Goal: Task Accomplishment & Management: Use online tool/utility

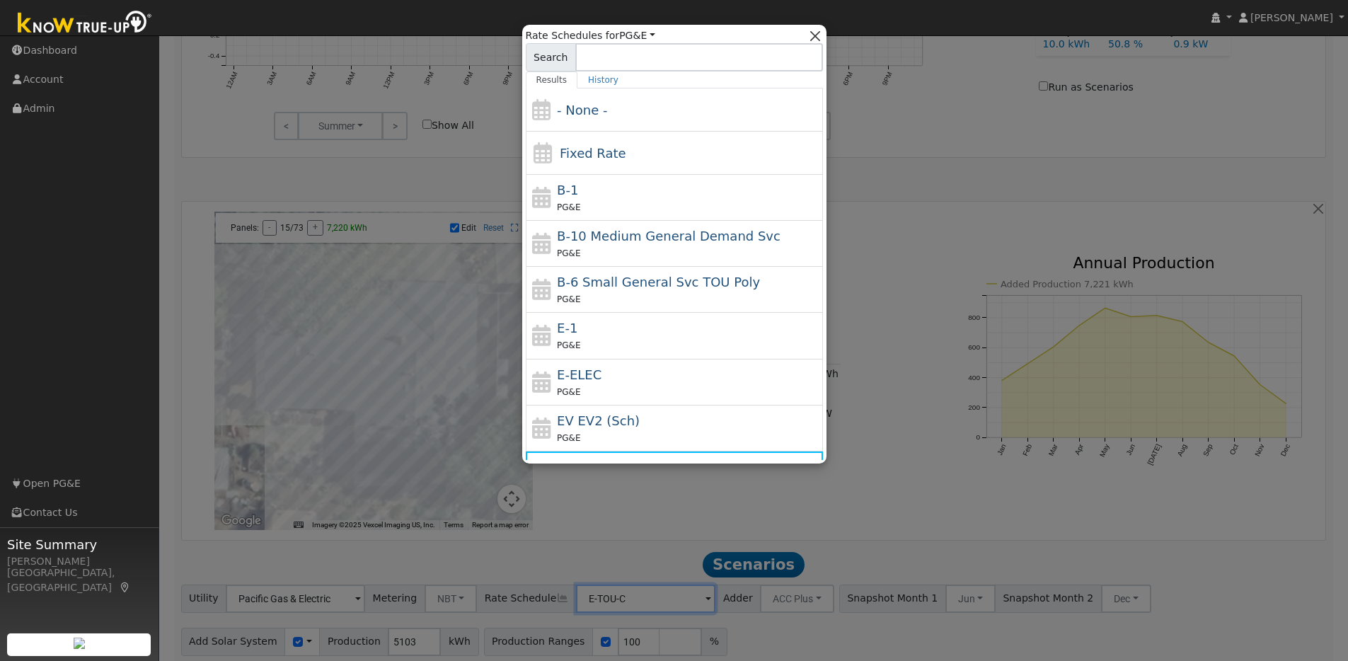
scroll to position [786, 0]
click at [820, 37] on button "button" at bounding box center [815, 35] width 15 height 15
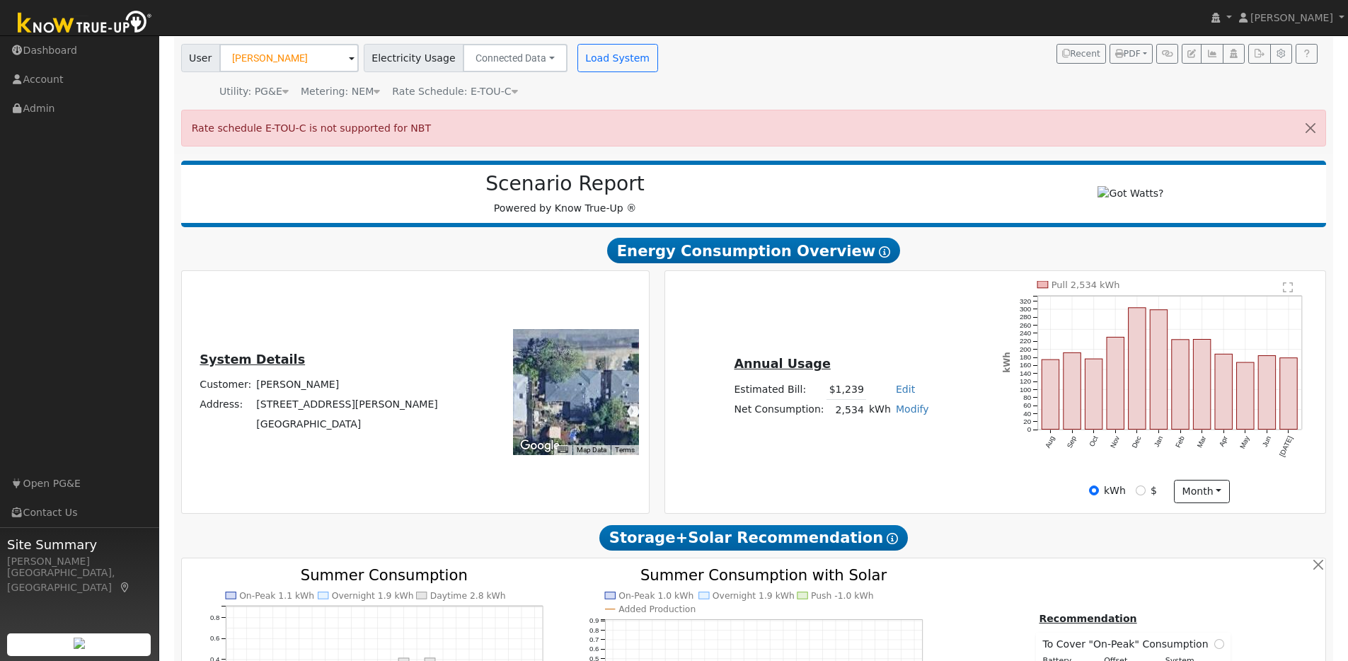
scroll to position [0, 0]
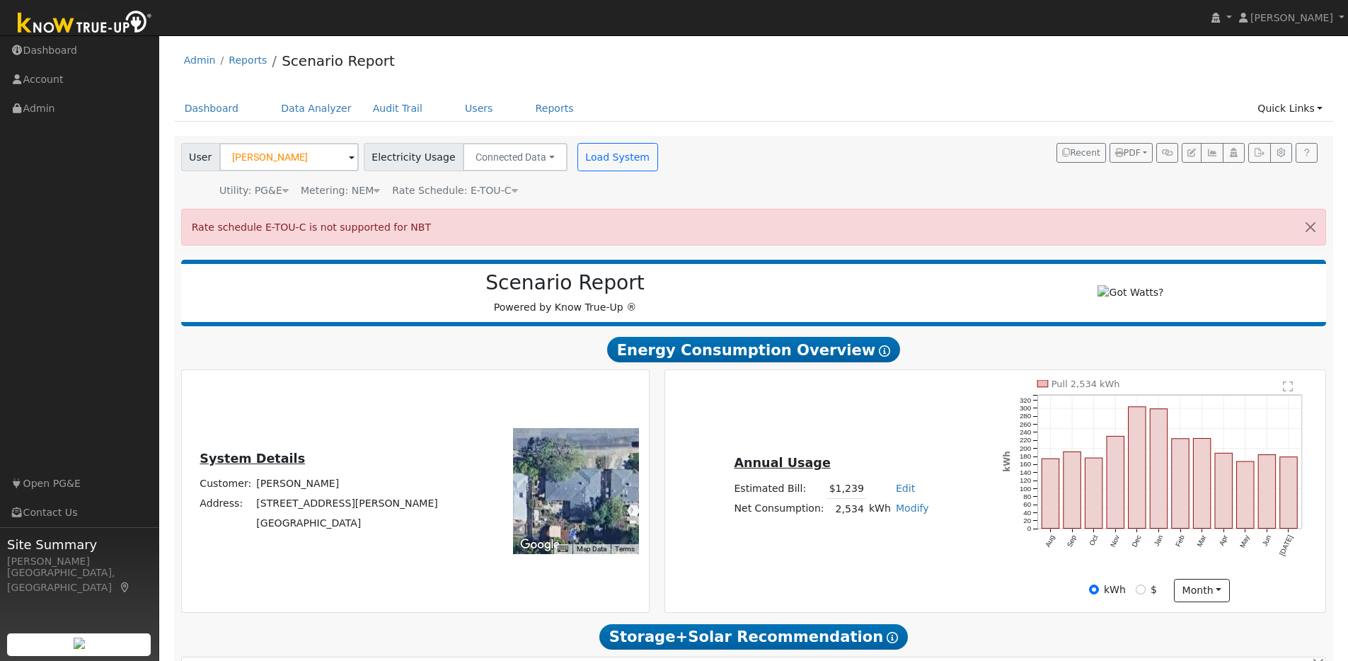
click at [349, 156] on span at bounding box center [352, 158] width 6 height 16
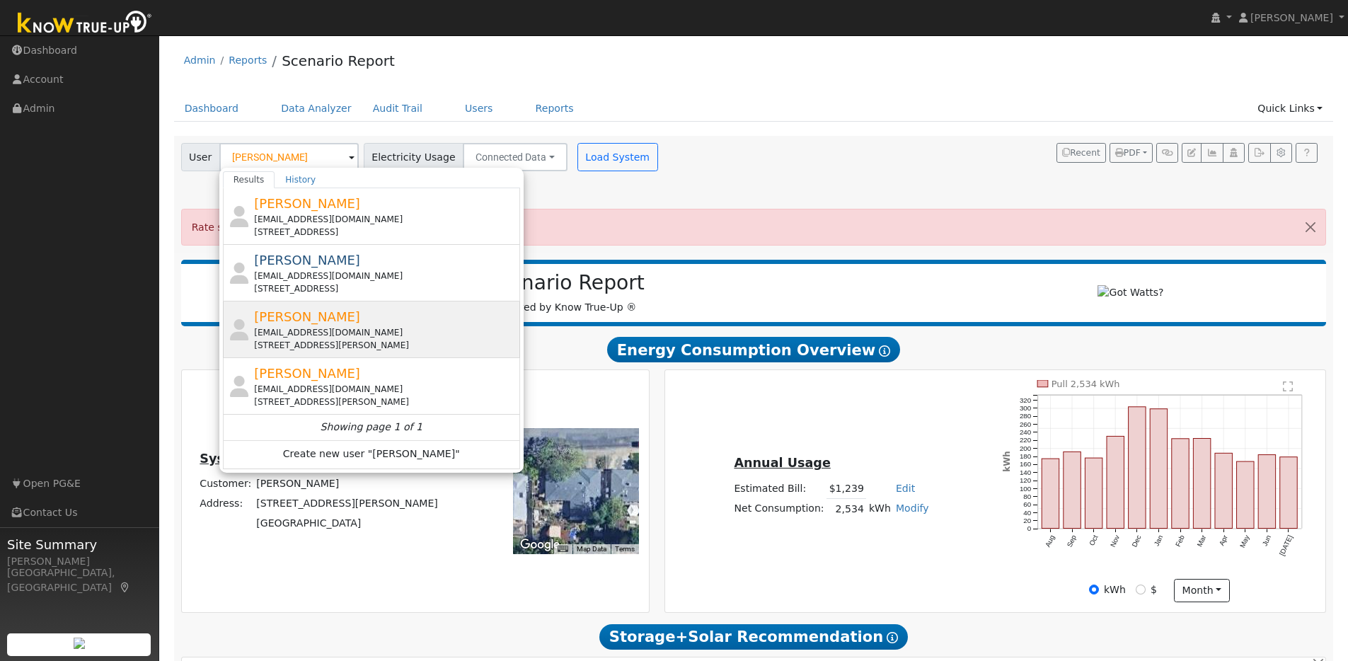
click at [357, 321] on div "Craig Pon ponster@yahoo.com 920 Adams Street, Albany, CA 94706" at bounding box center [385, 329] width 263 height 45
type input "Craig Pon"
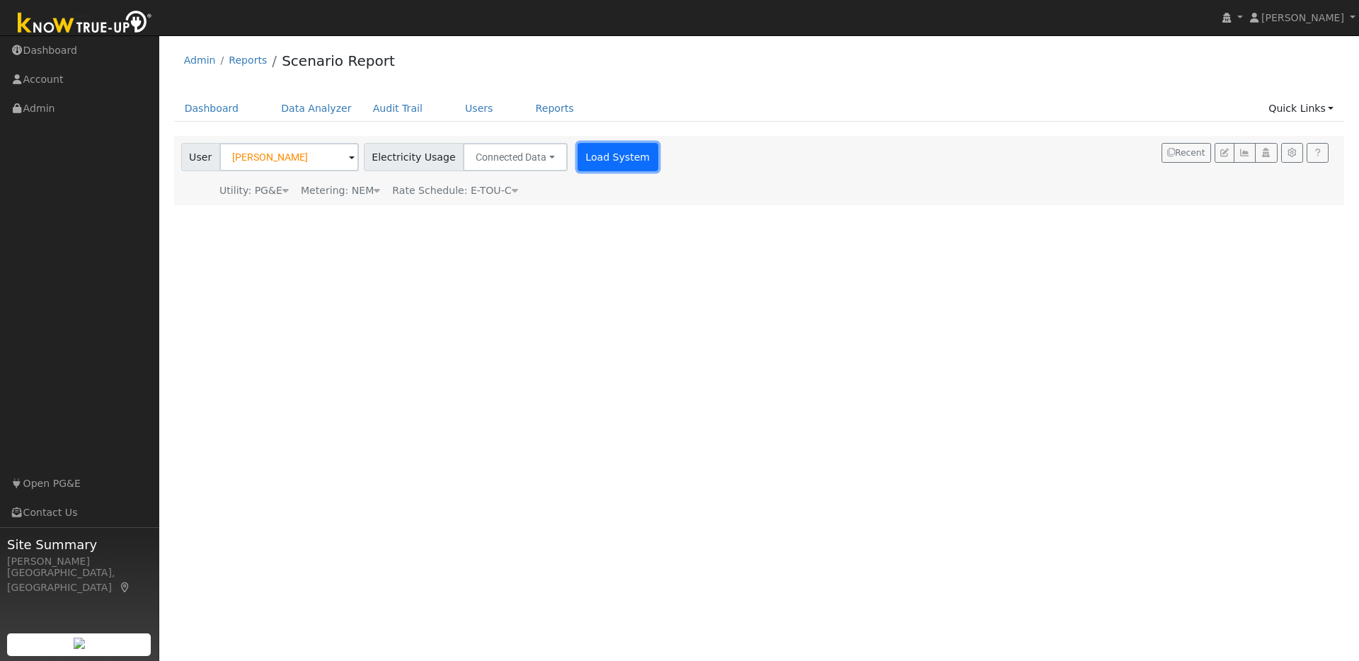
click at [591, 157] on button "Load System" at bounding box center [618, 157] width 81 height 28
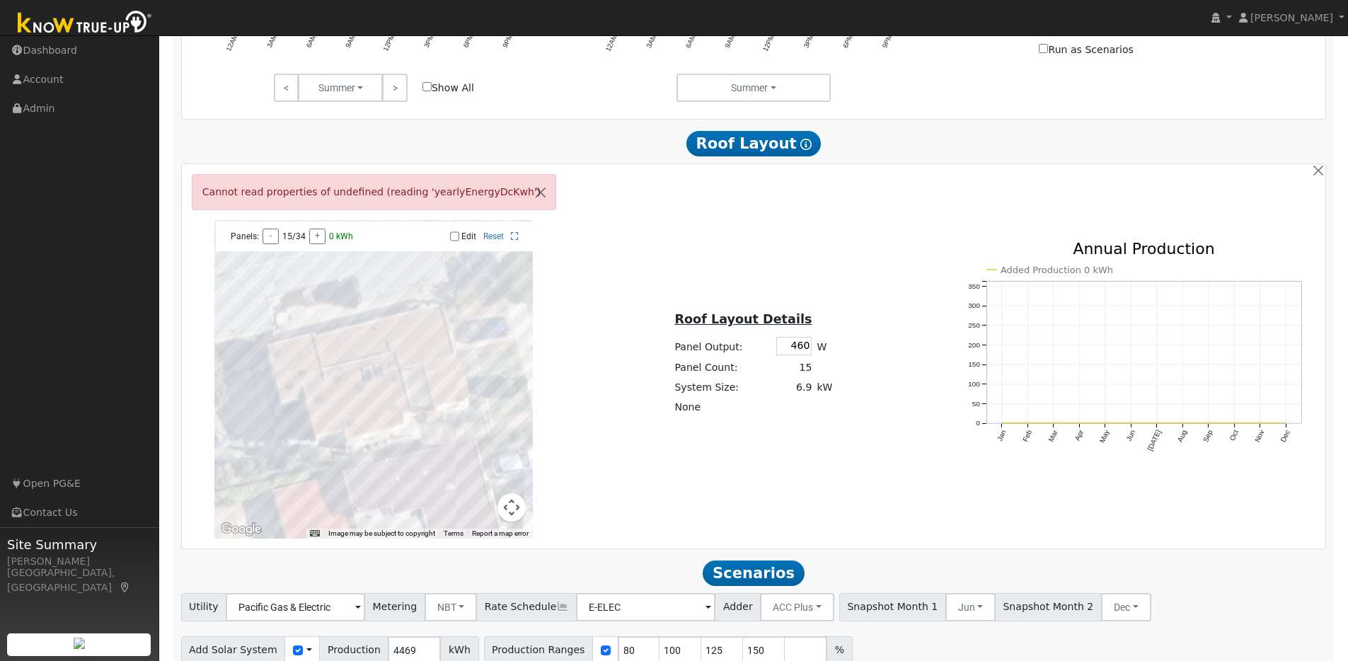
scroll to position [845, 0]
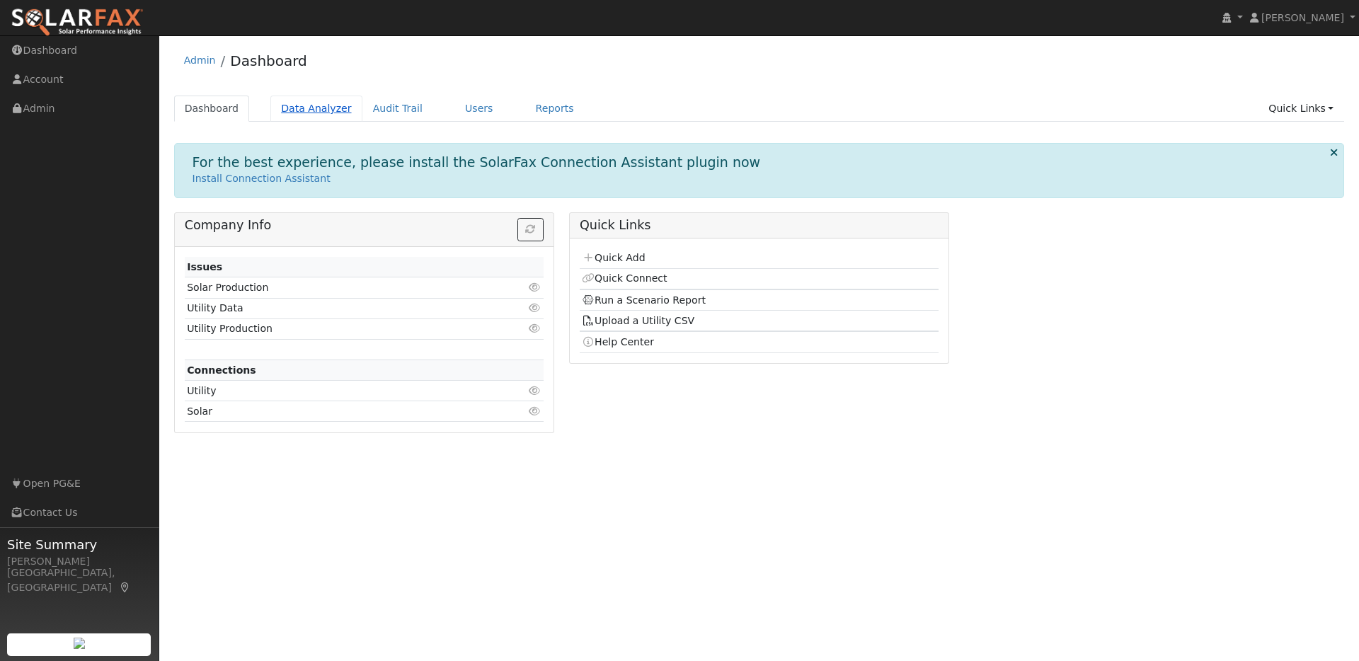
click at [331, 111] on link "Data Analyzer" at bounding box center [316, 109] width 92 height 26
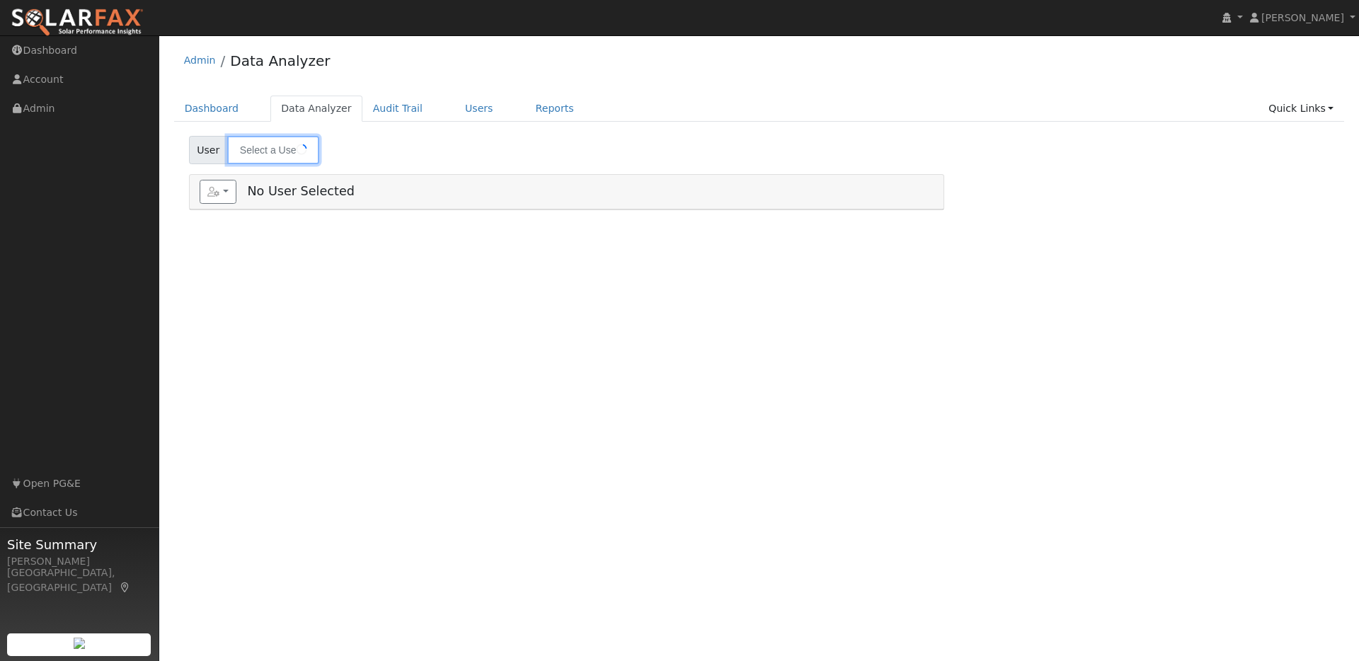
type input "[PERSON_NAME]"
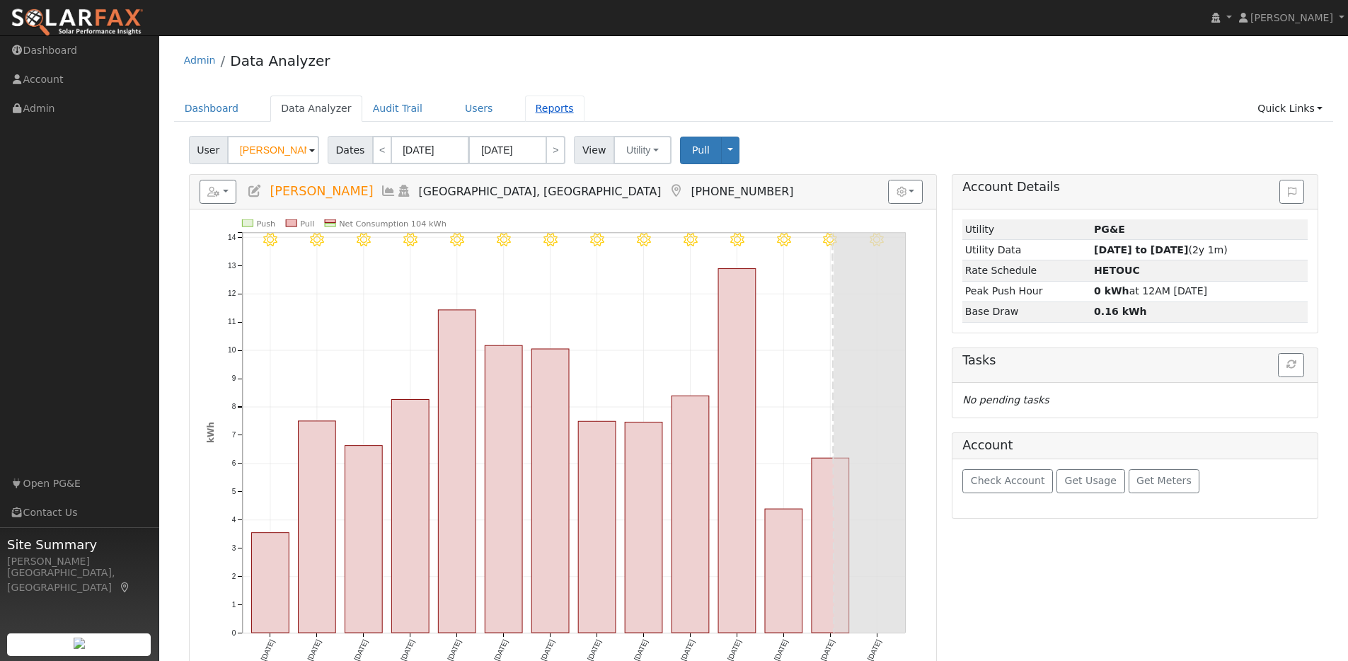
click at [534, 103] on link "Reports" at bounding box center [554, 109] width 59 height 26
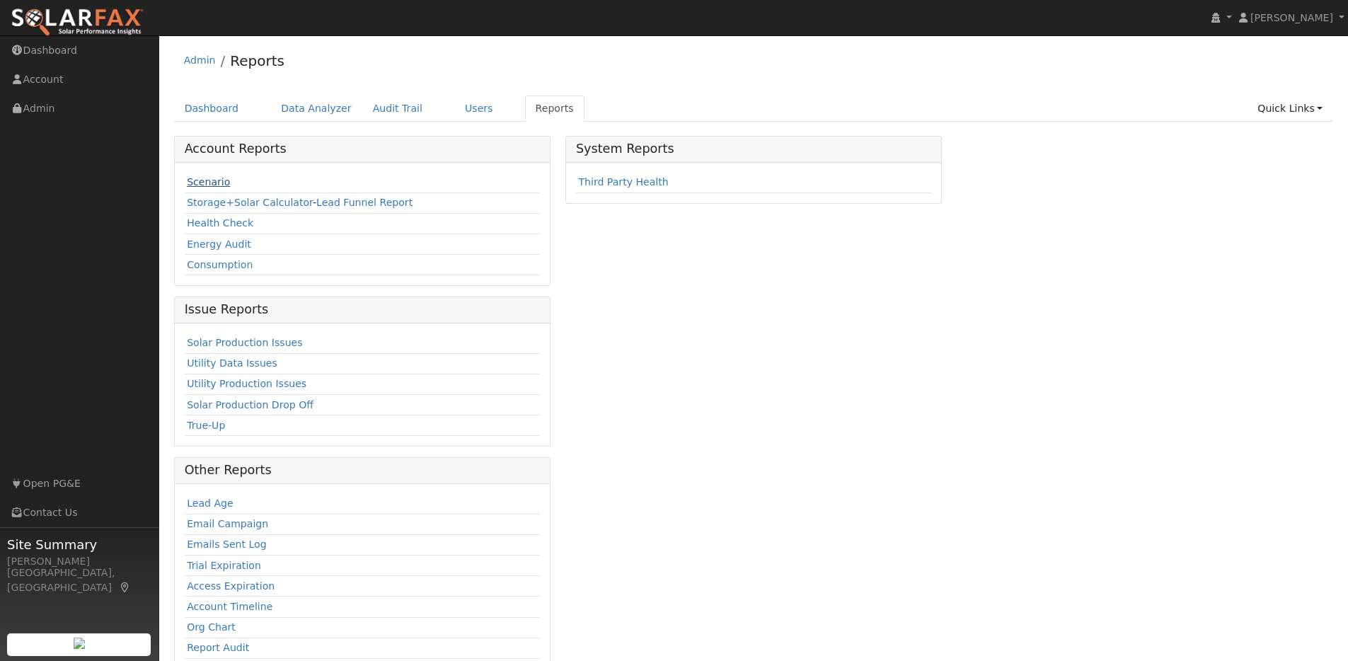
click at [215, 182] on link "Scenario" at bounding box center [208, 181] width 43 height 11
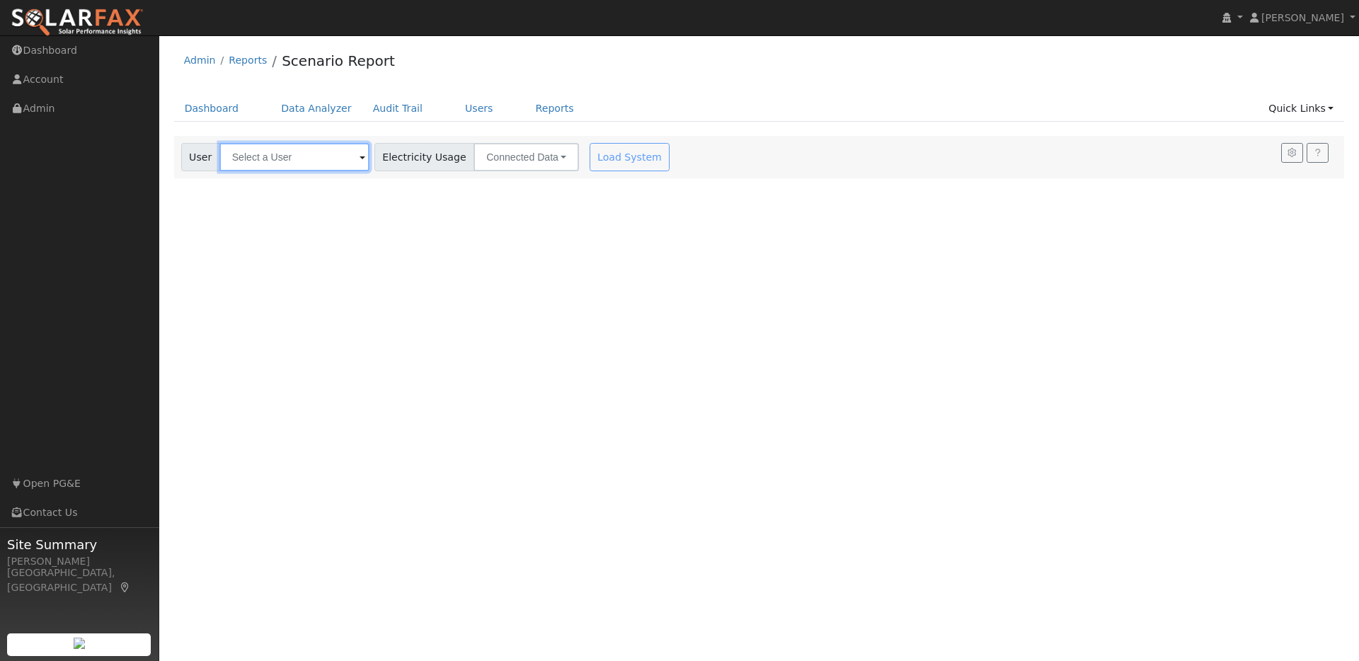
click at [339, 159] on input "text" at bounding box center [294, 157] width 150 height 28
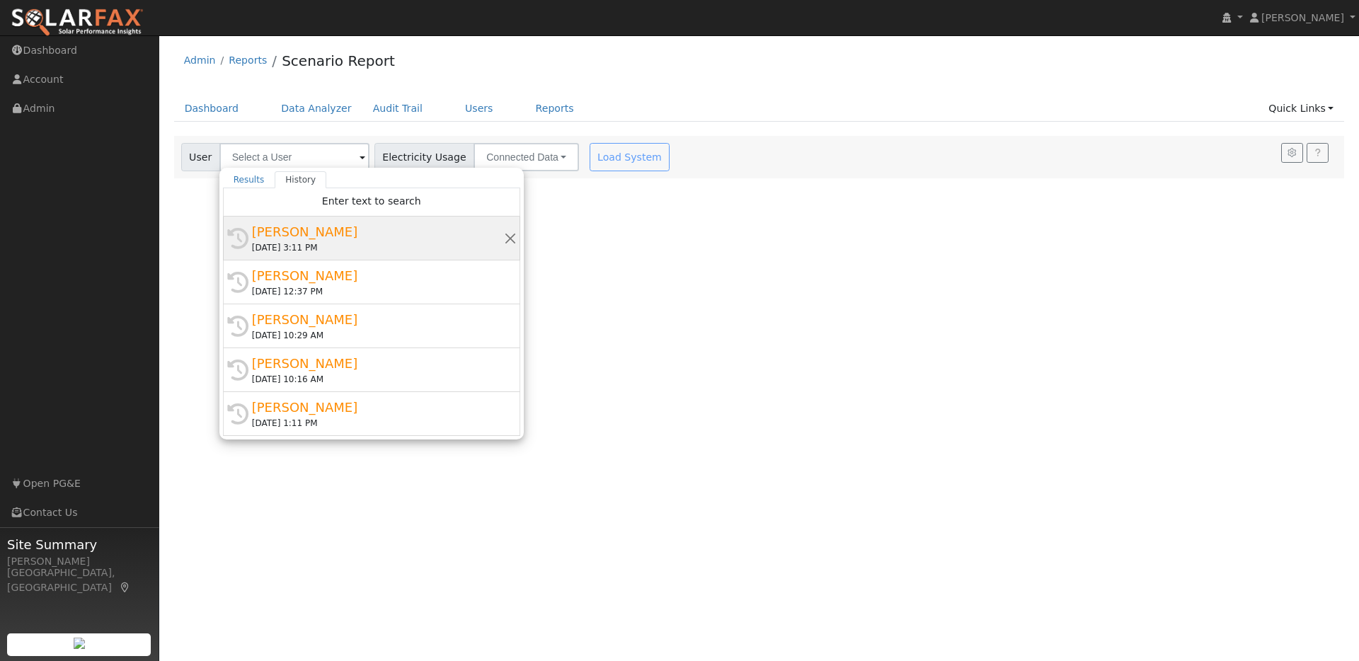
click at [290, 231] on div "[PERSON_NAME]" at bounding box center [378, 231] width 252 height 19
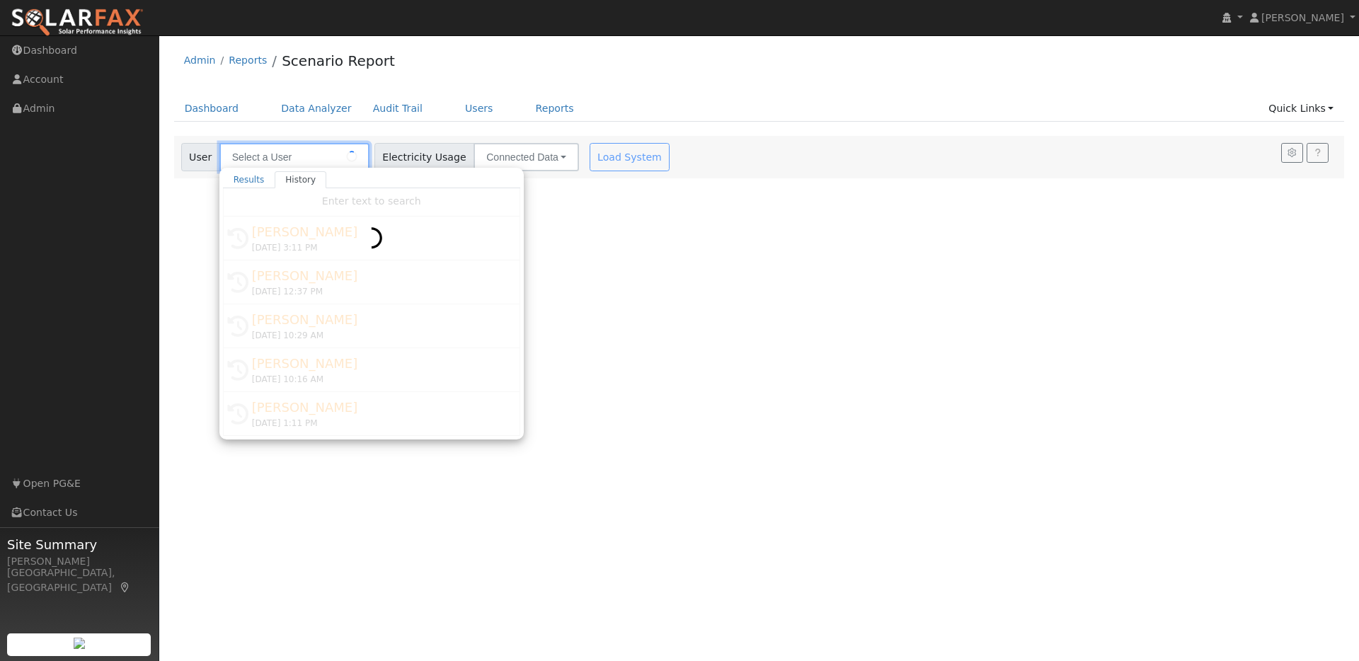
type input "[PERSON_NAME]"
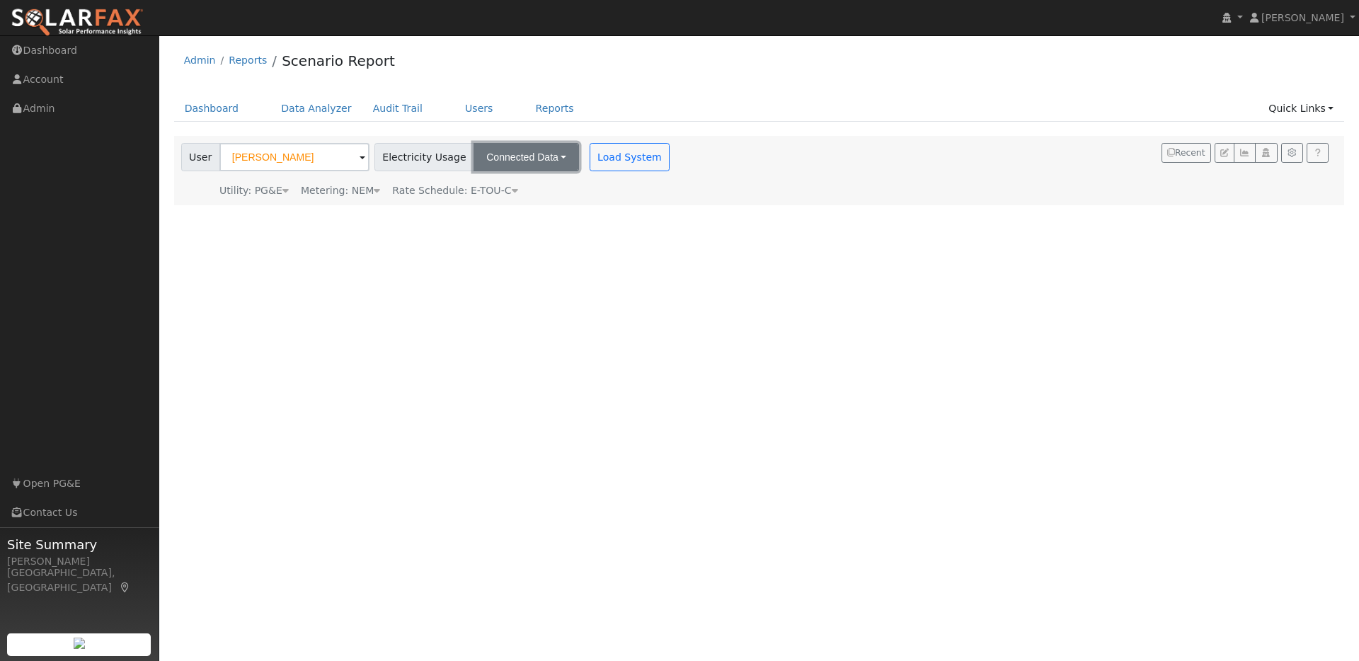
click at [541, 156] on button "Connected Data" at bounding box center [526, 157] width 105 height 28
click at [534, 193] on link "Connected Data" at bounding box center [528, 188] width 101 height 20
click at [590, 156] on button "Load System" at bounding box center [630, 157] width 81 height 28
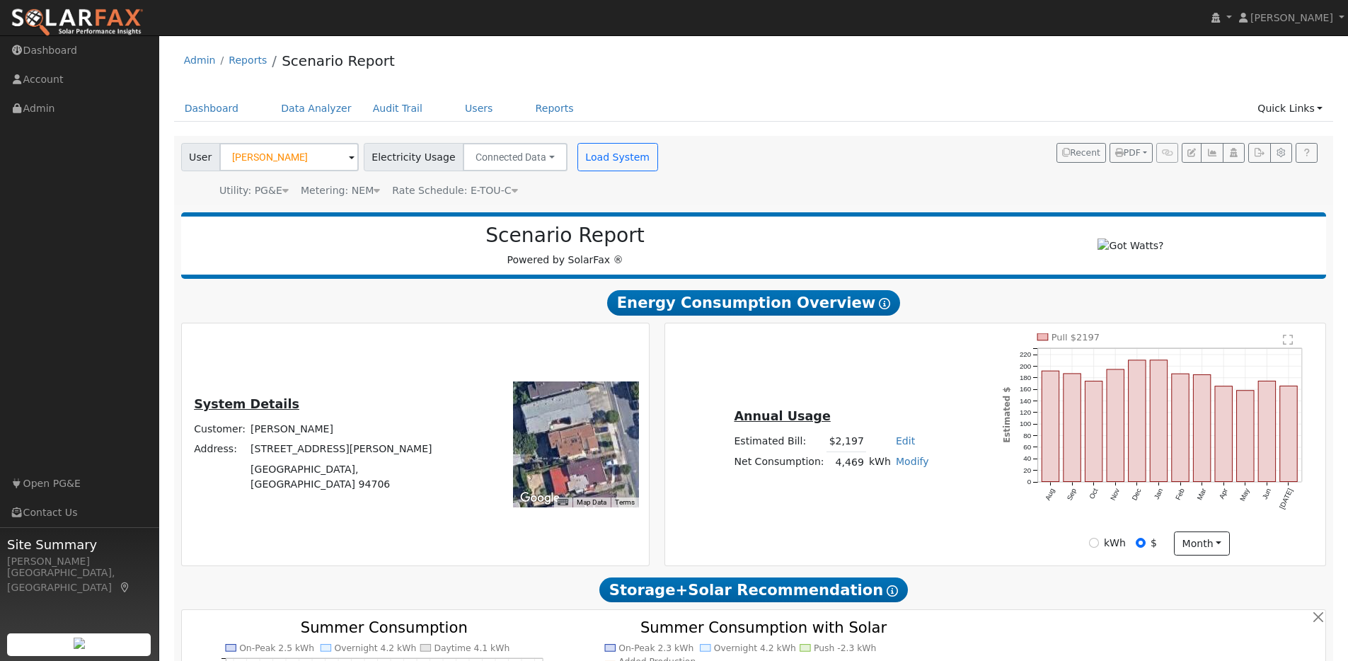
click at [907, 466] on link "Modify" at bounding box center [912, 461] width 33 height 11
click at [865, 488] on link "Add Consumption" at bounding box center [862, 485] width 118 height 20
type input "4469"
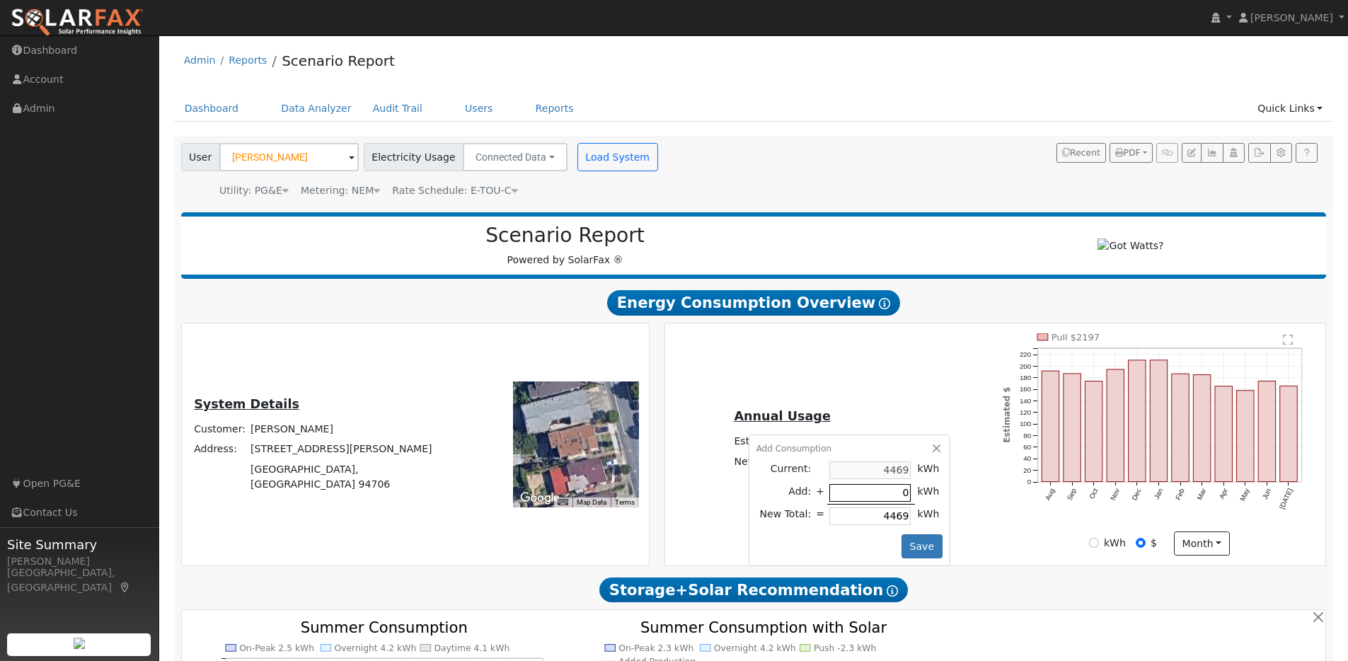
type input "1"
type input "4470"
type input "10"
type input "4479"
type input "100"
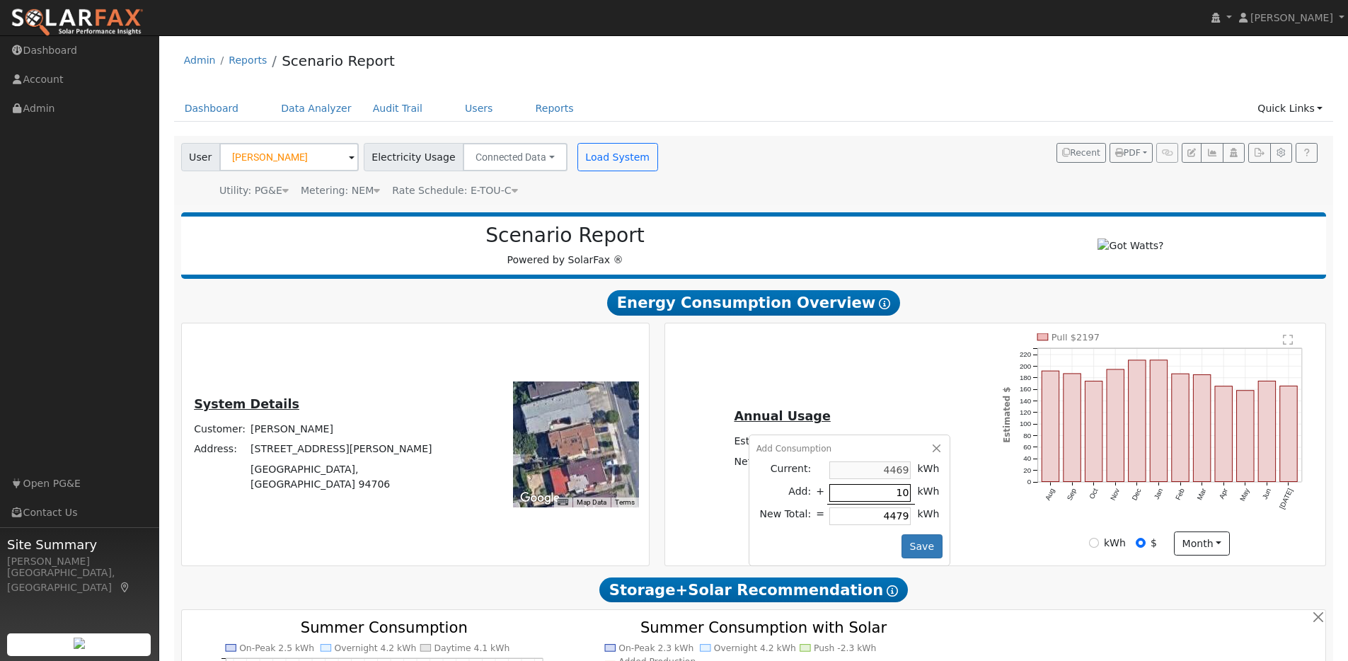
type input "4569"
type input "1000"
type input "5469"
type input "10000"
type input "14469"
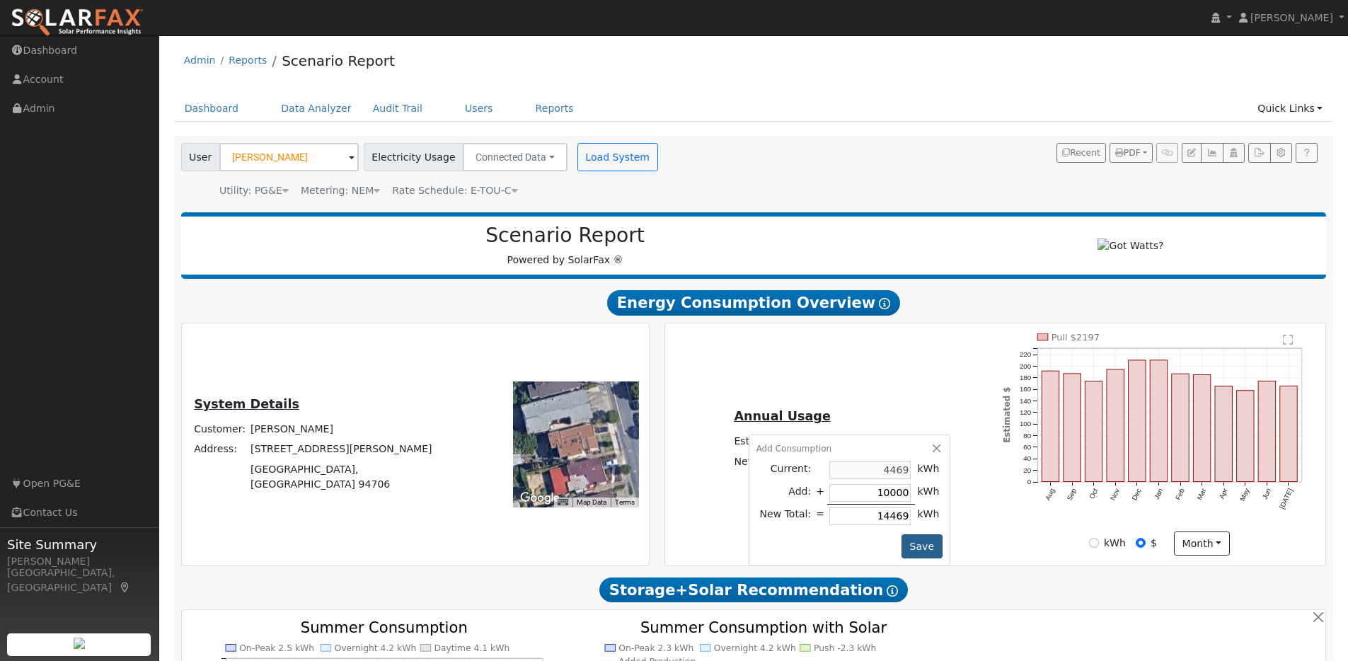
type input "10000"
click at [907, 556] on button "Save" at bounding box center [922, 546] width 41 height 24
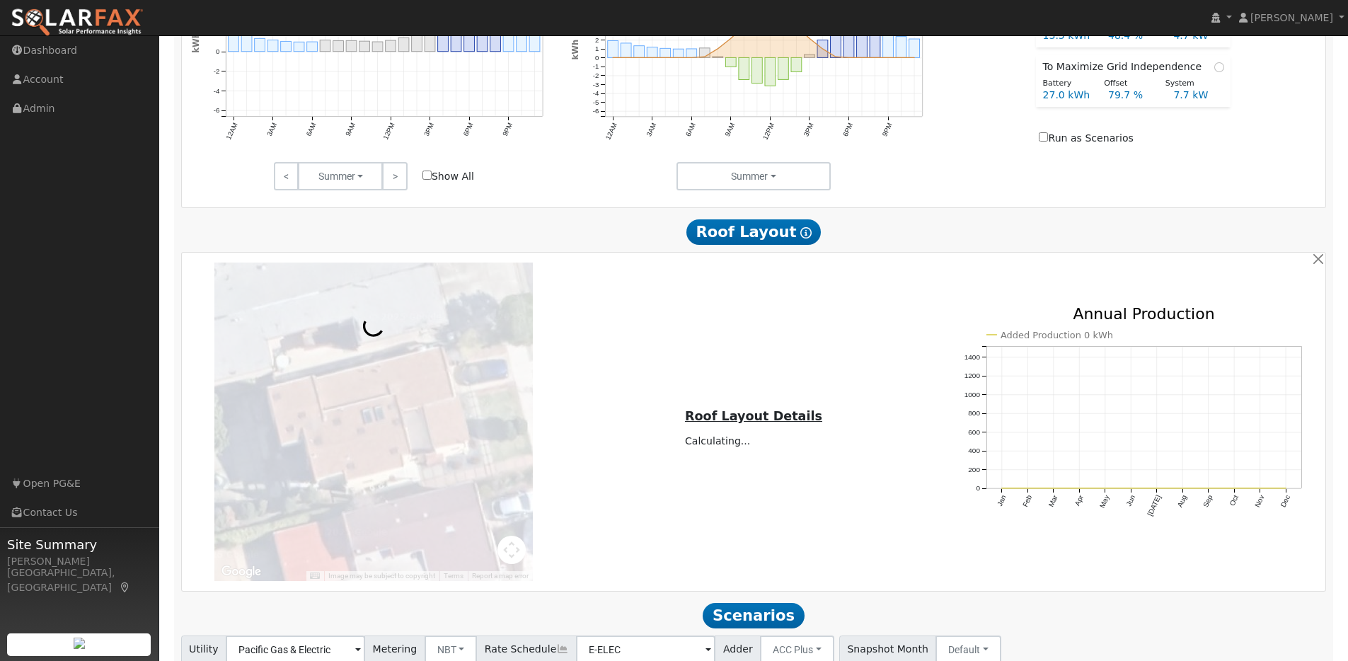
scroll to position [799, 0]
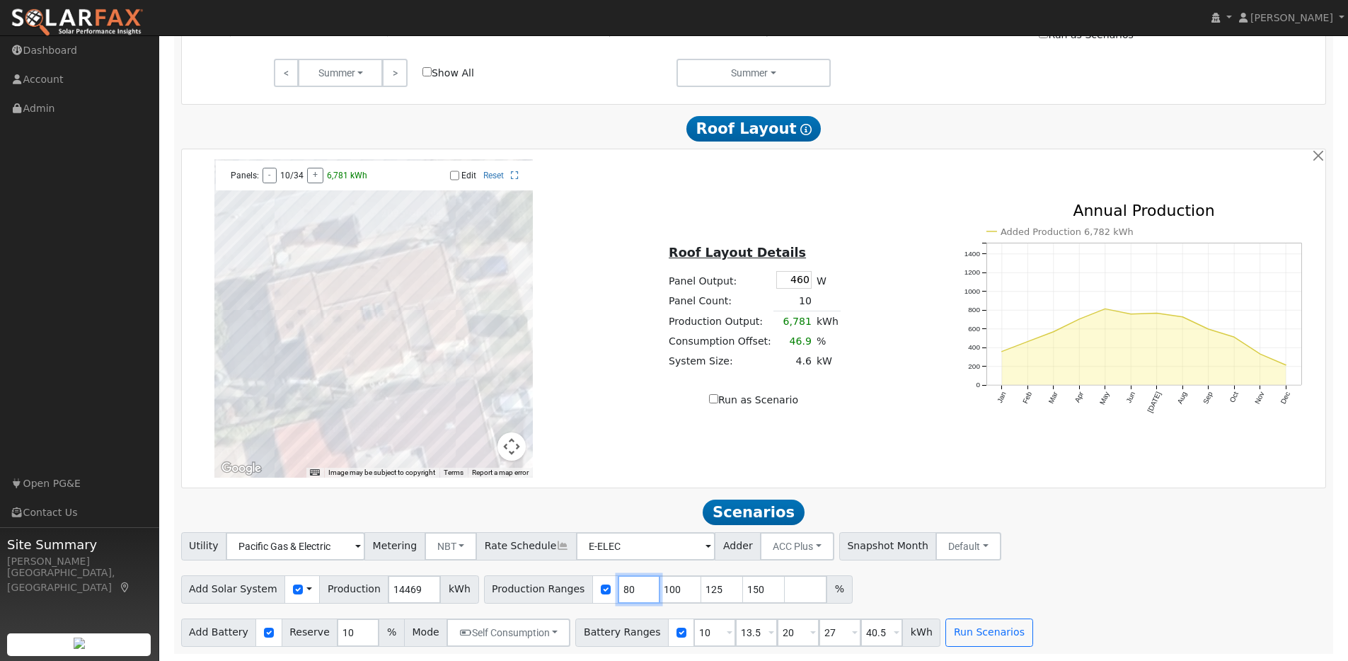
drag, startPoint x: 619, startPoint y: 589, endPoint x: 590, endPoint y: 587, distance: 29.8
click at [590, 587] on div "Production Ranges 80 100 125 150 %" at bounding box center [668, 589] width 369 height 28
type input "100"
type input "125"
type input "150"
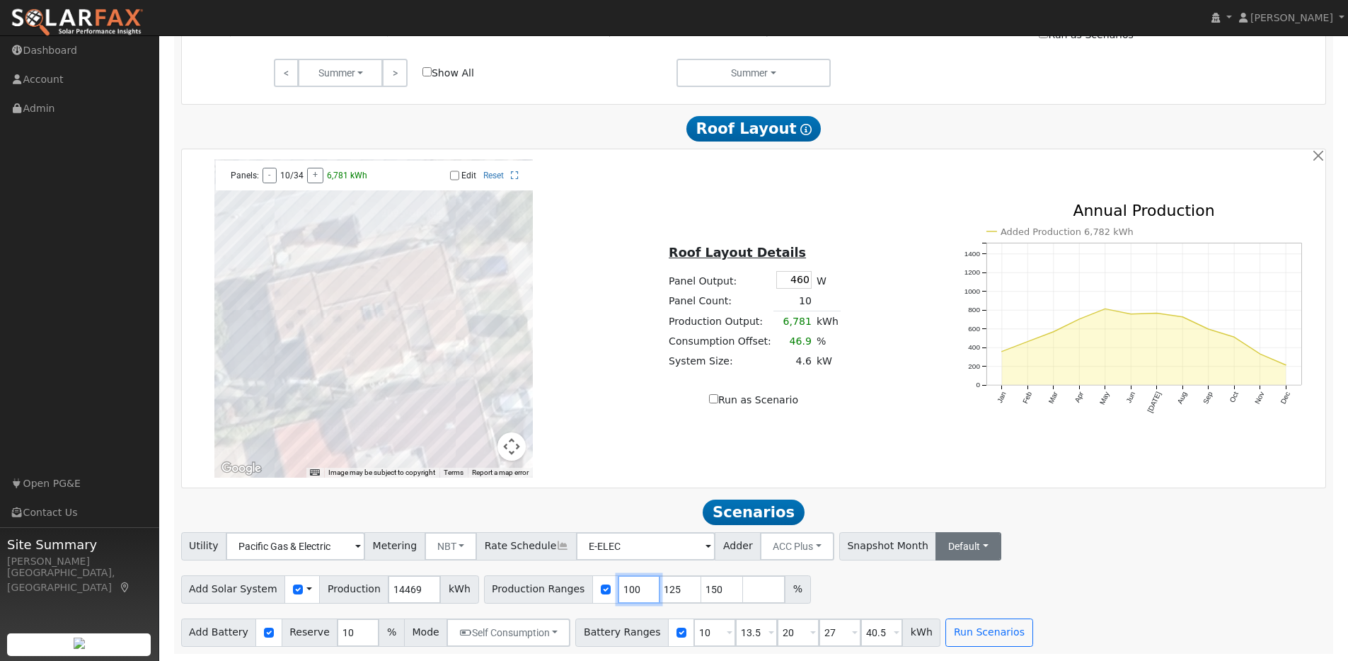
type input "100"
click at [958, 545] on button "Default" at bounding box center [969, 546] width 66 height 28
click at [932, 391] on link "Jun" at bounding box center [981, 395] width 98 height 20
click at [1101, 550] on button "Dec" at bounding box center [1126, 546] width 50 height 28
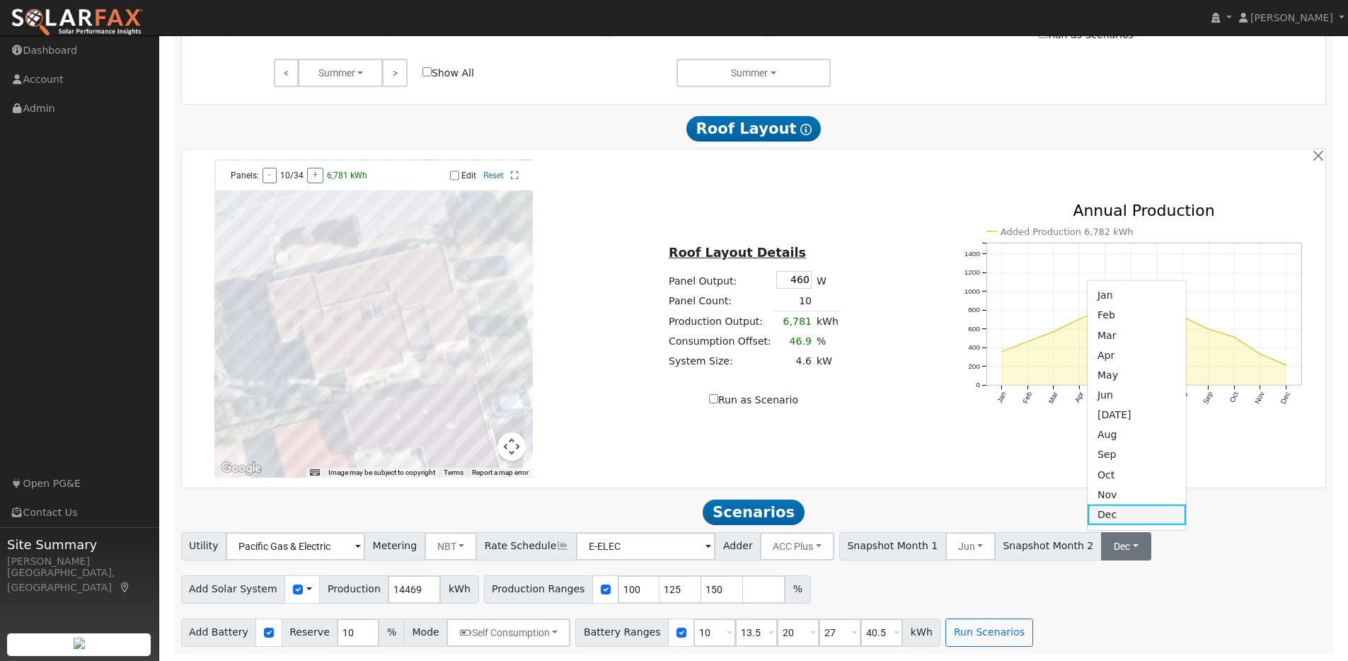
click at [1088, 510] on link "Dec" at bounding box center [1137, 515] width 98 height 20
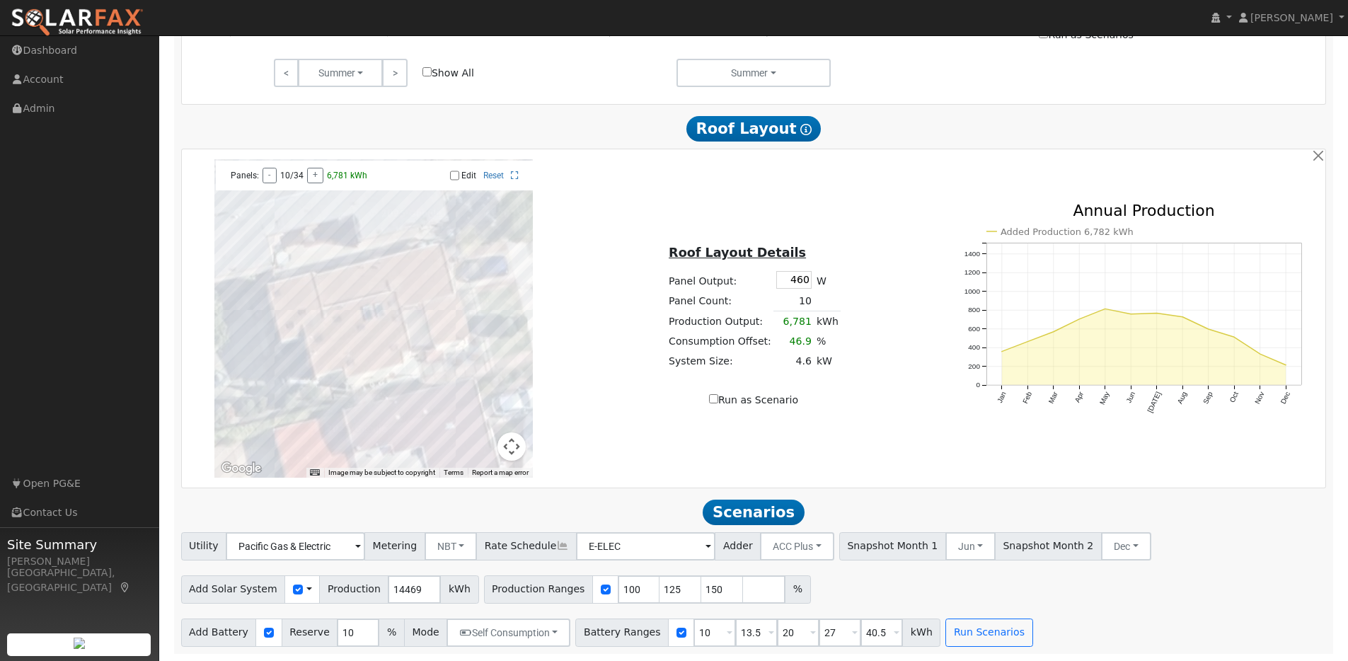
click at [1053, 603] on div "Utility Pacific Gas & Electric Metering NBT NEM NBT Rate Schedule E-ELEC Adder …" at bounding box center [753, 589] width 1161 height 115
click at [971, 630] on button "Run Scenarios" at bounding box center [989, 633] width 87 height 28
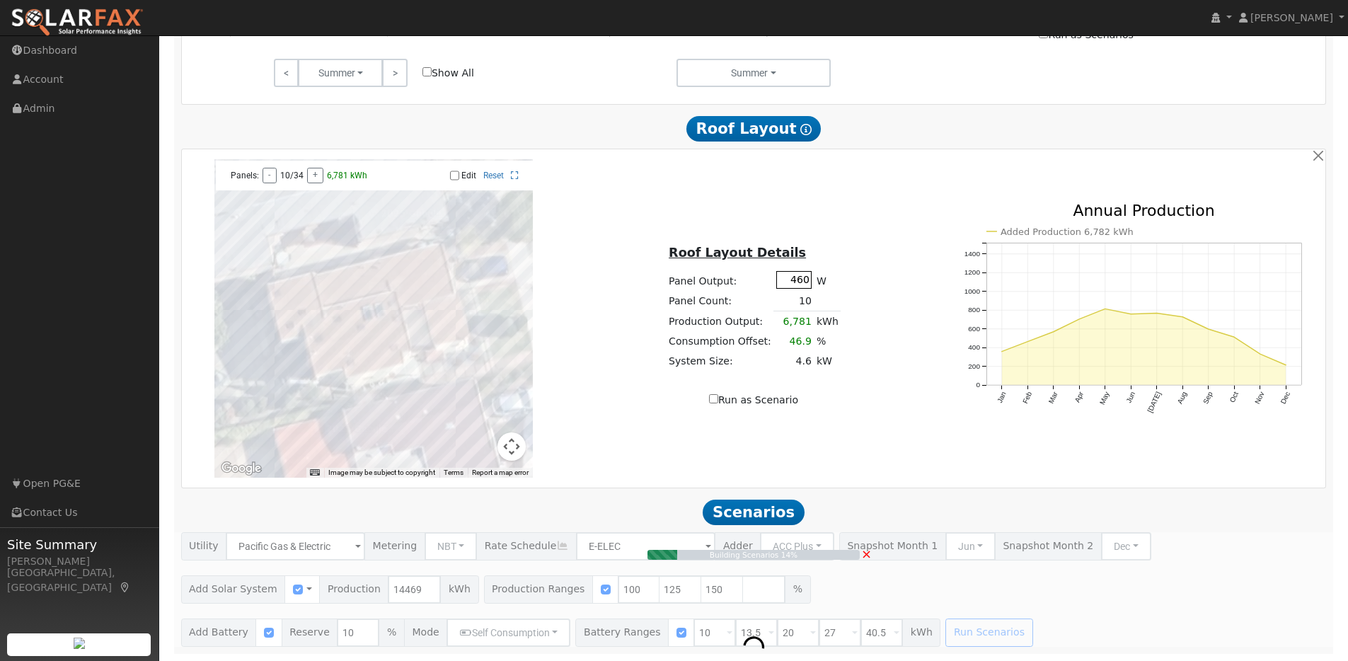
click at [801, 282] on input "460" at bounding box center [794, 280] width 35 height 18
click at [806, 280] on input "40" at bounding box center [794, 280] width 35 height 18
type input "435"
type input "80"
type input "100"
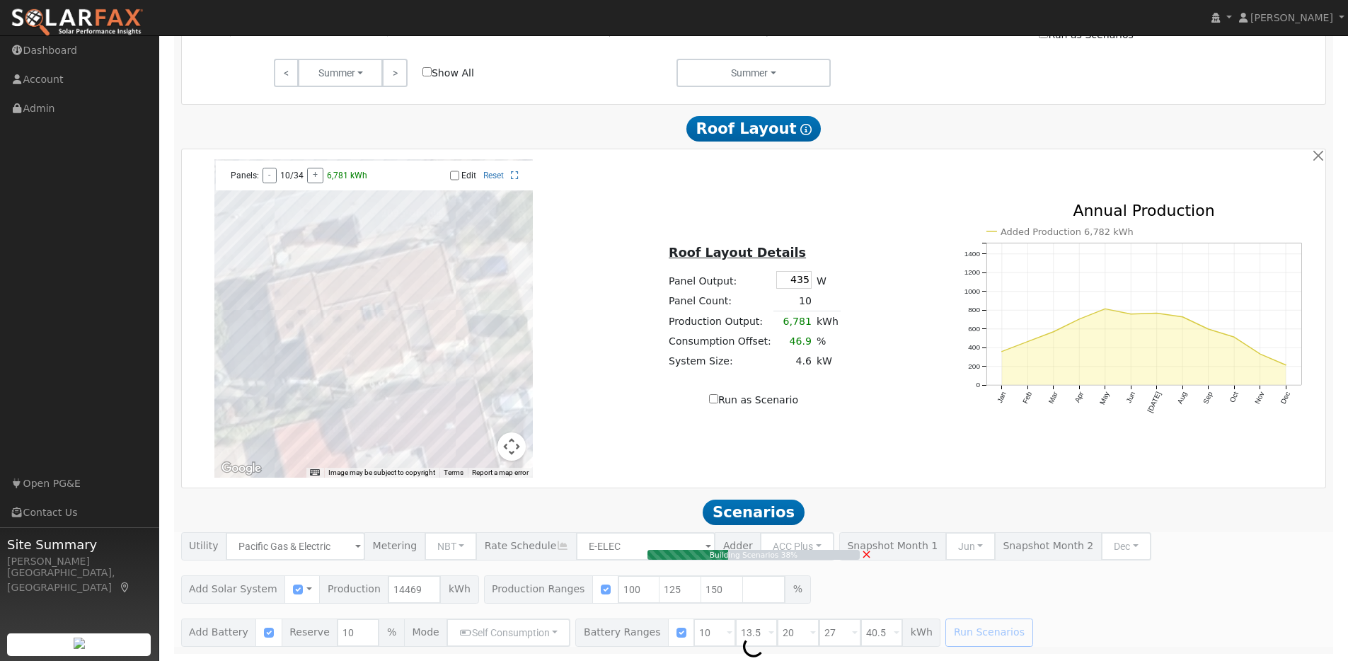
type input "125"
type input "150"
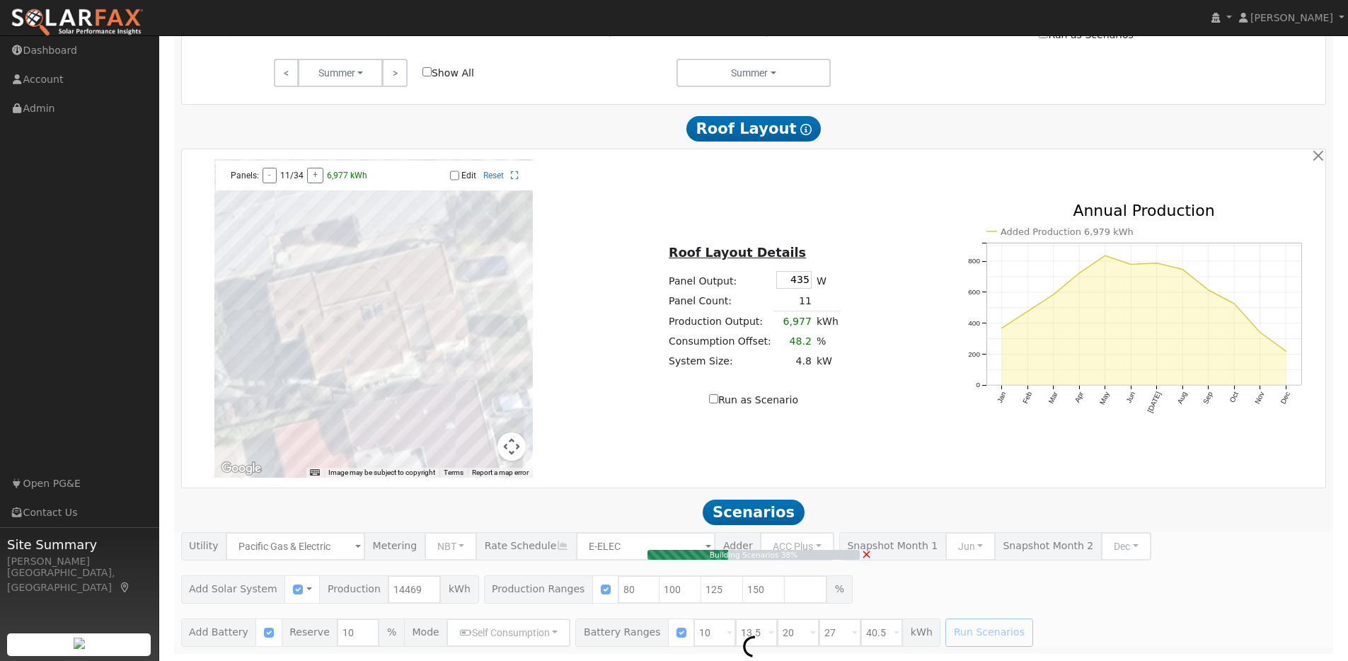
click at [873, 256] on div "Roof Layout Details Panel Output: 435 W Panel Count: 11 Production Output: 6,97…" at bounding box center [754, 318] width 380 height 178
type input "9.6"
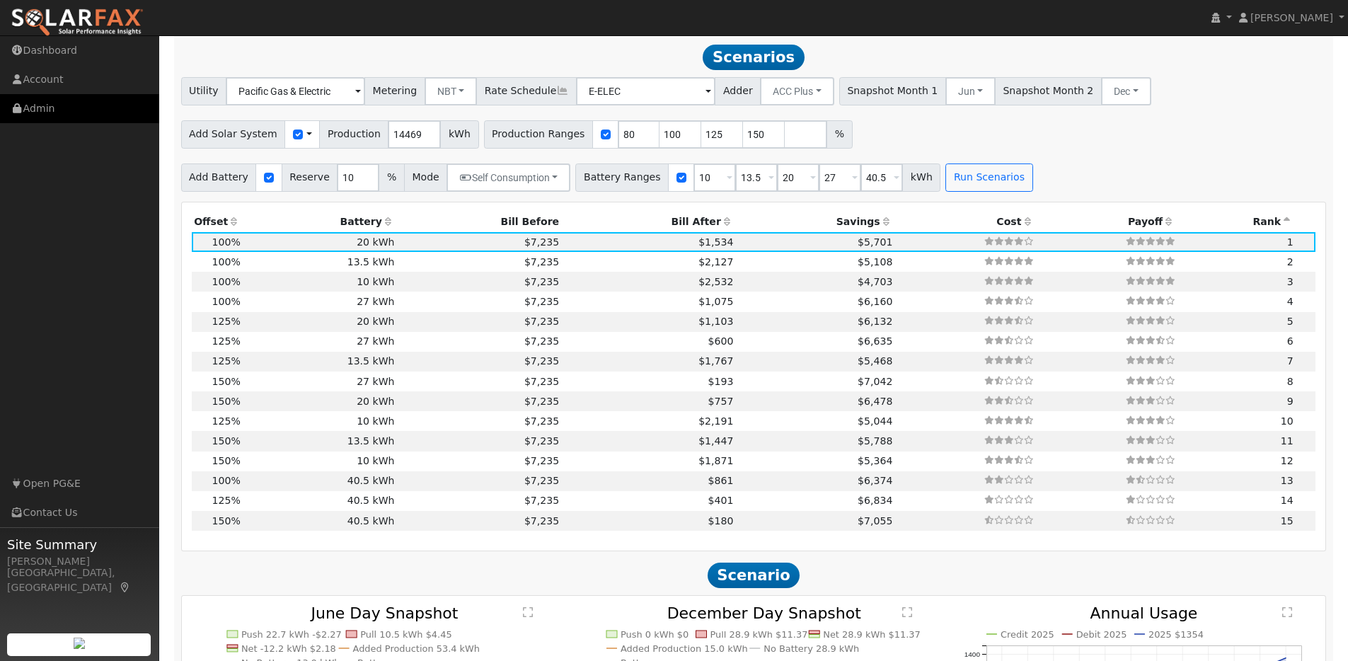
scroll to position [1255, 0]
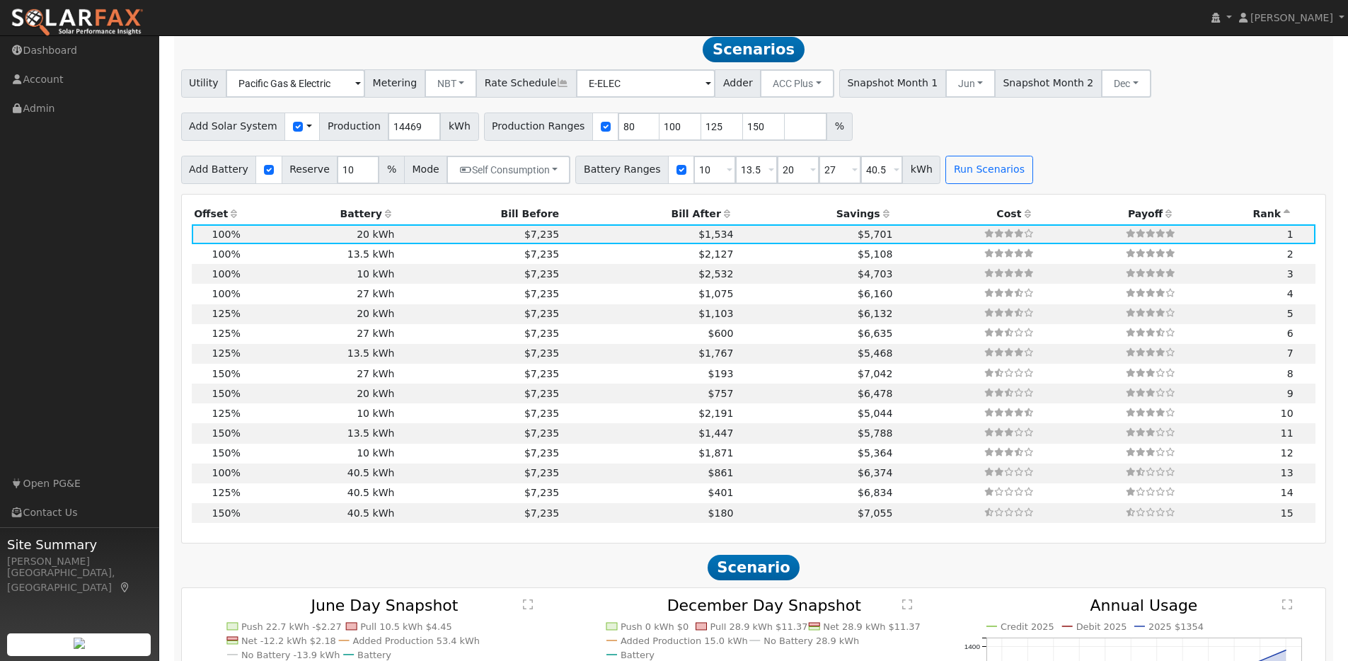
click at [881, 219] on icon at bounding box center [887, 214] width 13 height 10
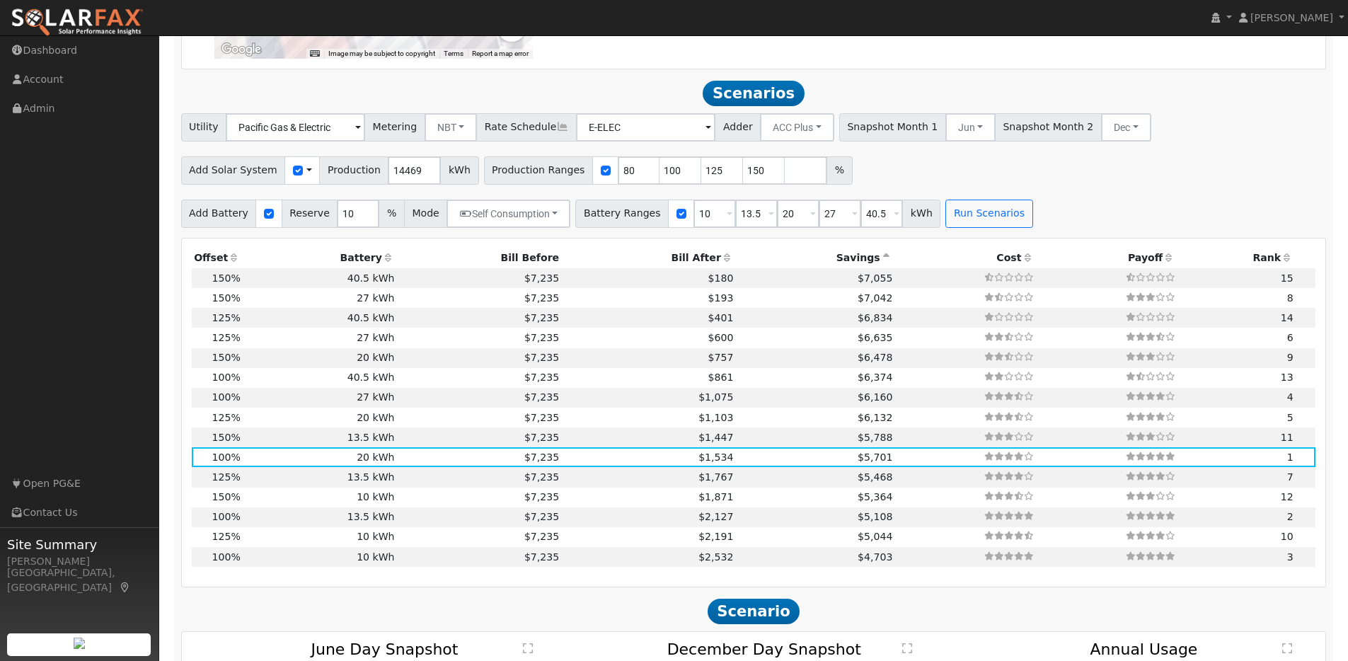
scroll to position [1208, 0]
click at [634, 183] on input "79" at bounding box center [639, 173] width 42 height 28
click at [634, 183] on input "78" at bounding box center [639, 173] width 42 height 28
click at [634, 183] on input "77" at bounding box center [639, 173] width 42 height 28
click at [634, 183] on input "76" at bounding box center [639, 173] width 42 height 28
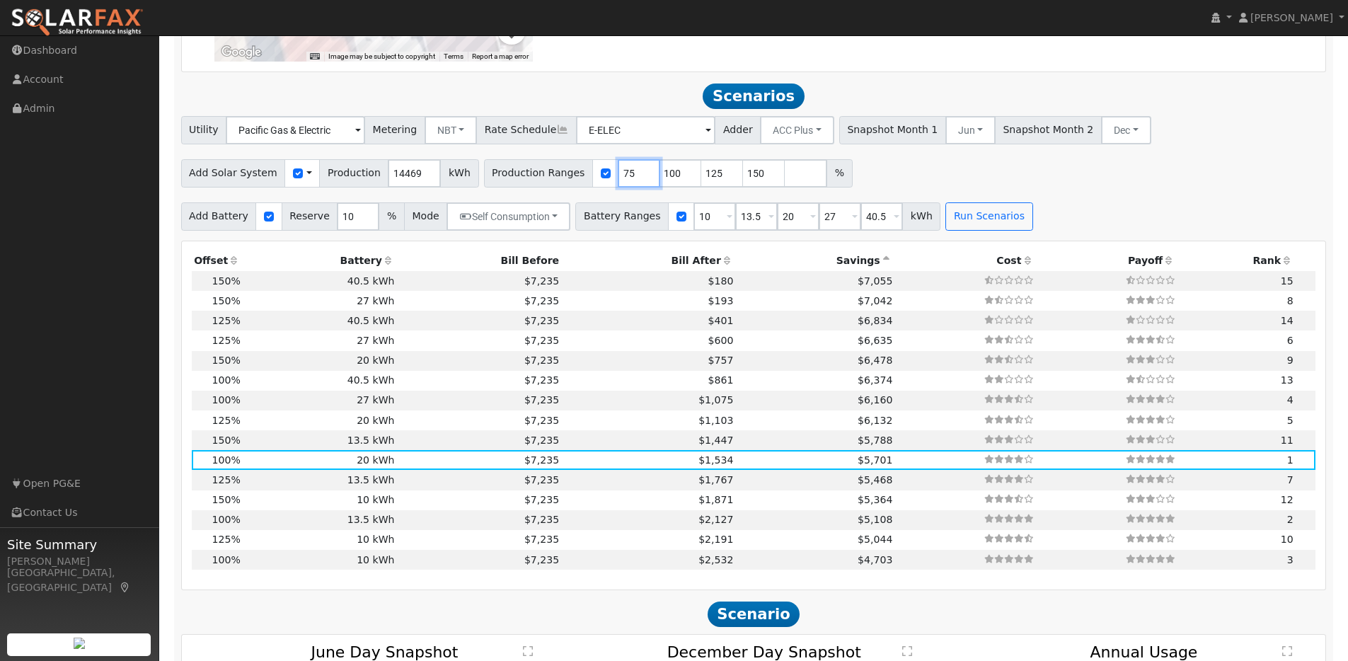
click at [634, 183] on input "75" at bounding box center [639, 173] width 42 height 28
click at [634, 183] on input "74" at bounding box center [639, 173] width 42 height 28
click at [634, 183] on input "73" at bounding box center [639, 173] width 42 height 28
click at [634, 183] on input "72" at bounding box center [639, 173] width 42 height 28
click at [634, 183] on input "71" at bounding box center [639, 173] width 42 height 28
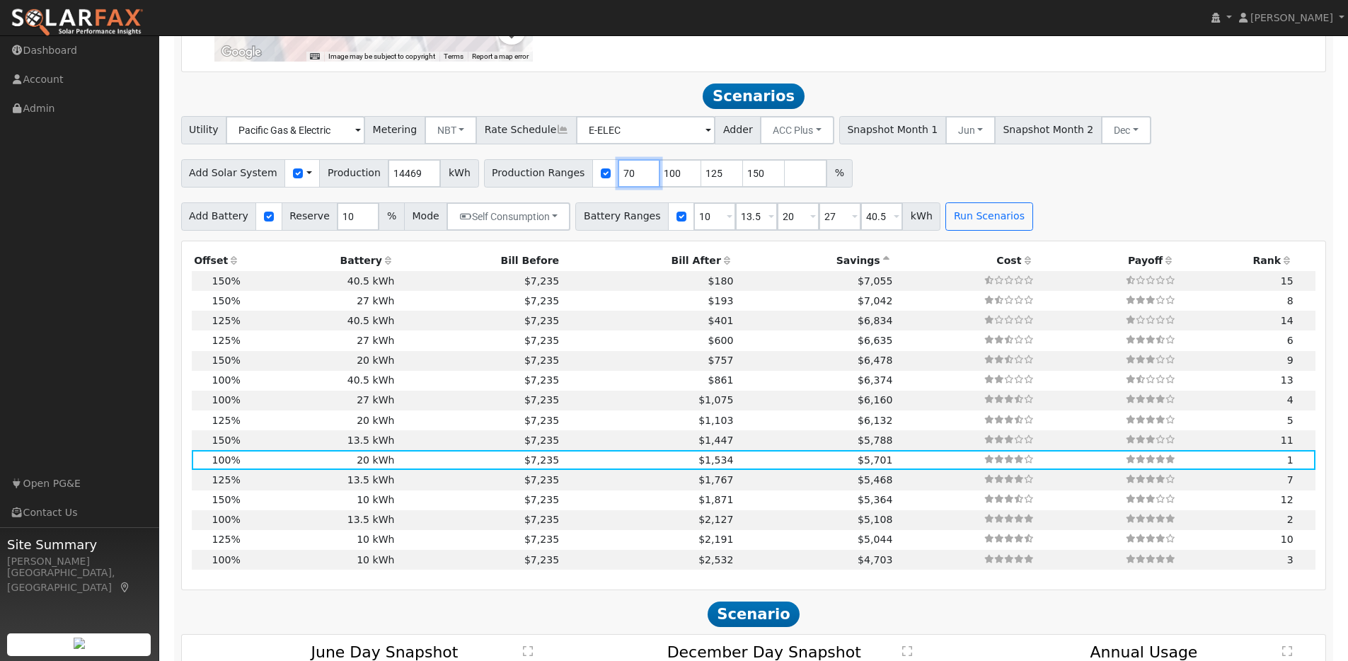
click at [634, 183] on input "70" at bounding box center [639, 173] width 42 height 28
click at [634, 183] on input "69" at bounding box center [639, 173] width 42 height 28
click at [634, 183] on input "68" at bounding box center [639, 173] width 42 height 28
click at [634, 183] on input "67" at bounding box center [639, 173] width 42 height 28
click at [634, 183] on input "66" at bounding box center [639, 173] width 42 height 28
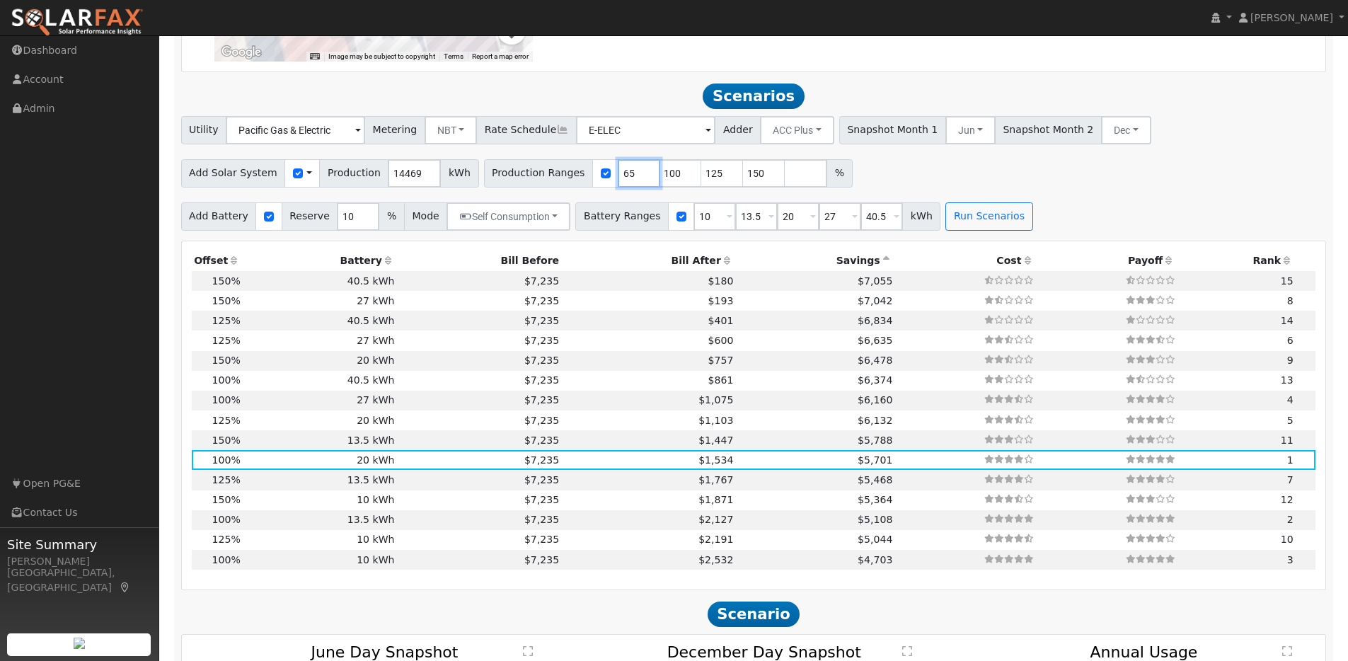
click at [634, 183] on input "65" at bounding box center [639, 173] width 42 height 28
click at [634, 183] on input "64" at bounding box center [639, 173] width 42 height 28
type input "63"
click at [634, 183] on input "63" at bounding box center [639, 173] width 42 height 28
click at [985, 223] on button "Run Scenarios" at bounding box center [989, 216] width 87 height 28
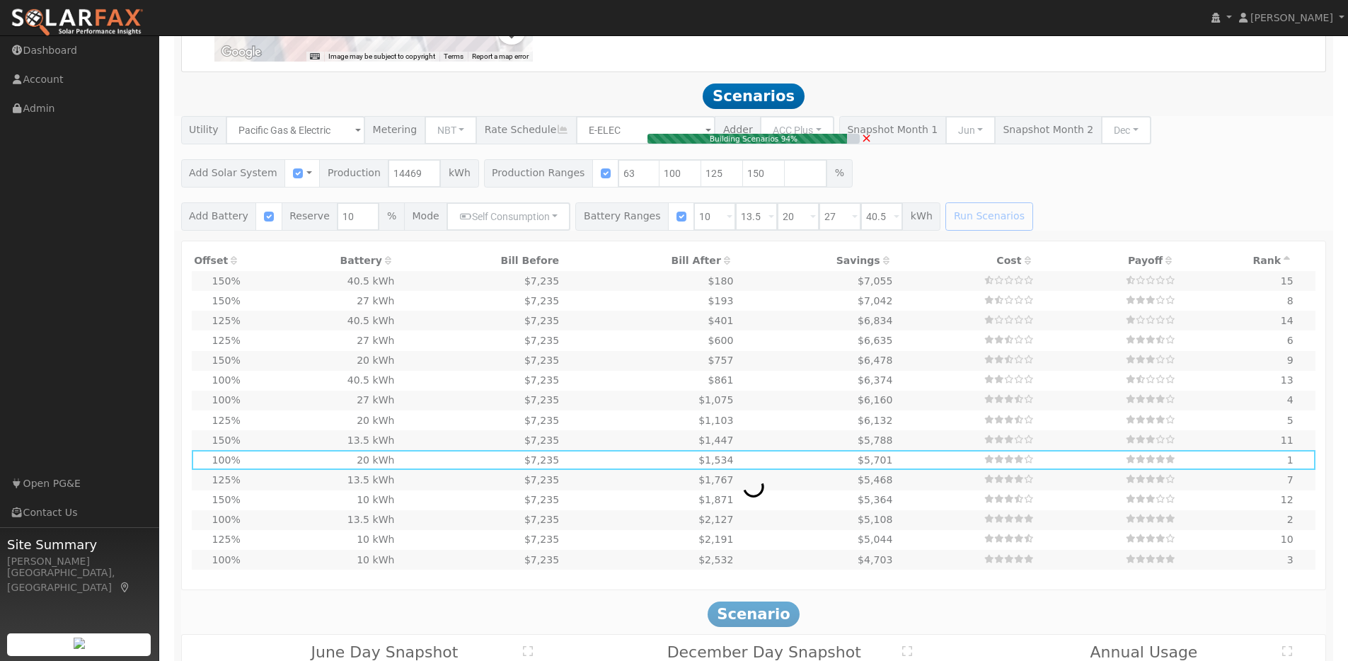
type input "6.1"
type input "$18,838"
type input "$13,635"
type input "$9,742"
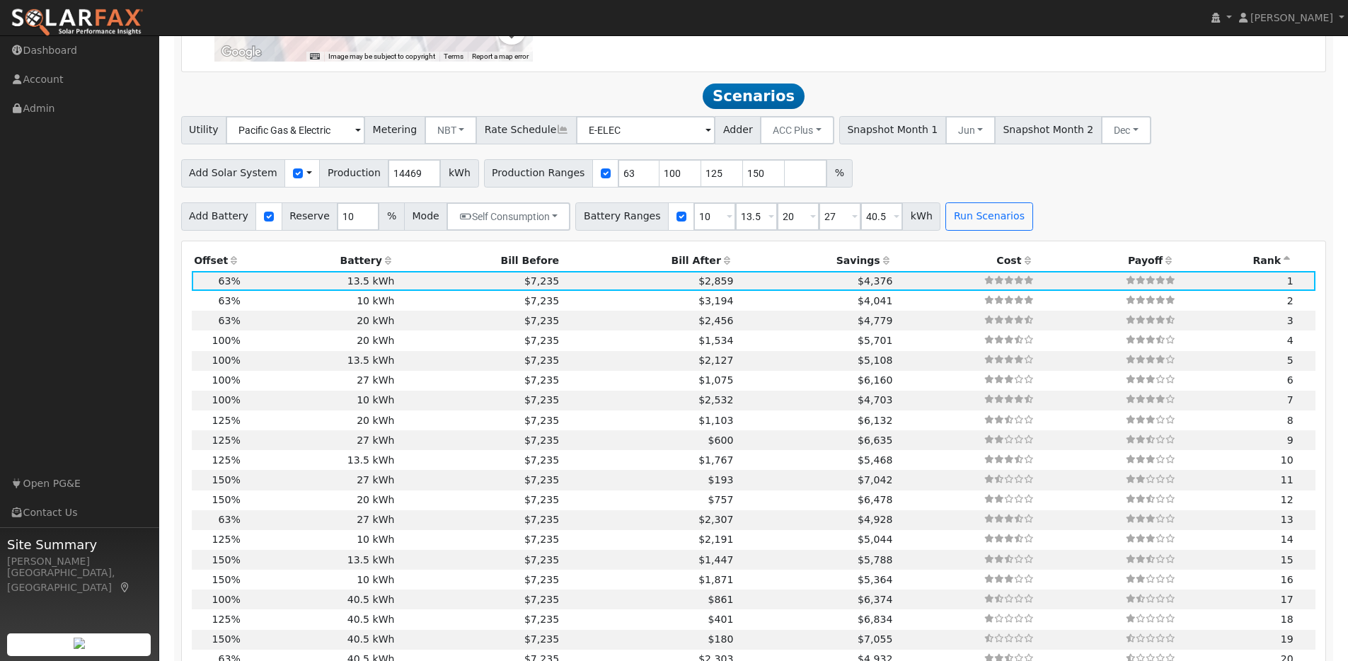
scroll to position [1255, 0]
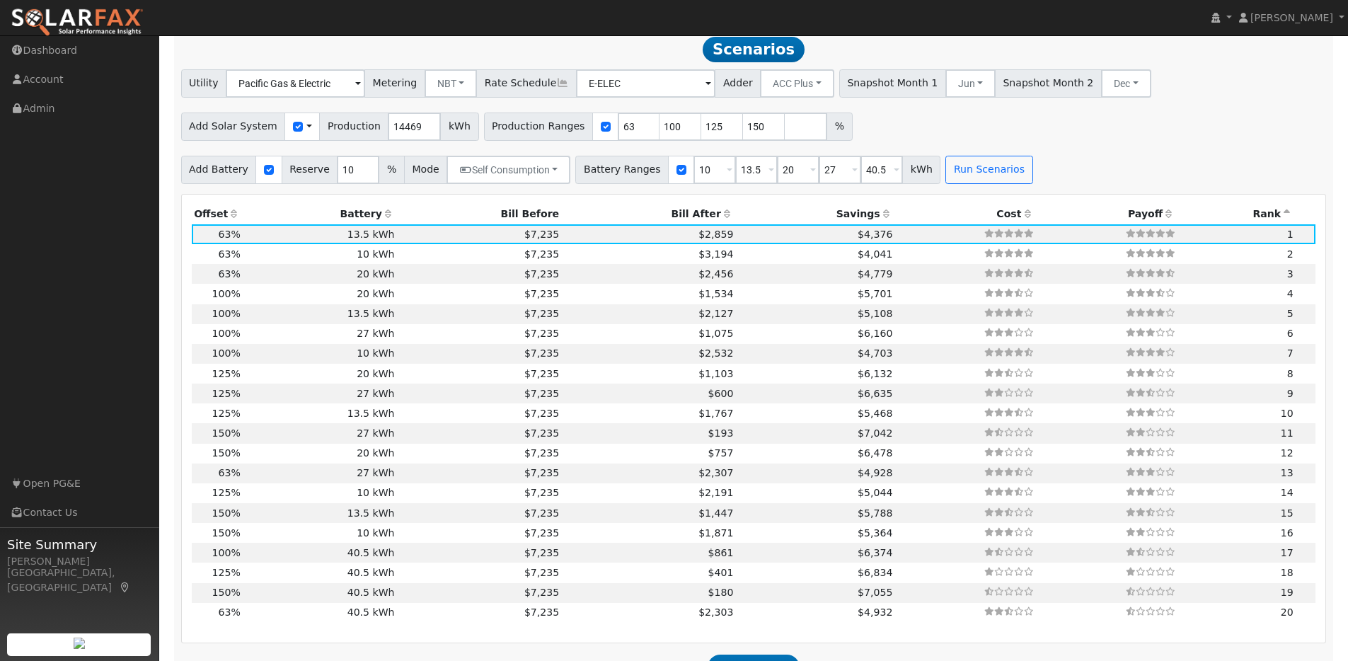
click at [1286, 218] on icon at bounding box center [1287, 214] width 13 height 10
click at [1287, 219] on icon at bounding box center [1287, 214] width 13 height 10
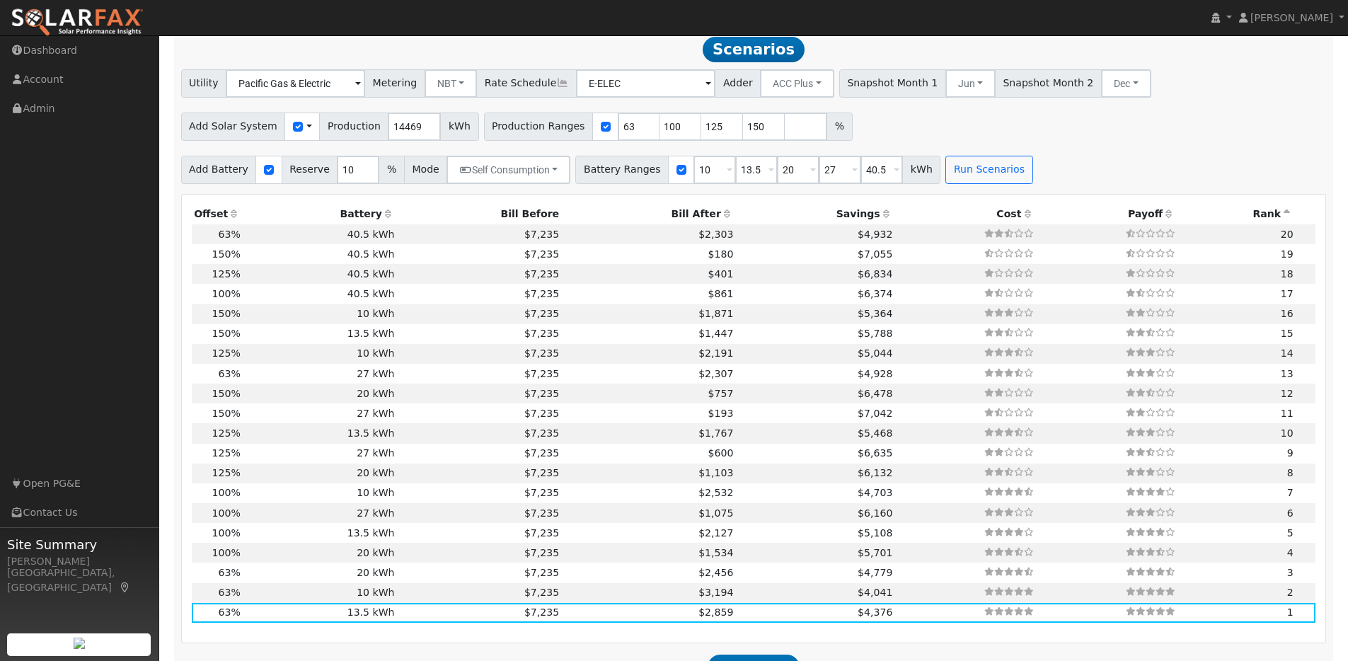
click at [1288, 219] on icon at bounding box center [1287, 214] width 13 height 10
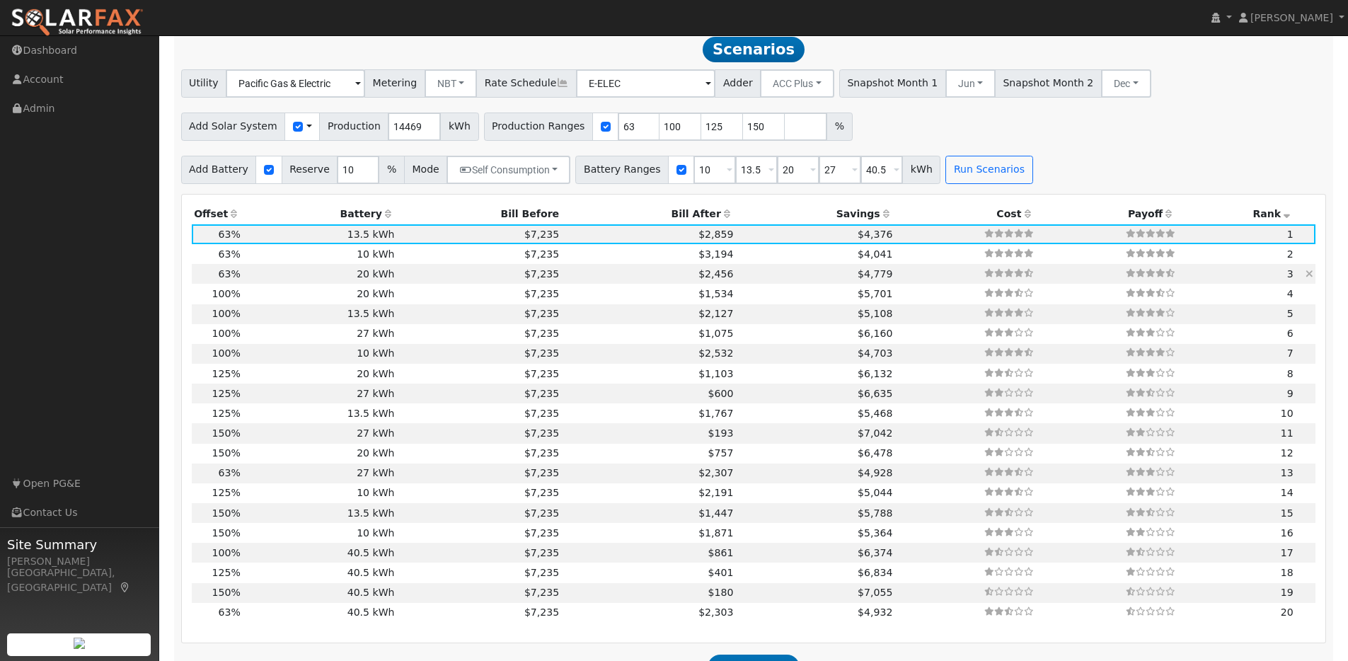
click at [302, 280] on td "20 kWh" at bounding box center [320, 274] width 154 height 20
type input "$20,200"
type input "$11,711"
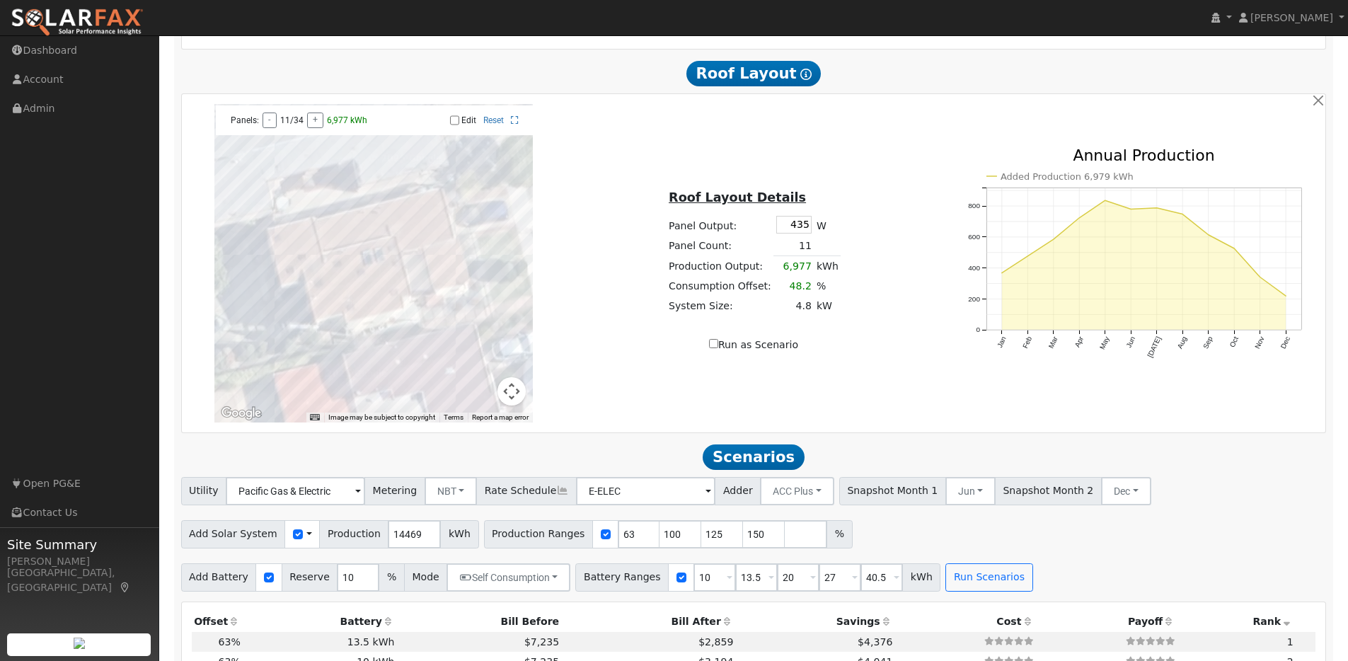
scroll to position [822, 0]
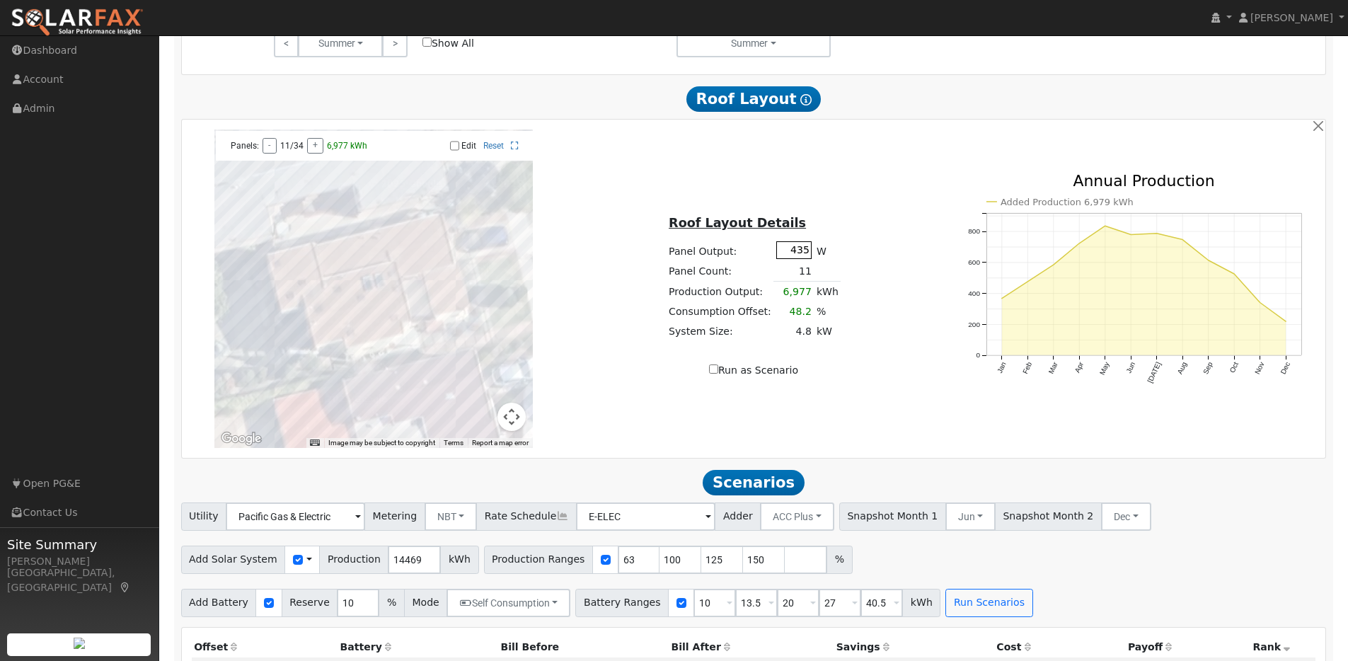
click at [804, 256] on input "435" at bounding box center [794, 250] width 35 height 18
type input "4"
type input "460"
type input "80"
click at [815, 278] on td at bounding box center [827, 271] width 27 height 21
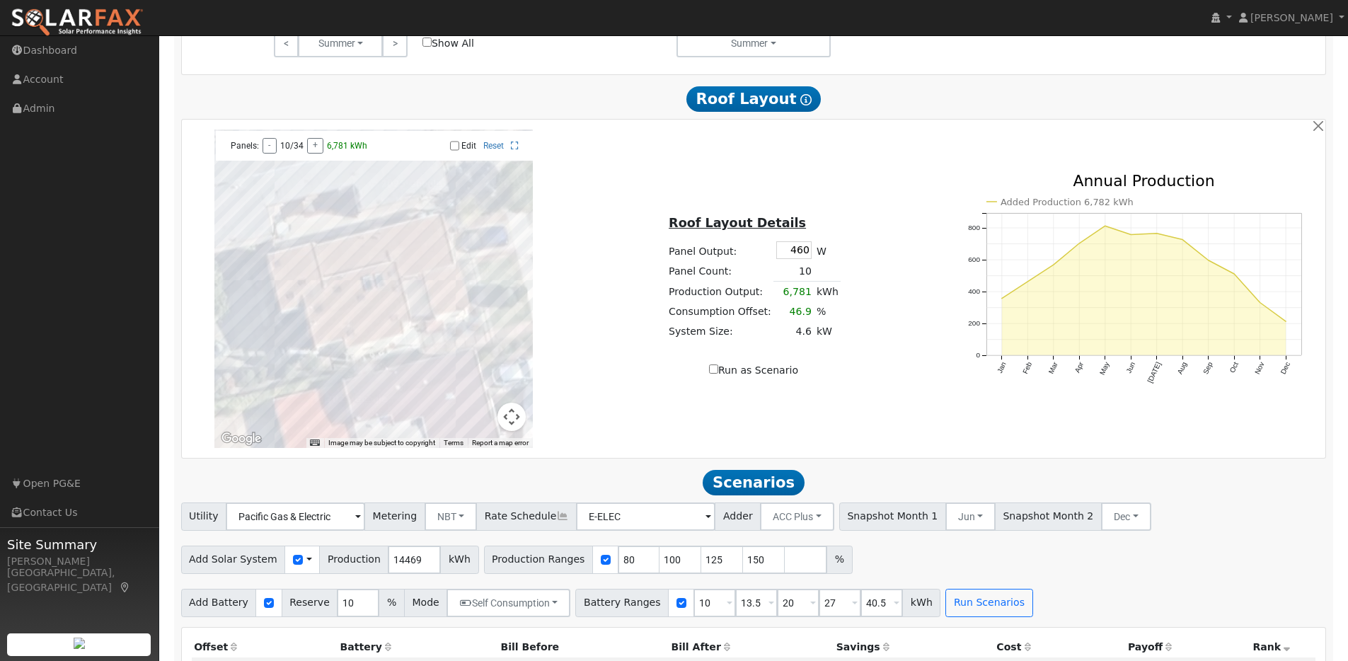
click at [808, 280] on td "10" at bounding box center [794, 271] width 40 height 21
click at [805, 277] on td "10" at bounding box center [794, 271] width 40 height 21
click at [784, 277] on tr "Panel Count: 10" at bounding box center [754, 271] width 175 height 21
click at [819, 278] on td at bounding box center [827, 271] width 27 height 21
click at [433, 265] on div at bounding box center [373, 289] width 319 height 319
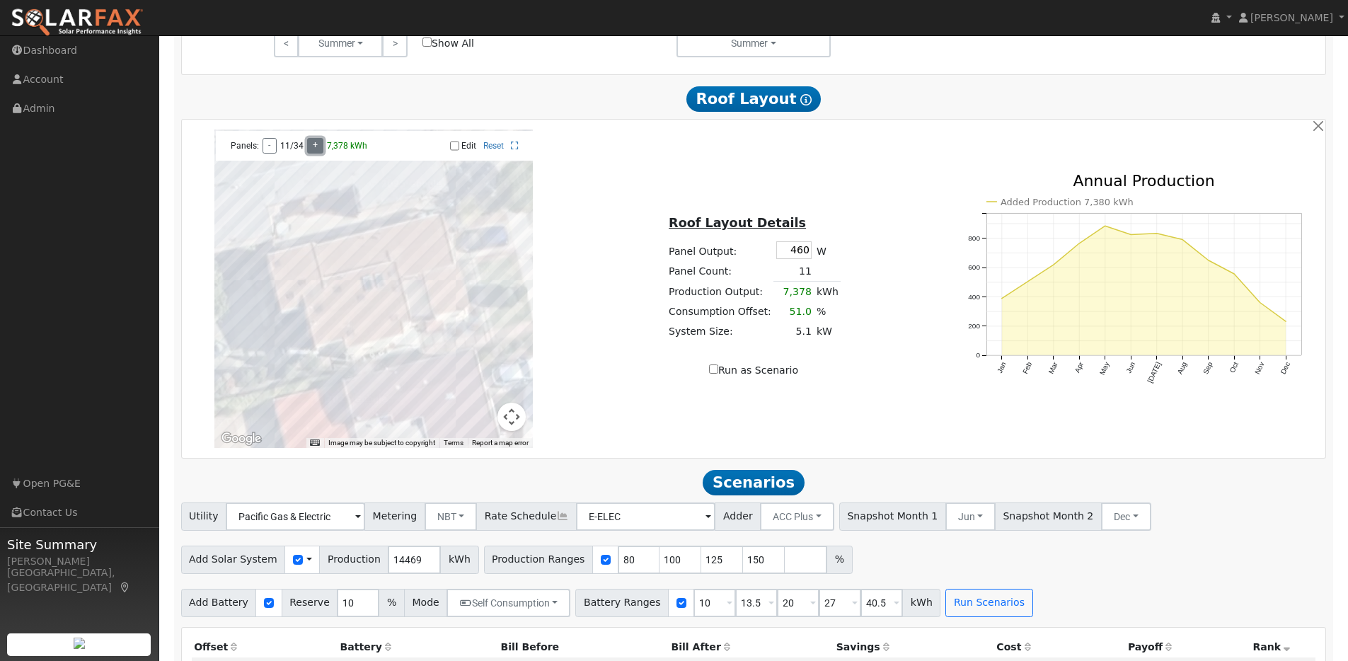
click at [321, 151] on button "+" at bounding box center [315, 146] width 16 height 16
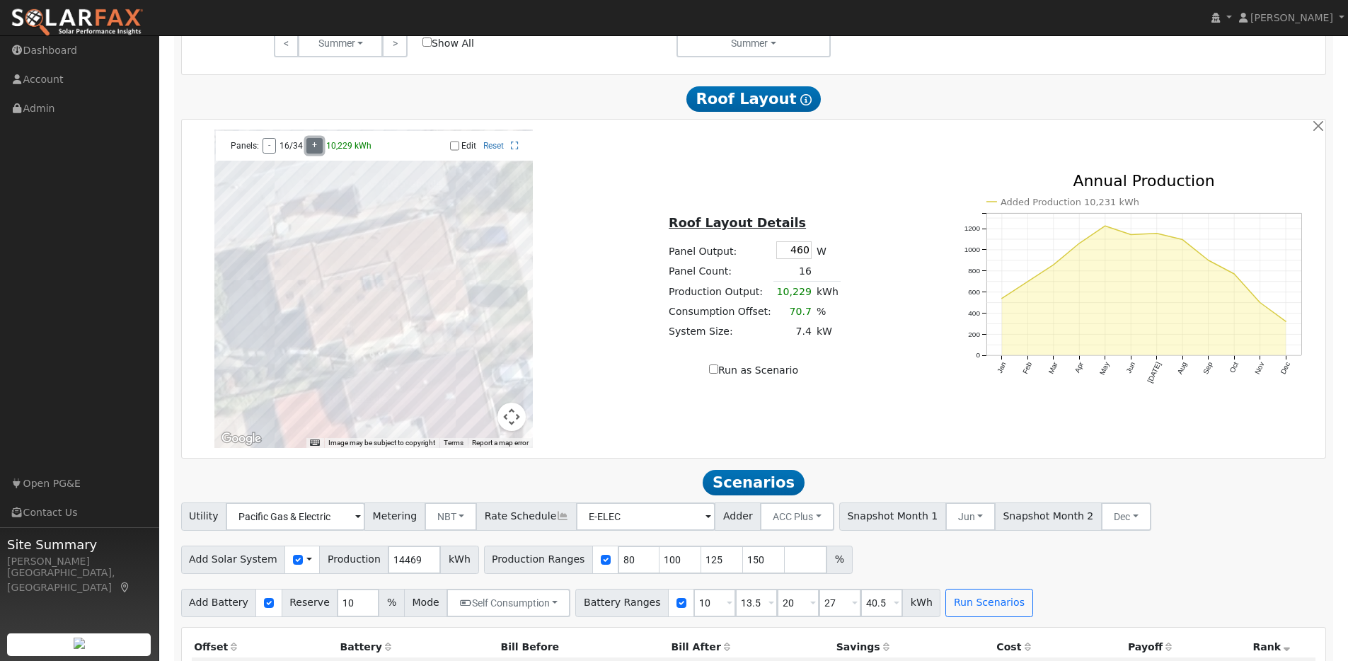
click at [321, 151] on div "Panels: - 16/34 + 10,229 kWh" at bounding box center [298, 146] width 151 height 16
click at [321, 151] on div "Panels: - 18/34 + 11,354 kWh" at bounding box center [298, 146] width 151 height 16
click at [268, 154] on button "-" at bounding box center [269, 146] width 13 height 16
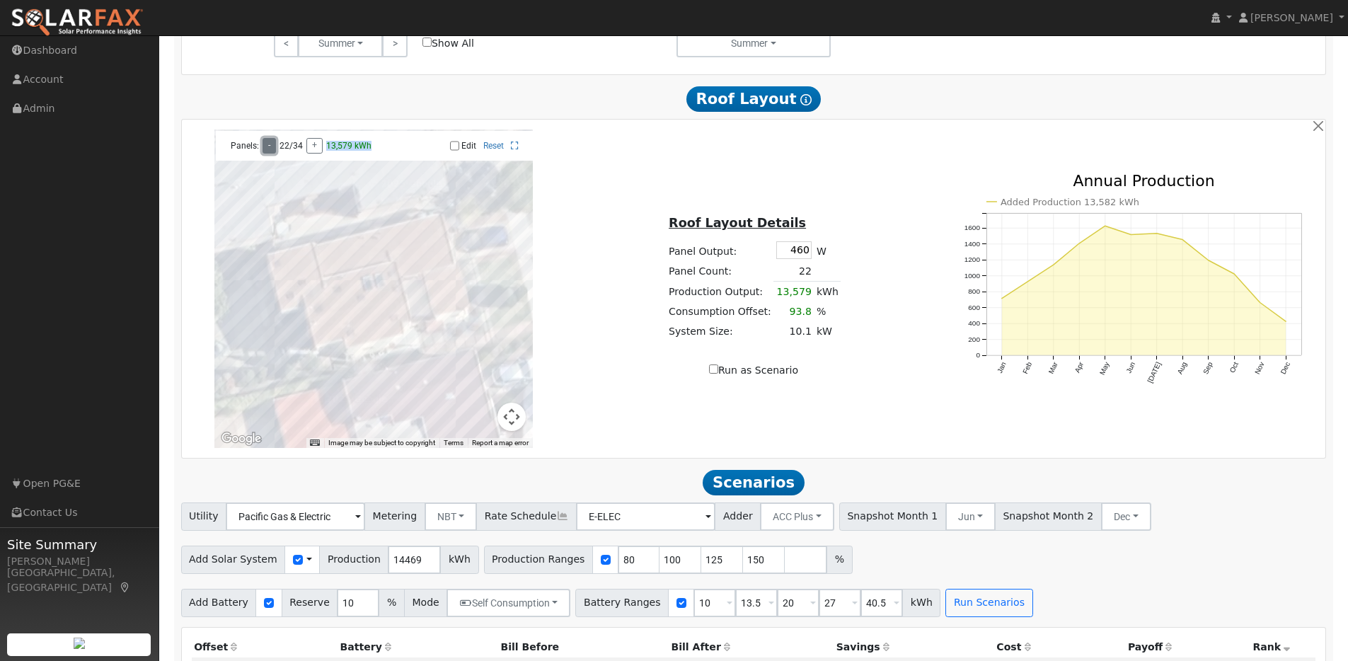
click at [268, 154] on button "-" at bounding box center [269, 146] width 13 height 16
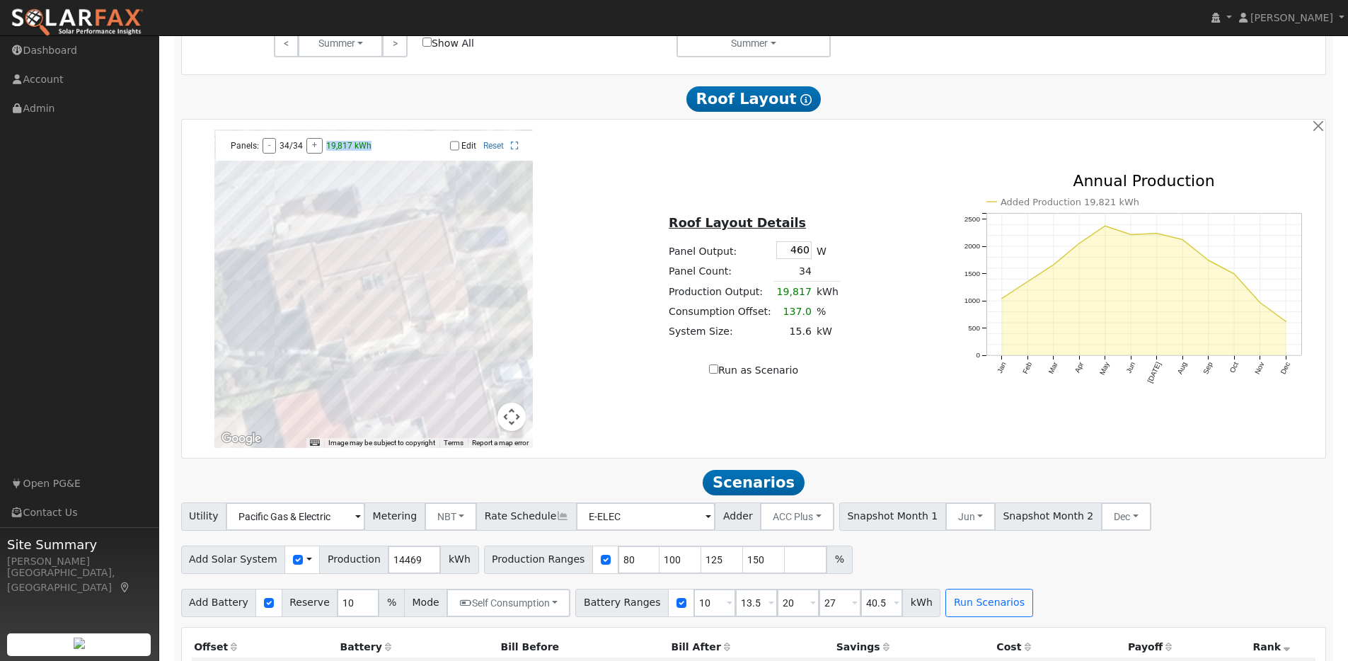
drag, startPoint x: 515, startPoint y: 151, endPoint x: 515, endPoint y: 238, distance: 86.4
click at [515, 150] on icon at bounding box center [515, 146] width 8 height 8
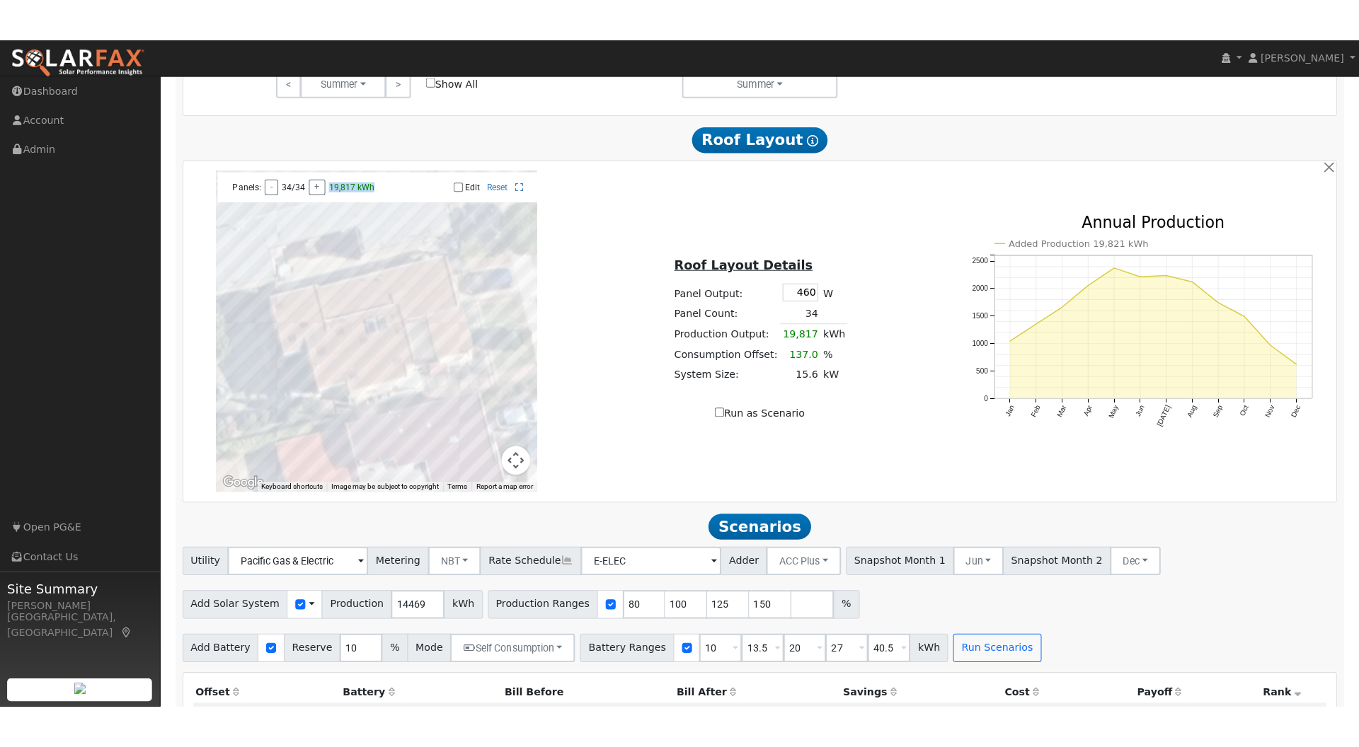
scroll to position [823, 0]
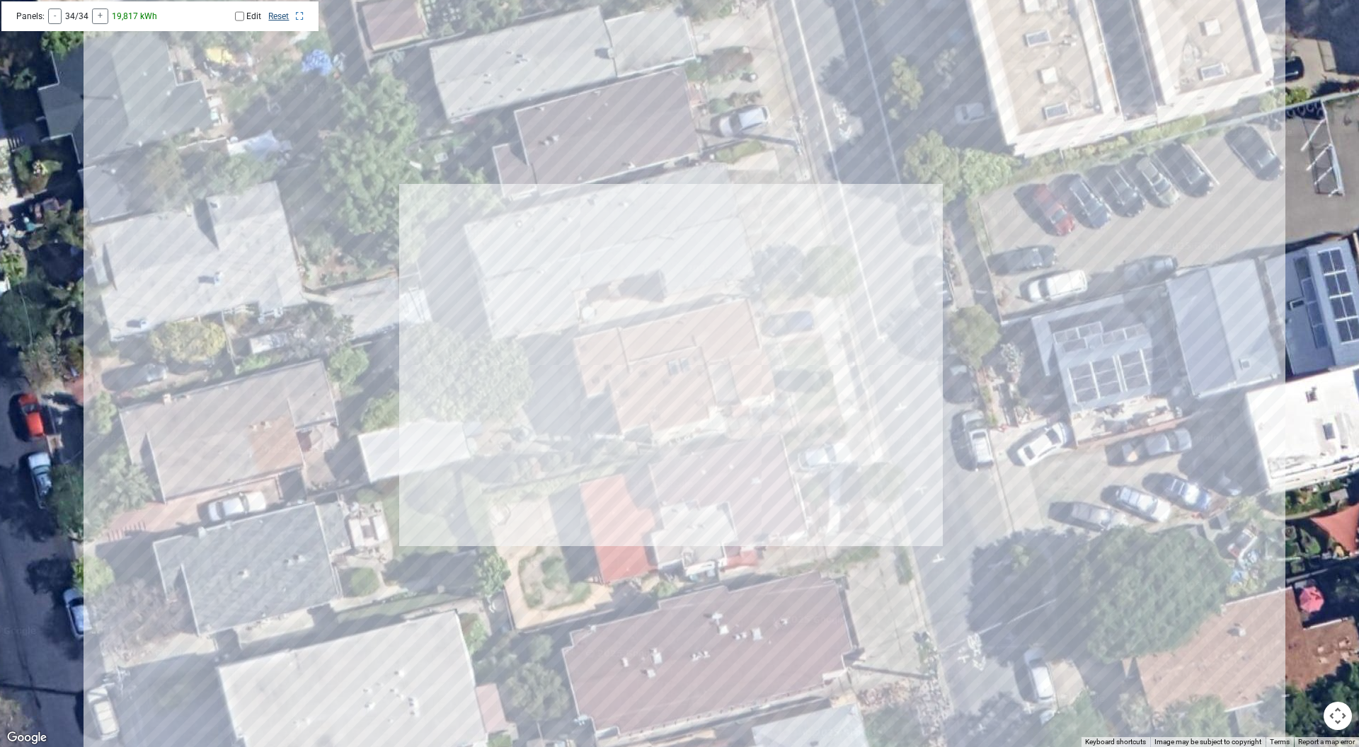
click at [280, 18] on link "Reset" at bounding box center [278, 16] width 21 height 10
click at [299, 13] on icon at bounding box center [300, 16] width 8 height 8
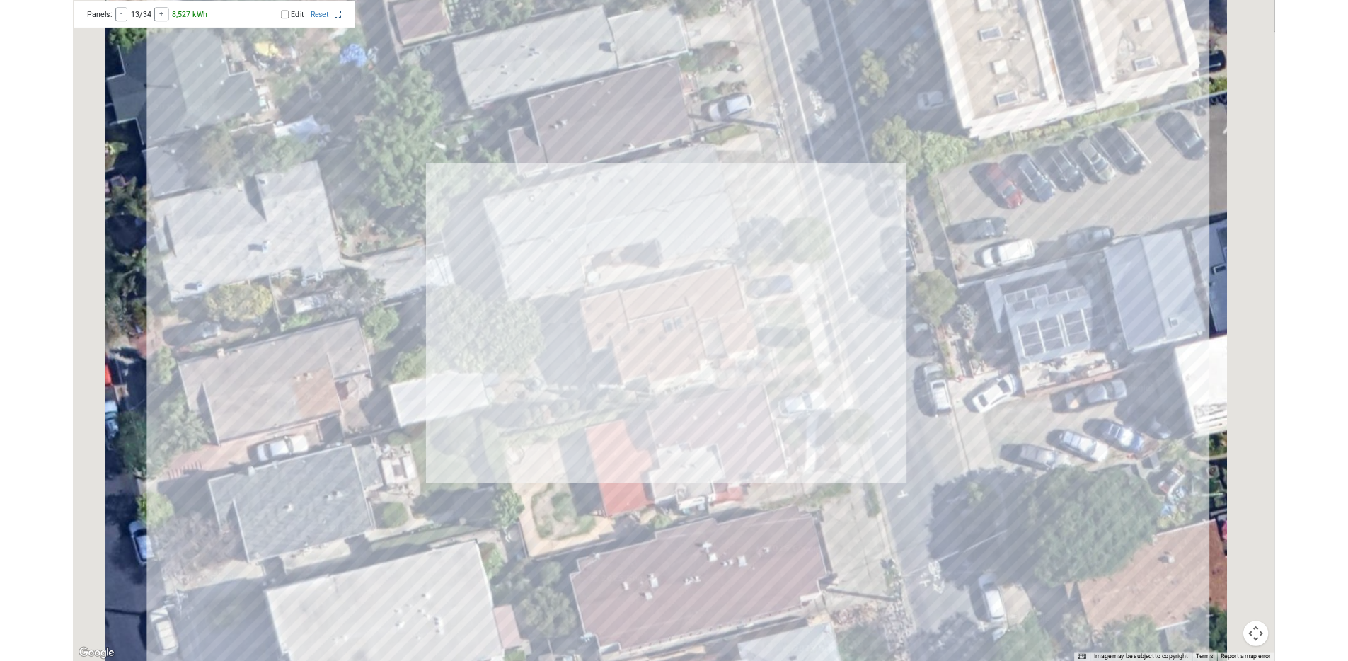
scroll to position [822, 0]
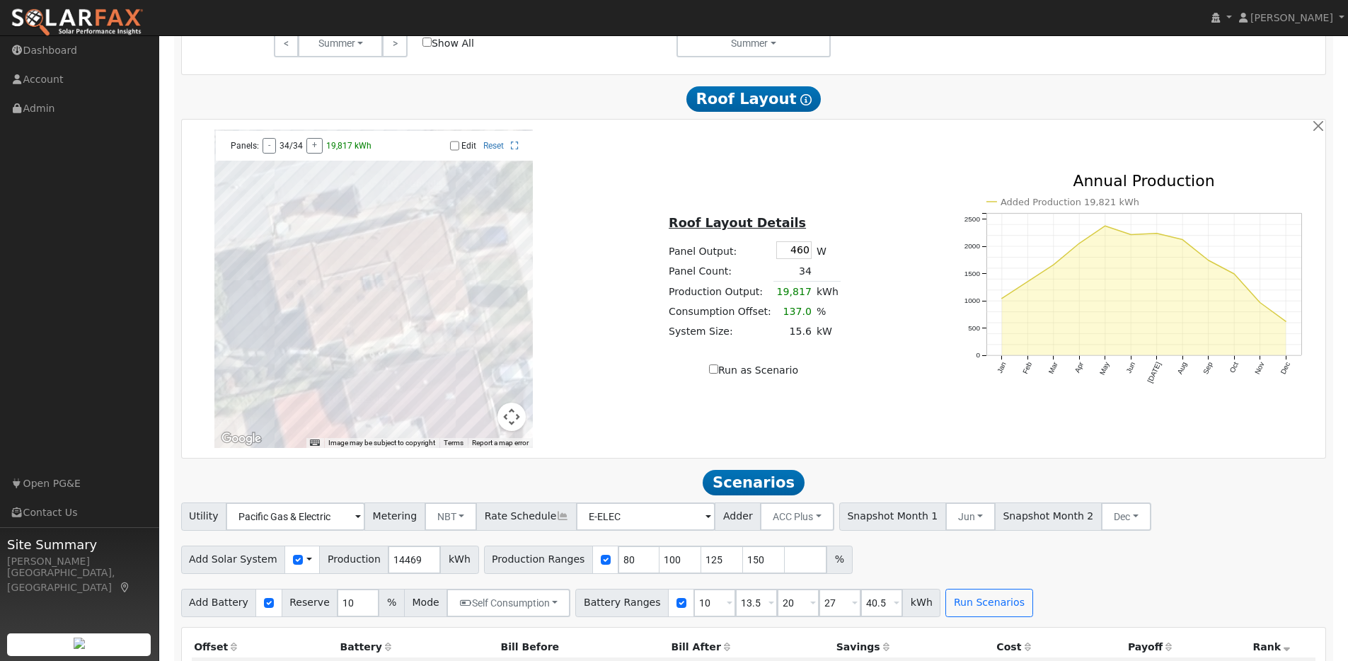
click at [459, 309] on div at bounding box center [373, 289] width 319 height 319
click at [457, 313] on div at bounding box center [373, 289] width 319 height 319
click at [270, 153] on button "-" at bounding box center [269, 146] width 13 height 16
click at [454, 151] on input "Edit" at bounding box center [454, 146] width 9 height 10
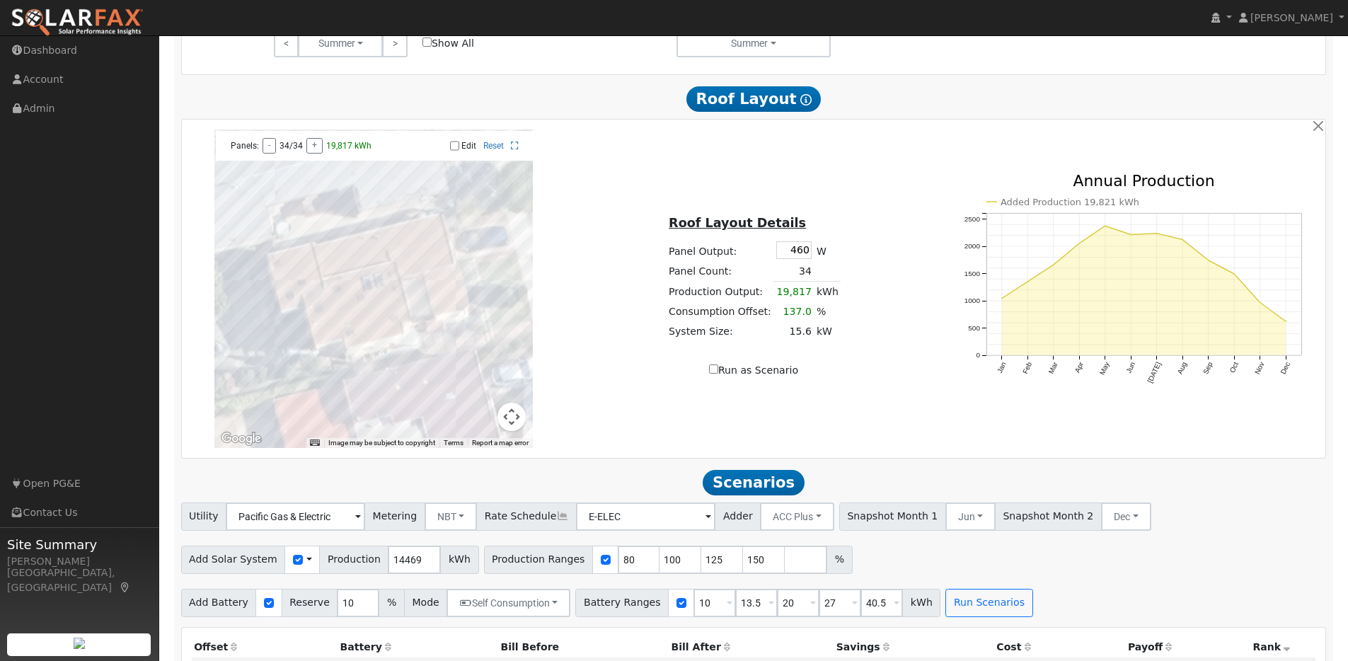
checkbox input "true"
click at [269, 154] on button "-" at bounding box center [269, 146] width 13 height 16
click at [268, 151] on button "-" at bounding box center [269, 146] width 13 height 16
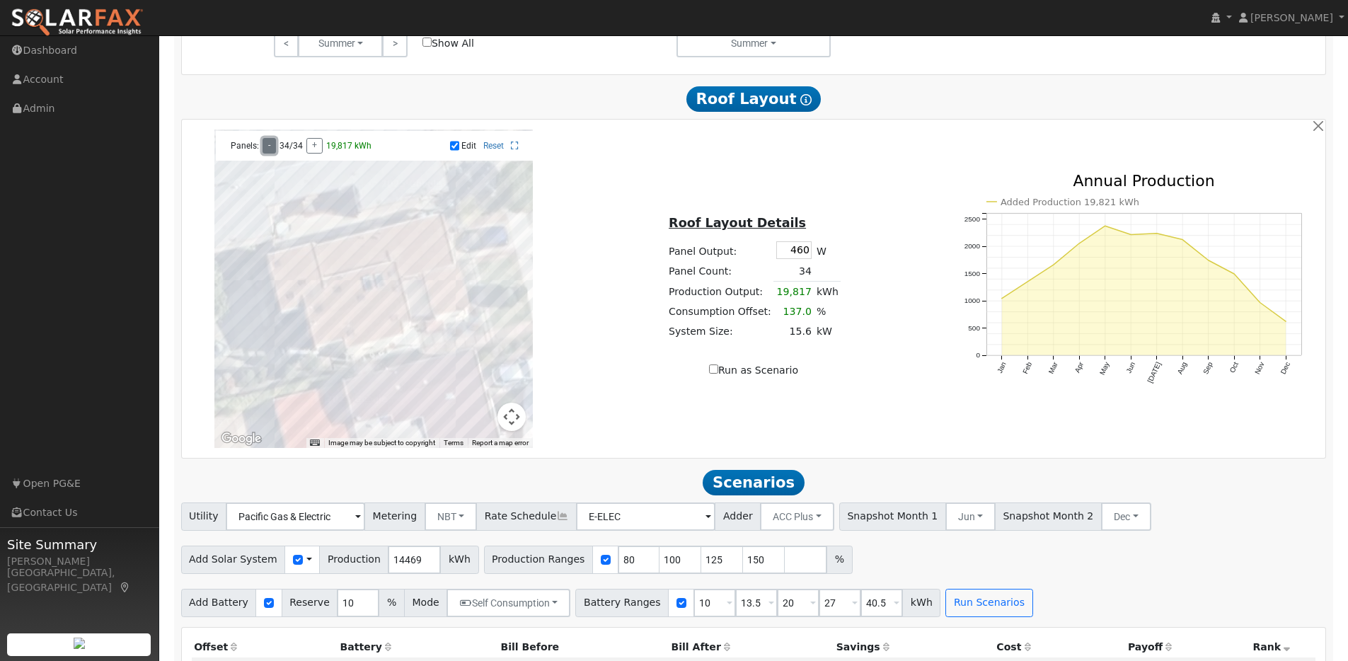
click at [268, 151] on button "-" at bounding box center [269, 146] width 13 height 16
drag, startPoint x: 268, startPoint y: 151, endPoint x: 286, endPoint y: 151, distance: 18.4
click at [270, 151] on button "-" at bounding box center [269, 146] width 13 height 16
click at [311, 153] on button "+" at bounding box center [315, 146] width 16 height 16
click at [365, 304] on div at bounding box center [373, 289] width 319 height 319
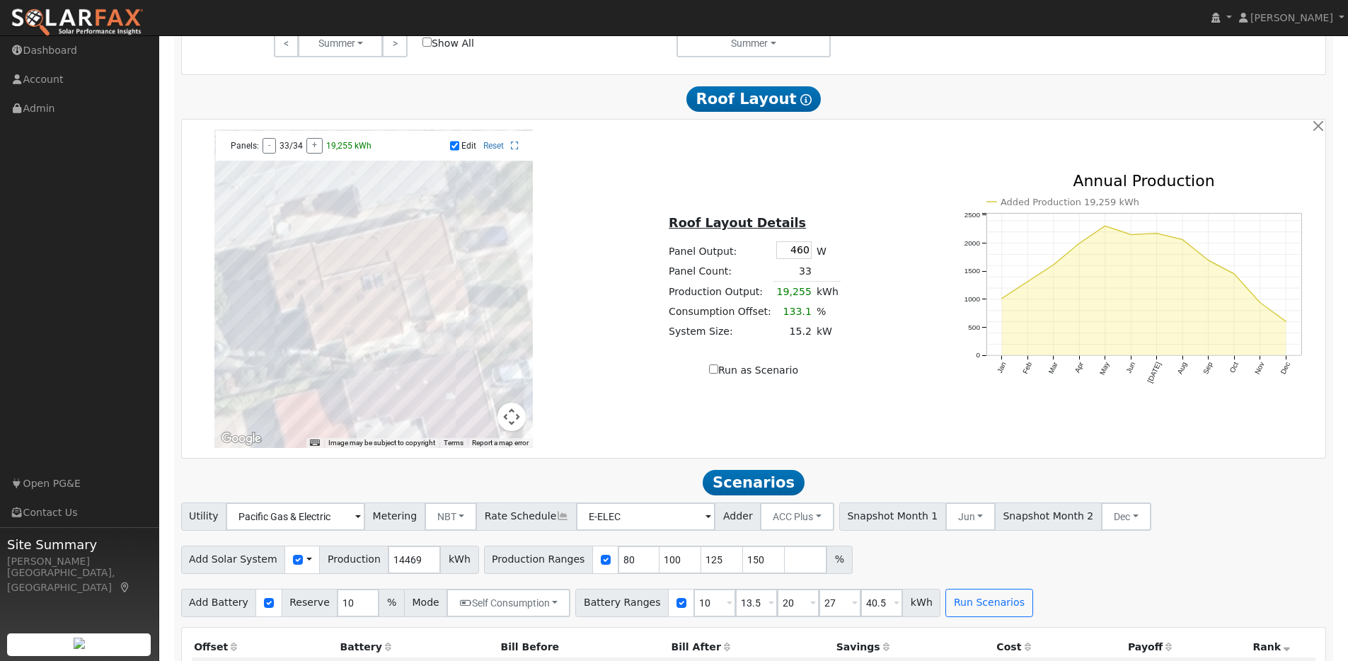
click at [386, 299] on div at bounding box center [373, 289] width 319 height 319
click at [331, 322] on div at bounding box center [373, 289] width 319 height 319
click at [330, 311] on div at bounding box center [373, 289] width 319 height 319
click at [348, 306] on div at bounding box center [373, 289] width 319 height 319
click at [353, 290] on div at bounding box center [373, 289] width 319 height 319
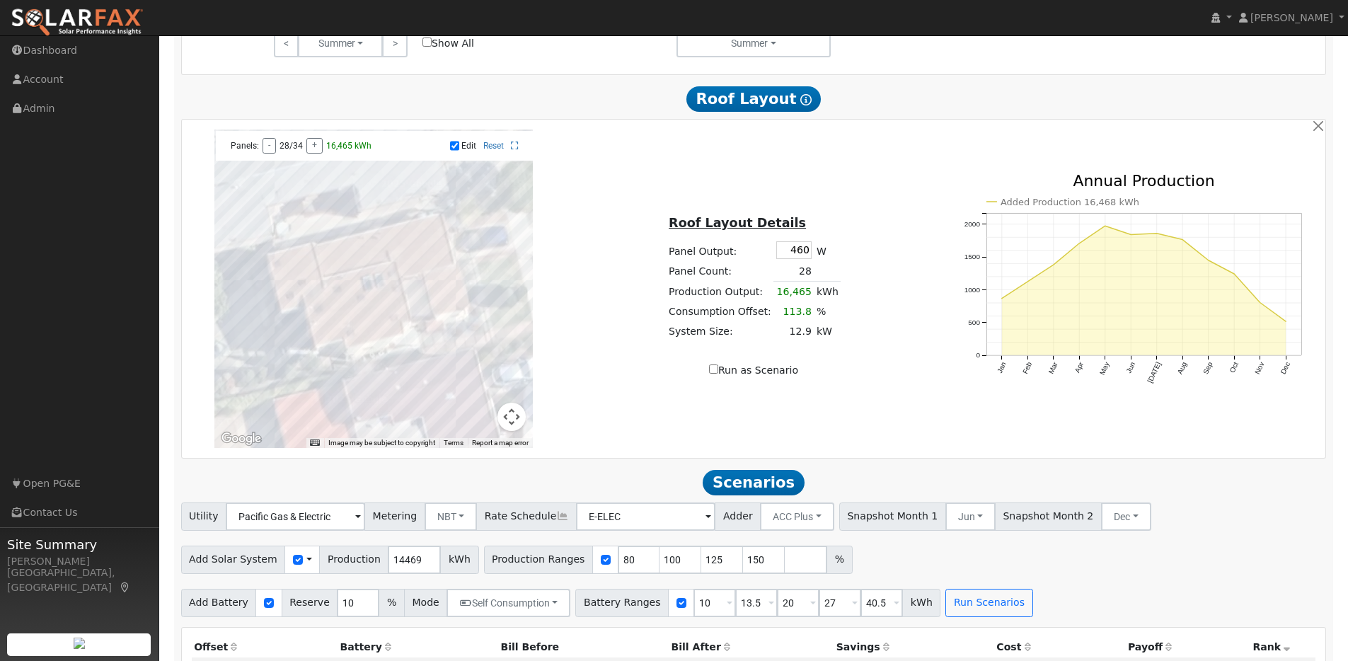
click at [364, 290] on div at bounding box center [373, 289] width 319 height 319
click at [389, 288] on div at bounding box center [373, 289] width 319 height 319
click at [293, 291] on div at bounding box center [373, 289] width 319 height 319
drag, startPoint x: 311, startPoint y: 294, endPoint x: 321, endPoint y: 287, distance: 13.2
click at [321, 287] on div at bounding box center [373, 289] width 319 height 319
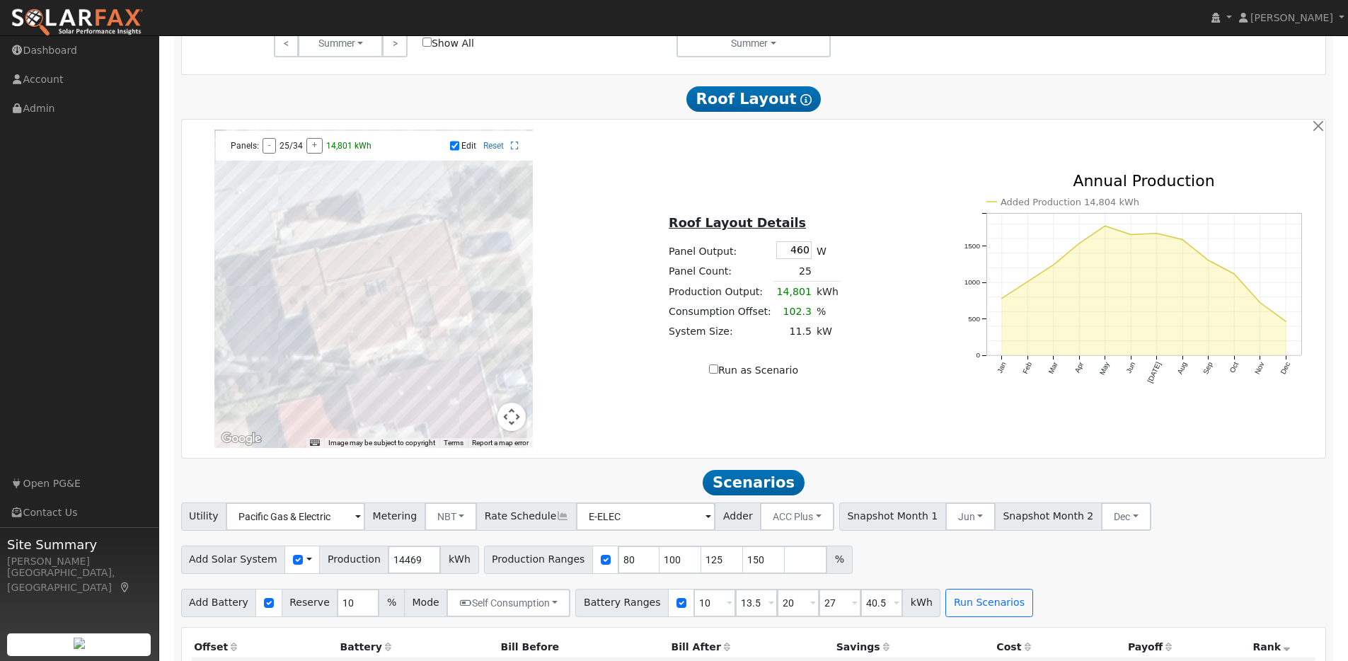
drag, startPoint x: 315, startPoint y: 265, endPoint x: 309, endPoint y: 279, distance: 15.2
click at [309, 279] on div at bounding box center [373, 289] width 319 height 319
drag, startPoint x: 300, startPoint y: 296, endPoint x: 290, endPoint y: 299, distance: 10.3
click at [290, 299] on div at bounding box center [373, 289] width 319 height 319
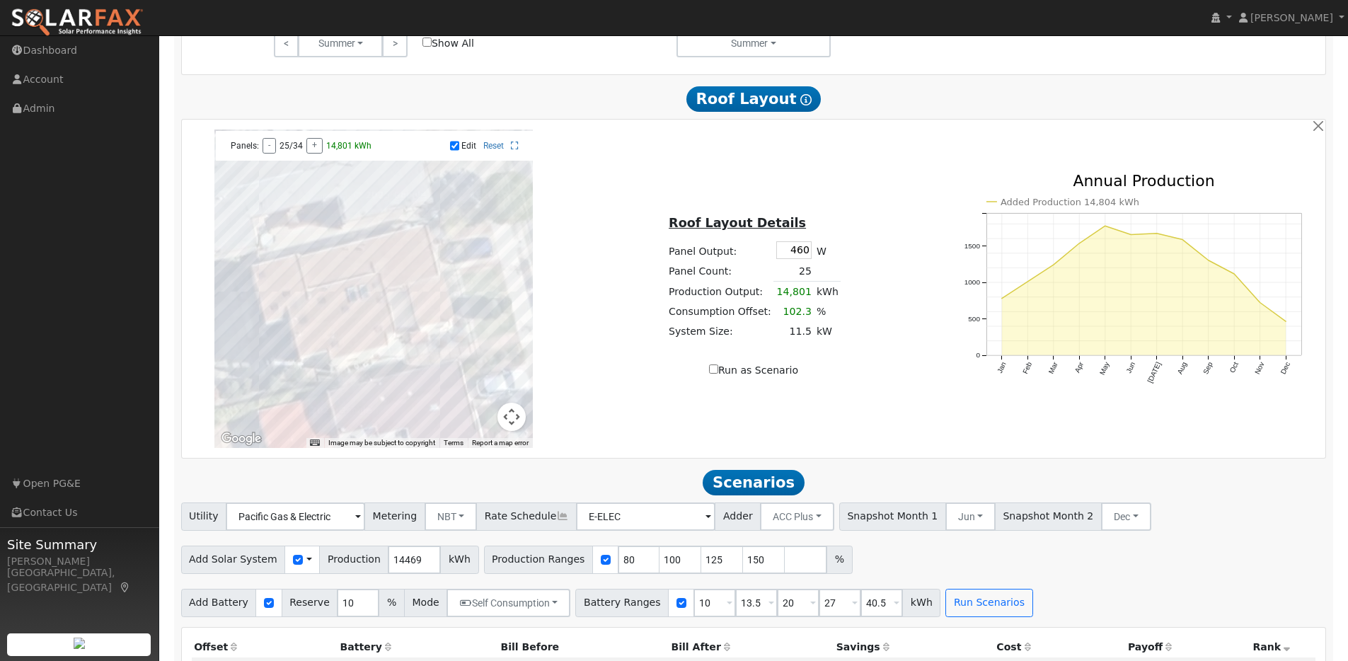
drag, startPoint x: 299, startPoint y: 288, endPoint x: 292, endPoint y: 286, distance: 7.4
click at [288, 292] on div at bounding box center [373, 289] width 319 height 319
drag, startPoint x: 336, startPoint y: 282, endPoint x: 351, endPoint y: 282, distance: 14.9
click at [336, 282] on div at bounding box center [373, 289] width 319 height 319
click at [358, 277] on div at bounding box center [373, 289] width 319 height 319
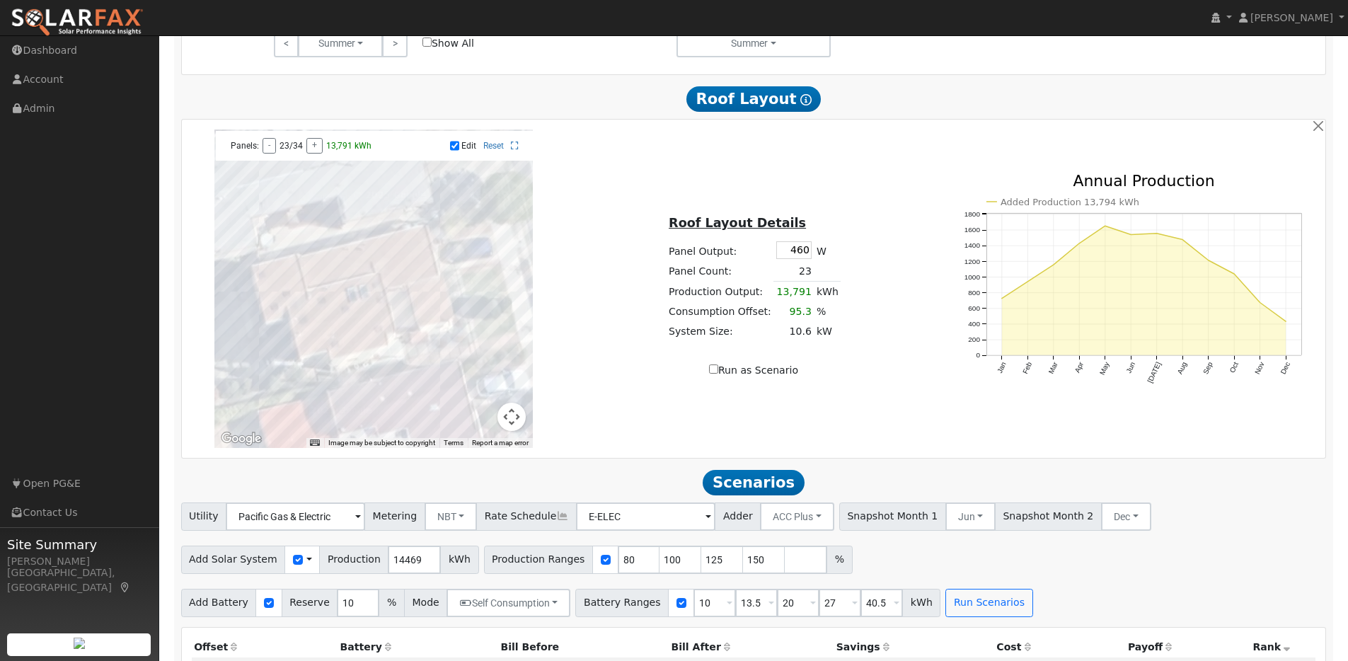
click at [380, 270] on div at bounding box center [373, 289] width 319 height 319
click at [399, 259] on div at bounding box center [373, 289] width 319 height 319
click at [420, 260] on div at bounding box center [373, 289] width 319 height 319
click at [419, 251] on div at bounding box center [373, 289] width 319 height 319
click at [394, 265] on div at bounding box center [373, 289] width 319 height 319
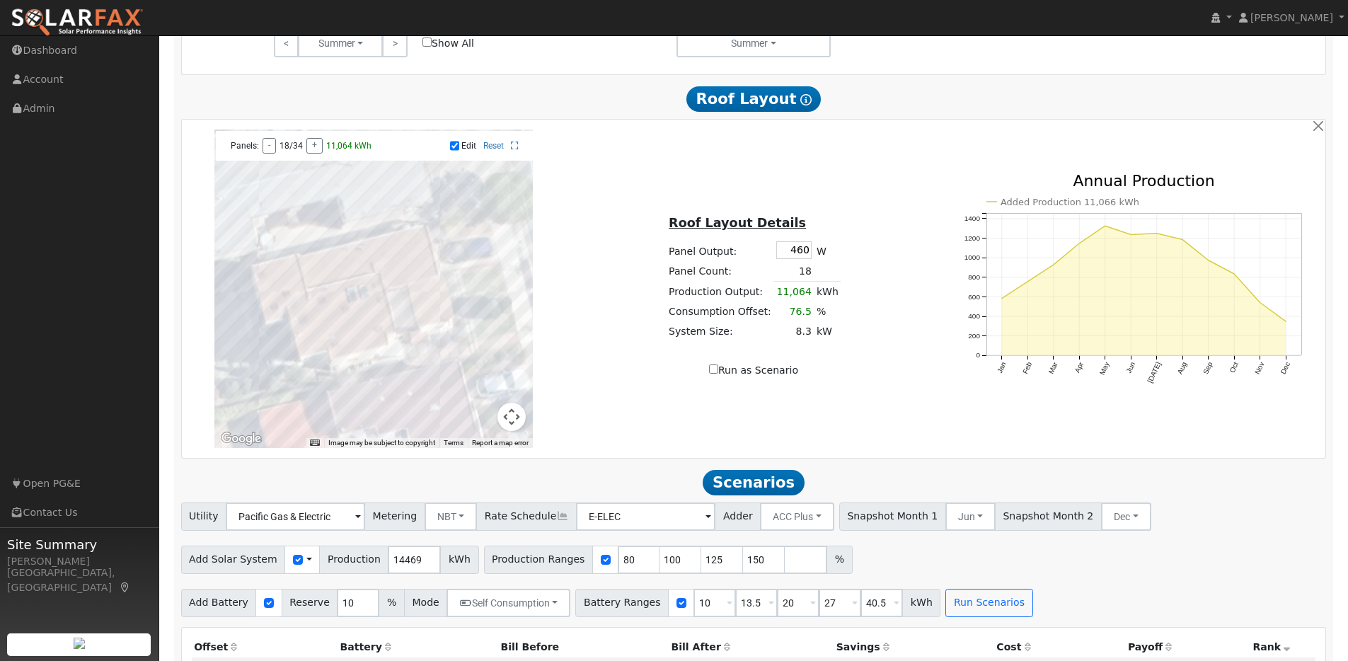
click at [418, 311] on div at bounding box center [373, 289] width 319 height 319
click at [397, 268] on div at bounding box center [373, 289] width 319 height 319
click at [441, 301] on div at bounding box center [373, 289] width 319 height 319
click at [399, 252] on div at bounding box center [373, 289] width 319 height 319
click at [334, 263] on div at bounding box center [373, 289] width 319 height 319
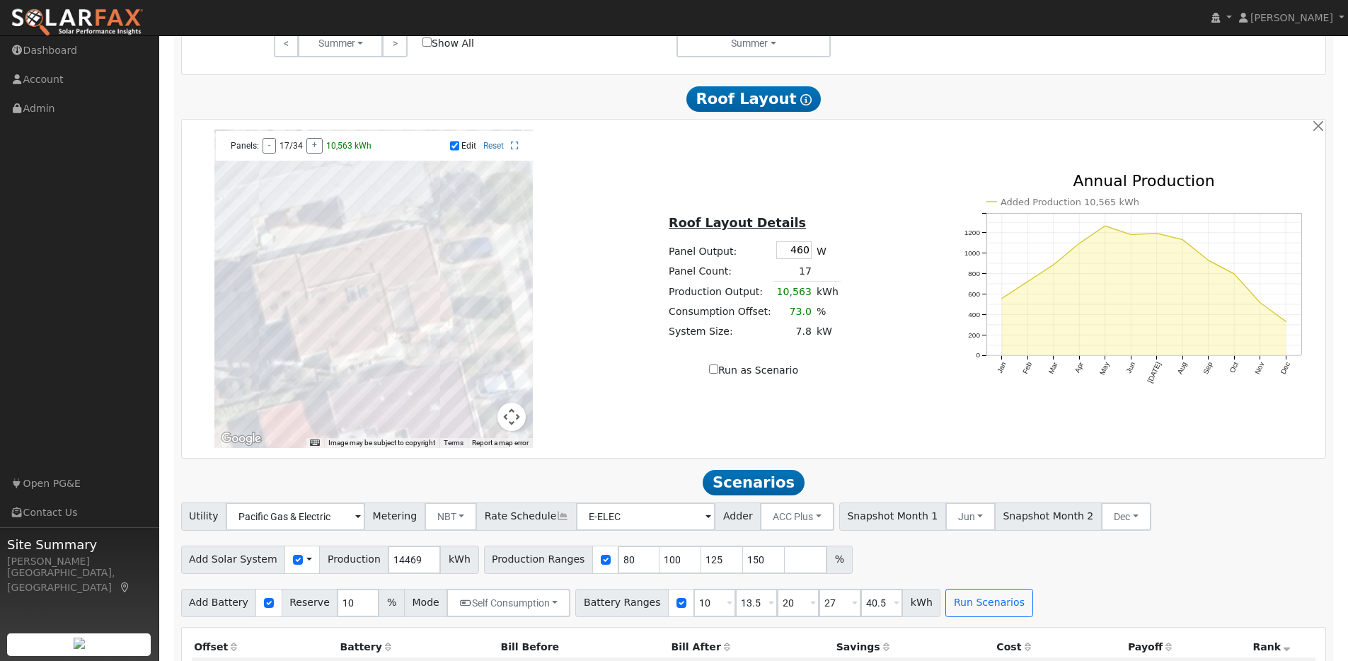
click at [353, 273] on div at bounding box center [373, 289] width 319 height 319
click at [292, 283] on div at bounding box center [373, 289] width 319 height 319
click at [382, 274] on div at bounding box center [373, 289] width 319 height 319
click at [713, 374] on input "Run as Scenario" at bounding box center [713, 369] width 9 height 9
checkbox input "true"
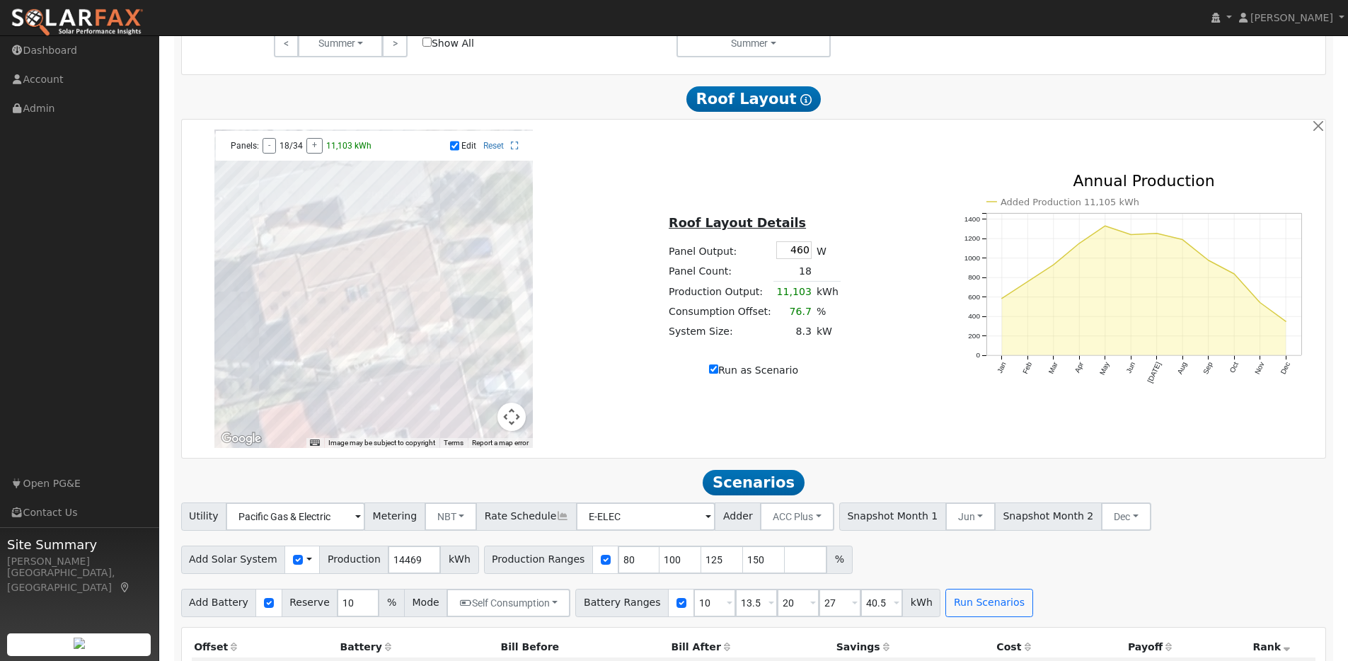
type input "11103"
type input "100"
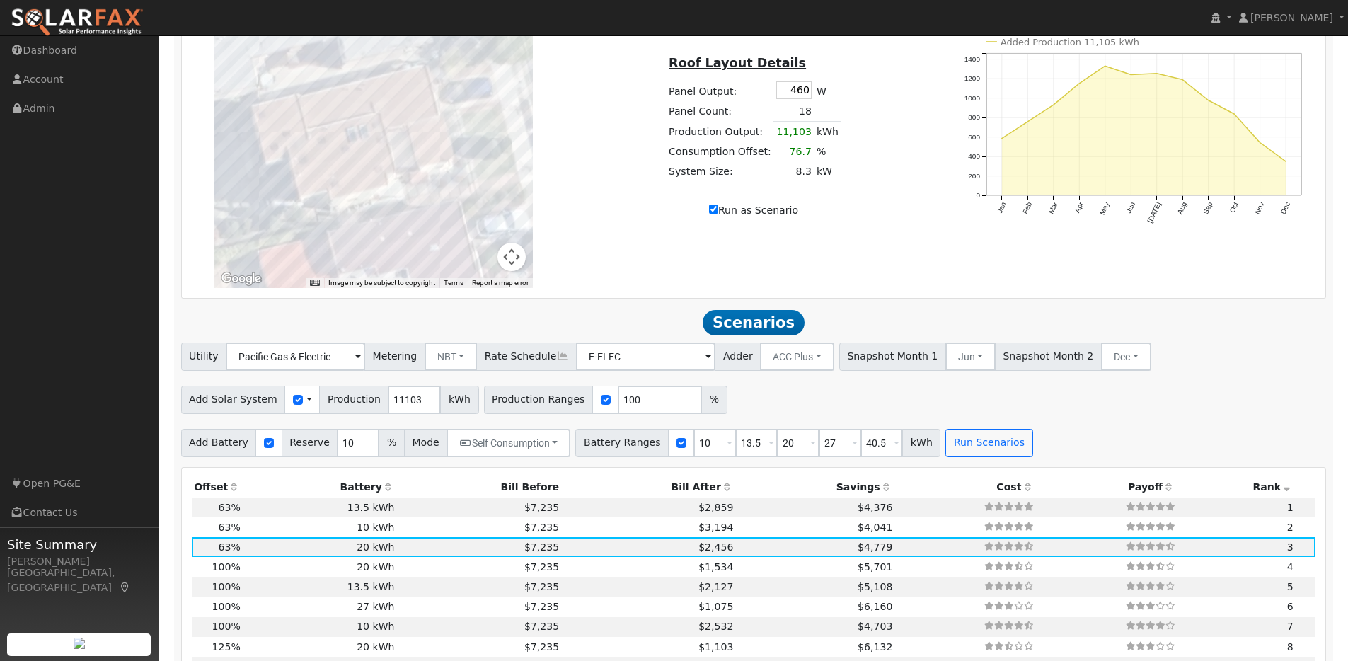
scroll to position [999, 0]
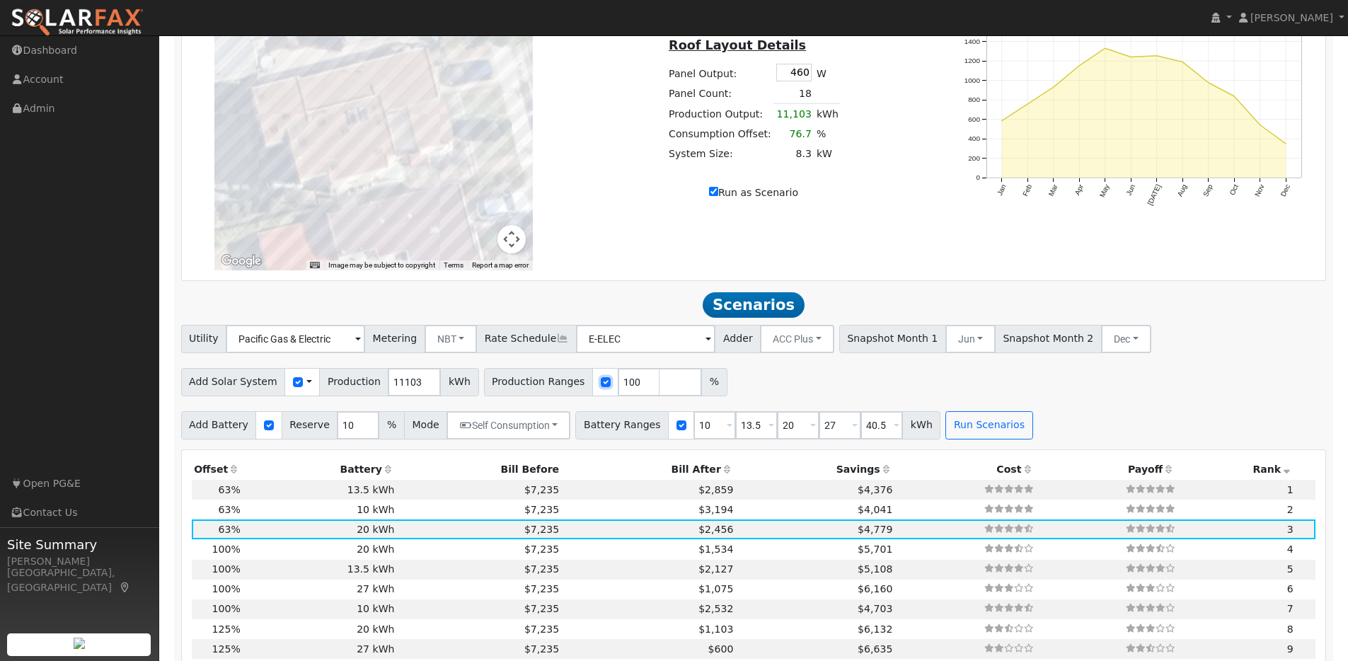
click at [601, 387] on input "checkbox" at bounding box center [606, 382] width 10 height 10
checkbox input "false"
click at [963, 438] on button "Run Scenarios" at bounding box center [989, 425] width 87 height 28
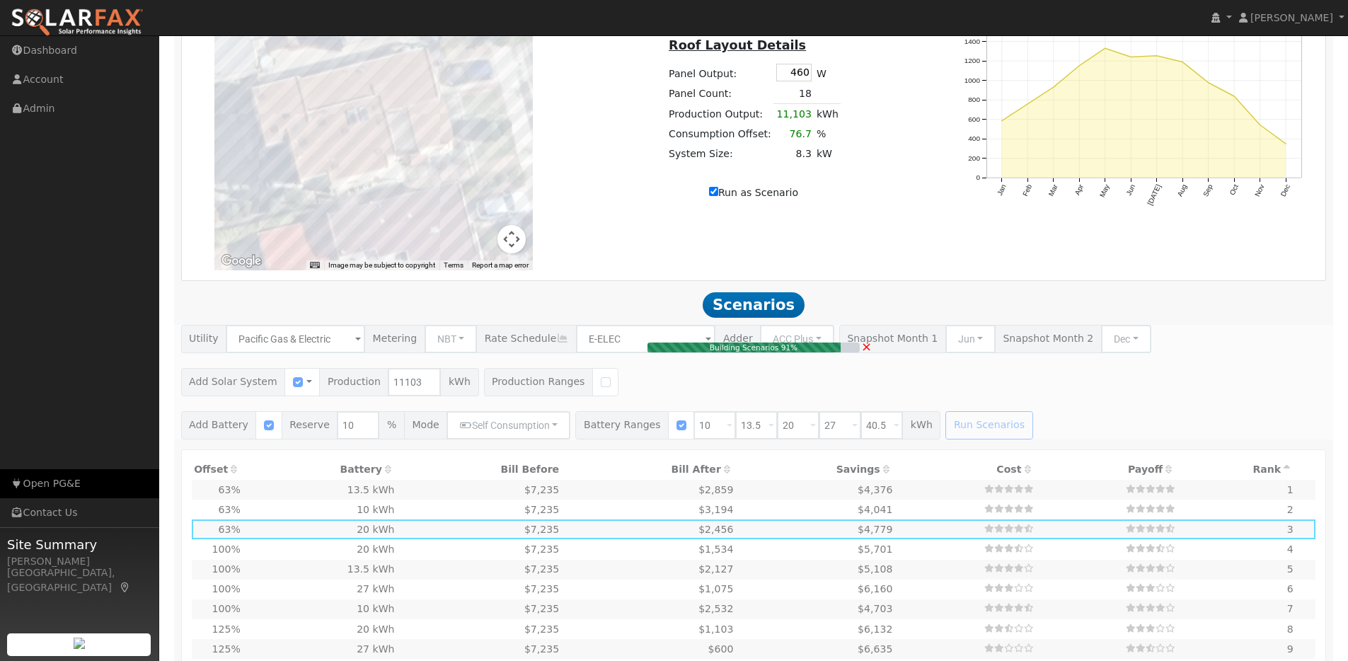
type input "8.3"
type input "$25,730"
type input "$13,779"
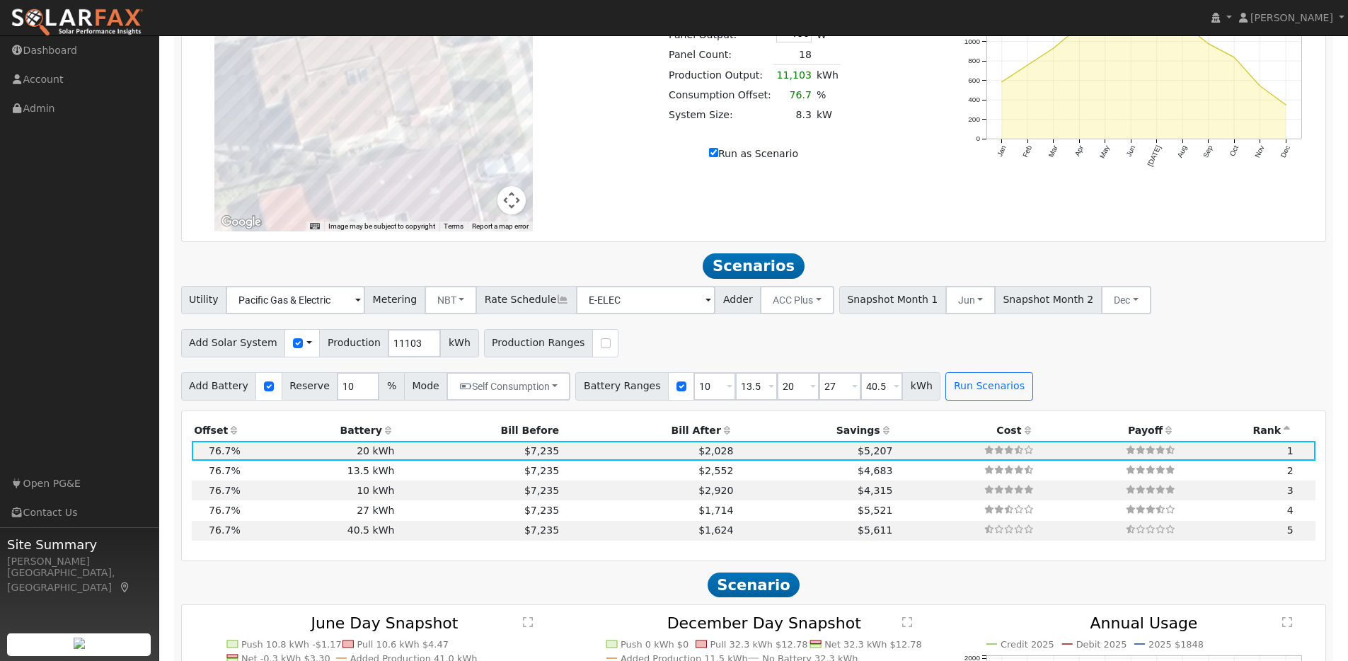
scroll to position [1020, 0]
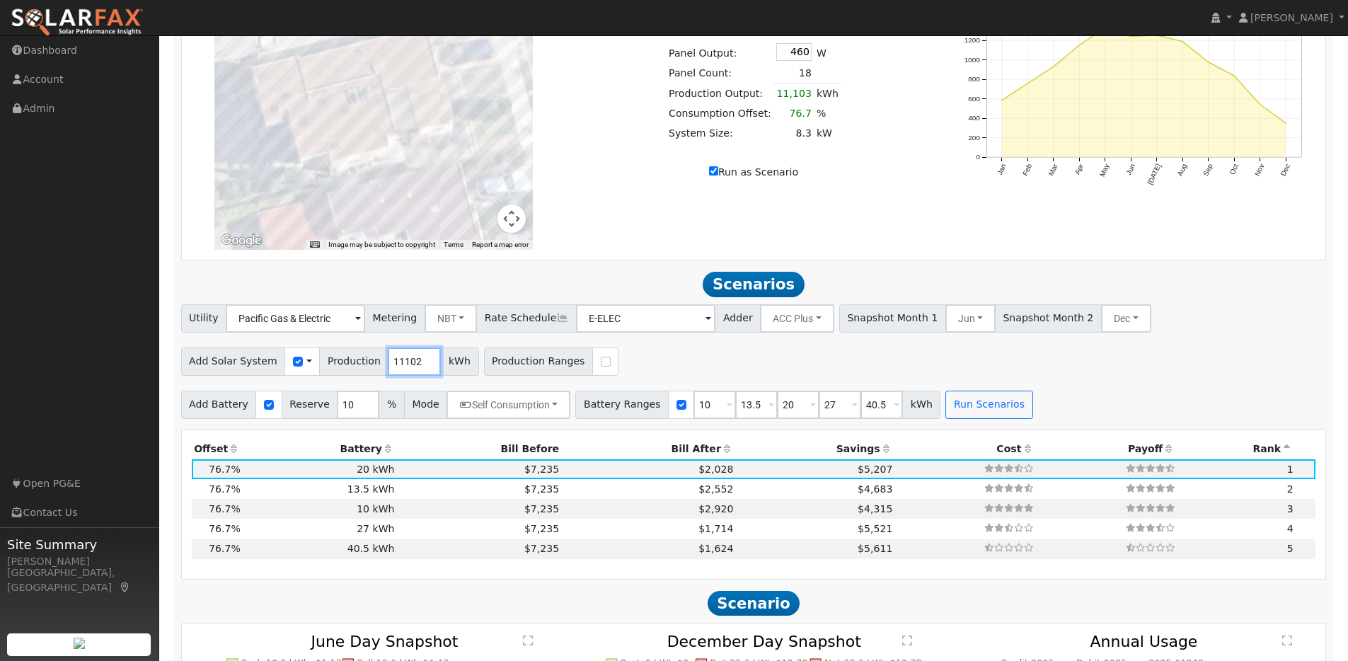
click at [419, 371] on input "11102" at bounding box center [414, 362] width 53 height 28
click at [419, 371] on input "11101" at bounding box center [414, 362] width 53 height 28
click at [419, 371] on input "11100" at bounding box center [414, 362] width 53 height 28
click at [419, 371] on input "11099" at bounding box center [414, 362] width 53 height 28
click at [419, 371] on input "11098" at bounding box center [414, 362] width 53 height 28
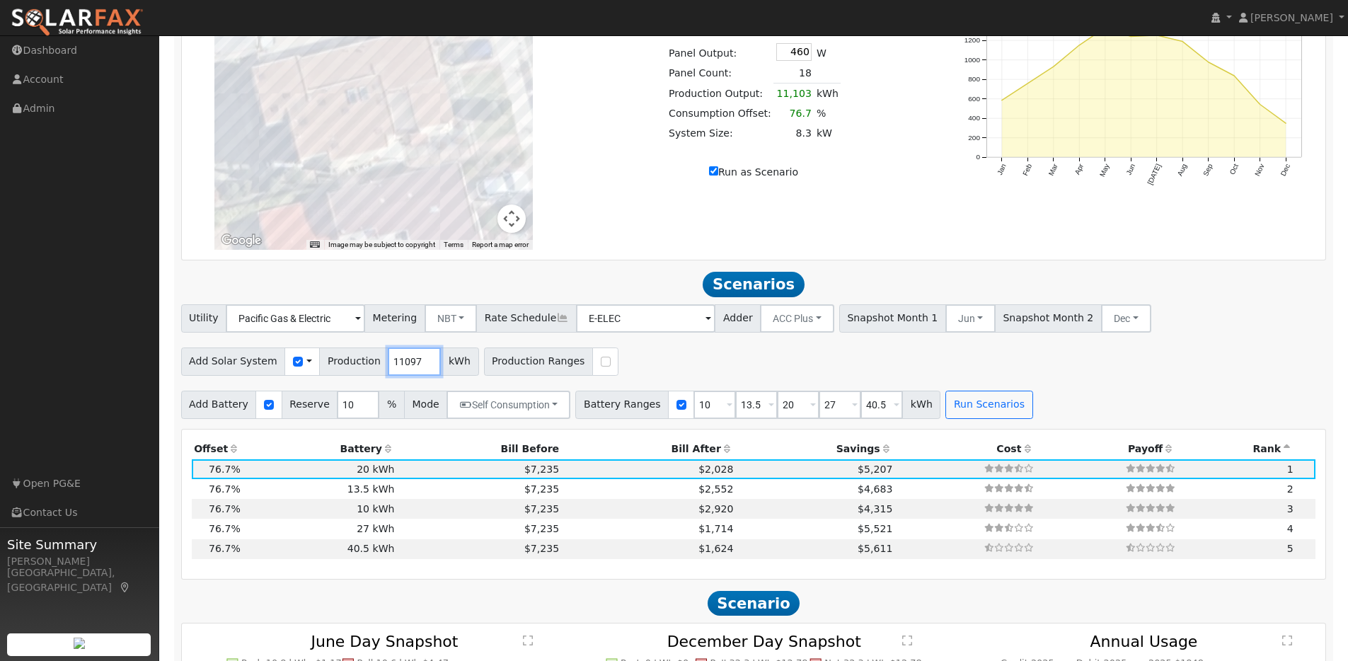
click at [419, 371] on input "11097" at bounding box center [414, 362] width 53 height 28
click at [419, 371] on input "11096" at bounding box center [414, 362] width 53 height 28
click at [419, 371] on input "11095" at bounding box center [414, 362] width 53 height 28
click at [419, 371] on input "11094" at bounding box center [414, 362] width 53 height 28
click at [419, 371] on input "11093" at bounding box center [414, 362] width 53 height 28
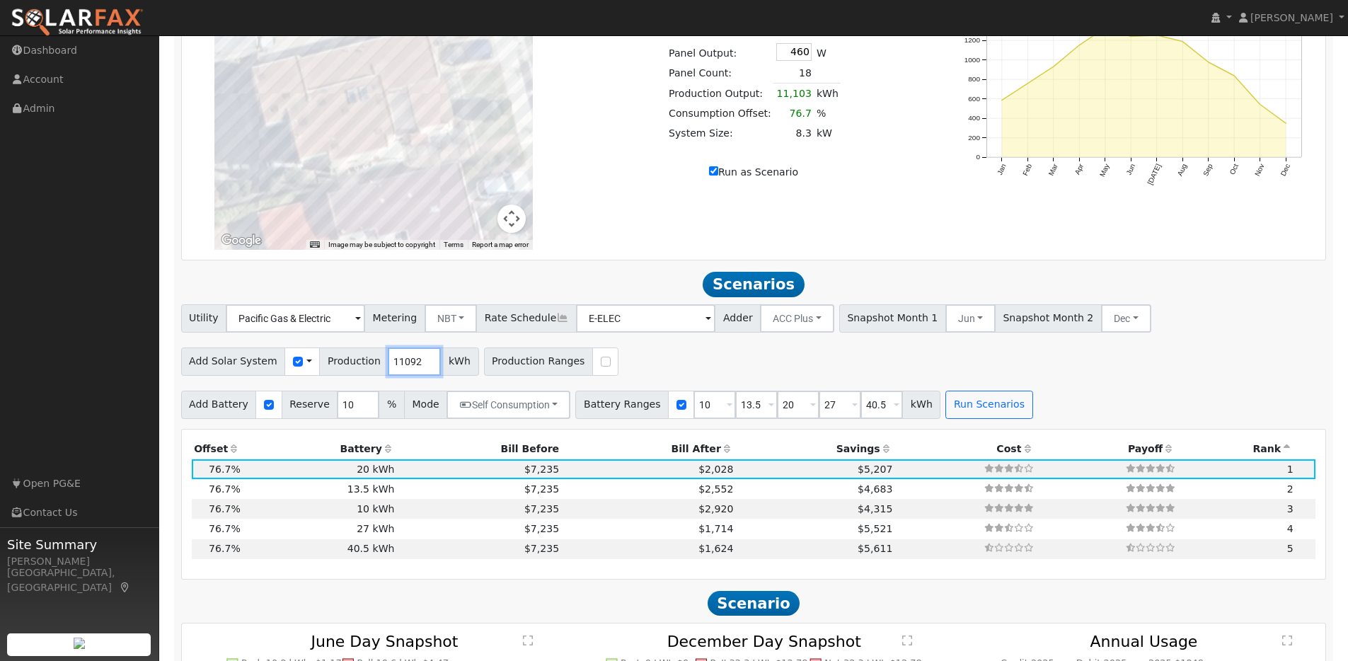
click at [419, 371] on input "11092" at bounding box center [414, 362] width 53 height 28
click at [419, 371] on input "11091" at bounding box center [414, 362] width 53 height 28
click at [419, 371] on input "11090" at bounding box center [414, 362] width 53 height 28
click at [420, 373] on input "10975" at bounding box center [414, 362] width 53 height 28
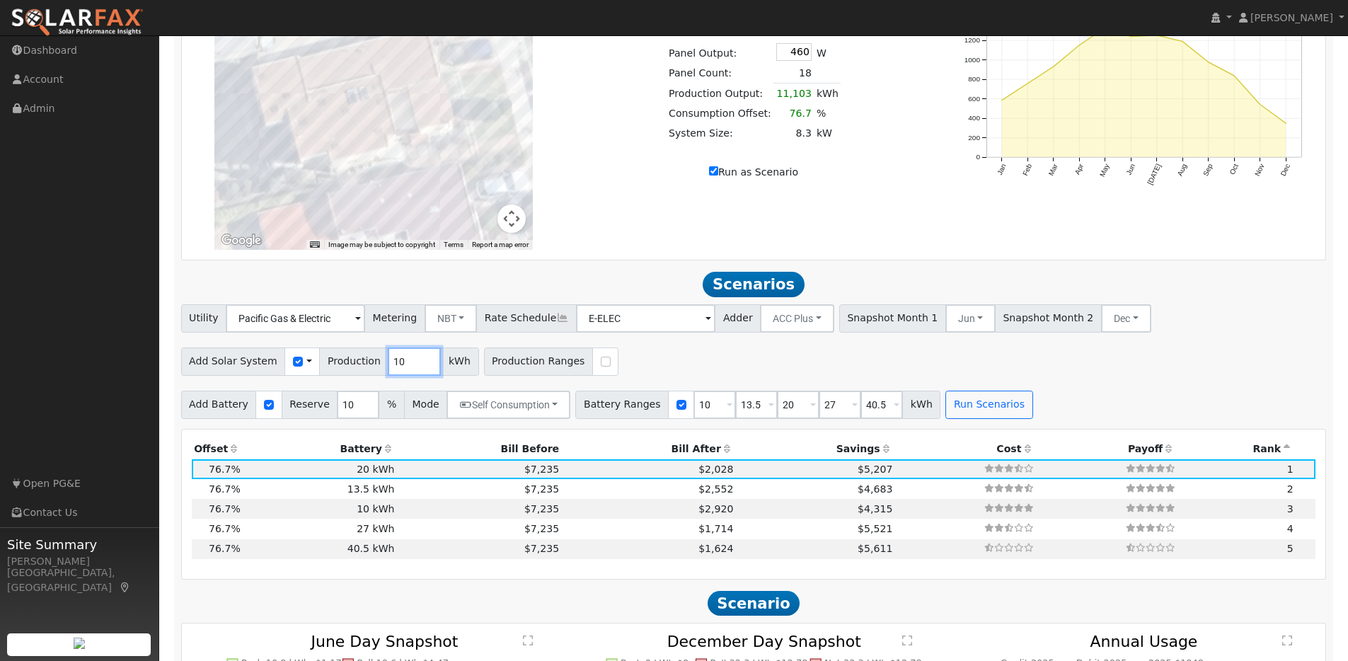
type input "1"
type input "9181"
click at [636, 364] on div "Add Solar System Use CSV Data Production 9181 kWh Production Ranges" at bounding box center [753, 359] width 1151 height 33
click at [946, 412] on button "Run Scenarios" at bounding box center [989, 405] width 87 height 28
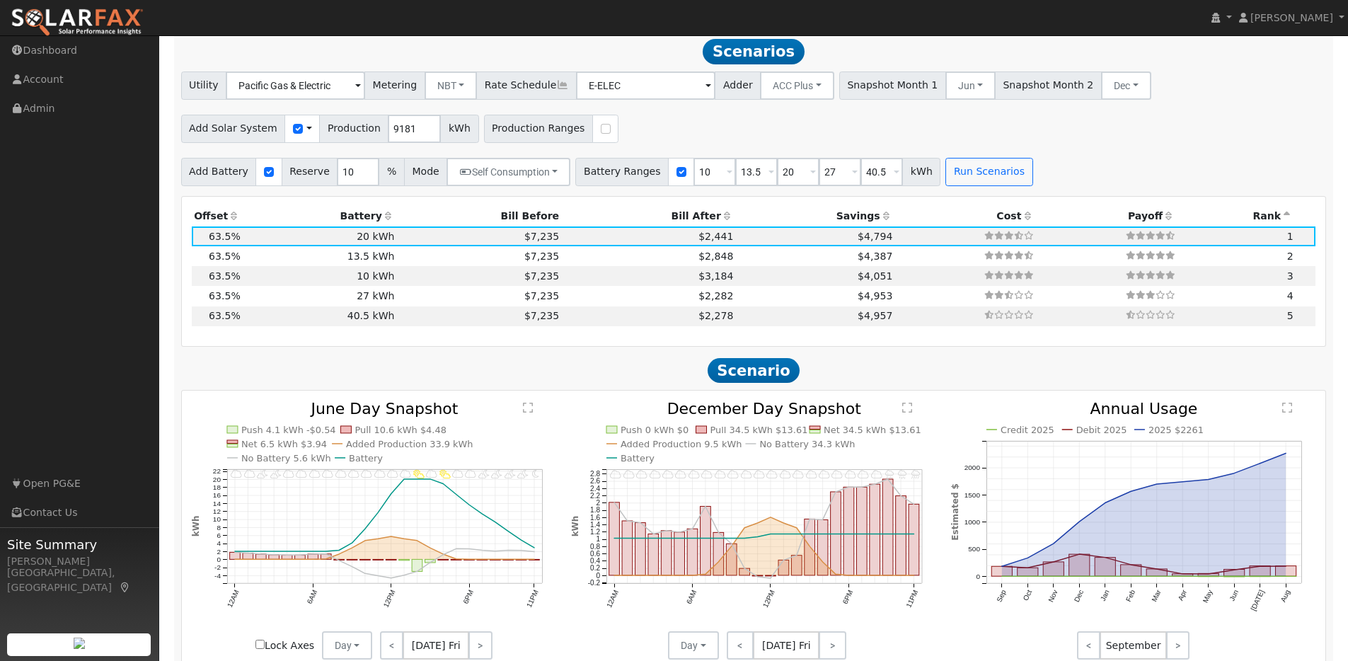
scroll to position [1255, 0]
click at [881, 218] on icon at bounding box center [887, 214] width 13 height 10
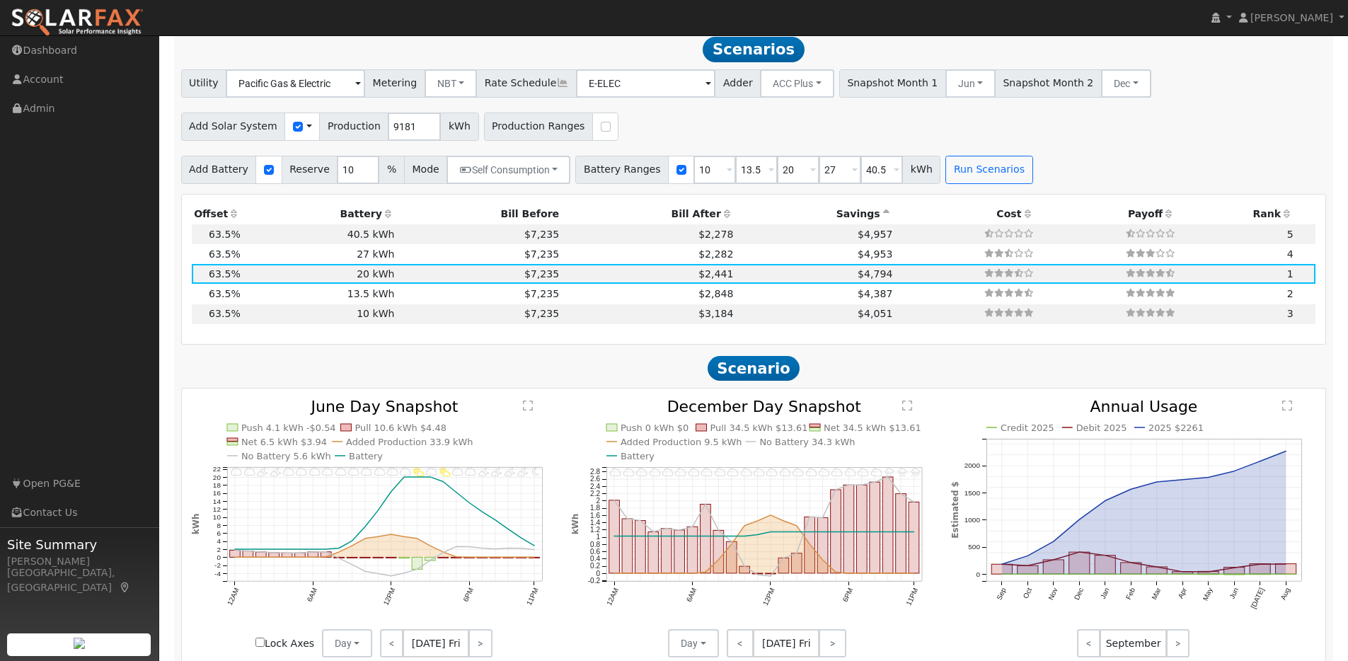
click at [881, 216] on icon at bounding box center [887, 214] width 13 height 10
click at [1291, 219] on icon at bounding box center [1287, 214] width 13 height 10
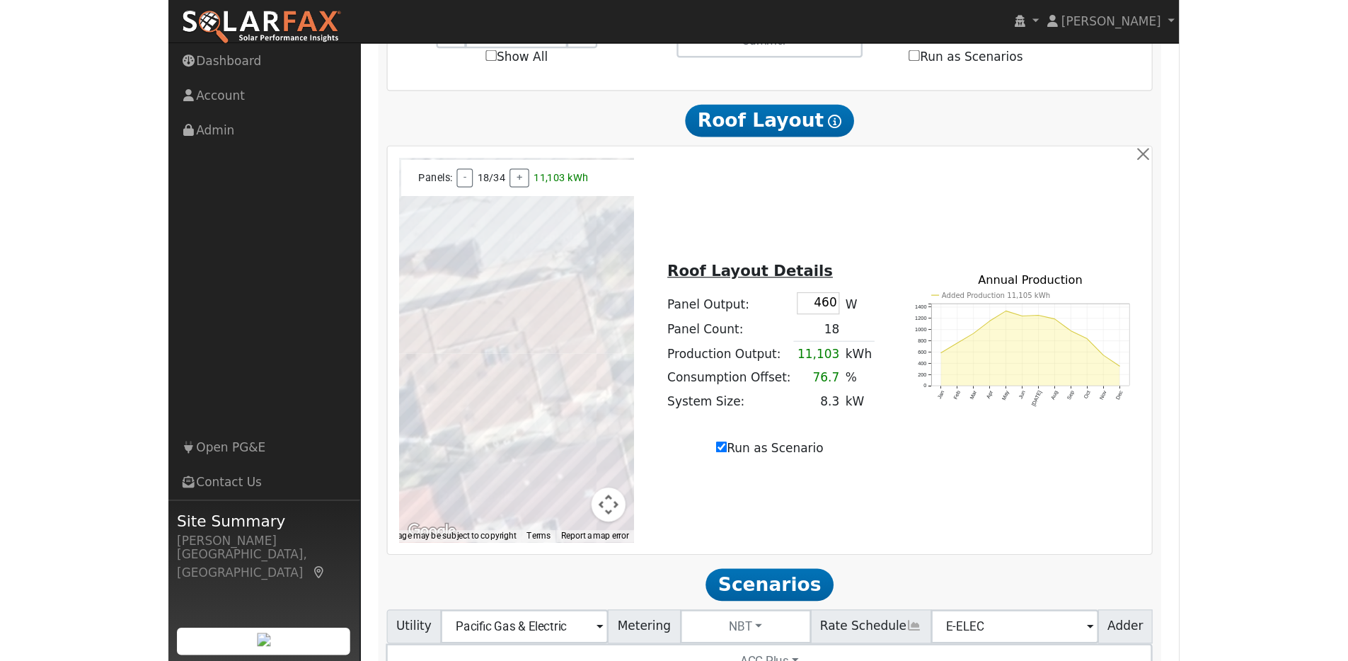
scroll to position [738, 0]
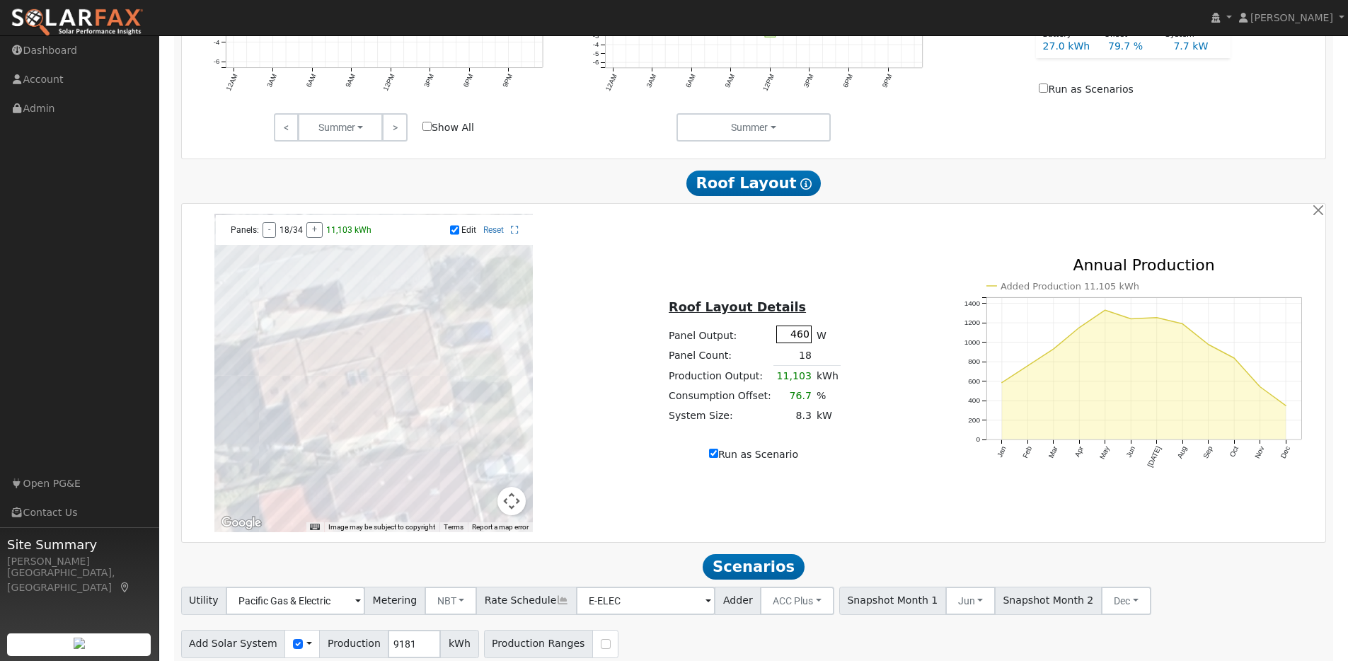
click at [805, 339] on input "460" at bounding box center [794, 335] width 35 height 18
type input "435"
type input "10499"
checkbox input "true"
click at [423, 341] on div at bounding box center [373, 373] width 319 height 319
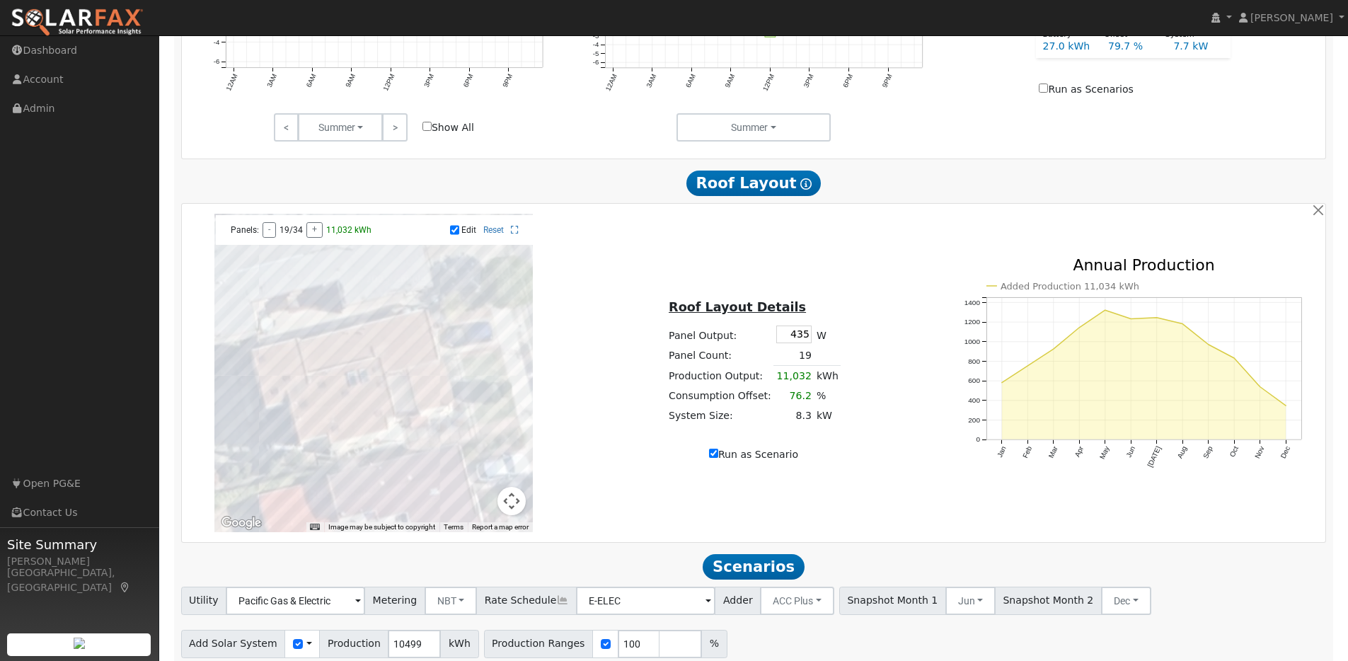
click at [423, 333] on div at bounding box center [373, 373] width 319 height 319
click at [336, 365] on div at bounding box center [373, 373] width 319 height 319
click at [334, 354] on div at bounding box center [373, 373] width 319 height 319
click at [358, 348] on div at bounding box center [373, 373] width 319 height 319
click at [358, 360] on div at bounding box center [373, 373] width 319 height 319
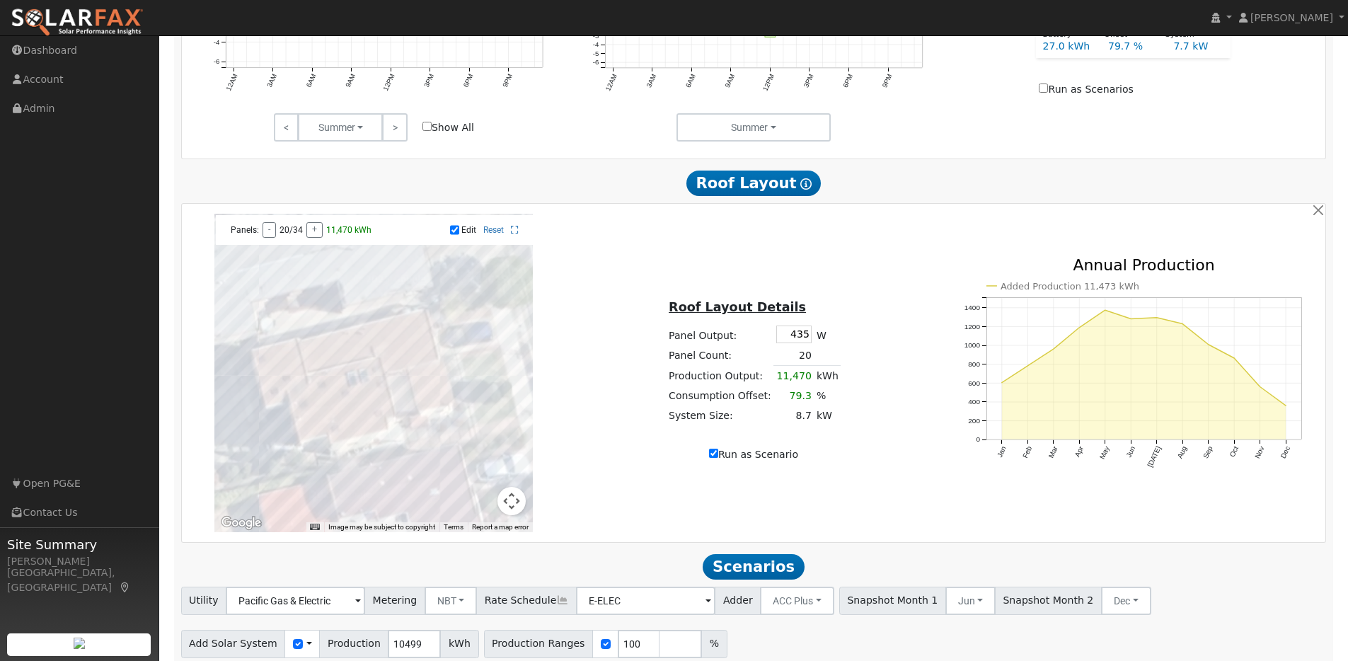
click at [403, 370] on div at bounding box center [373, 373] width 319 height 319
click at [336, 401] on div at bounding box center [373, 373] width 319 height 319
click at [335, 394] on div at bounding box center [373, 373] width 319 height 319
click at [418, 370] on div at bounding box center [373, 373] width 319 height 319
click at [442, 384] on div at bounding box center [373, 373] width 319 height 319
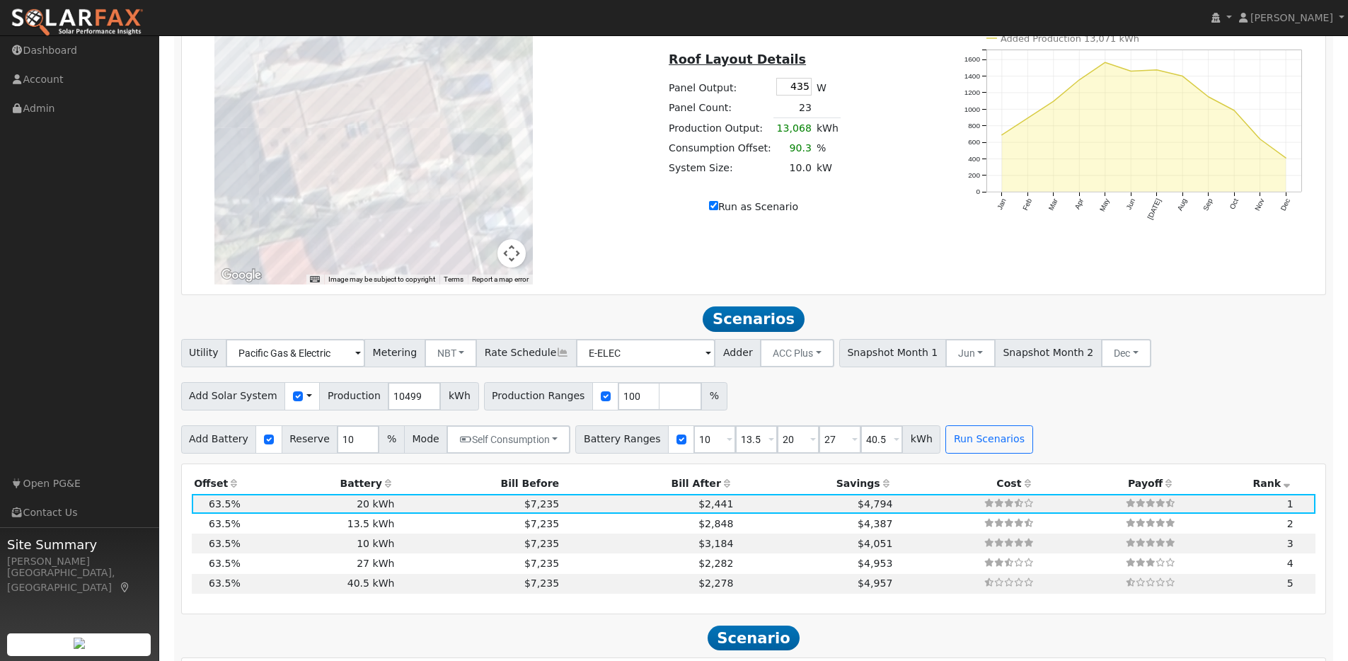
scroll to position [987, 0]
click at [714, 208] on input "Run as Scenario" at bounding box center [713, 203] width 9 height 9
checkbox input "false"
type input "14469"
type input "80"
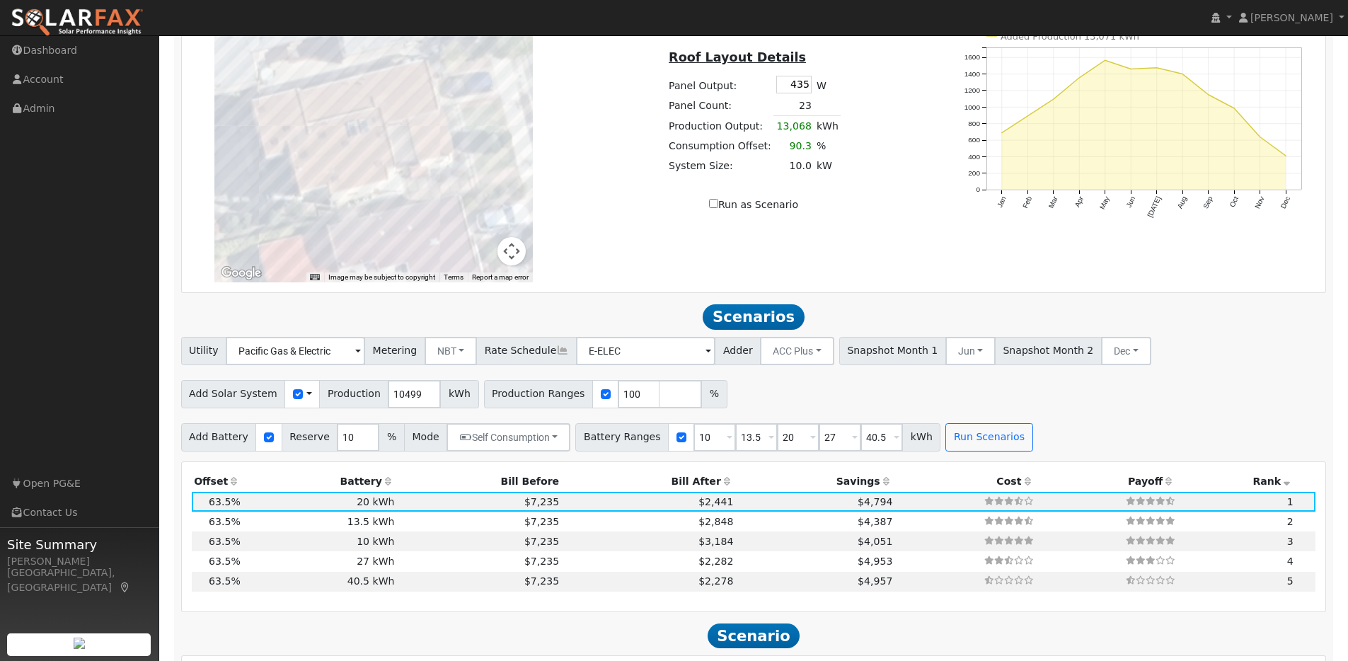
type input "100"
click at [714, 208] on input "Run as Scenario" at bounding box center [713, 203] width 9 height 9
checkbox input "true"
type input "13068"
type input "100"
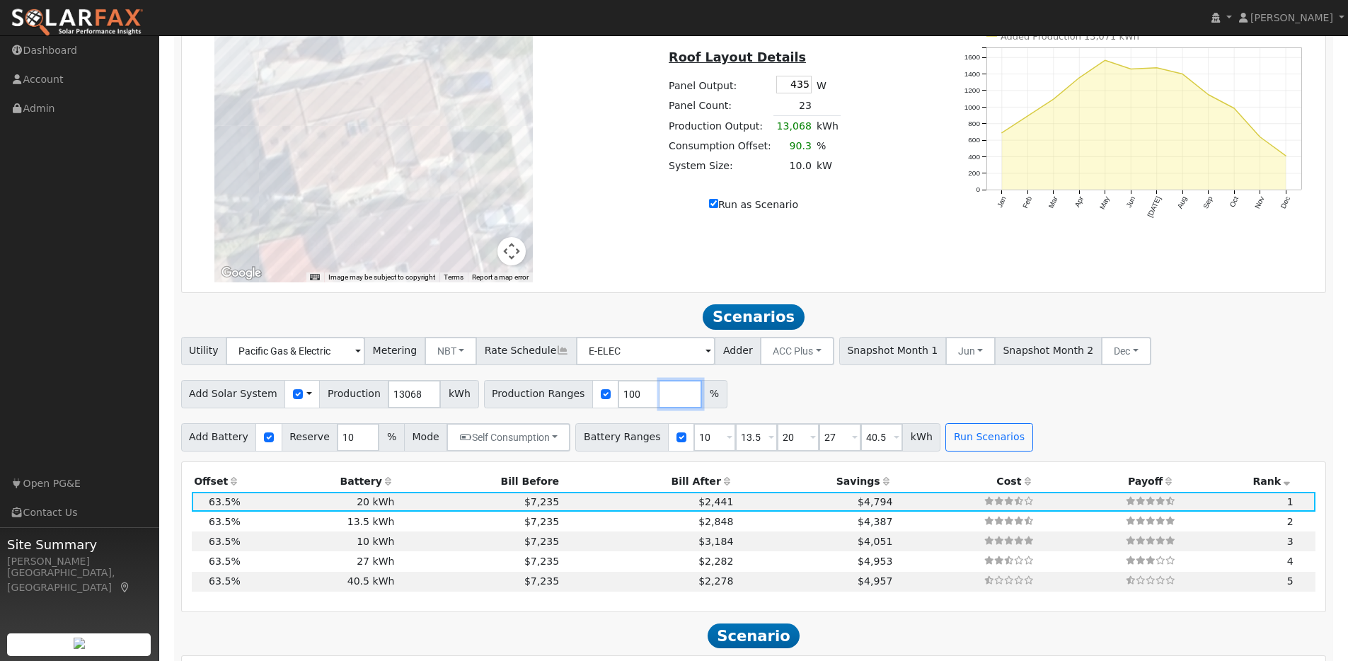
click at [660, 400] on input "number" at bounding box center [681, 394] width 42 height 28
type input "90"
type input "100"
click at [774, 390] on div "Add Solar System Use CSV Data Production 13068 kWh Production Ranges 90 100 %" at bounding box center [753, 391] width 1151 height 33
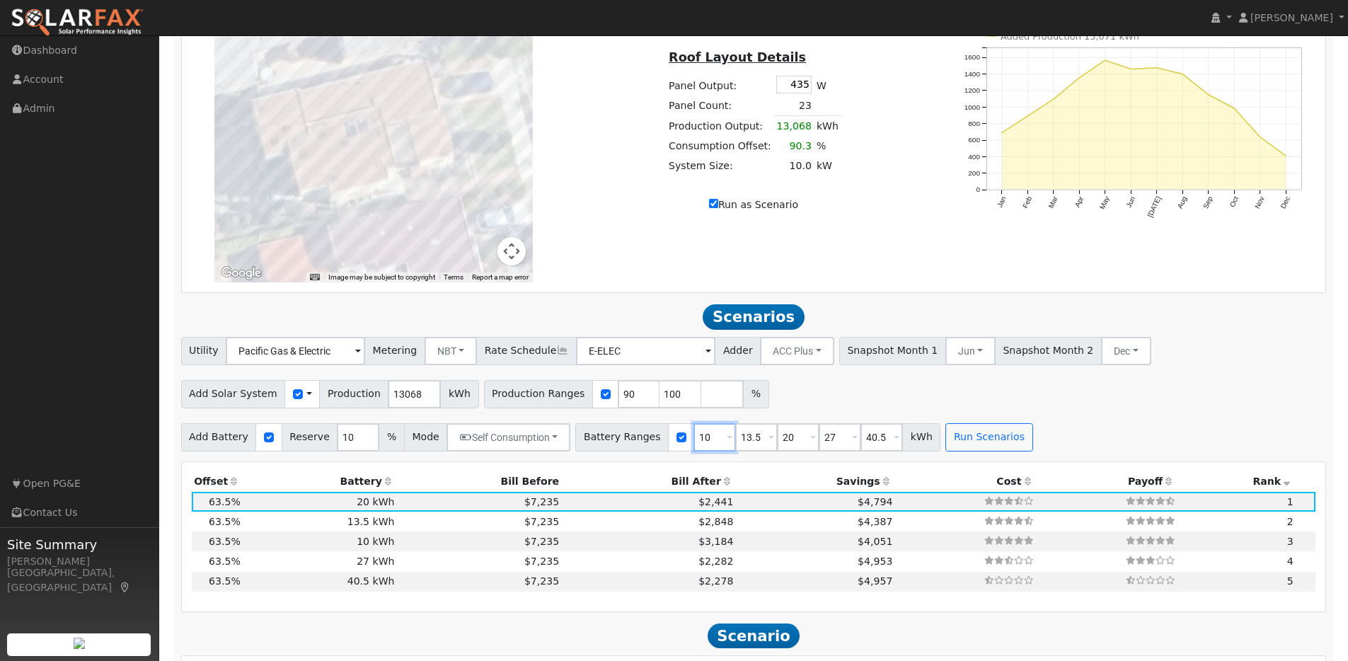
drag, startPoint x: 704, startPoint y: 445, endPoint x: 690, endPoint y: 445, distance: 13.4
click at [694, 445] on input "10" at bounding box center [715, 437] width 42 height 28
click at [875, 444] on input "40.5" at bounding box center [882, 437] width 42 height 28
type input "4"
click at [852, 417] on div "Utility Pacific Gas & Electric Metering NBT NEM NBT Rate Schedule E-ELEC Adder …" at bounding box center [753, 394] width 1161 height 115
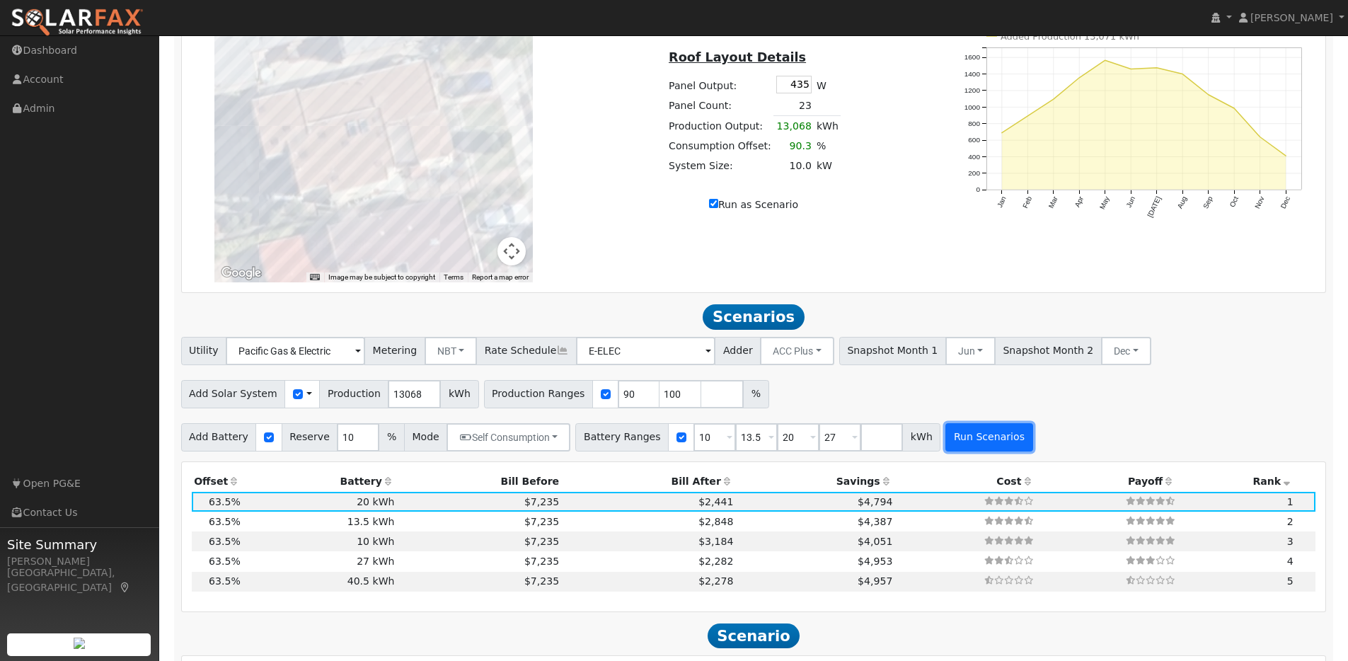
click at [973, 441] on button "Run Scenarios" at bounding box center [989, 437] width 87 height 28
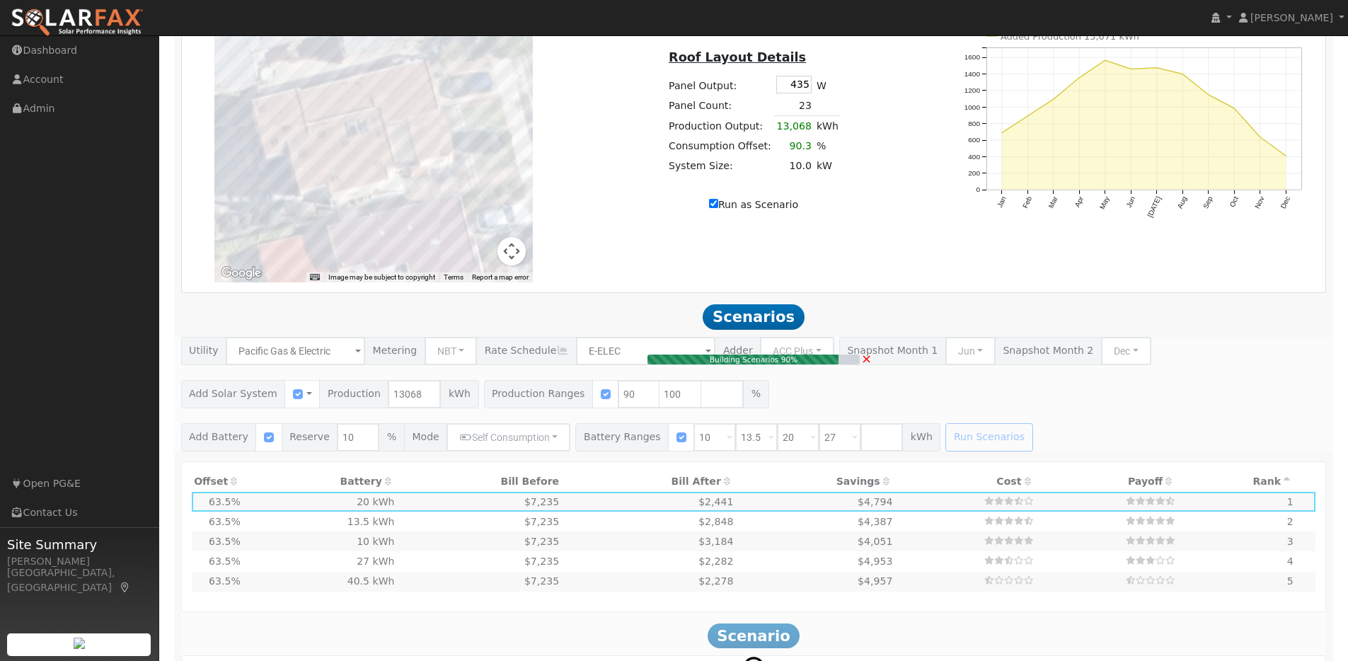
type input "7.8"
type input "$24,306"
type input "$10,100"
type input "$10,322"
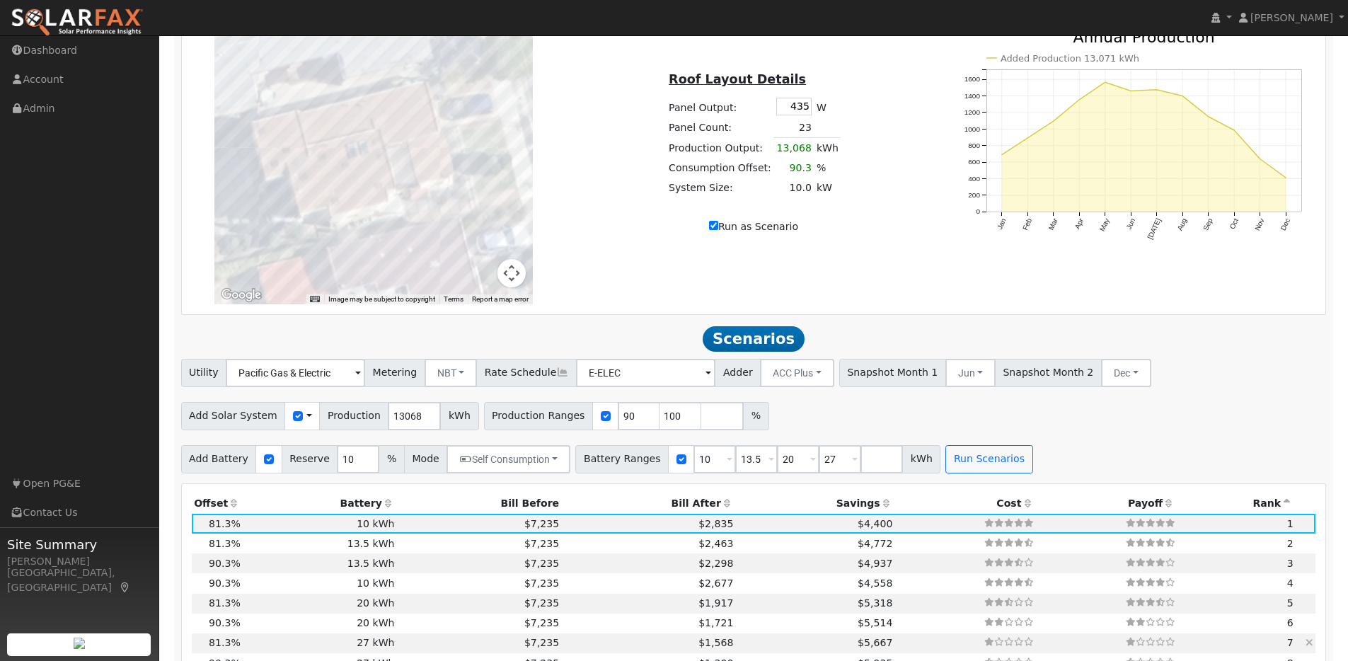
scroll to position [1095, 0]
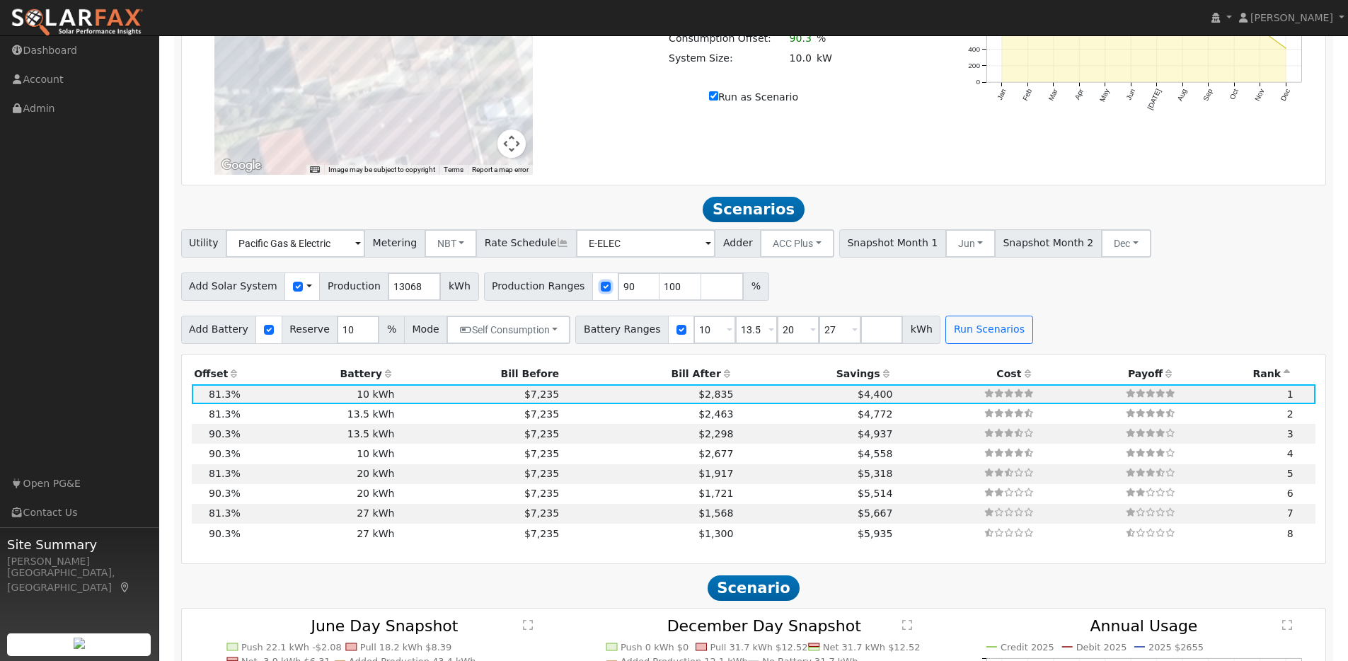
click at [601, 292] on input "checkbox" at bounding box center [606, 287] width 10 height 10
checkbox input "true"
click at [682, 289] on input "100" at bounding box center [681, 287] width 42 height 28
type input "1"
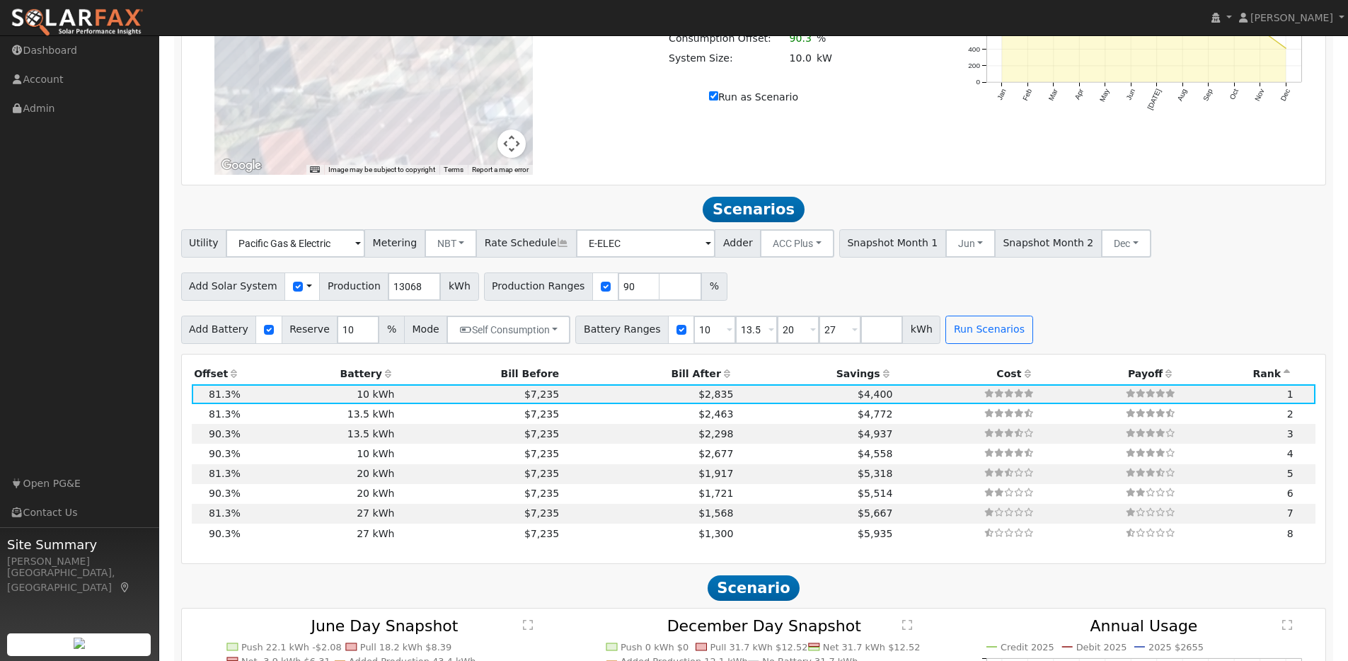
click at [728, 289] on div "Add Solar System Use CSV Data Production 13068 kWh Production Ranges 90 %" at bounding box center [753, 284] width 1151 height 33
click at [946, 343] on button "Run Scenarios" at bounding box center [989, 330] width 87 height 28
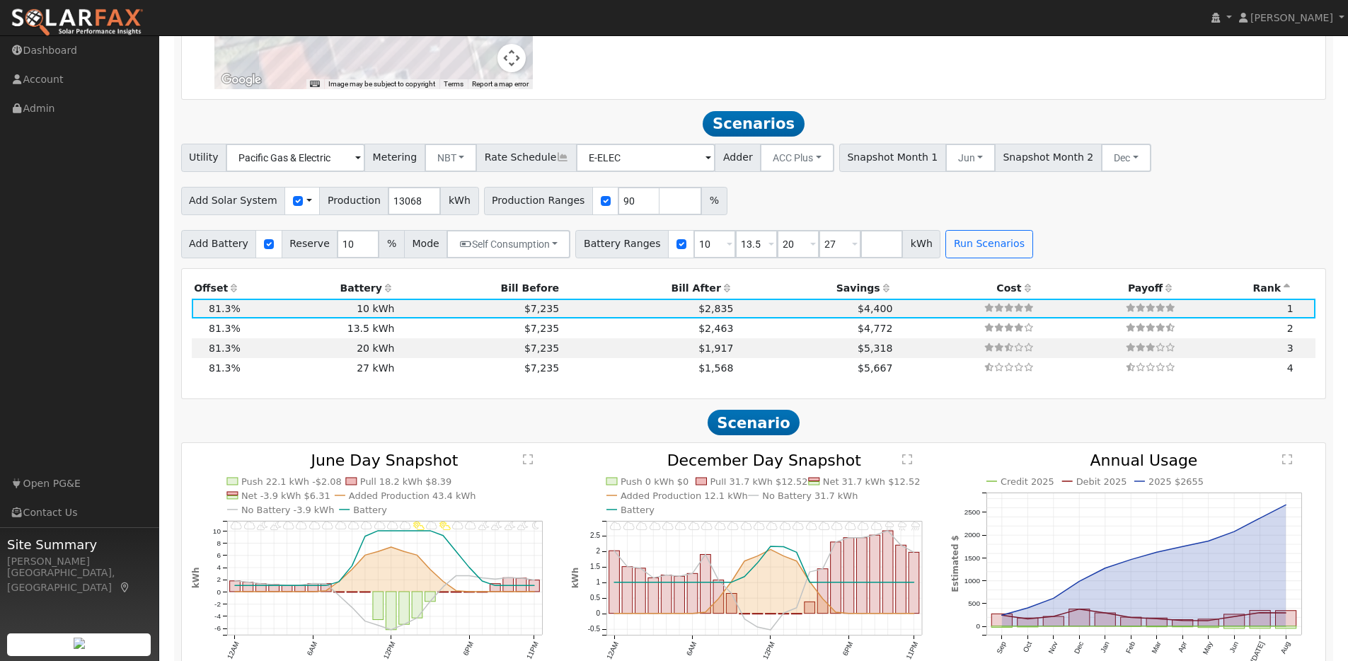
scroll to position [1103, 0]
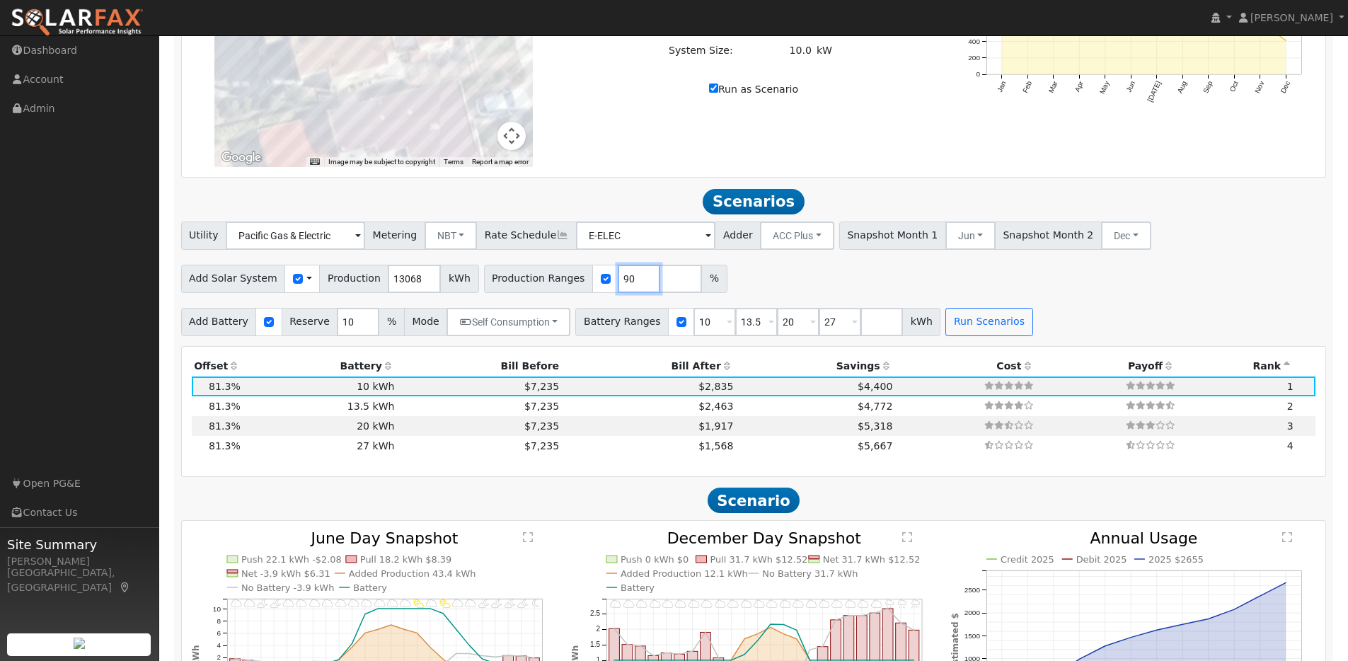
click at [621, 283] on input "90" at bounding box center [639, 279] width 42 height 28
click at [635, 282] on input "91" at bounding box center [639, 279] width 42 height 28
type input "90"
click at [634, 290] on input "90" at bounding box center [639, 279] width 42 height 28
click at [983, 331] on button "Run Scenarios" at bounding box center [989, 322] width 87 height 28
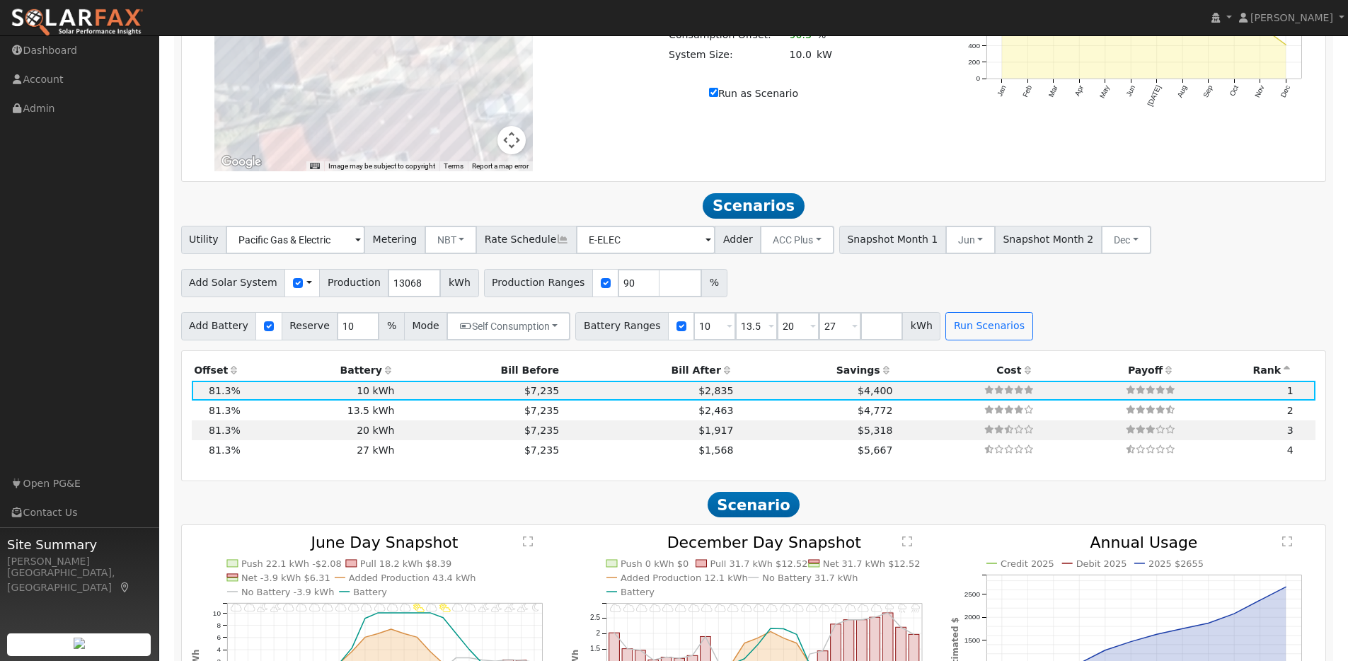
scroll to position [1024, 0]
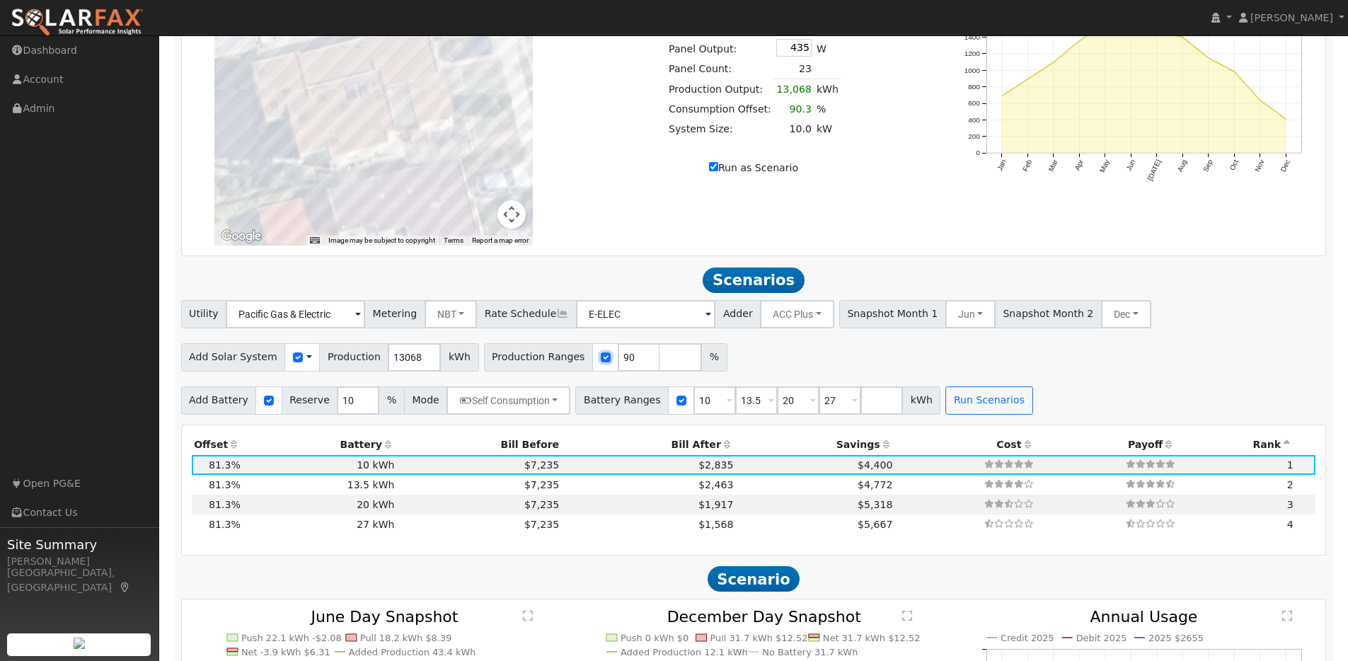
click at [601, 362] on input "checkbox" at bounding box center [606, 358] width 10 height 10
checkbox input "false"
click at [998, 401] on button "Run Scenarios" at bounding box center [989, 400] width 87 height 28
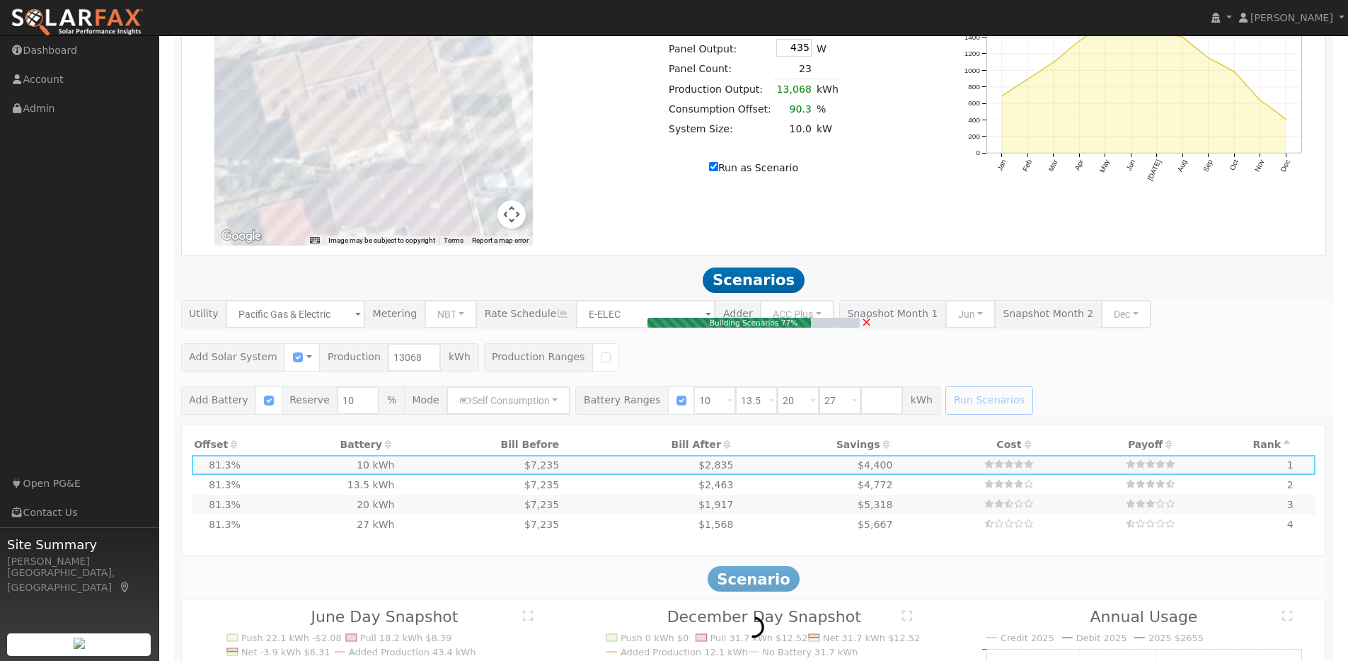
type input "10.0"
type input "$31,000"
type input "$13,635"
type input "$13,391"
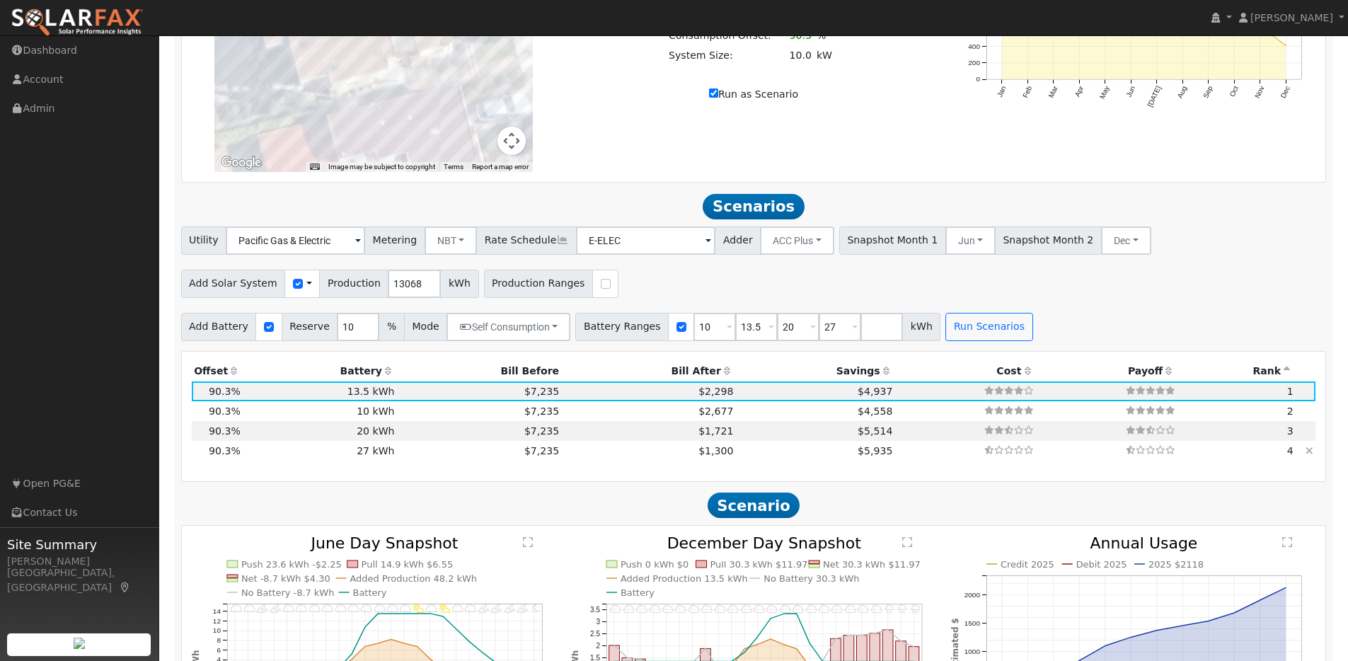
scroll to position [1084, 0]
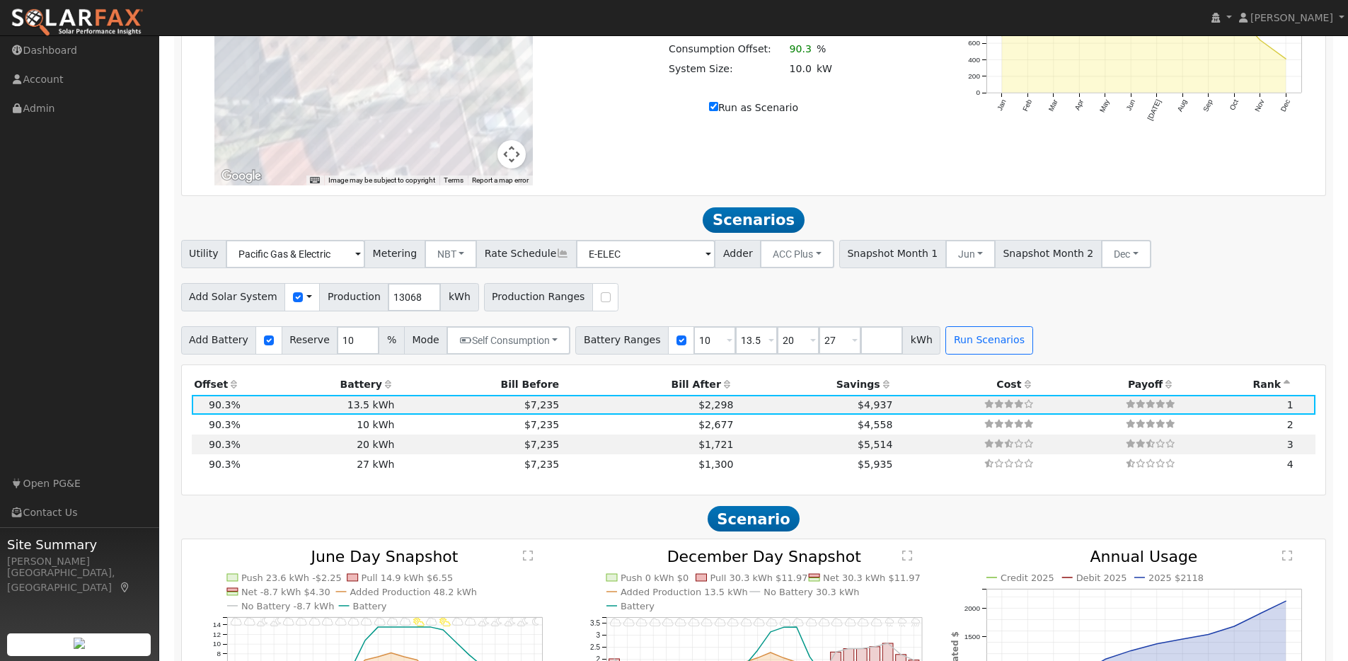
click at [1288, 389] on icon at bounding box center [1287, 384] width 13 height 10
click at [881, 388] on icon at bounding box center [887, 384] width 13 height 10
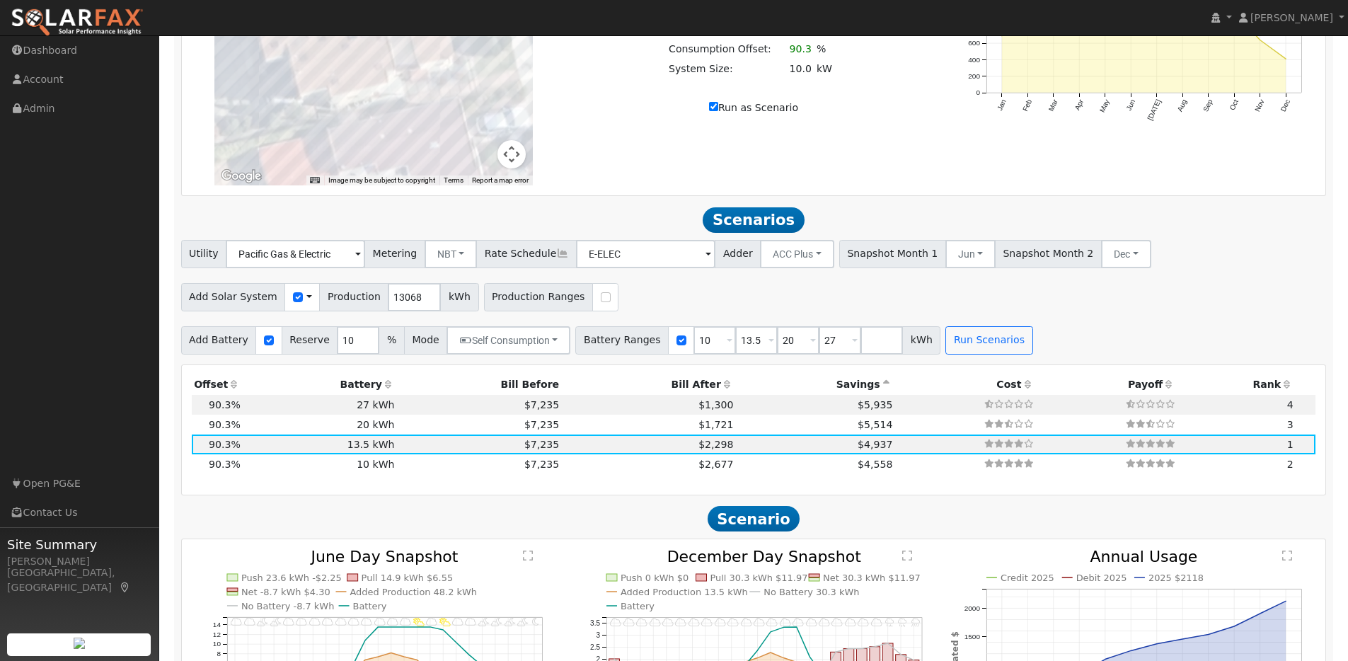
click at [881, 389] on icon at bounding box center [887, 384] width 13 height 10
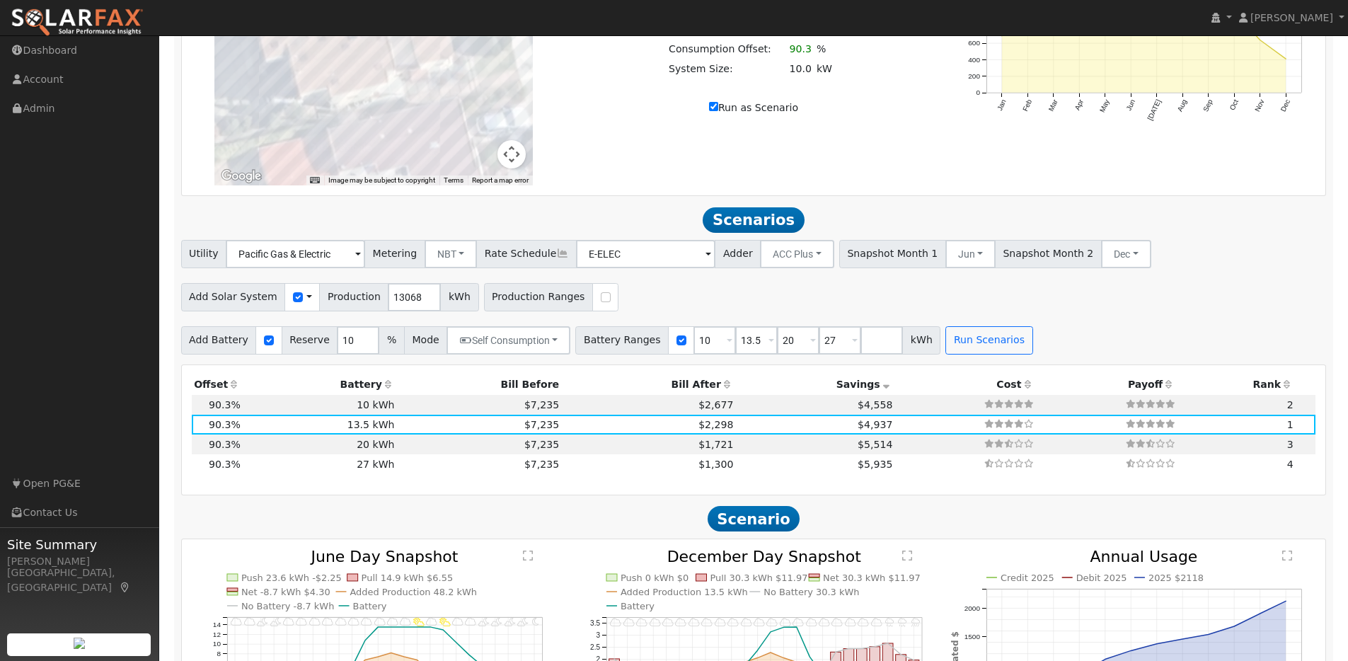
click at [881, 389] on icon at bounding box center [887, 384] width 13 height 10
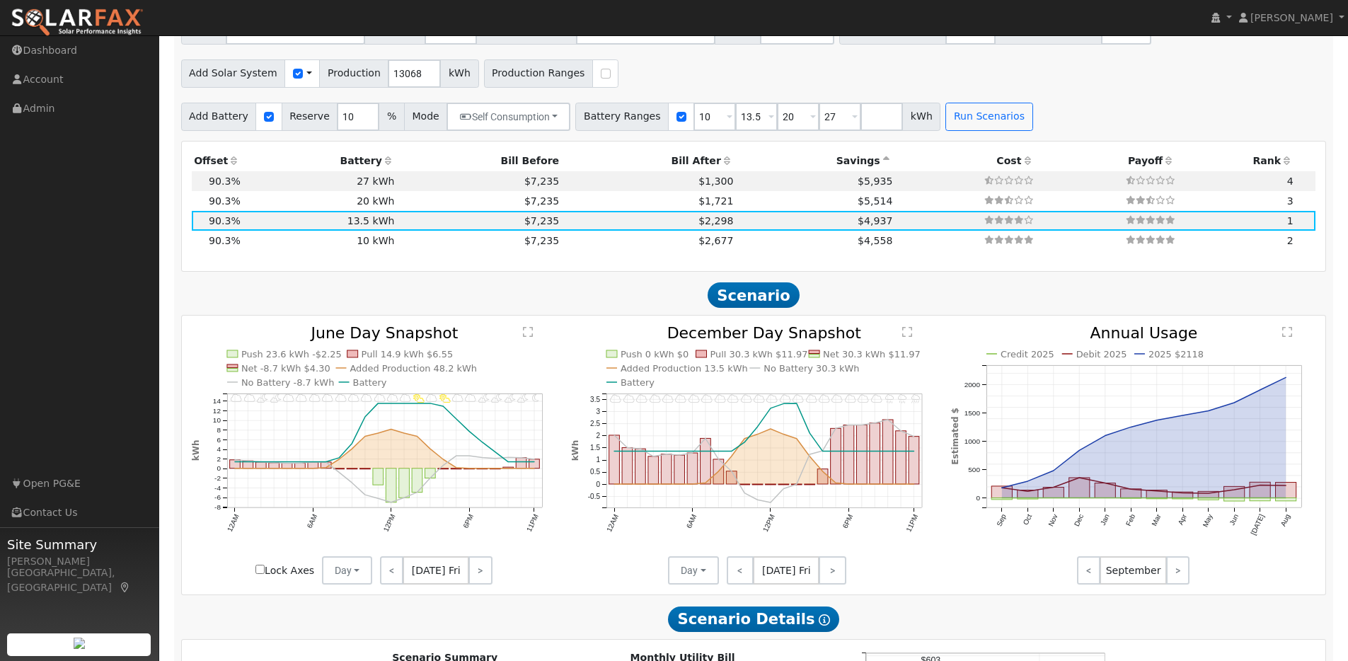
scroll to position [1323, 0]
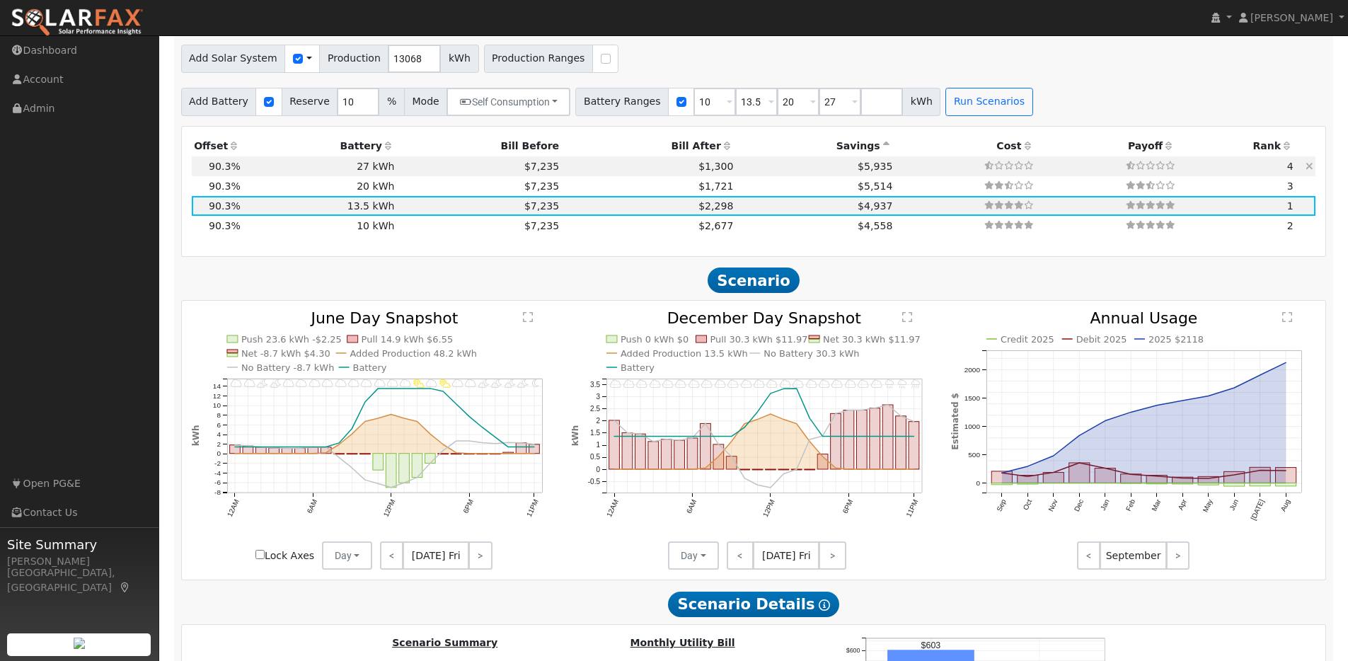
click at [562, 172] on td "$1,300" at bounding box center [649, 166] width 174 height 20
type input "$27,270"
type input "$17,481"
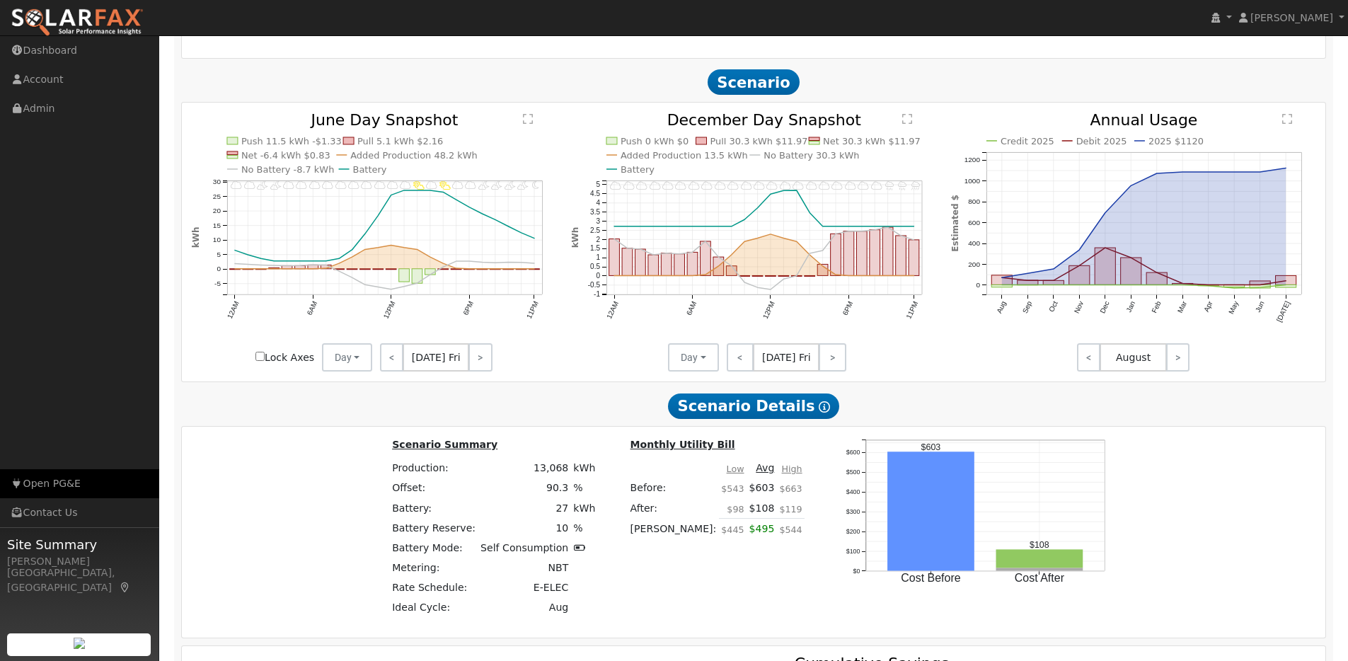
scroll to position [1334, 0]
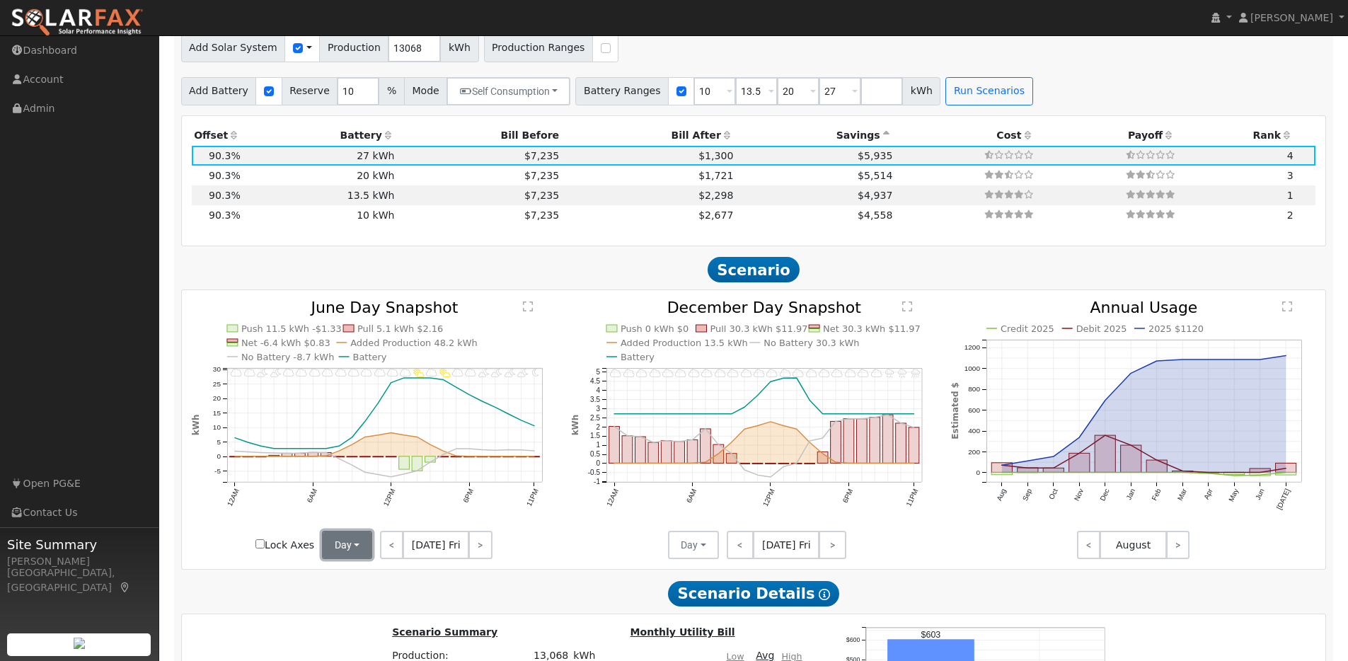
click at [357, 549] on button "Day" at bounding box center [347, 545] width 51 height 28
click at [352, 605] on link "Month Average" at bounding box center [372, 596] width 98 height 20
click at [291, 549] on input "Lock Axes" at bounding box center [291, 543] width 9 height 9
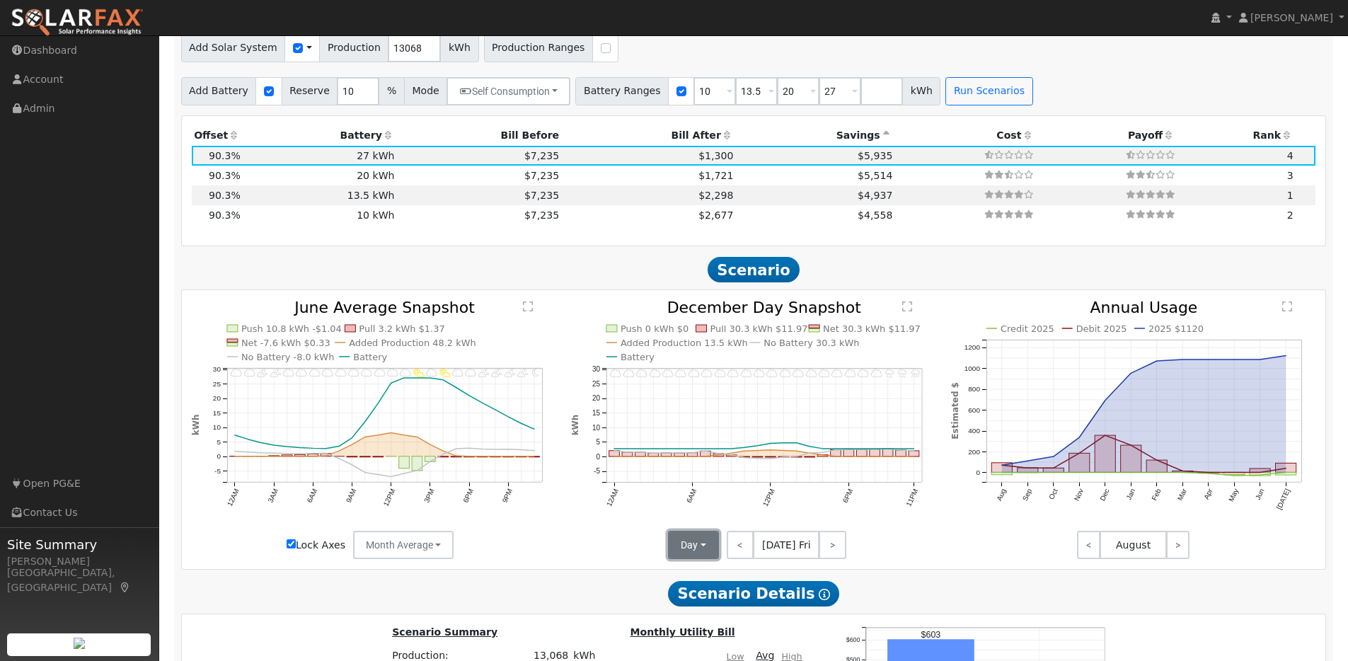
click at [696, 553] on button "Day" at bounding box center [693, 545] width 51 height 28
click at [702, 602] on link "Month Average" at bounding box center [719, 596] width 98 height 20
click at [790, 551] on button "Month Average" at bounding box center [754, 545] width 101 height 28
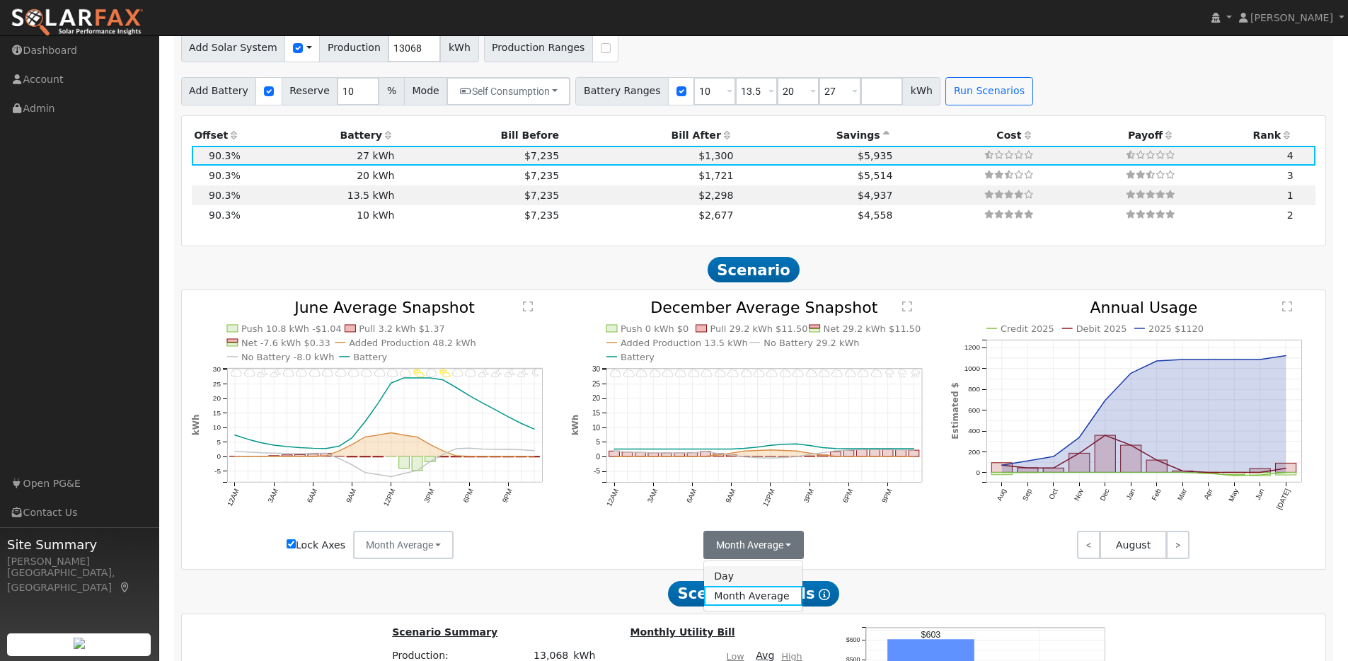
click at [732, 581] on link "Day" at bounding box center [753, 576] width 98 height 20
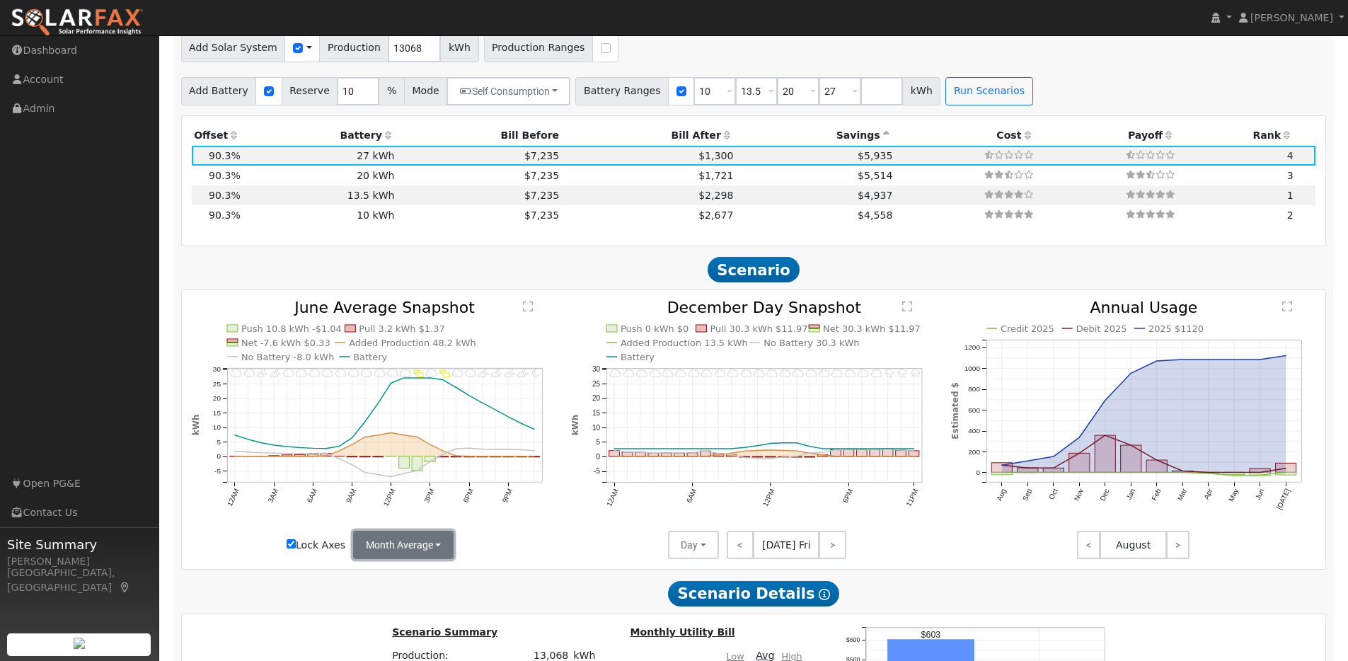
click at [428, 553] on button "Month Average" at bounding box center [403, 545] width 101 height 28
click at [383, 583] on link "Day" at bounding box center [403, 576] width 98 height 20
click at [360, 554] on button "Day" at bounding box center [347, 545] width 51 height 28
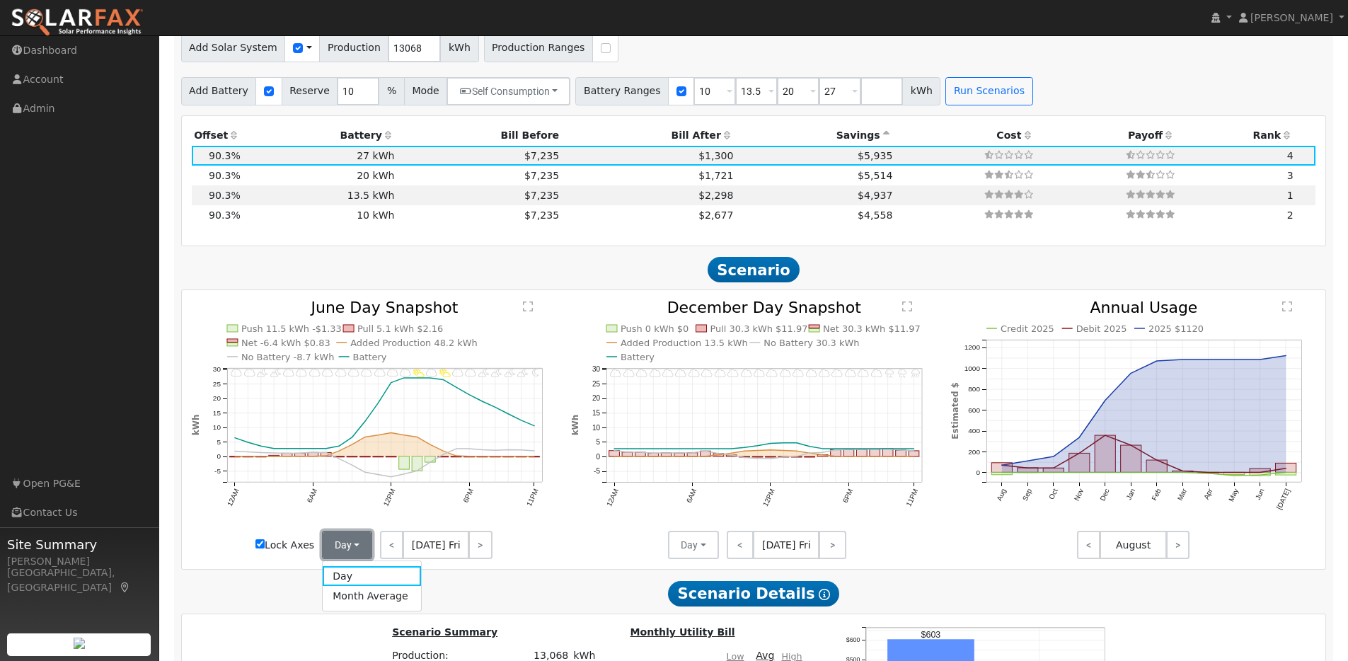
click at [360, 554] on button "Day" at bounding box center [347, 545] width 51 height 28
click at [476, 556] on link ">" at bounding box center [480, 545] width 23 height 28
click at [476, 556] on link ">" at bounding box center [481, 545] width 21 height 28
click at [476, 556] on link ">" at bounding box center [482, 545] width 20 height 28
click at [476, 556] on link ">" at bounding box center [483, 545] width 19 height 28
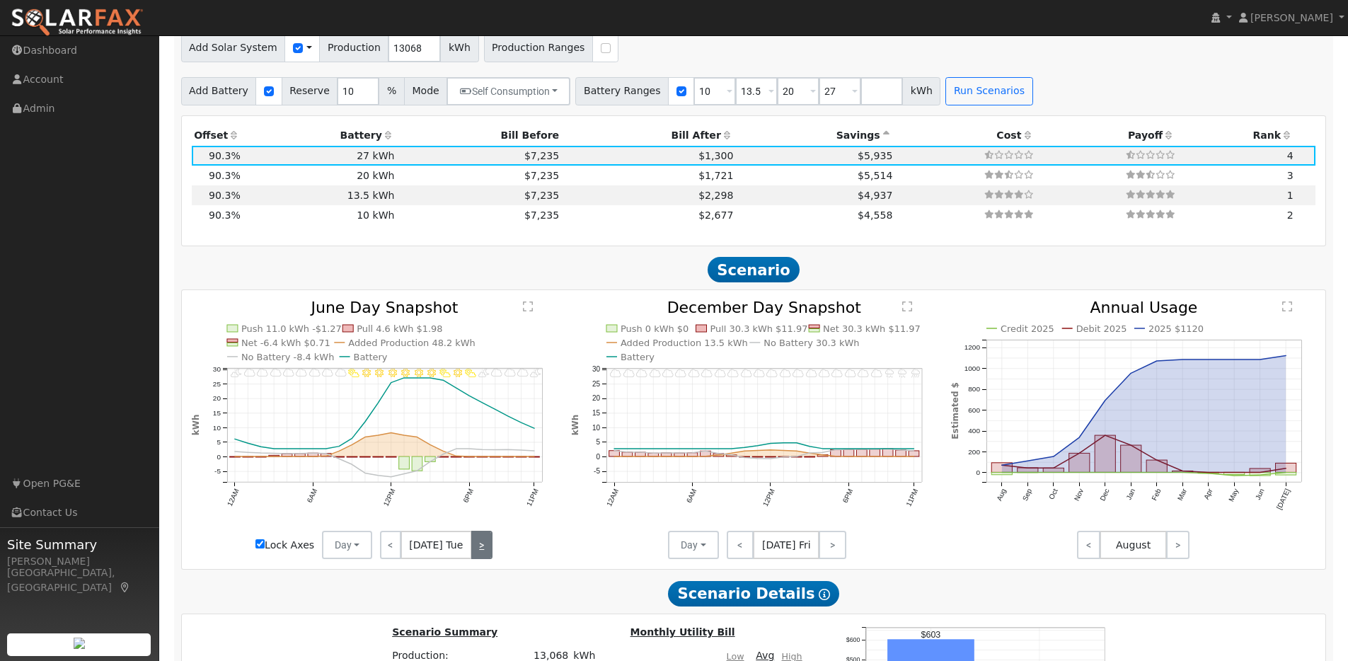
click at [476, 556] on link ">" at bounding box center [481, 545] width 21 height 28
click at [476, 556] on link ">" at bounding box center [483, 545] width 19 height 28
click at [476, 556] on link ">" at bounding box center [482, 545] width 21 height 28
click at [476, 556] on link ">" at bounding box center [480, 545] width 23 height 28
click at [476, 556] on link ">" at bounding box center [481, 545] width 21 height 28
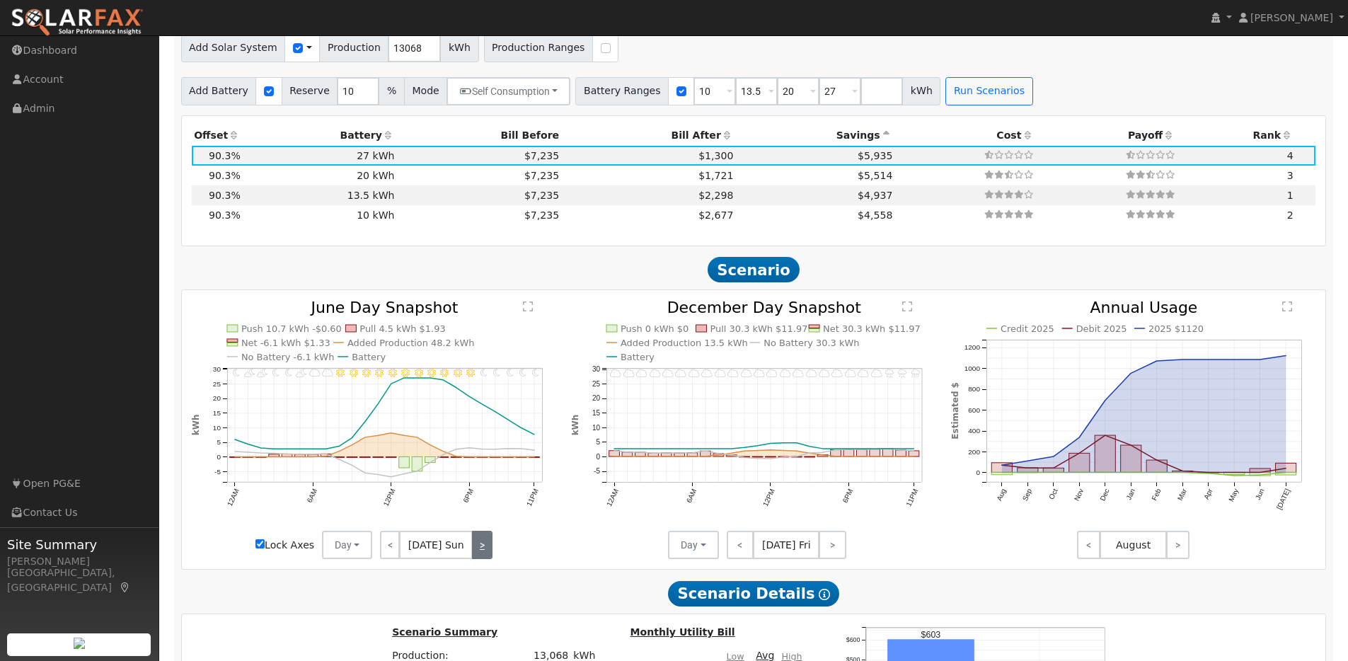
click at [476, 556] on link ">" at bounding box center [482, 545] width 20 height 28
click at [476, 556] on link ">" at bounding box center [483, 545] width 19 height 28
click at [476, 556] on link ">" at bounding box center [481, 545] width 21 height 28
click at [476, 556] on link ">" at bounding box center [483, 545] width 19 height 28
click at [476, 556] on link ">" at bounding box center [482, 545] width 21 height 28
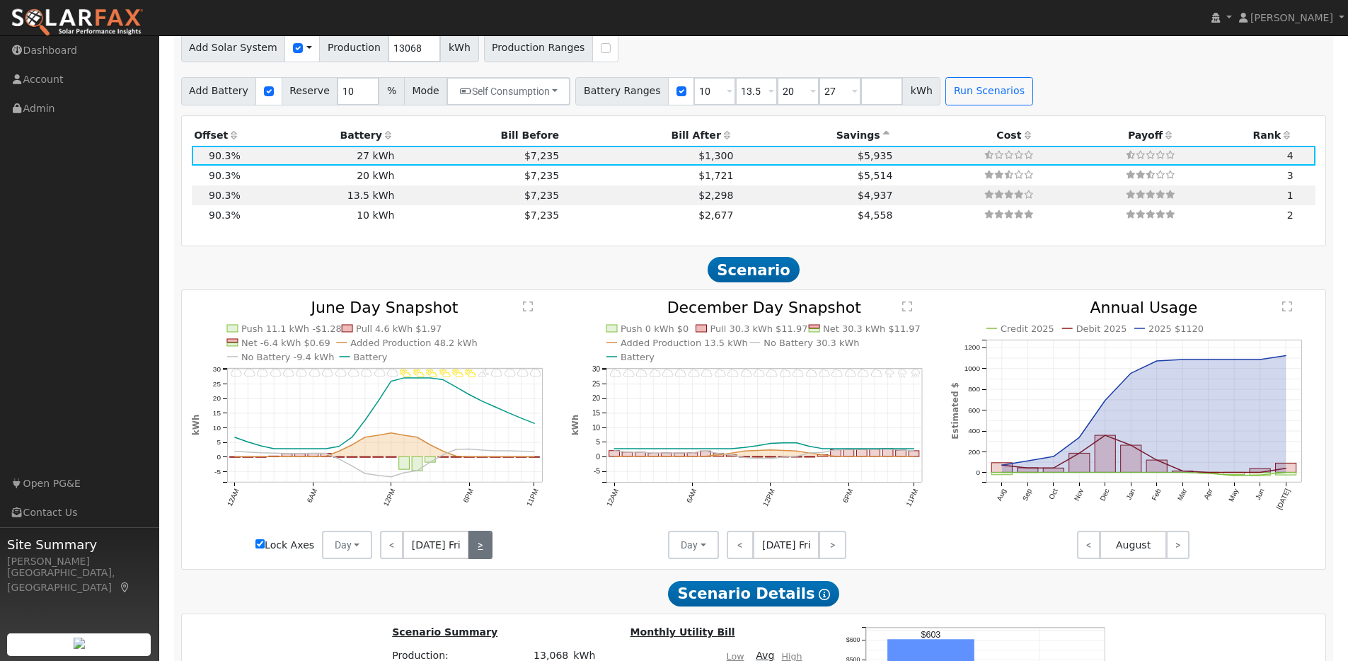
click at [476, 556] on link ">" at bounding box center [480, 545] width 23 height 28
click at [476, 556] on link ">" at bounding box center [481, 545] width 21 height 28
click at [476, 556] on link ">" at bounding box center [482, 545] width 20 height 28
click at [476, 556] on div "< Jun 30 Mon >" at bounding box center [435, 545] width 127 height 28
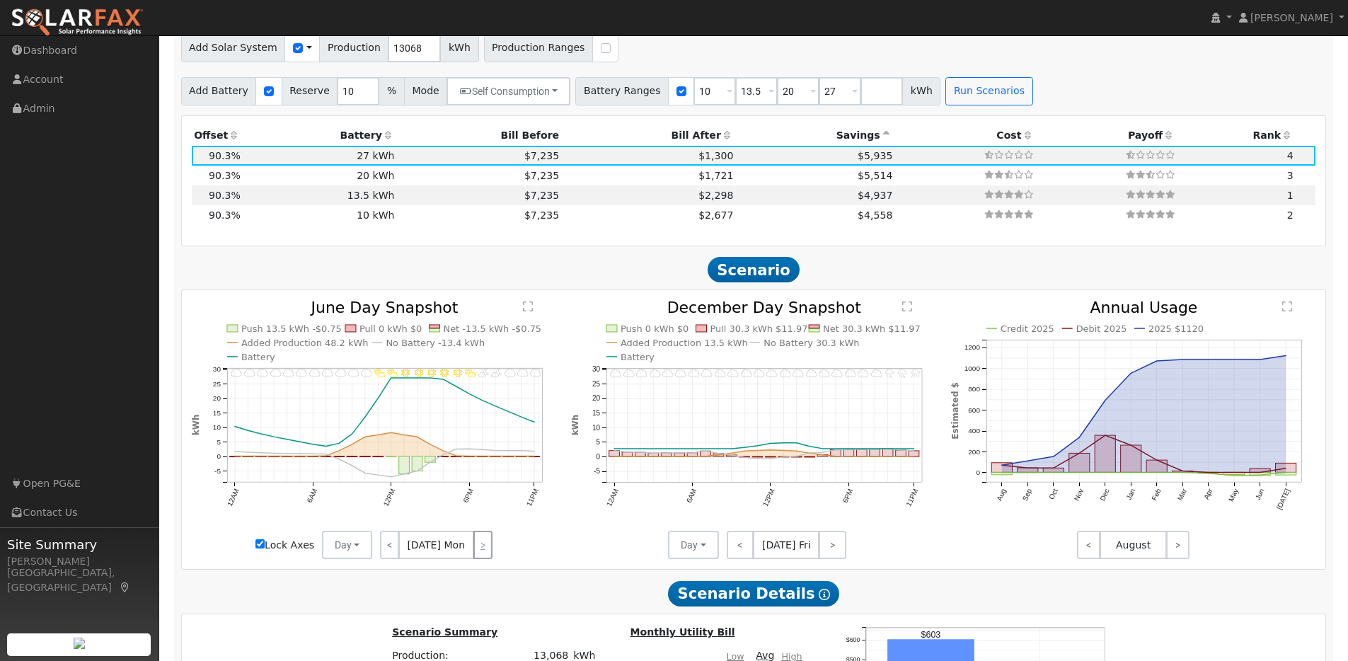
click at [476, 556] on div "< Jun 30 Mon >" at bounding box center [435, 545] width 127 height 28
click at [477, 555] on div "< Jun 30 Mon >" at bounding box center [435, 545] width 127 height 28
click at [392, 555] on link "<" at bounding box center [389, 545] width 19 height 28
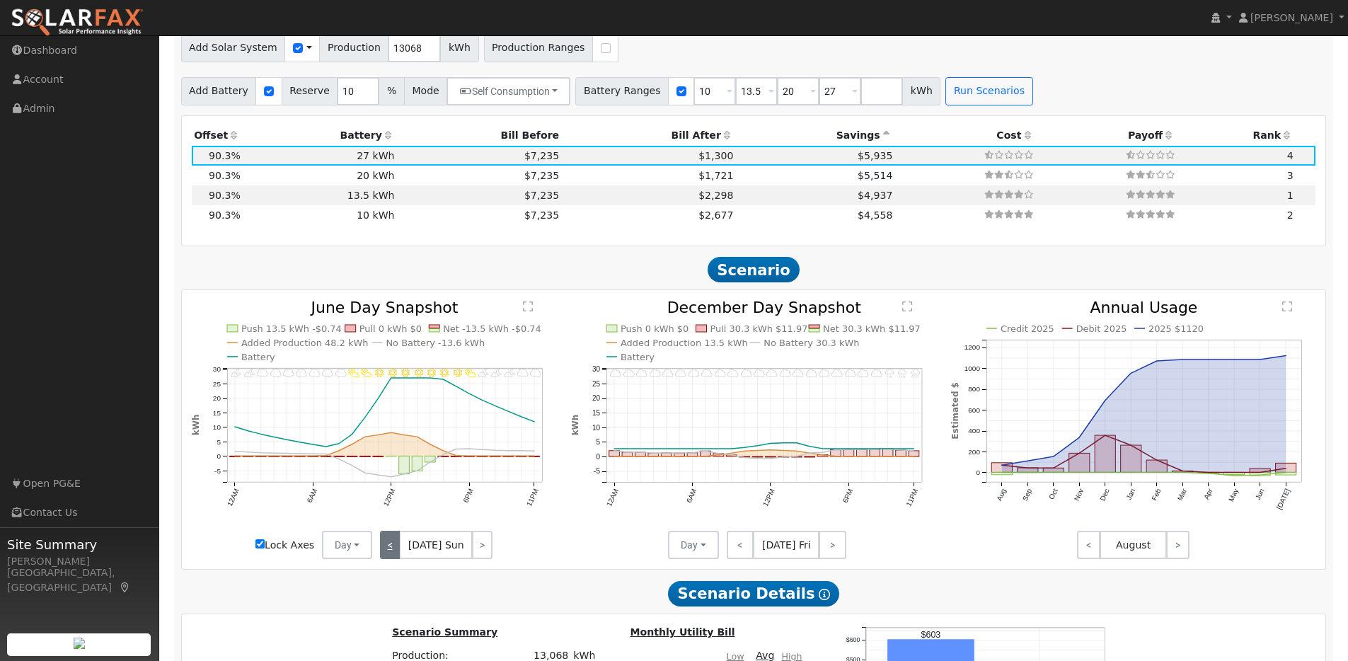
click at [392, 555] on link "<" at bounding box center [390, 545] width 20 height 28
click at [392, 555] on link "<" at bounding box center [390, 545] width 21 height 28
click at [392, 555] on link "<" at bounding box center [389, 545] width 19 height 28
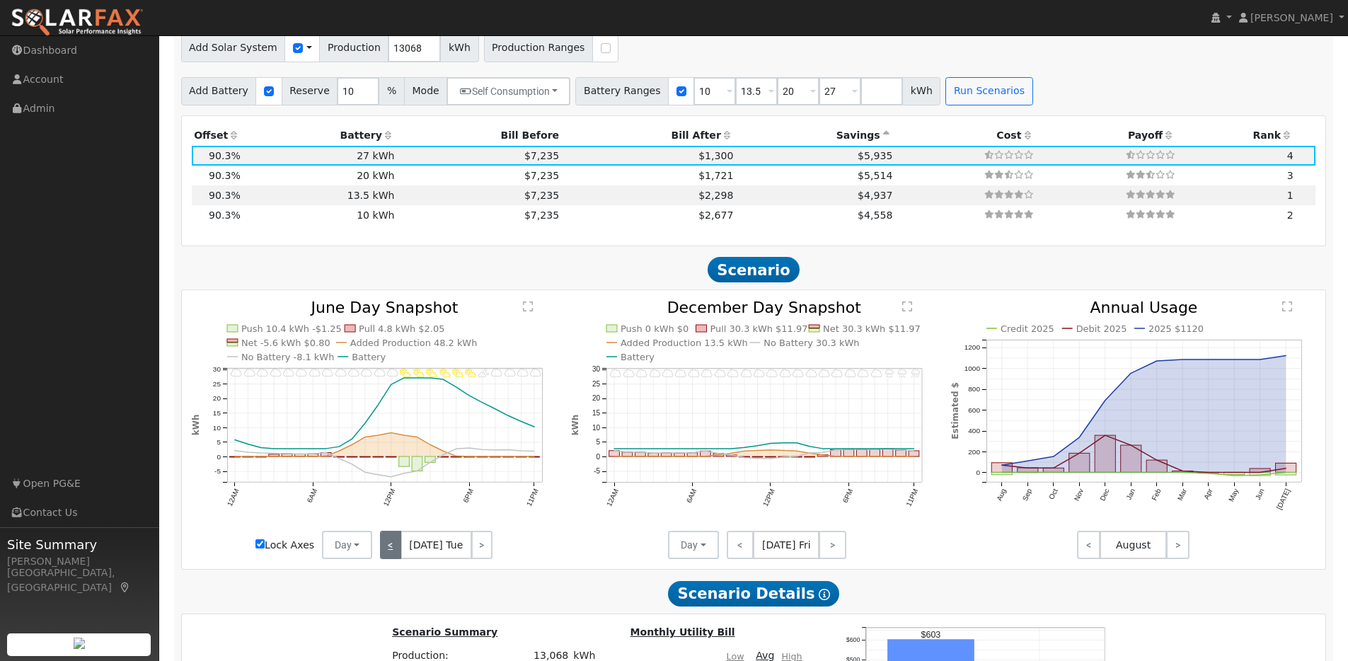
click at [392, 555] on link "<" at bounding box center [390, 545] width 21 height 28
click at [392, 555] on link "<" at bounding box center [389, 545] width 19 height 28
click at [392, 555] on link "<" at bounding box center [390, 545] width 20 height 28
click at [392, 555] on link "<" at bounding box center [390, 545] width 21 height 28
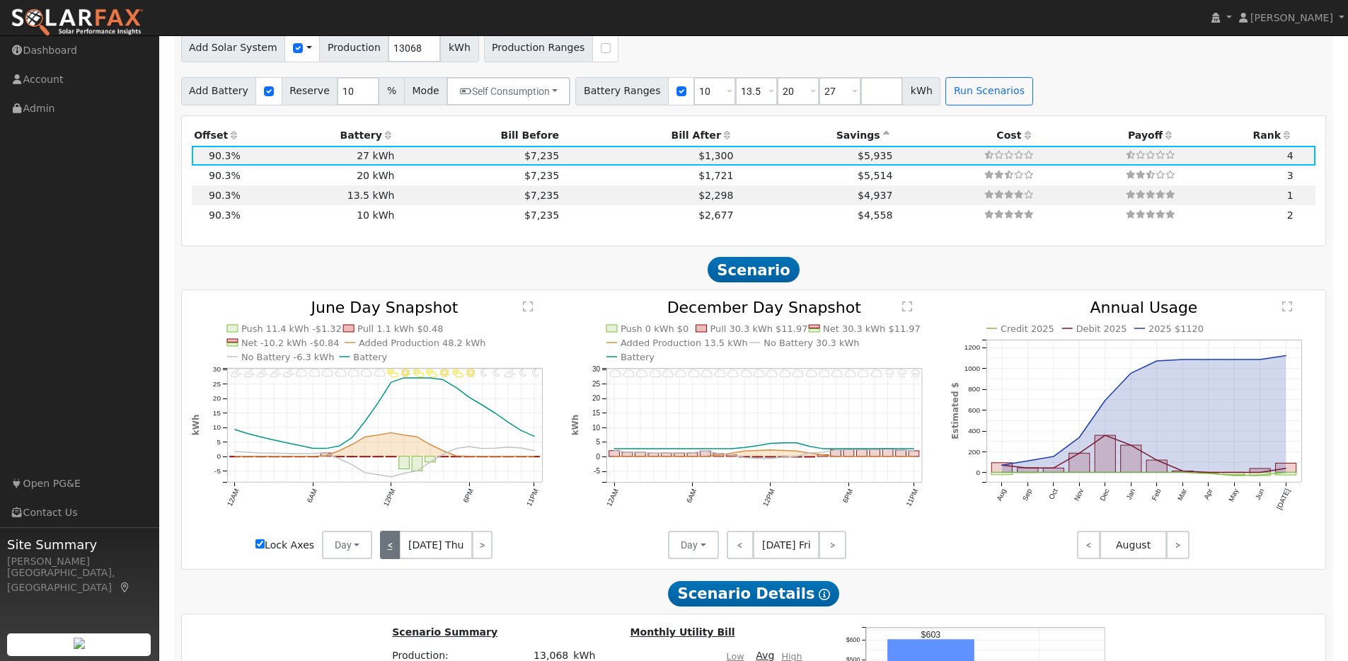
click at [387, 548] on link "<" at bounding box center [390, 545] width 21 height 28
click at [387, 548] on link "<" at bounding box center [389, 545] width 19 height 28
click at [387, 548] on link "<" at bounding box center [390, 545] width 21 height 28
click at [387, 548] on link "<" at bounding box center [389, 545] width 19 height 28
click at [387, 548] on link "<" at bounding box center [390, 545] width 20 height 28
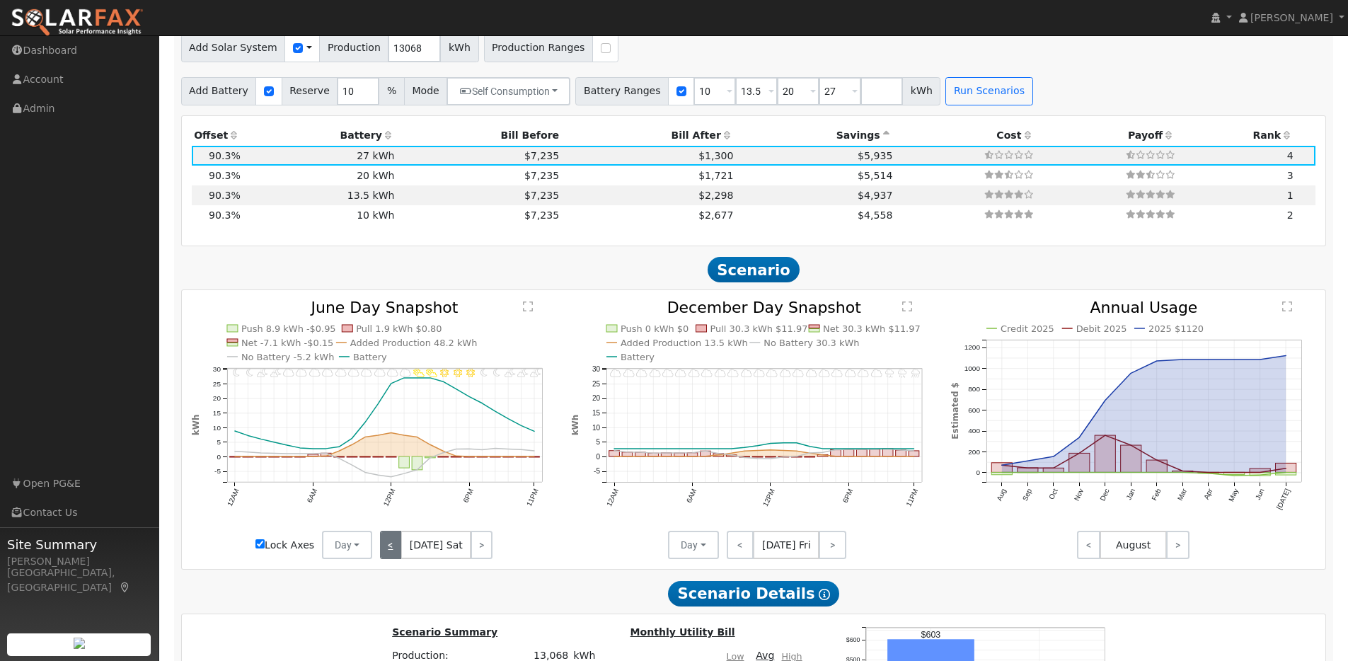
click at [387, 548] on link "<" at bounding box center [390, 545] width 21 height 28
click at [387, 548] on link "<" at bounding box center [391, 545] width 23 height 28
click at [387, 548] on link "<" at bounding box center [390, 545] width 21 height 28
click at [387, 548] on link "<" at bounding box center [389, 545] width 19 height 28
click at [387, 548] on link "<" at bounding box center [390, 545] width 21 height 28
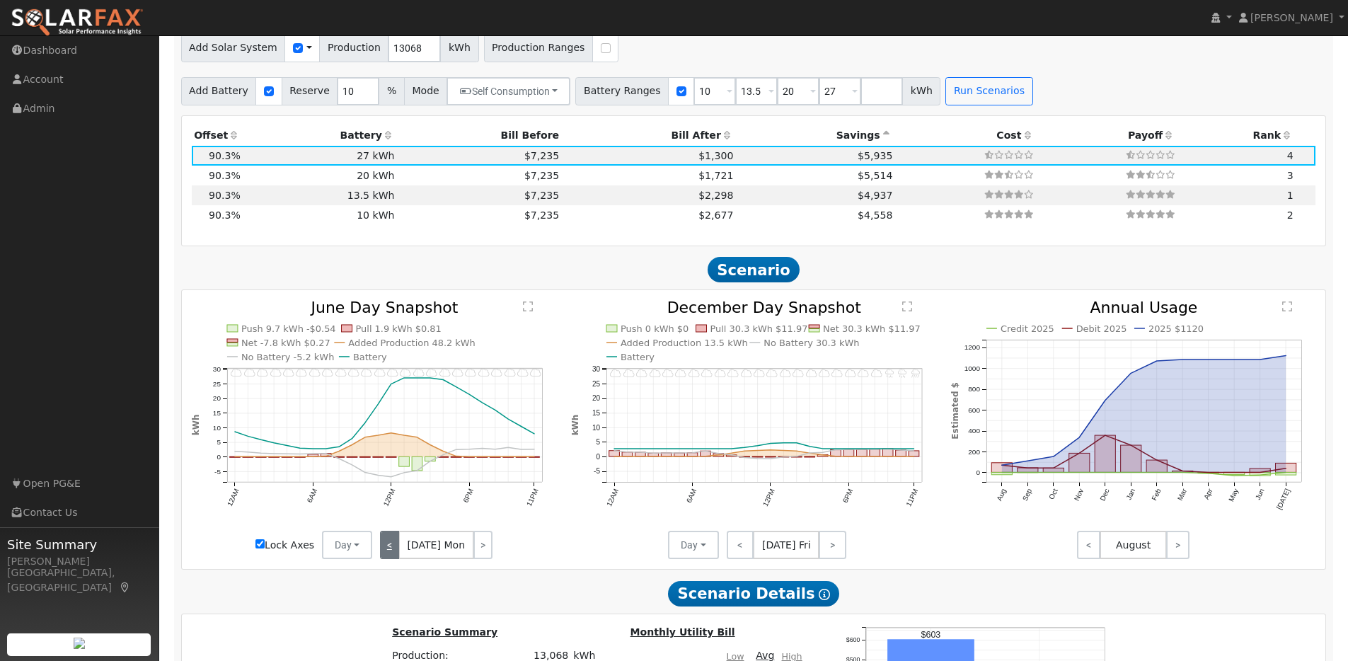
click at [387, 548] on link "<" at bounding box center [389, 545] width 19 height 28
click at [387, 548] on link "<" at bounding box center [390, 545] width 20 height 28
click at [387, 548] on link "<" at bounding box center [390, 545] width 21 height 28
click at [397, 551] on link "<" at bounding box center [391, 545] width 23 height 28
click at [397, 551] on link "<" at bounding box center [390, 545] width 21 height 28
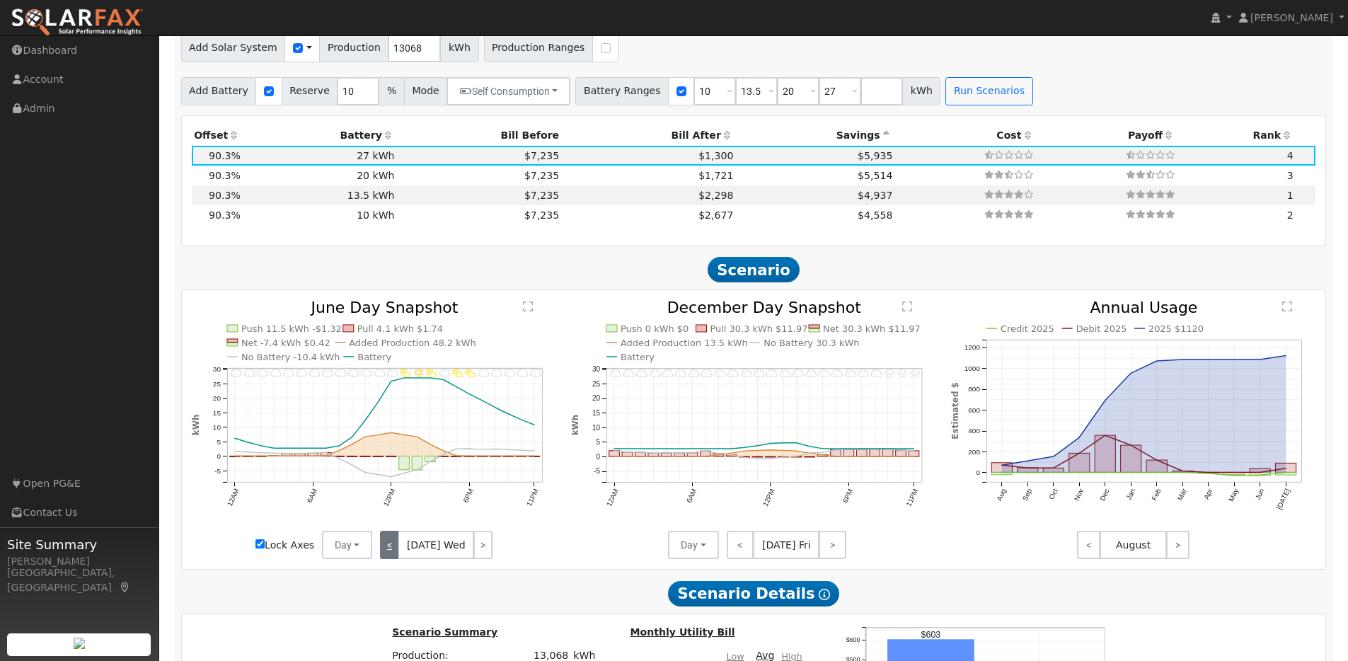
click at [397, 551] on link "<" at bounding box center [389, 545] width 19 height 28
click at [397, 551] on link "<" at bounding box center [390, 545] width 21 height 28
click at [397, 551] on link "<" at bounding box center [389, 545] width 19 height 28
click at [397, 551] on div "< Jun 1 Sun >" at bounding box center [435, 545] width 127 height 28
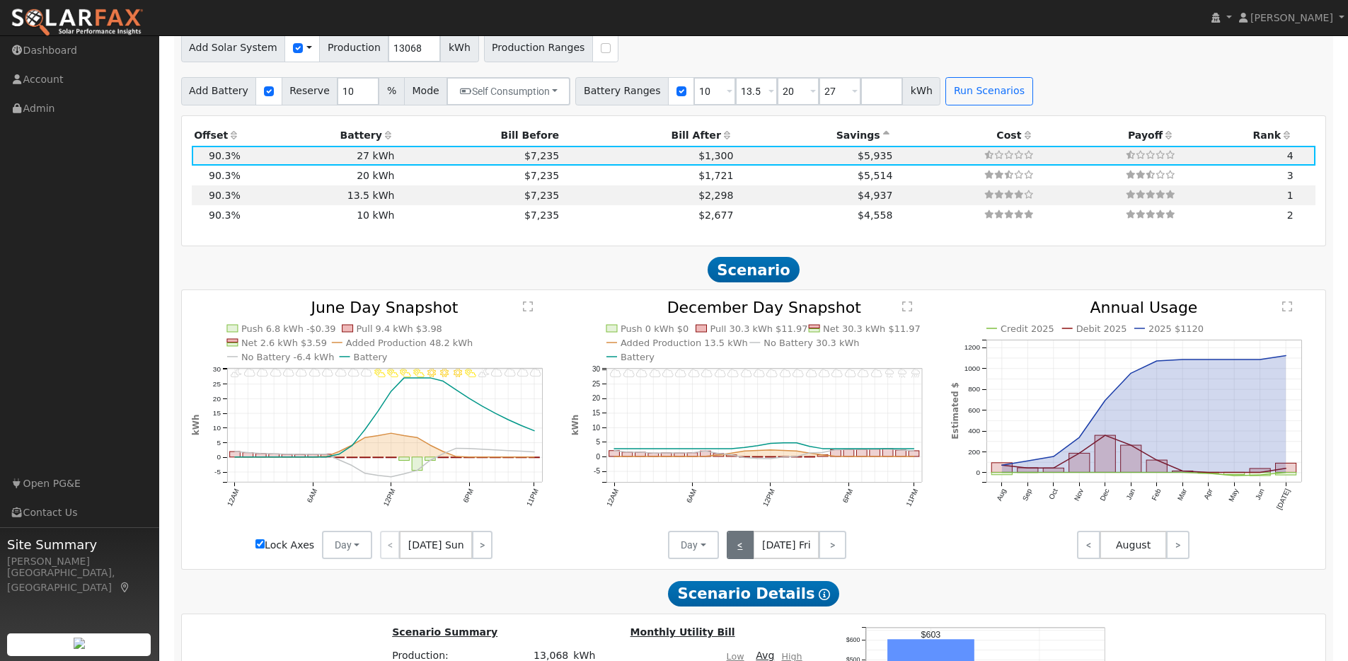
click at [734, 550] on link "<" at bounding box center [741, 545] width 28 height 28
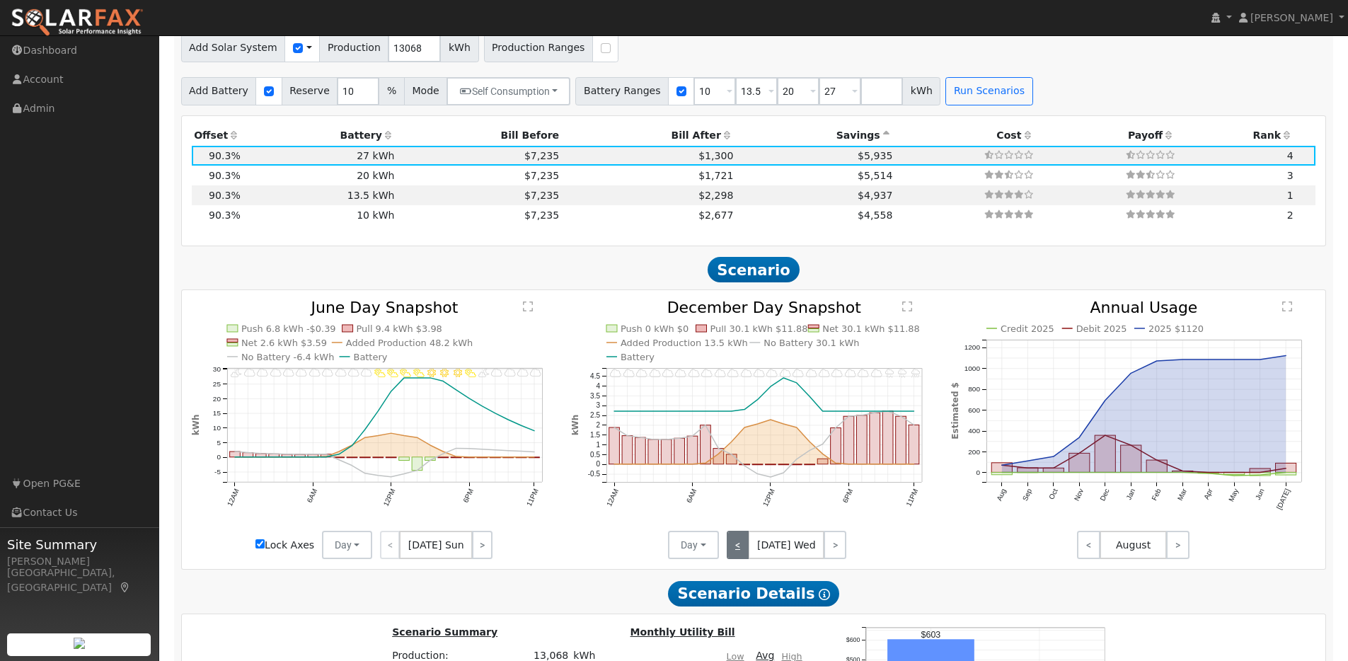
click at [734, 550] on link "<" at bounding box center [738, 545] width 23 height 28
click at [734, 550] on link "<" at bounding box center [739, 545] width 25 height 28
click at [734, 550] on link "<" at bounding box center [738, 545] width 23 height 28
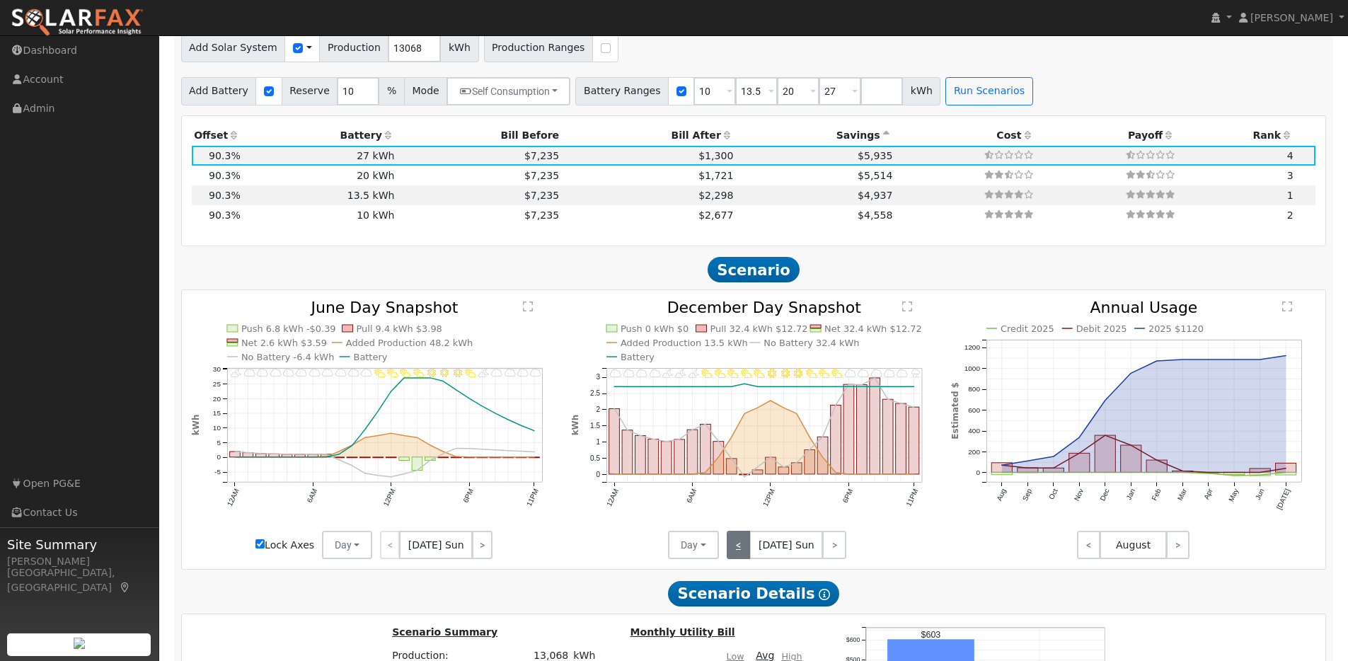
click at [734, 550] on link "<" at bounding box center [739, 545] width 24 height 28
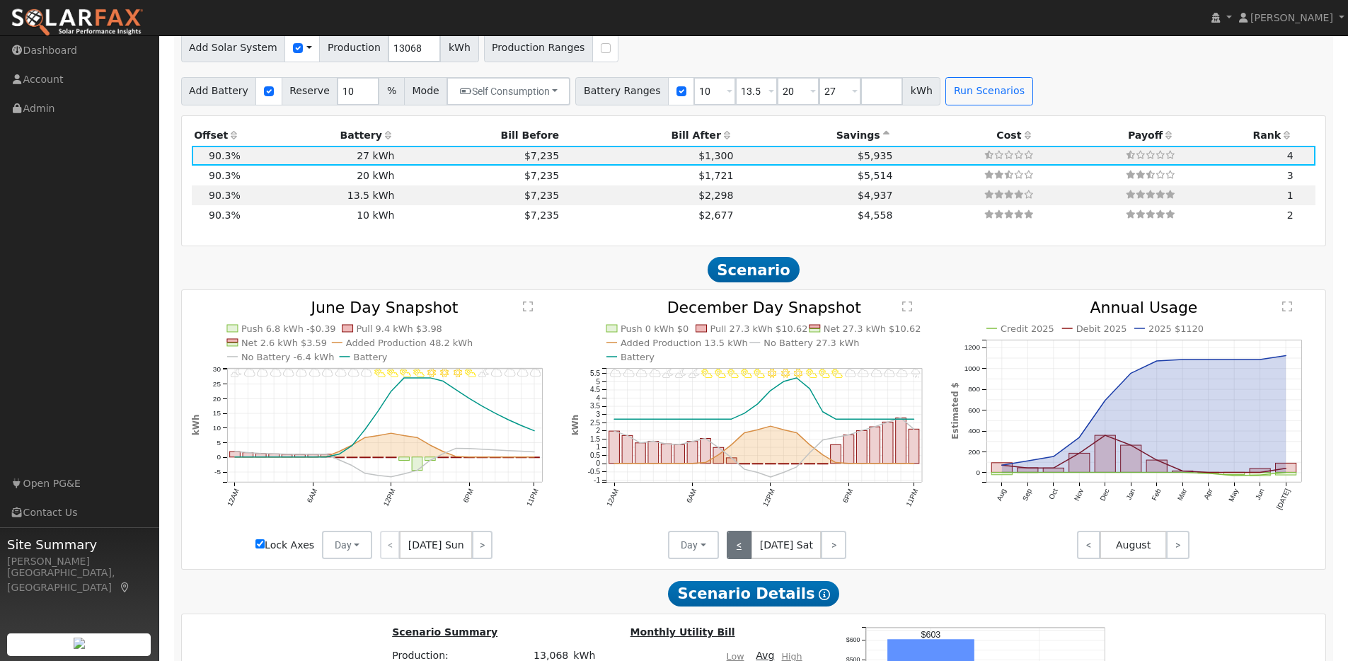
click at [734, 550] on link "<" at bounding box center [739, 545] width 25 height 28
click at [734, 550] on link "<" at bounding box center [739, 545] width 24 height 28
click at [734, 550] on link "<" at bounding box center [738, 545] width 23 height 28
click at [734, 550] on link "<" at bounding box center [739, 545] width 25 height 28
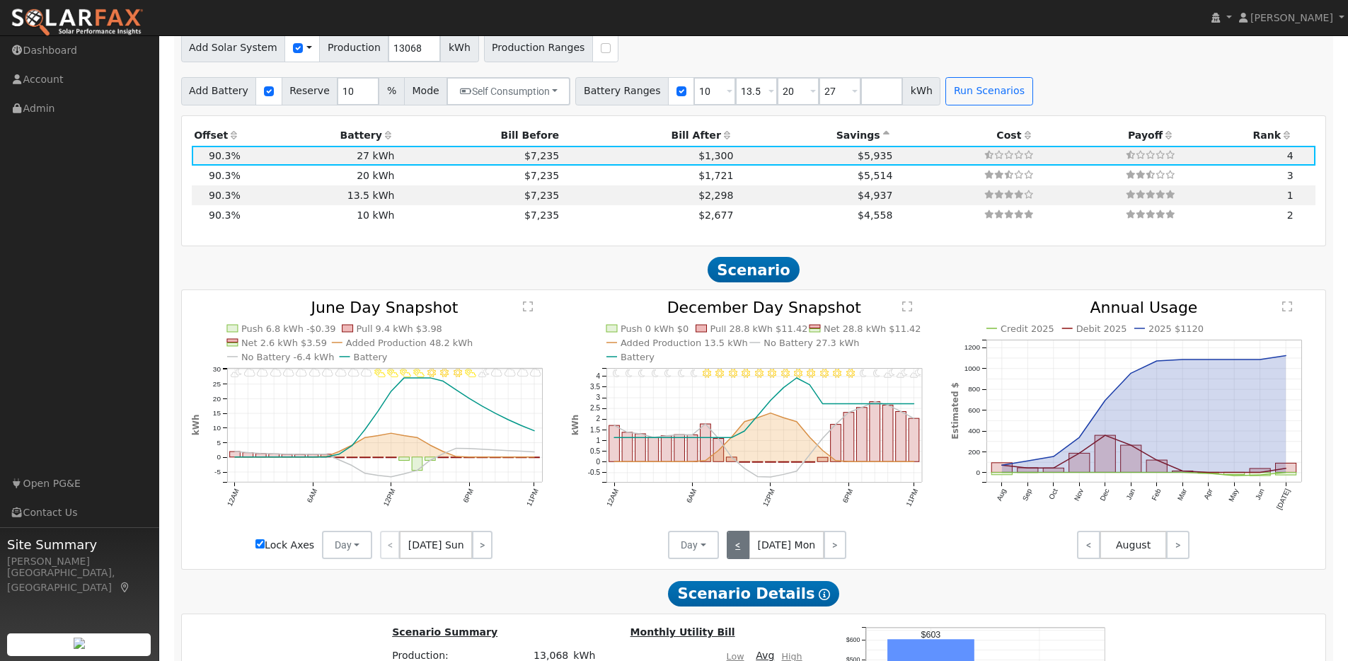
click at [734, 550] on link "<" at bounding box center [738, 545] width 23 height 28
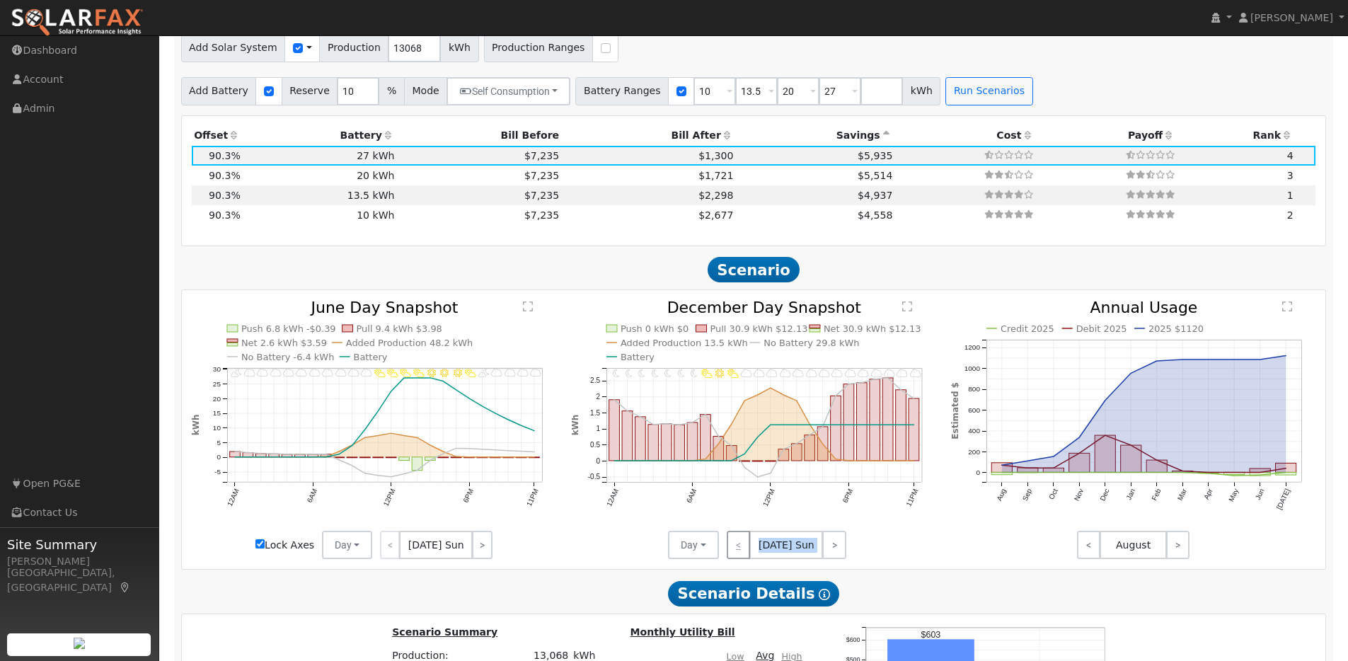
click at [734, 550] on div "< Dec 1 Sun >" at bounding box center [782, 545] width 127 height 28
click at [258, 549] on input "Lock Axes" at bounding box center [260, 543] width 9 height 9
checkbox input "false"
click at [861, 96] on input "number" at bounding box center [882, 91] width 42 height 28
type input "3"
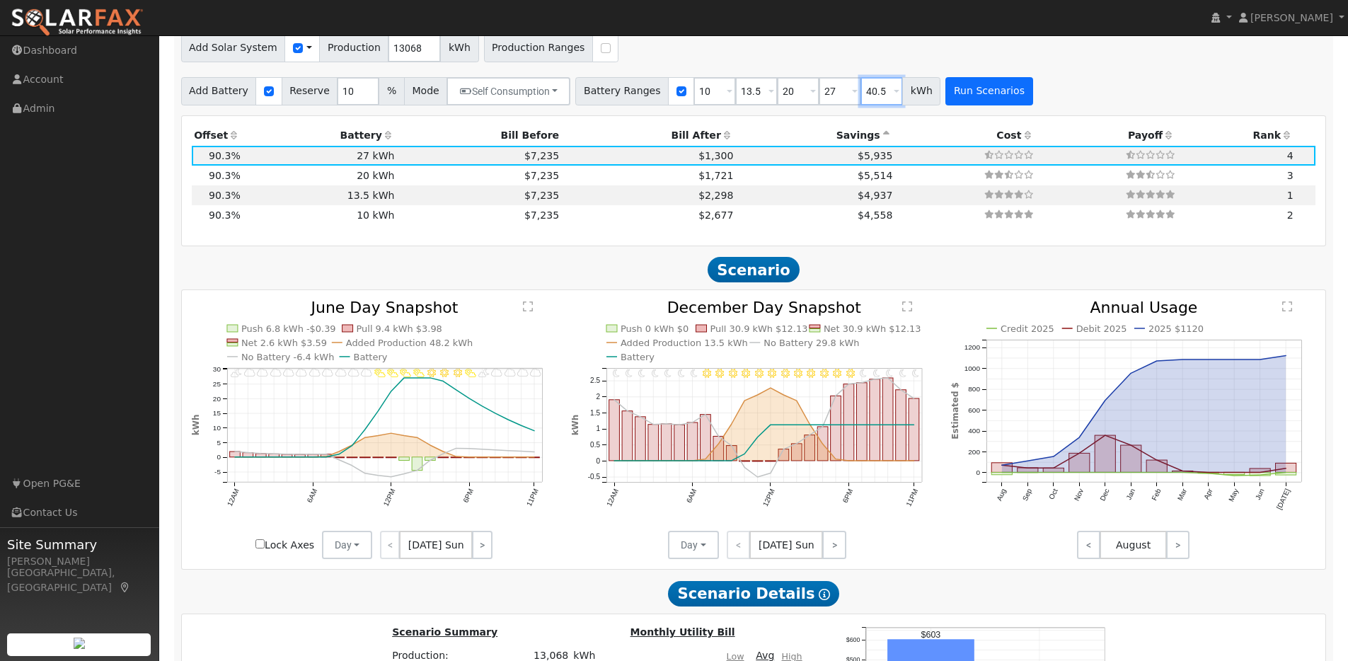
type input "40.5"
click at [973, 100] on button "Run Scenarios" at bounding box center [989, 91] width 87 height 28
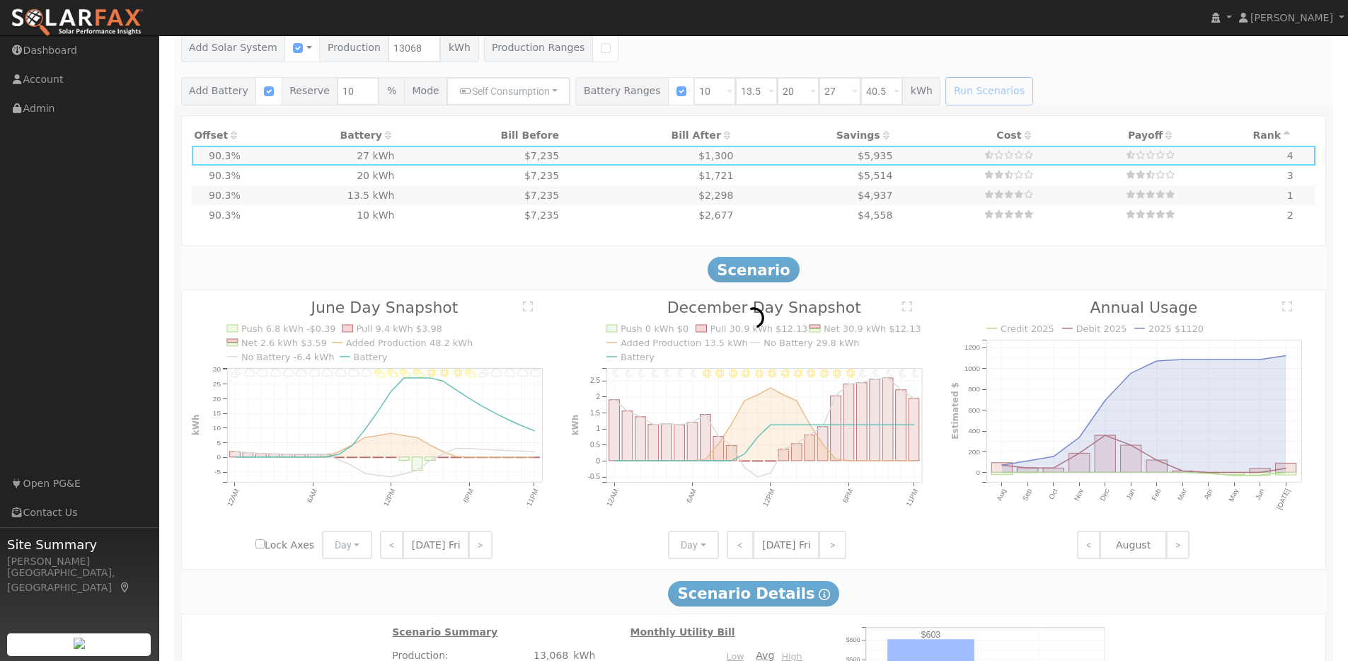
type input "$13,635"
type input "$13,391"
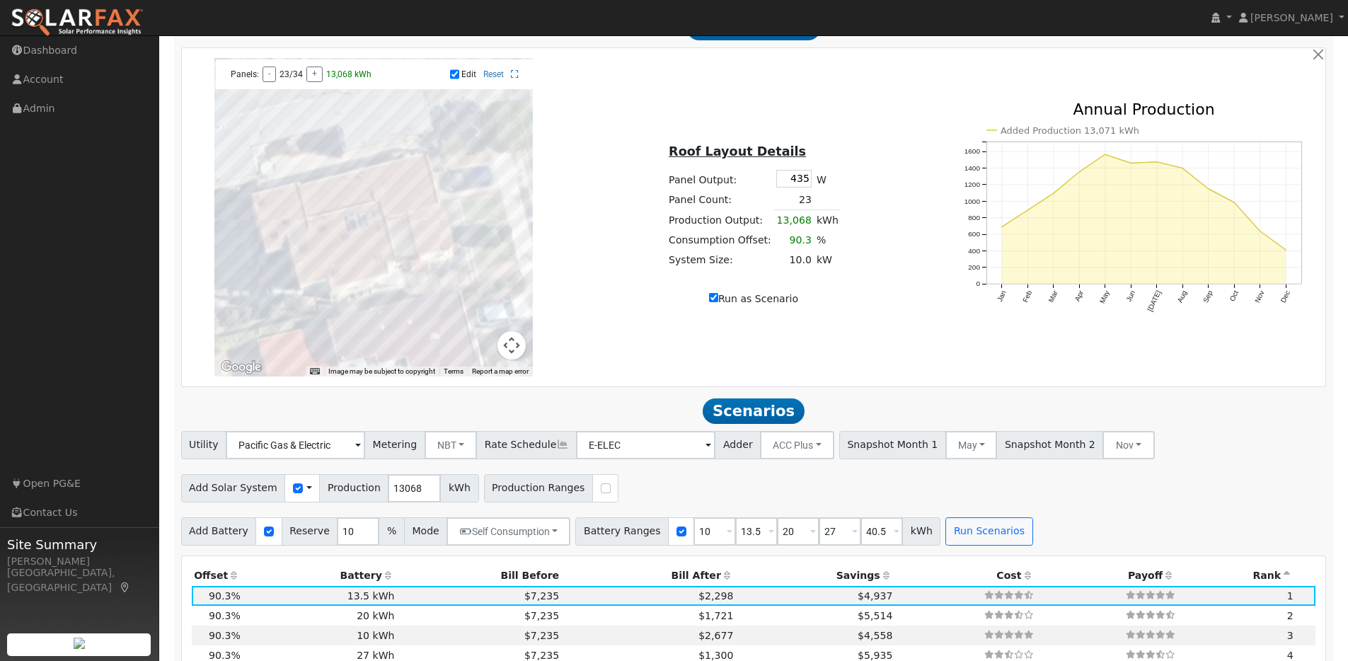
scroll to position [876, 0]
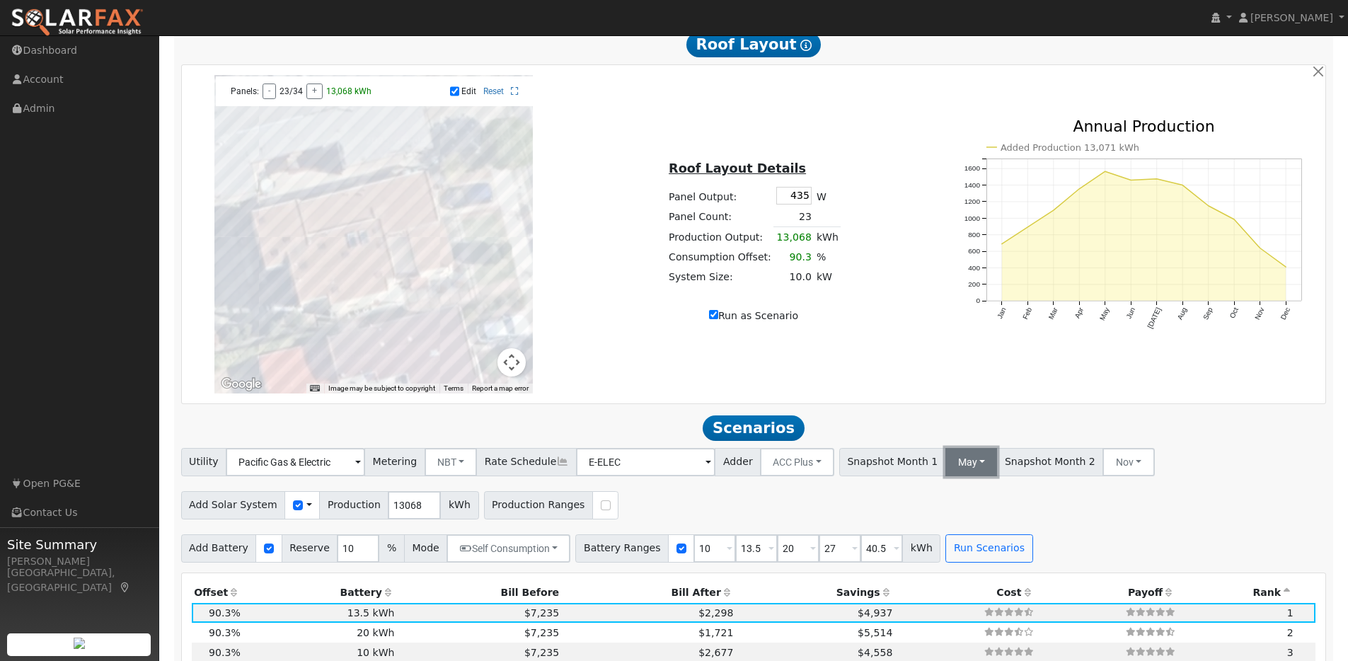
click at [946, 471] on button "May" at bounding box center [972, 462] width 52 height 28
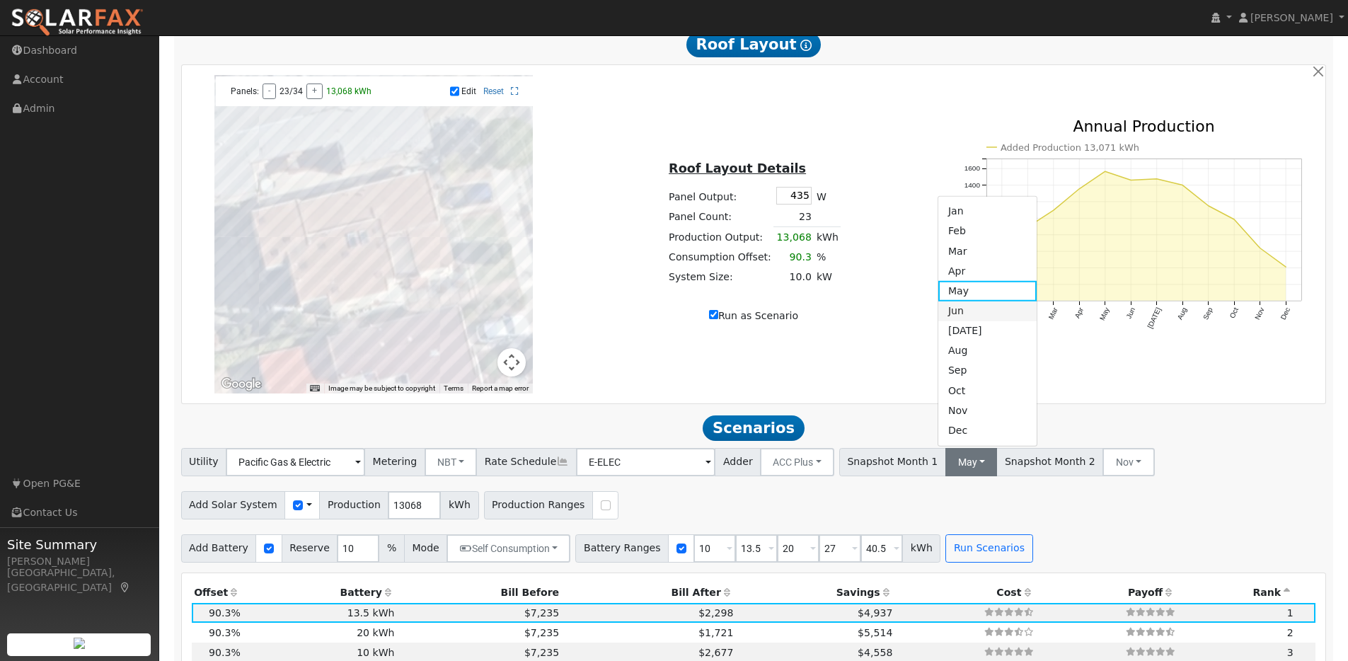
click at [939, 321] on link "Jun" at bounding box center [988, 311] width 98 height 20
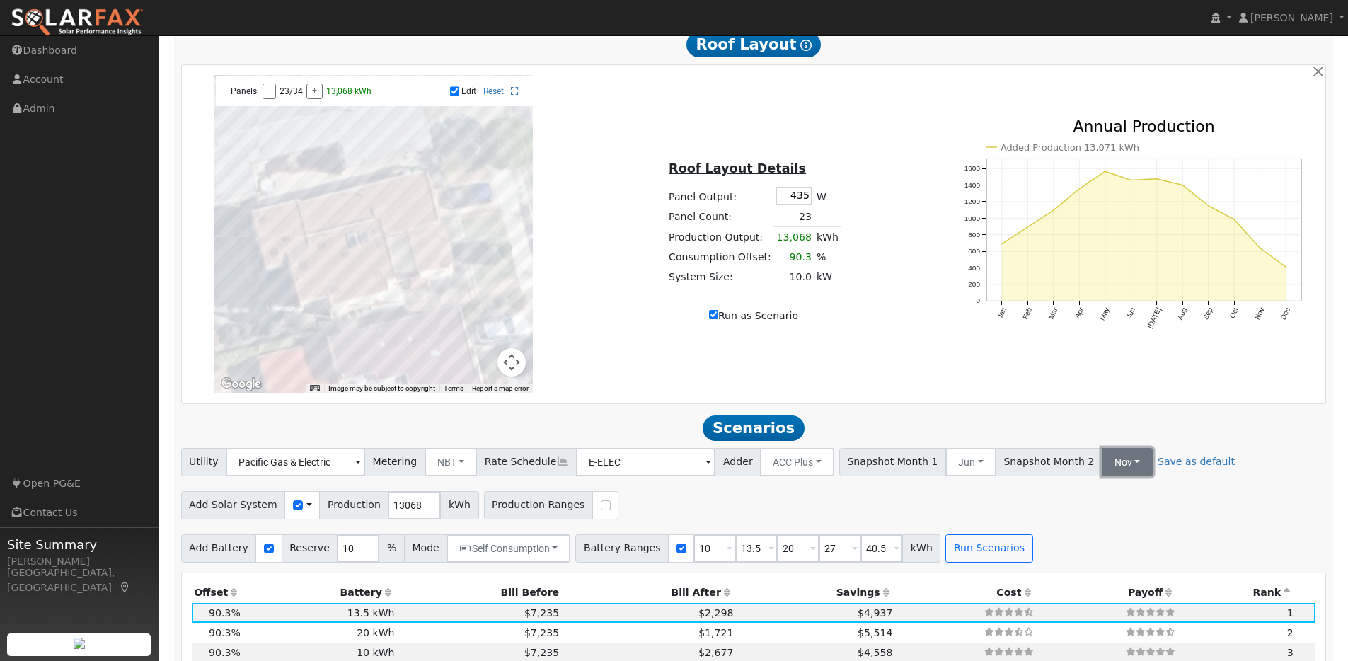
click at [1102, 465] on button "Nov" at bounding box center [1127, 462] width 51 height 28
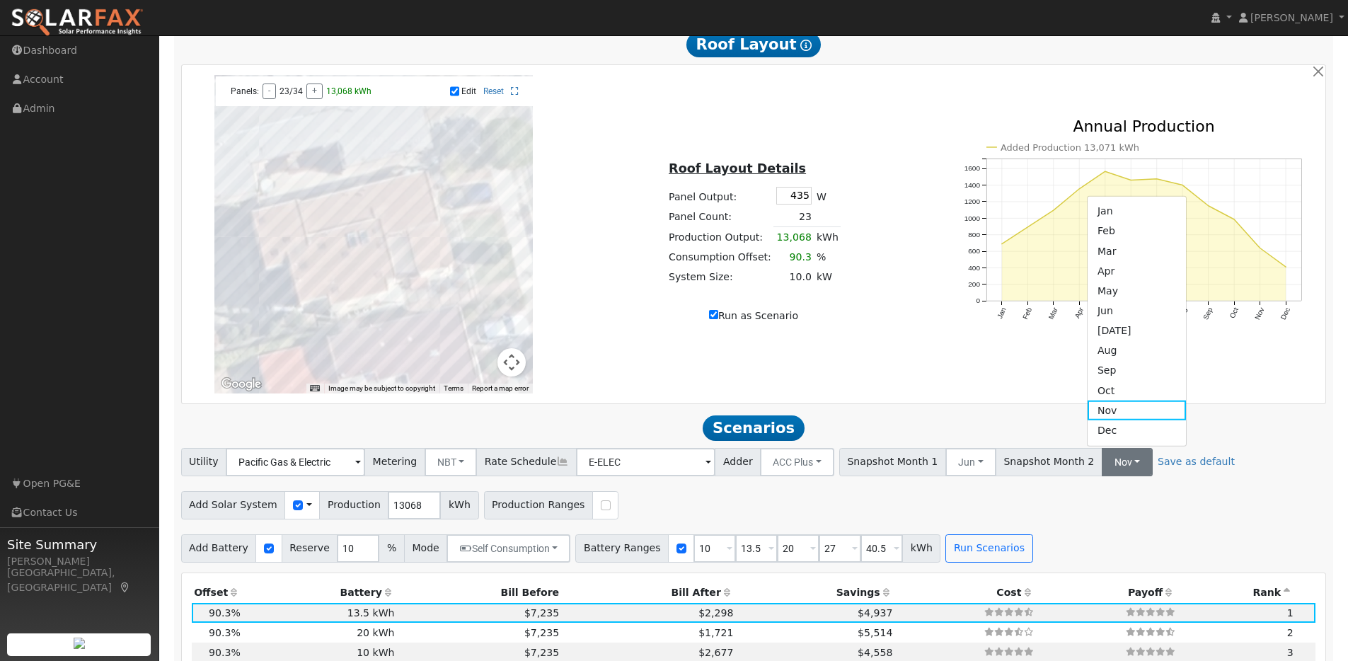
click at [1088, 440] on link "Dec" at bounding box center [1137, 430] width 98 height 20
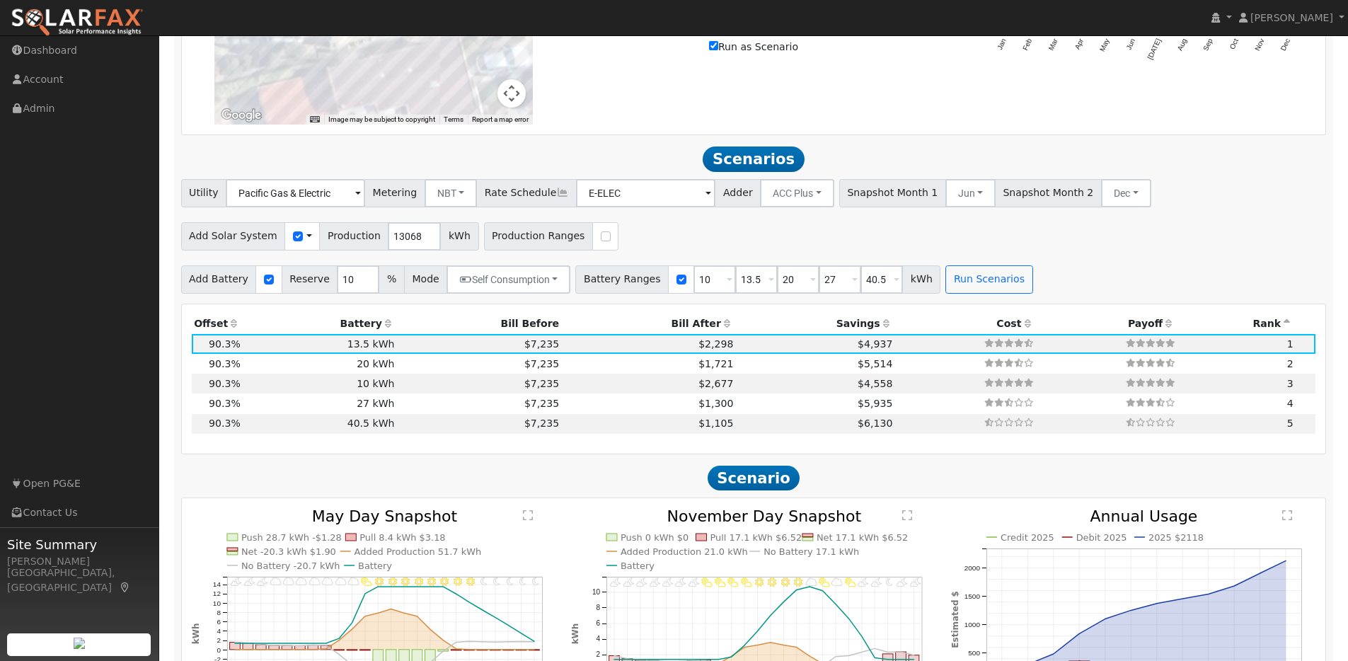
scroll to position [1322, 0]
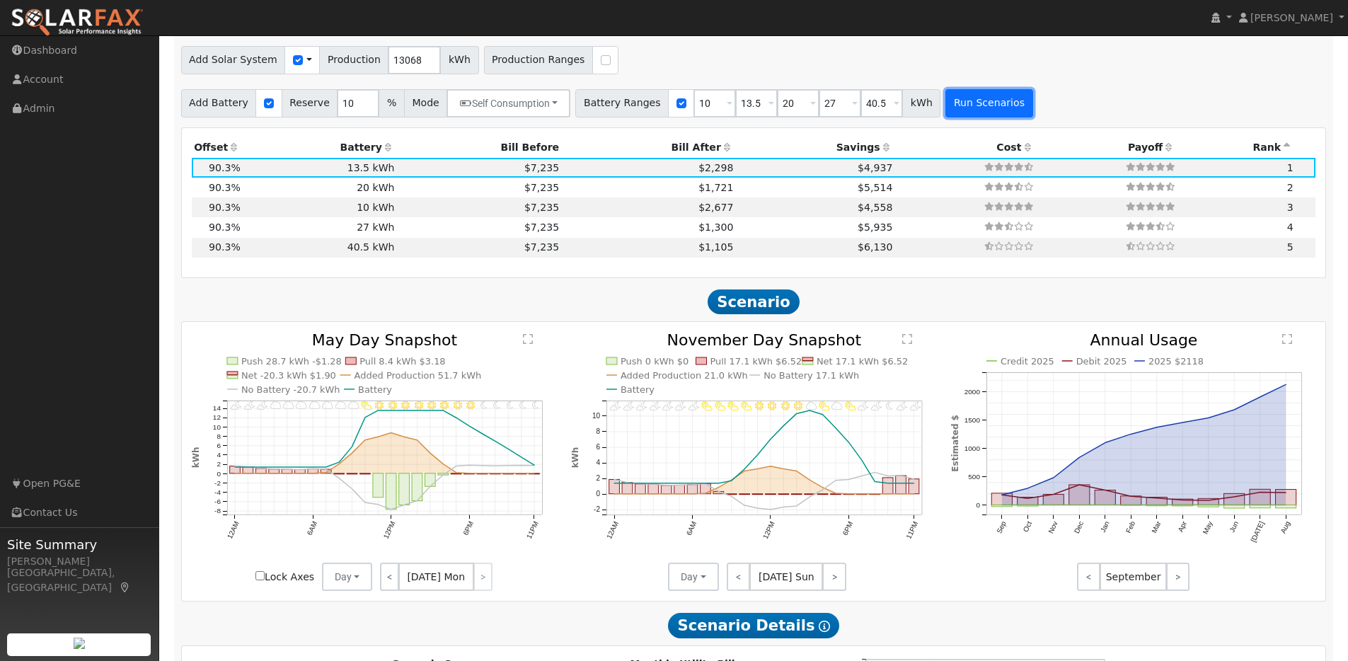
click at [997, 114] on button "Run Scenarios" at bounding box center [989, 103] width 87 height 28
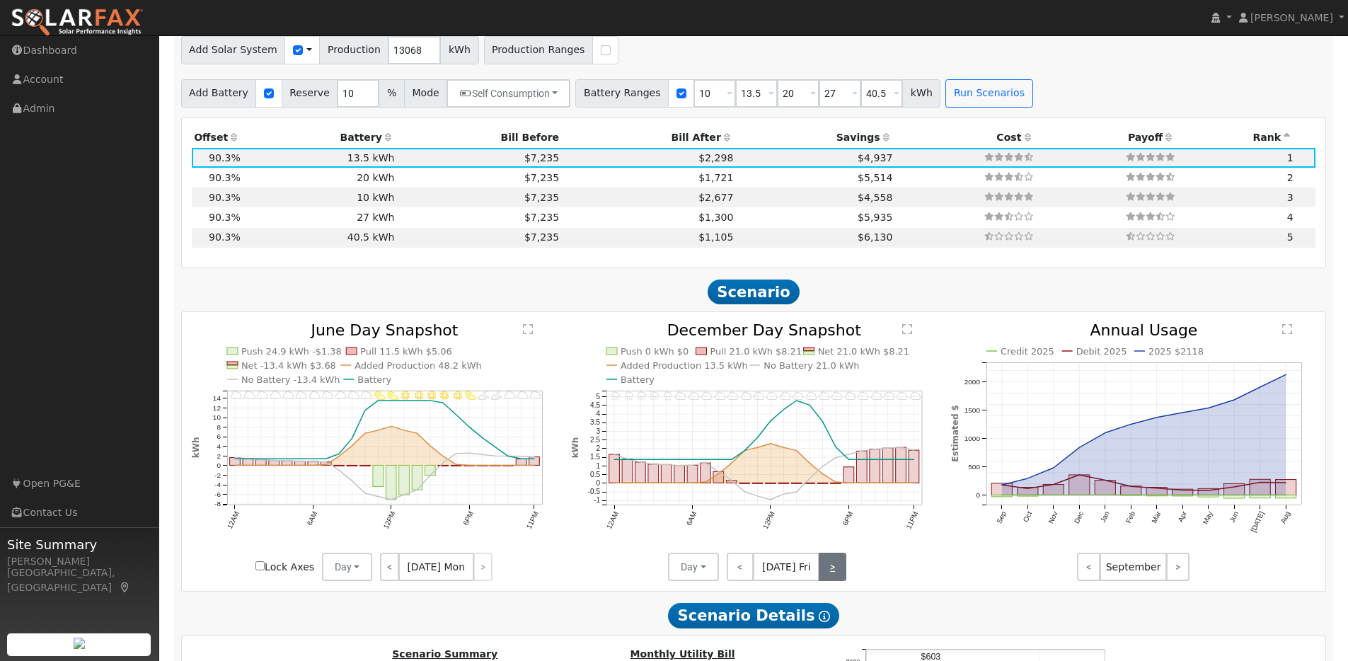
scroll to position [1334, 0]
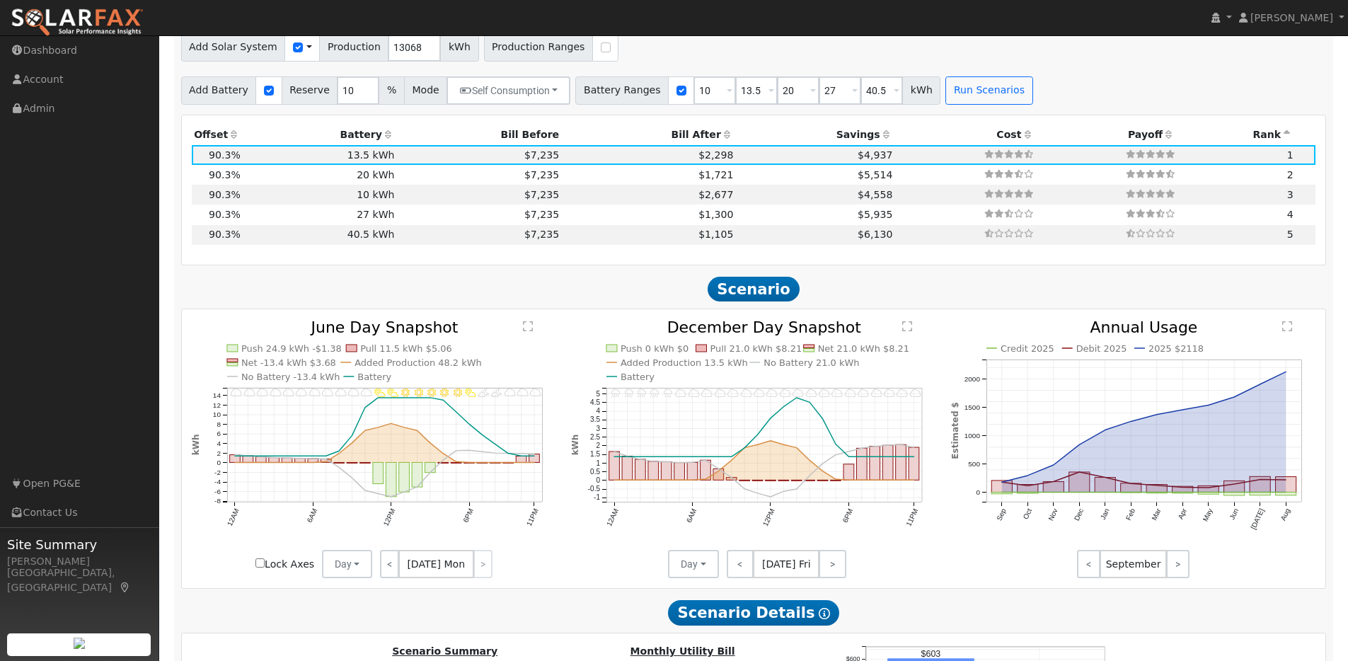
click at [881, 137] on icon at bounding box center [887, 135] width 13 height 10
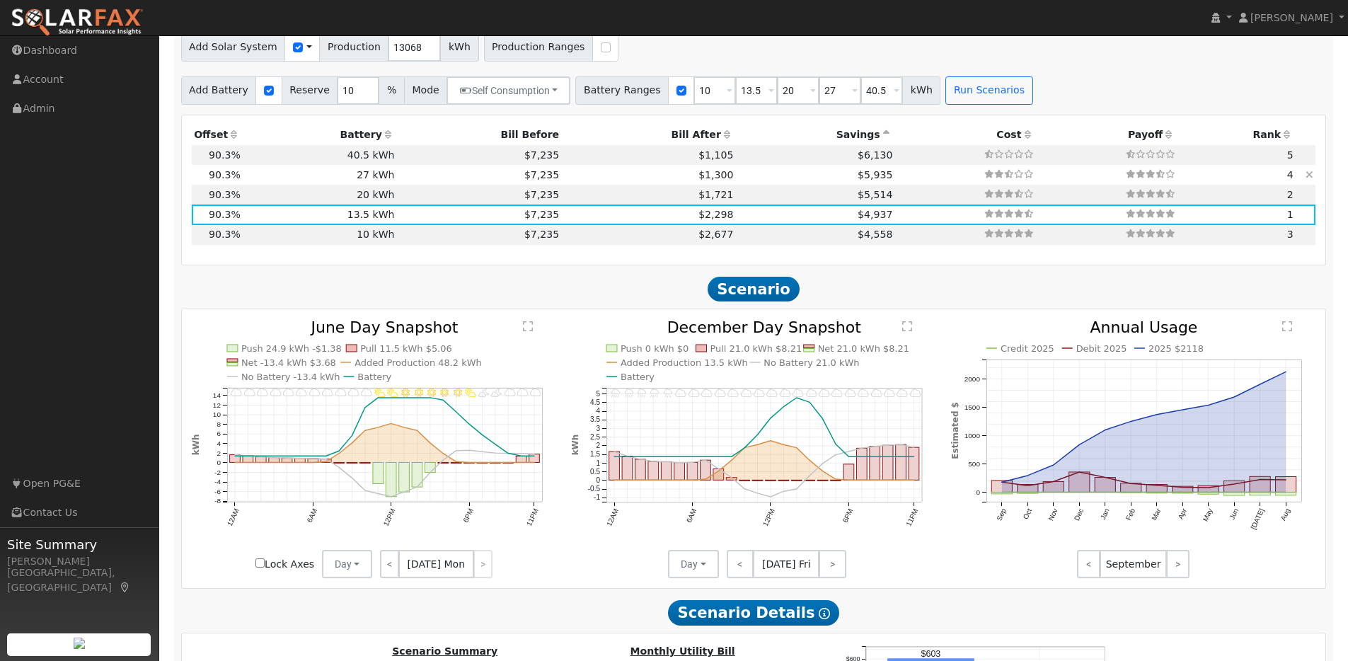
click at [331, 183] on td "27 kWh" at bounding box center [320, 175] width 154 height 20
type input "$27,270"
type input "$17,481"
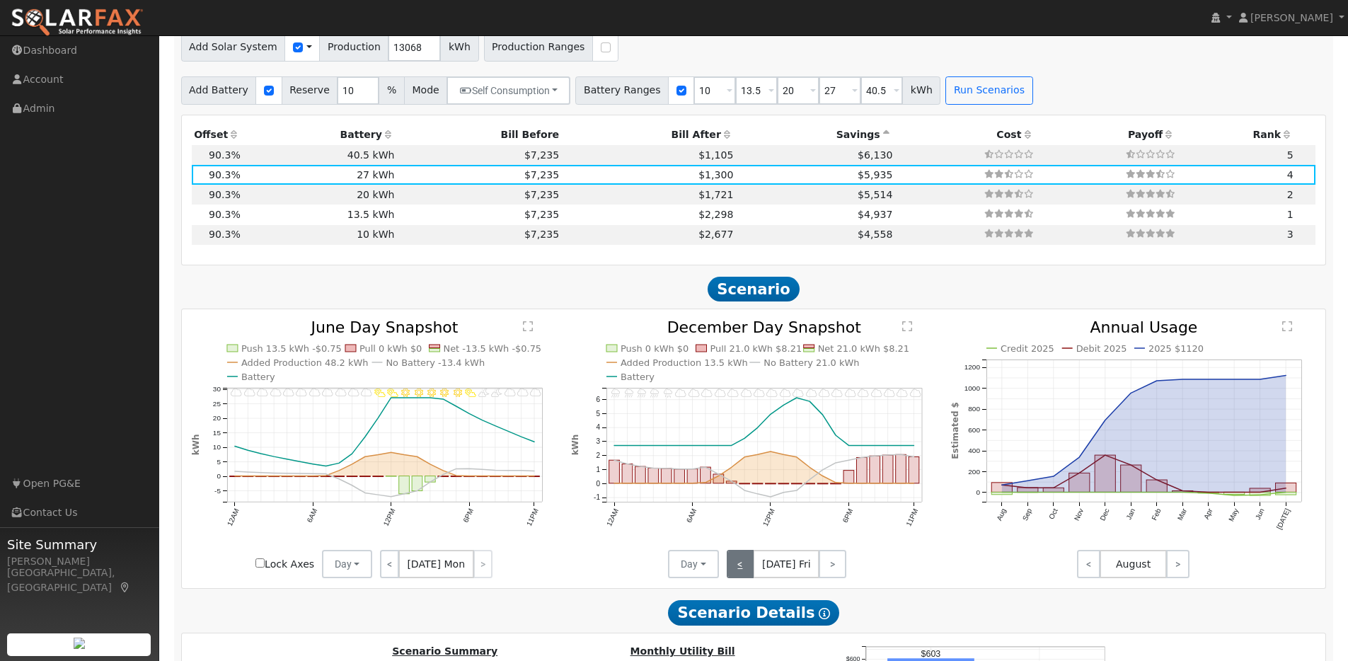
click at [746, 569] on link "<" at bounding box center [741, 564] width 28 height 28
click at [746, 569] on link "<" at bounding box center [739, 564] width 24 height 28
click at [481, 573] on div "< Jun 30 Mon >" at bounding box center [435, 564] width 127 height 28
click at [482, 570] on div "< Jun 30 Mon >" at bounding box center [435, 564] width 127 height 28
click at [383, 570] on link "<" at bounding box center [389, 564] width 19 height 28
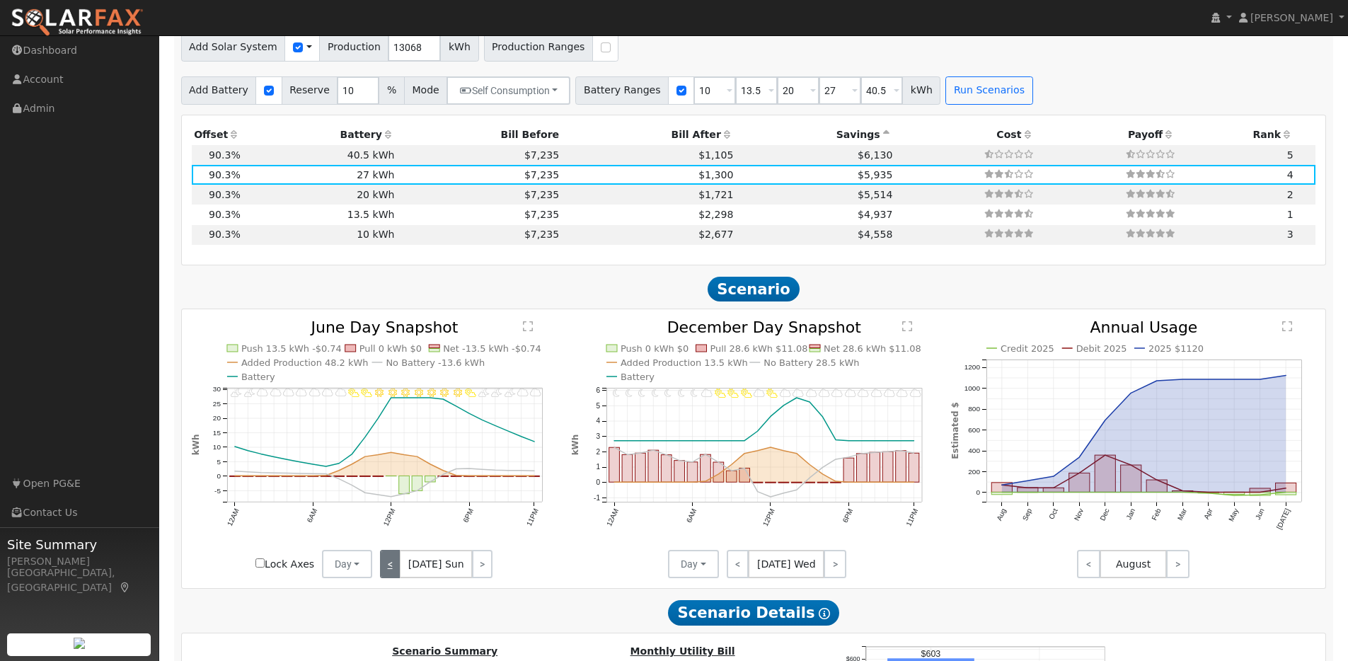
click at [384, 570] on link "<" at bounding box center [390, 564] width 20 height 28
click at [384, 570] on link "<" at bounding box center [390, 564] width 21 height 28
click at [384, 570] on link "<" at bounding box center [391, 564] width 23 height 28
click at [384, 570] on link "<" at bounding box center [390, 564] width 21 height 28
click at [384, 570] on link "<" at bounding box center [389, 564] width 19 height 28
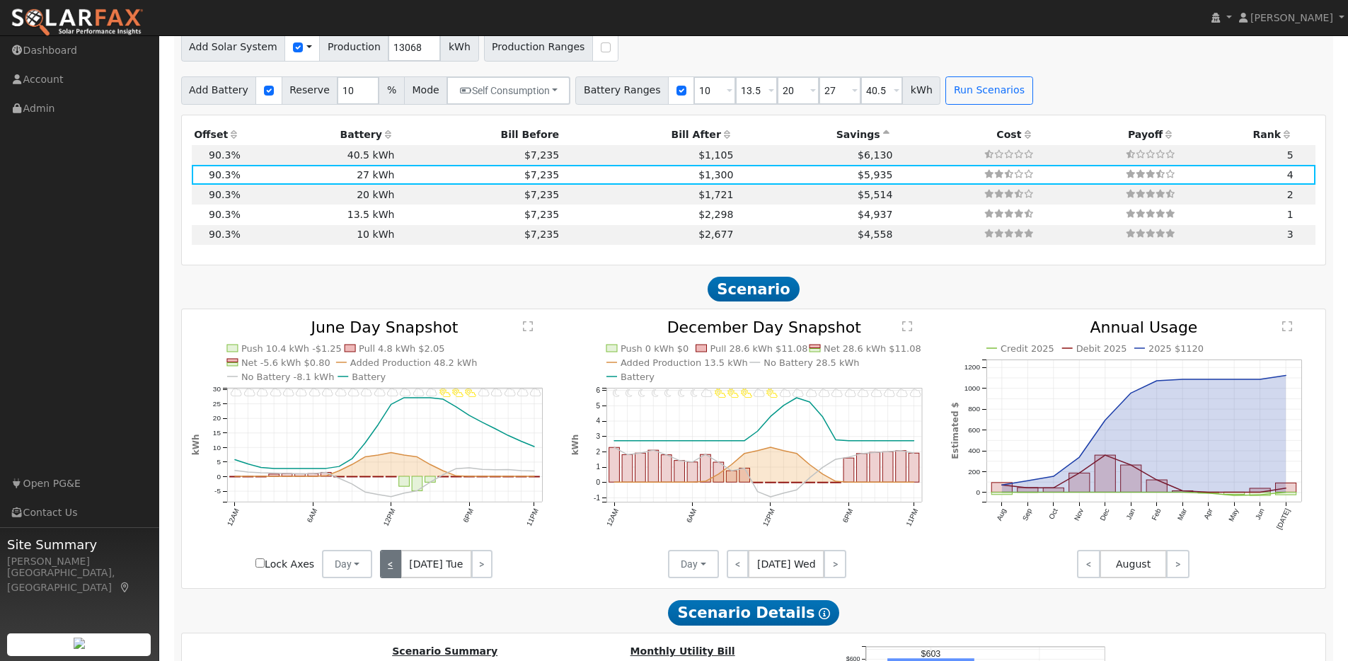
click at [384, 570] on link "<" at bounding box center [390, 564] width 21 height 28
click at [384, 570] on link "<" at bounding box center [390, 564] width 20 height 28
click at [384, 570] on link "<" at bounding box center [390, 564] width 21 height 28
click at [384, 570] on link "<" at bounding box center [391, 564] width 23 height 28
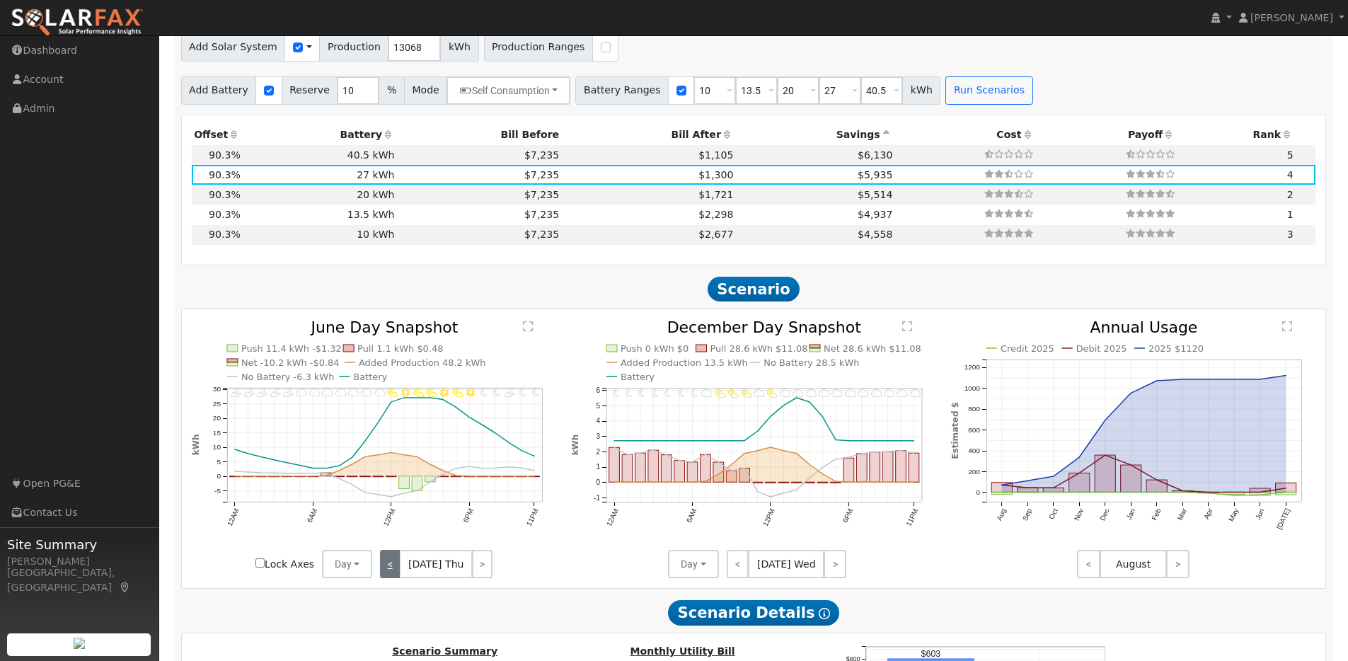
click at [384, 570] on link "<" at bounding box center [390, 564] width 21 height 28
click at [384, 570] on link "<" at bounding box center [389, 564] width 19 height 28
click at [384, 570] on link "<" at bounding box center [390, 564] width 21 height 28
click at [384, 570] on link "<" at bounding box center [389, 564] width 19 height 28
click at [384, 570] on link "<" at bounding box center [390, 564] width 20 height 28
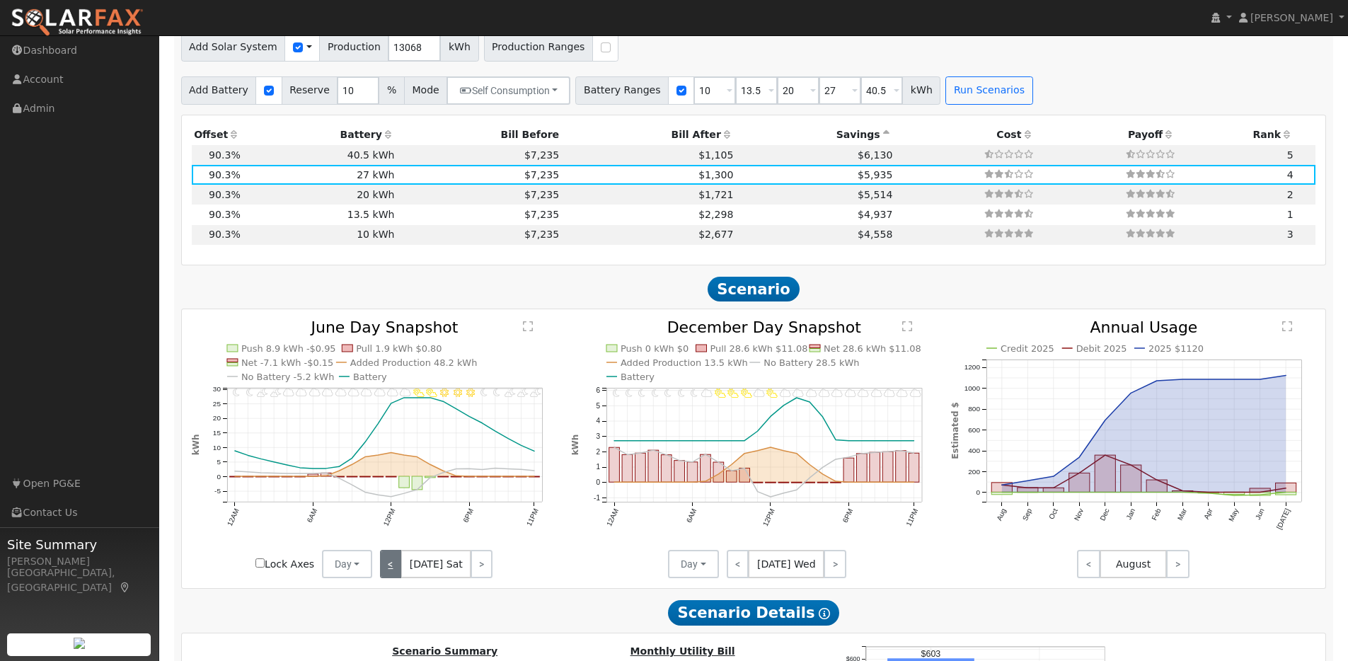
click at [384, 570] on link "<" at bounding box center [390, 564] width 21 height 28
click at [384, 570] on link "<" at bounding box center [391, 564] width 23 height 28
click at [384, 570] on link "<" at bounding box center [390, 564] width 21 height 28
click at [390, 570] on link "<" at bounding box center [389, 564] width 19 height 28
click at [390, 570] on link "<" at bounding box center [390, 564] width 21 height 28
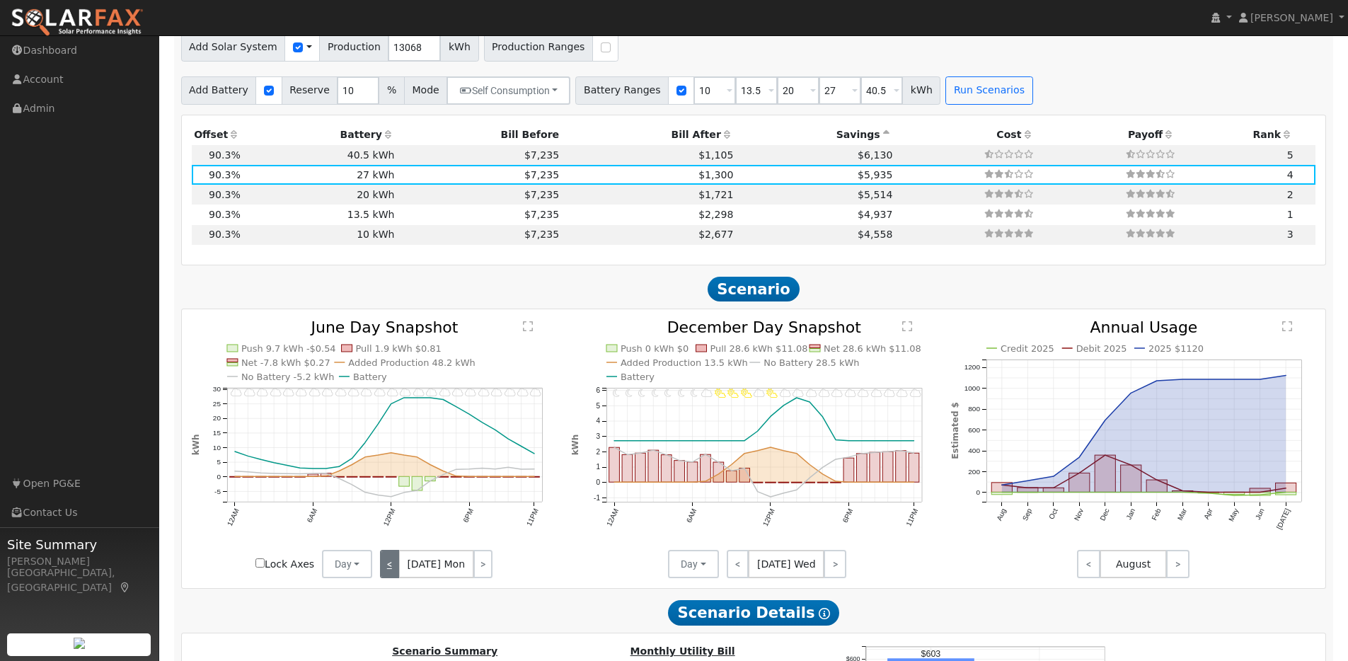
click at [390, 570] on link "<" at bounding box center [389, 564] width 19 height 28
click at [390, 570] on link "<" at bounding box center [390, 564] width 20 height 28
click at [390, 570] on link "<" at bounding box center [390, 564] width 21 height 28
click at [390, 570] on link "<" at bounding box center [391, 564] width 23 height 28
click at [390, 570] on link "<" at bounding box center [390, 564] width 21 height 28
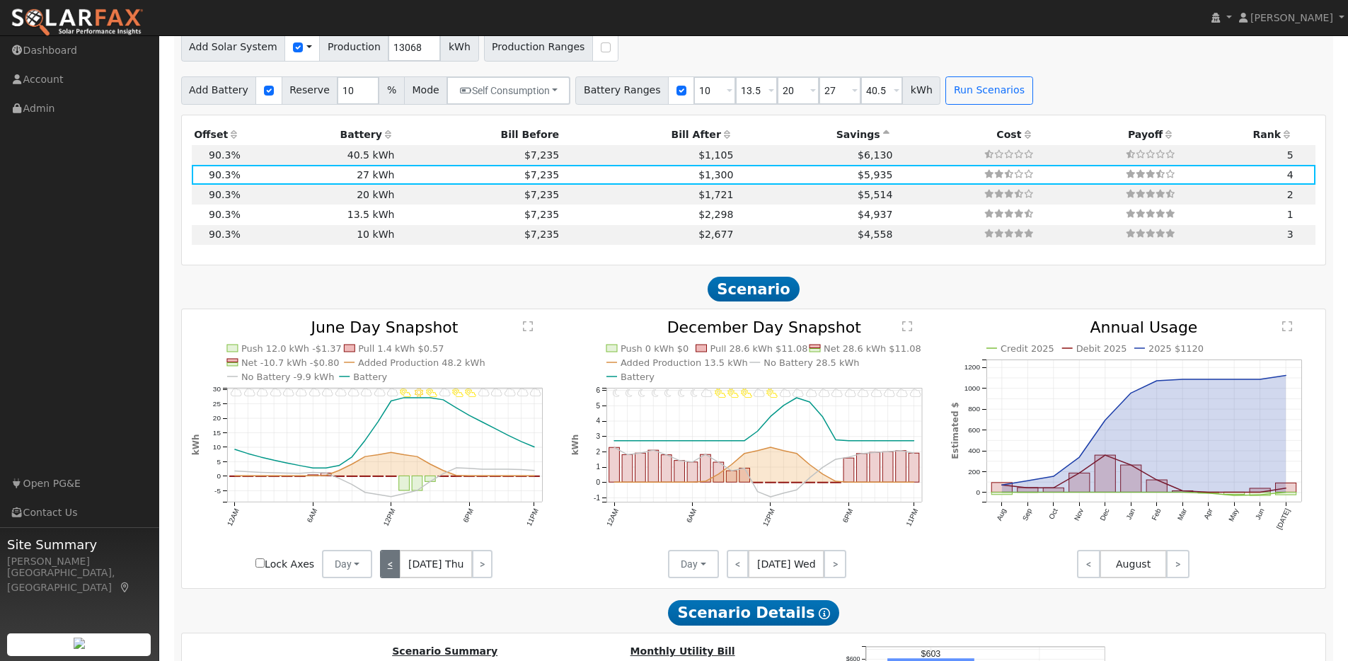
click at [390, 570] on link "<" at bounding box center [390, 564] width 21 height 28
click at [390, 570] on link "<" at bounding box center [389, 564] width 19 height 28
click at [390, 570] on div "< Jun 2 Mon >" at bounding box center [435, 564] width 127 height 28
click at [390, 570] on div "< Jun 1 Sun >" at bounding box center [435, 564] width 127 height 28
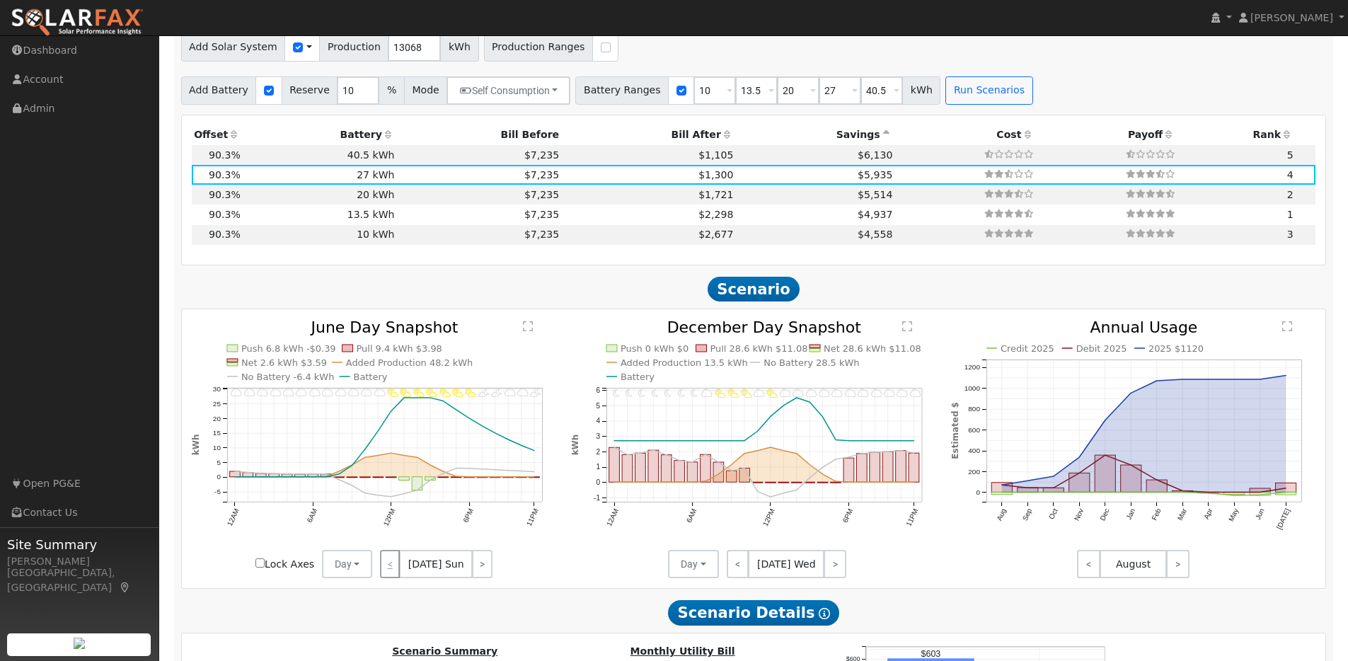
click at [390, 570] on div "< Jun 1 Sun >" at bounding box center [435, 564] width 127 height 28
click at [477, 571] on link ">" at bounding box center [482, 564] width 20 height 28
click at [477, 571] on link ">" at bounding box center [483, 564] width 19 height 28
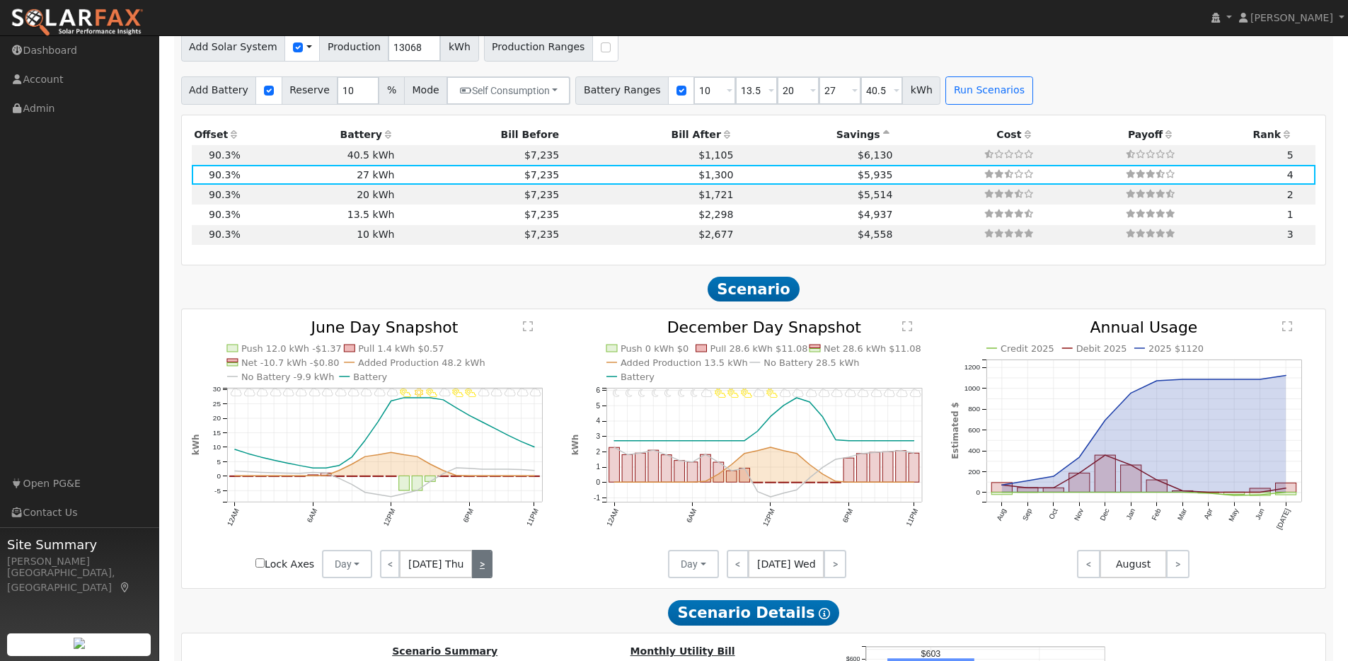
click at [477, 571] on link ">" at bounding box center [482, 564] width 21 height 28
click at [477, 571] on link ">" at bounding box center [480, 564] width 23 height 28
click at [477, 571] on link ">" at bounding box center [481, 564] width 21 height 28
click at [477, 571] on link ">" at bounding box center [482, 564] width 20 height 28
click at [477, 571] on link ">" at bounding box center [483, 564] width 19 height 28
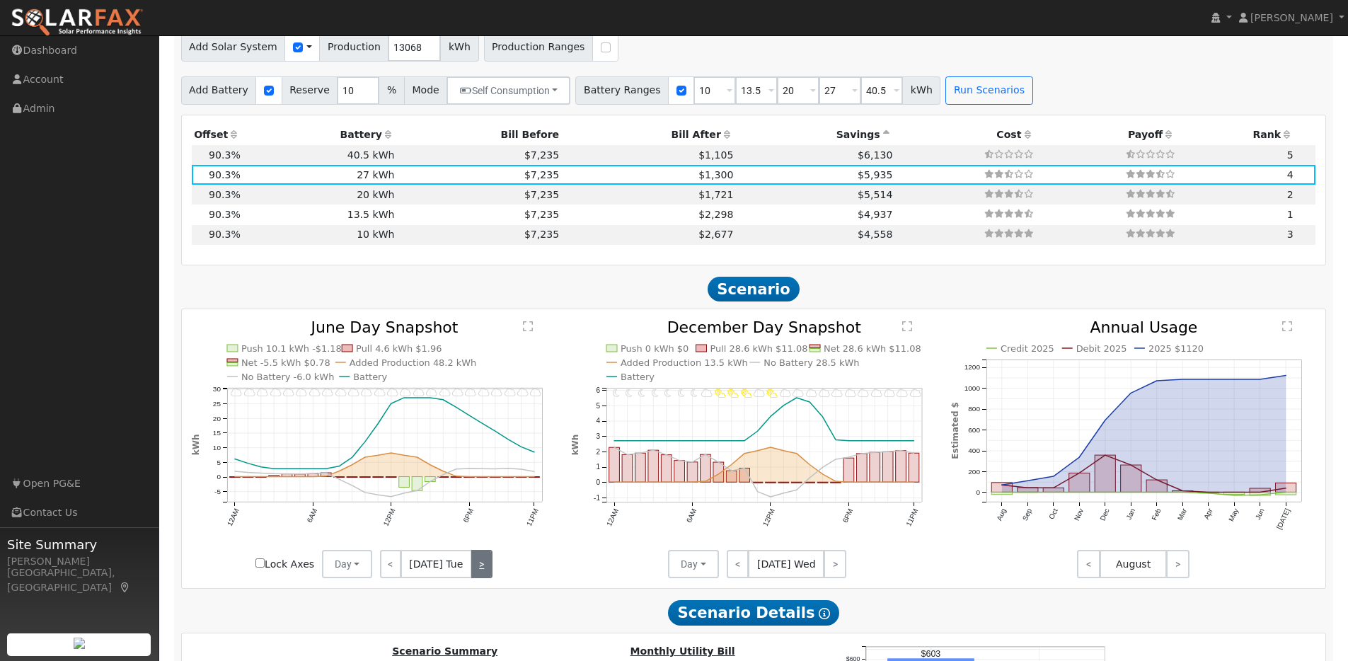
click at [477, 571] on link ">" at bounding box center [481, 564] width 21 height 28
click at [477, 571] on link ">" at bounding box center [483, 564] width 19 height 28
click at [477, 571] on link ">" at bounding box center [482, 564] width 21 height 28
click at [477, 571] on link ">" at bounding box center [480, 564] width 23 height 28
click at [477, 571] on link ">" at bounding box center [481, 564] width 21 height 28
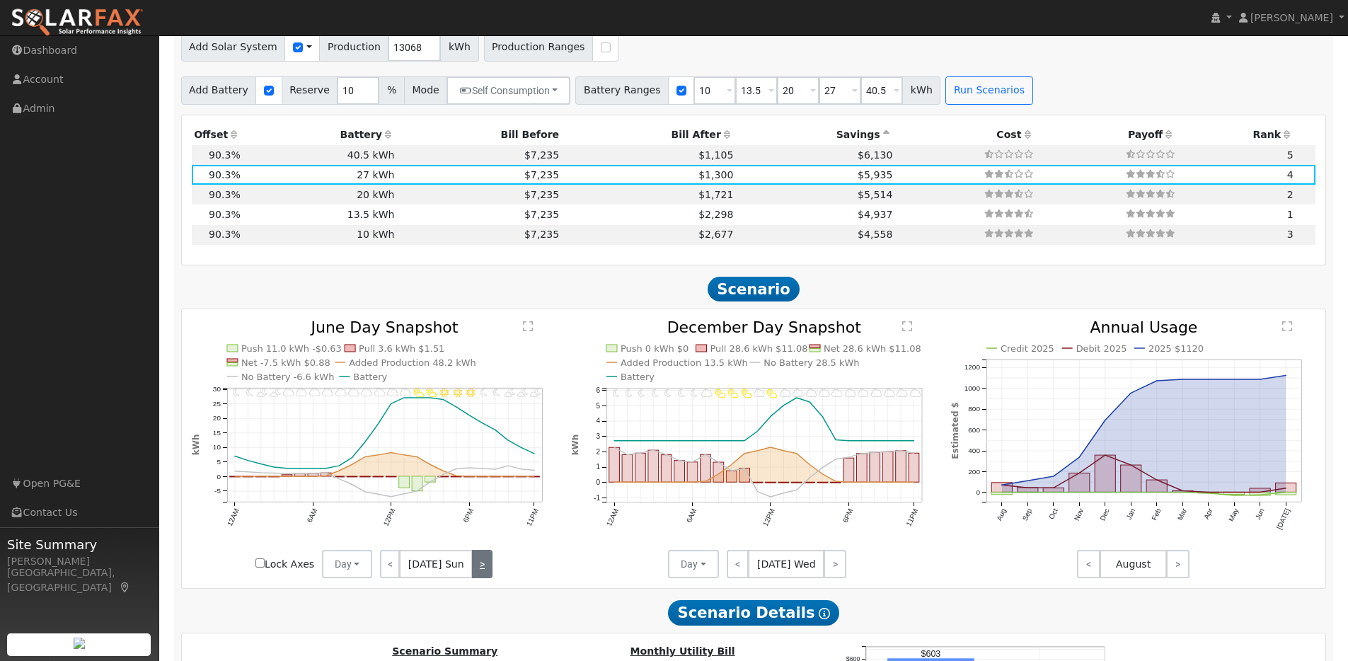
click at [477, 571] on link ">" at bounding box center [482, 564] width 20 height 28
click at [477, 571] on link ">" at bounding box center [483, 564] width 19 height 28
click at [477, 571] on link ">" at bounding box center [481, 564] width 21 height 28
click at [477, 571] on link ">" at bounding box center [483, 564] width 19 height 28
click at [477, 571] on link ">" at bounding box center [482, 564] width 21 height 28
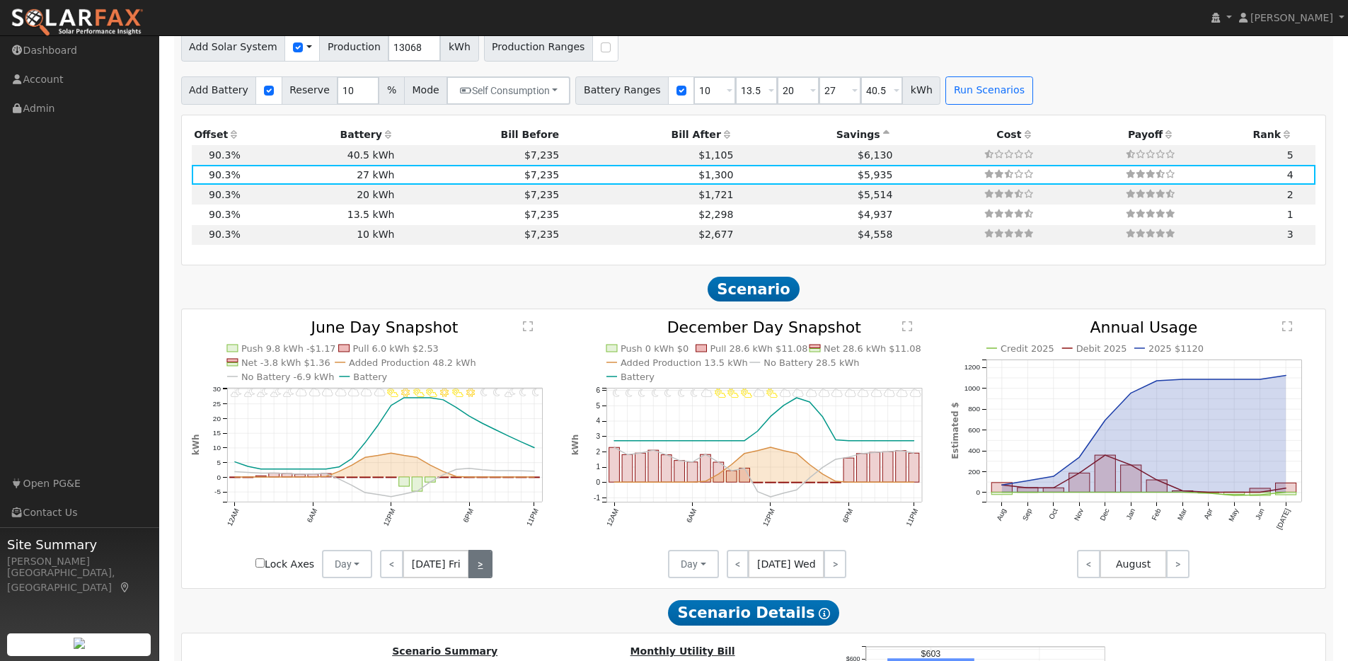
click at [477, 571] on link ">" at bounding box center [480, 564] width 23 height 28
click at [477, 571] on link ">" at bounding box center [481, 564] width 21 height 28
click at [477, 571] on link ">" at bounding box center [482, 564] width 20 height 28
click at [477, 571] on link ">" at bounding box center [483, 564] width 19 height 28
click at [477, 571] on link ">" at bounding box center [481, 564] width 21 height 28
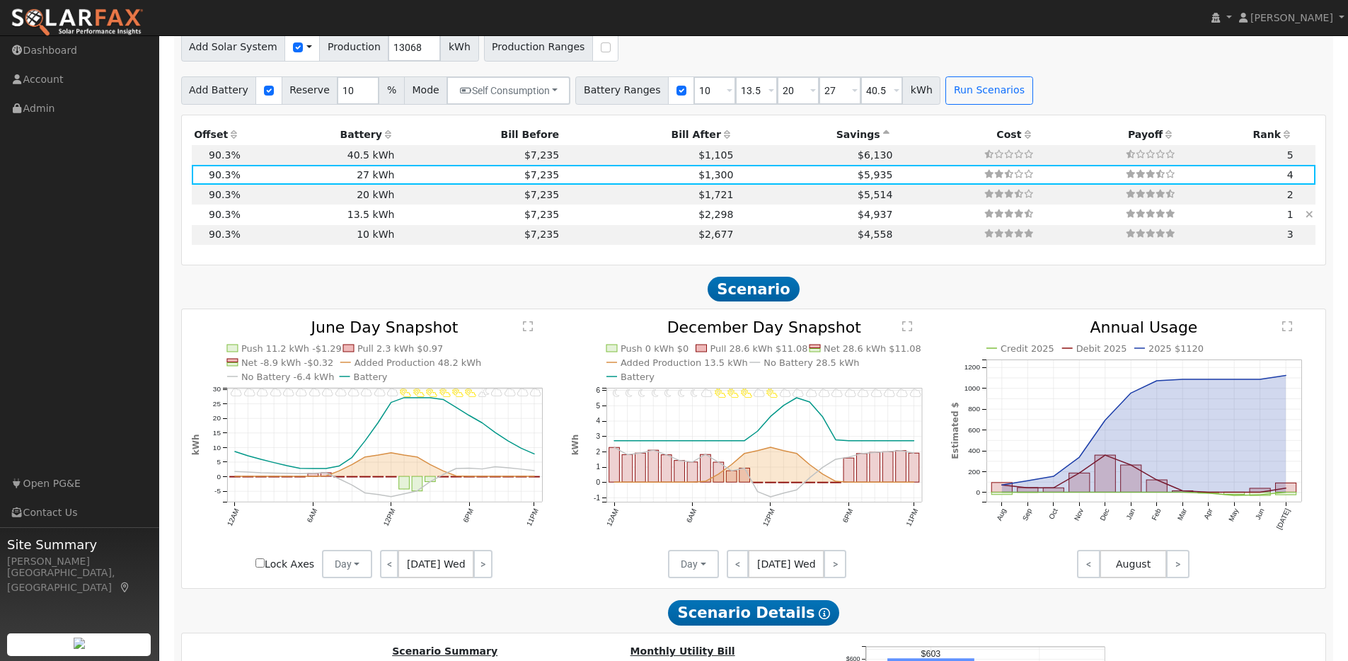
click at [435, 221] on td "$7,235" at bounding box center [479, 215] width 165 height 20
type input "$13,635"
type input "$13,391"
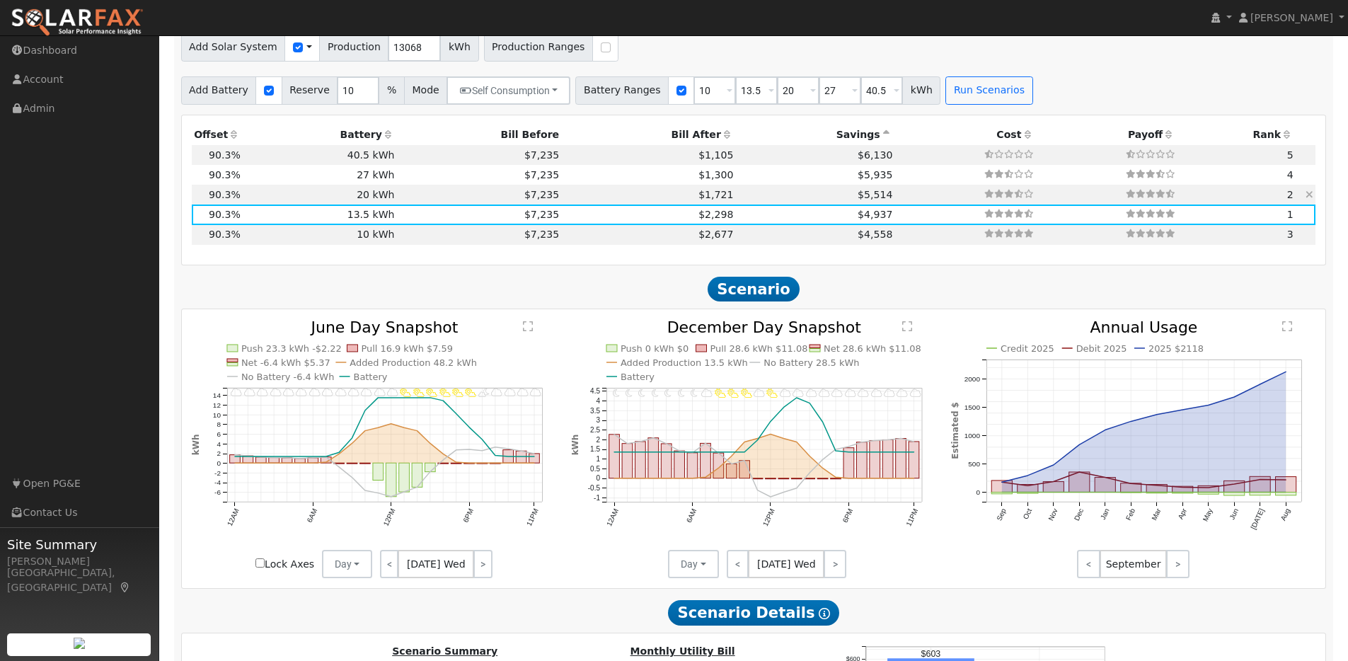
click at [418, 199] on td "$7,235" at bounding box center [479, 195] width 165 height 20
type input "$20,200"
type input "$15,360"
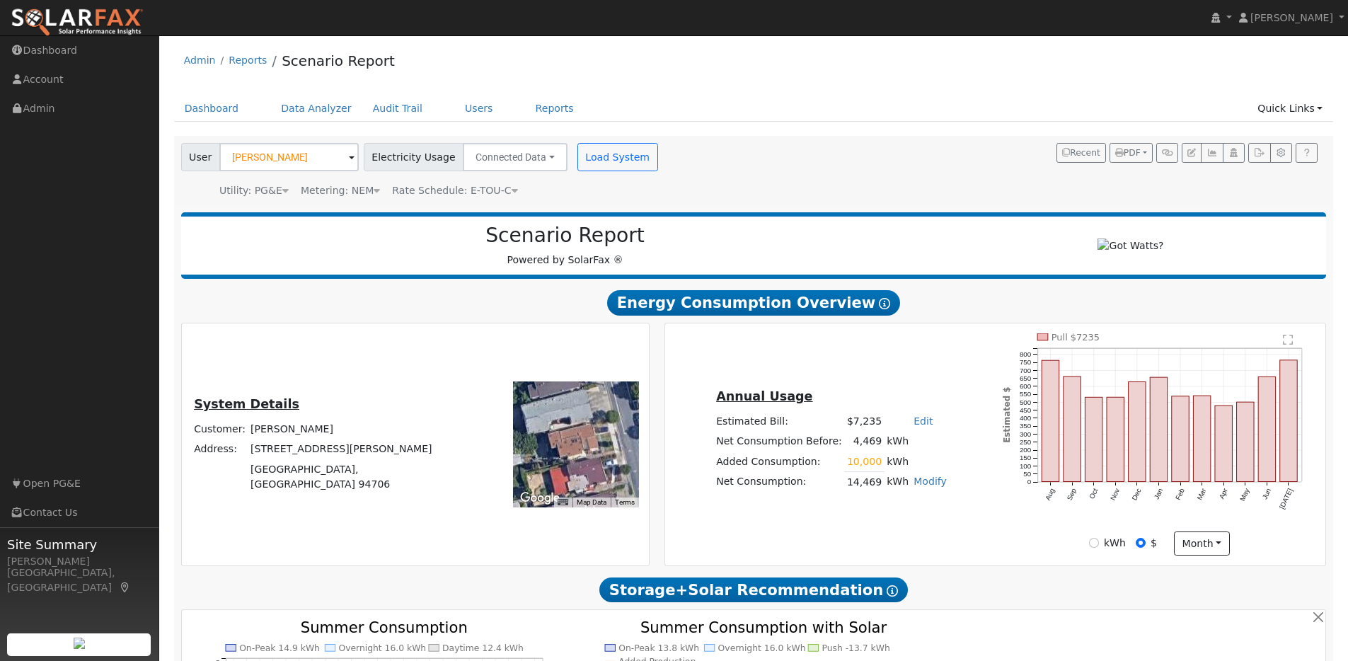
scroll to position [1334, 0]
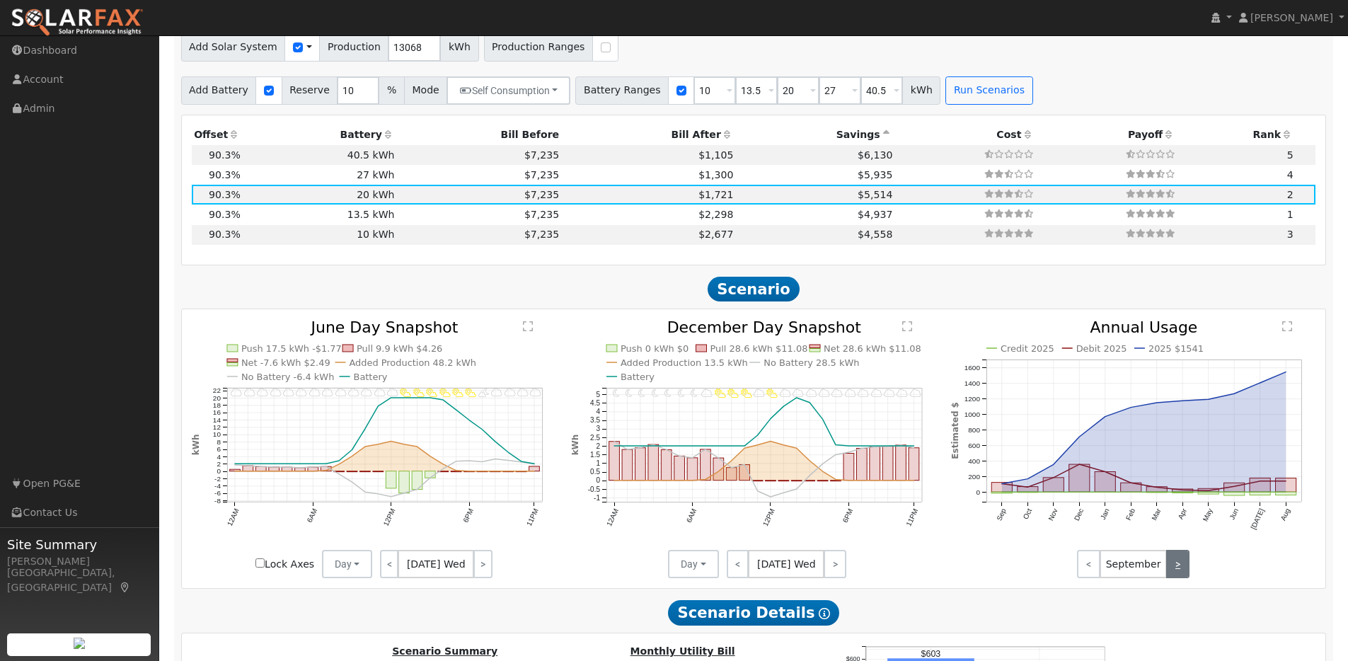
click at [1185, 573] on link ">" at bounding box center [1178, 564] width 23 height 28
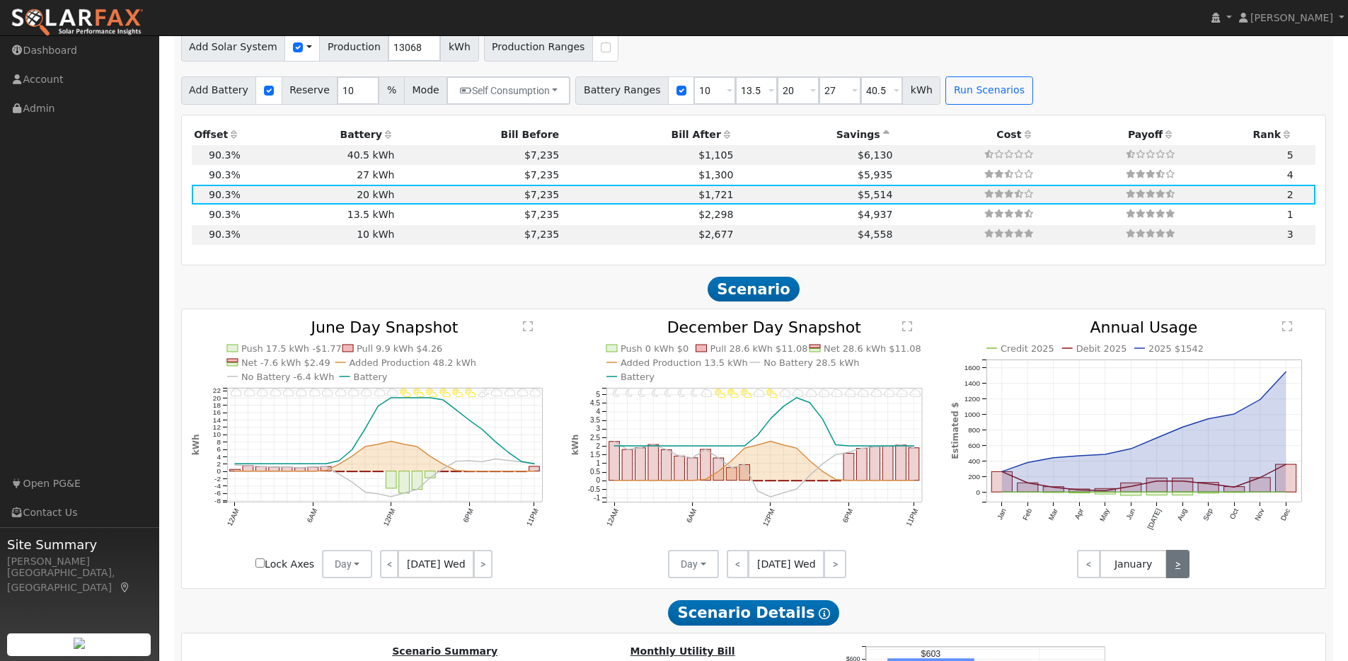
click at [1185, 573] on link ">" at bounding box center [1178, 564] width 23 height 28
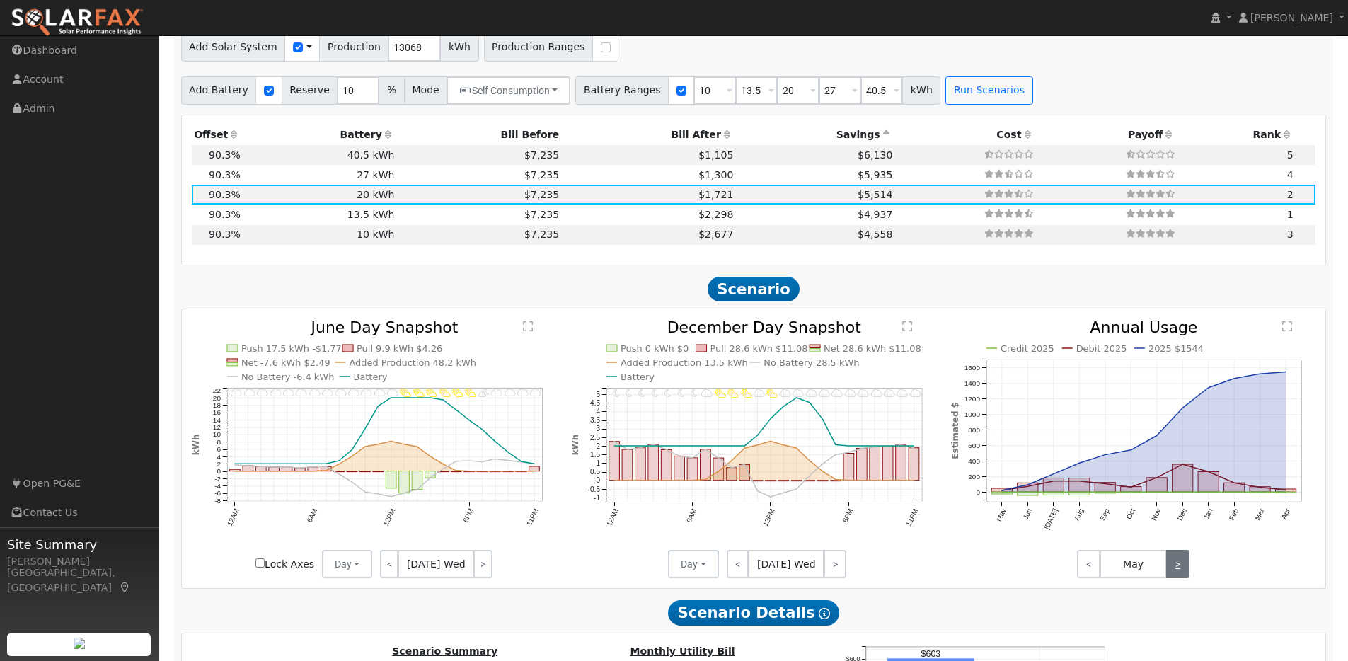
click at [1185, 573] on link ">" at bounding box center [1178, 564] width 23 height 28
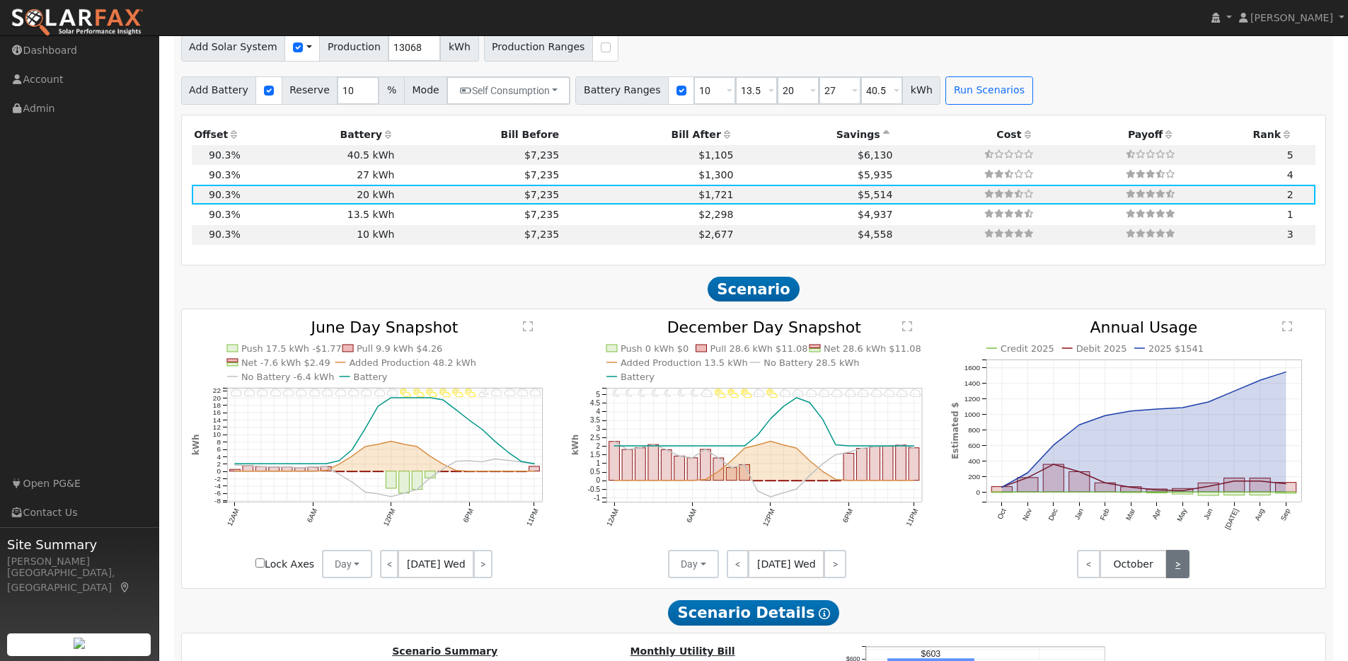
click at [1185, 573] on link ">" at bounding box center [1178, 564] width 23 height 28
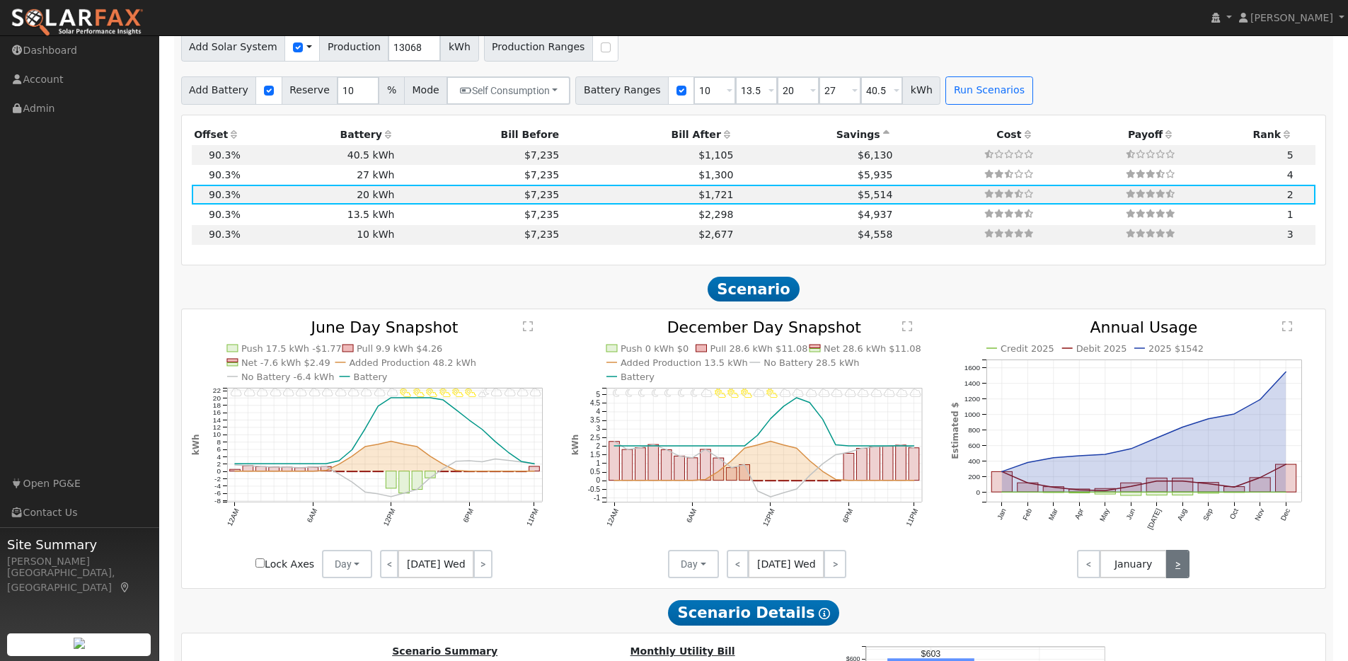
click at [1185, 573] on link ">" at bounding box center [1178, 564] width 23 height 28
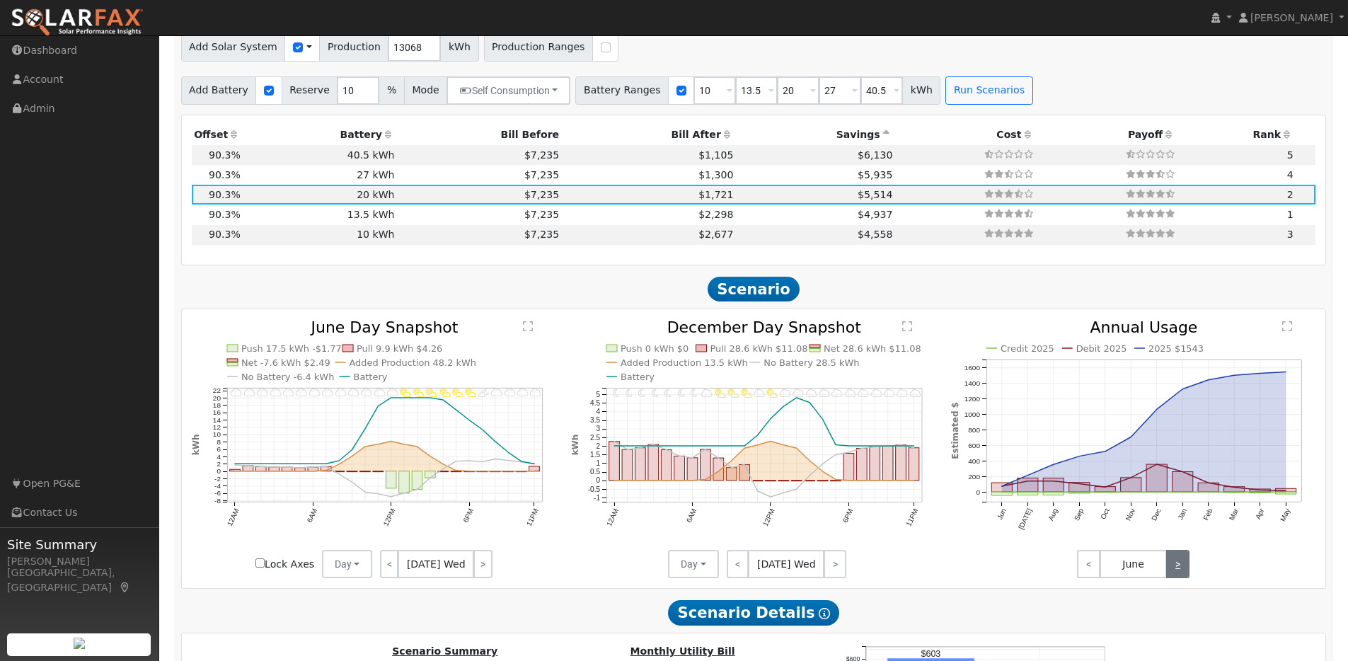
click at [1185, 573] on link ">" at bounding box center [1178, 564] width 23 height 28
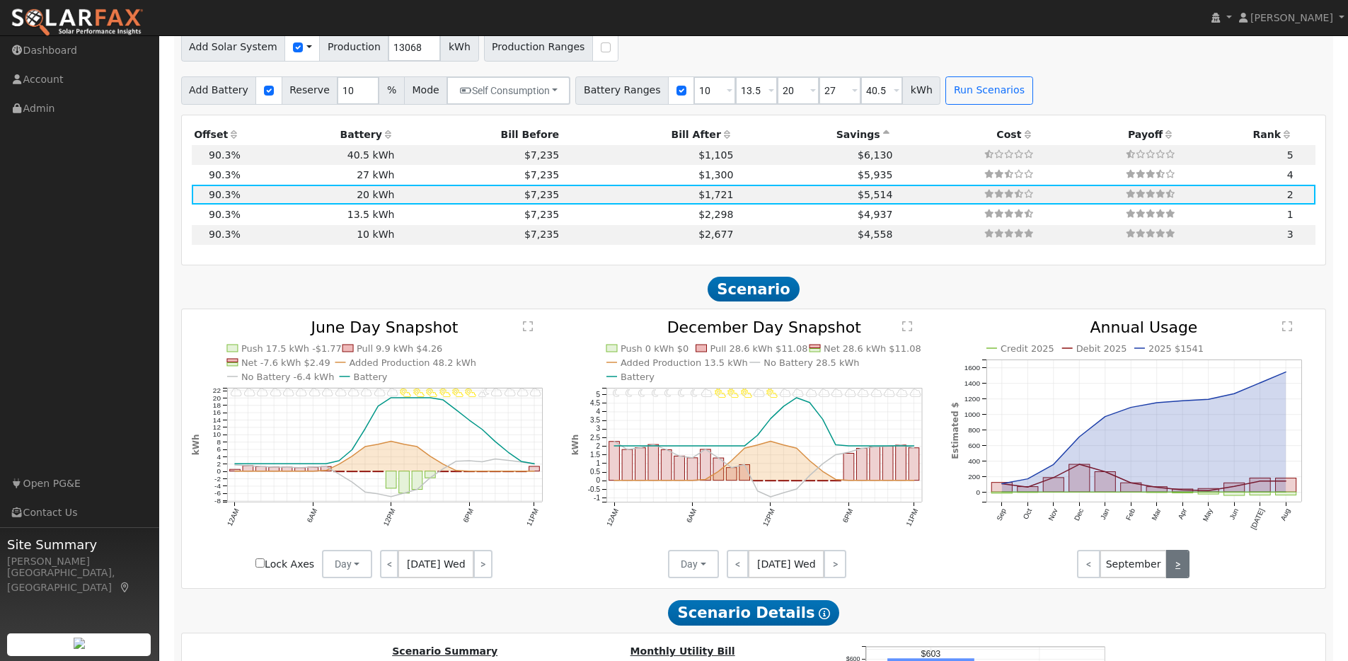
click at [1185, 573] on link ">" at bounding box center [1178, 564] width 23 height 28
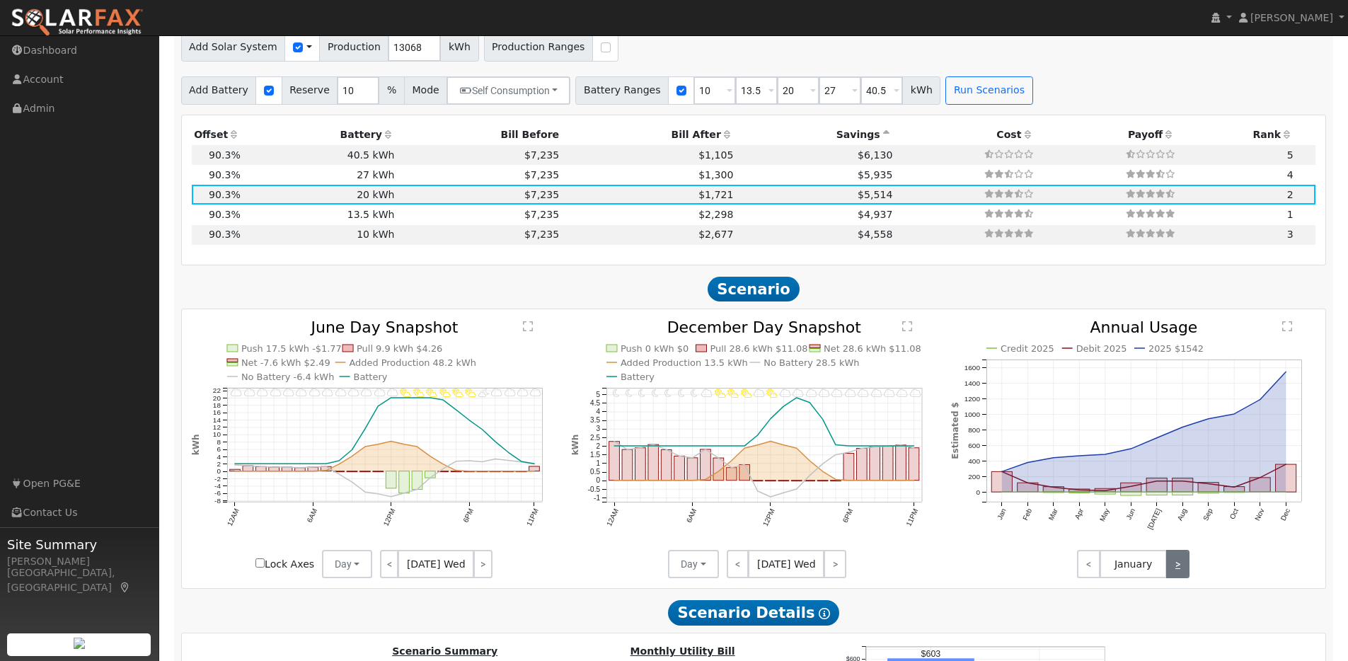
click at [1185, 573] on link ">" at bounding box center [1178, 564] width 23 height 28
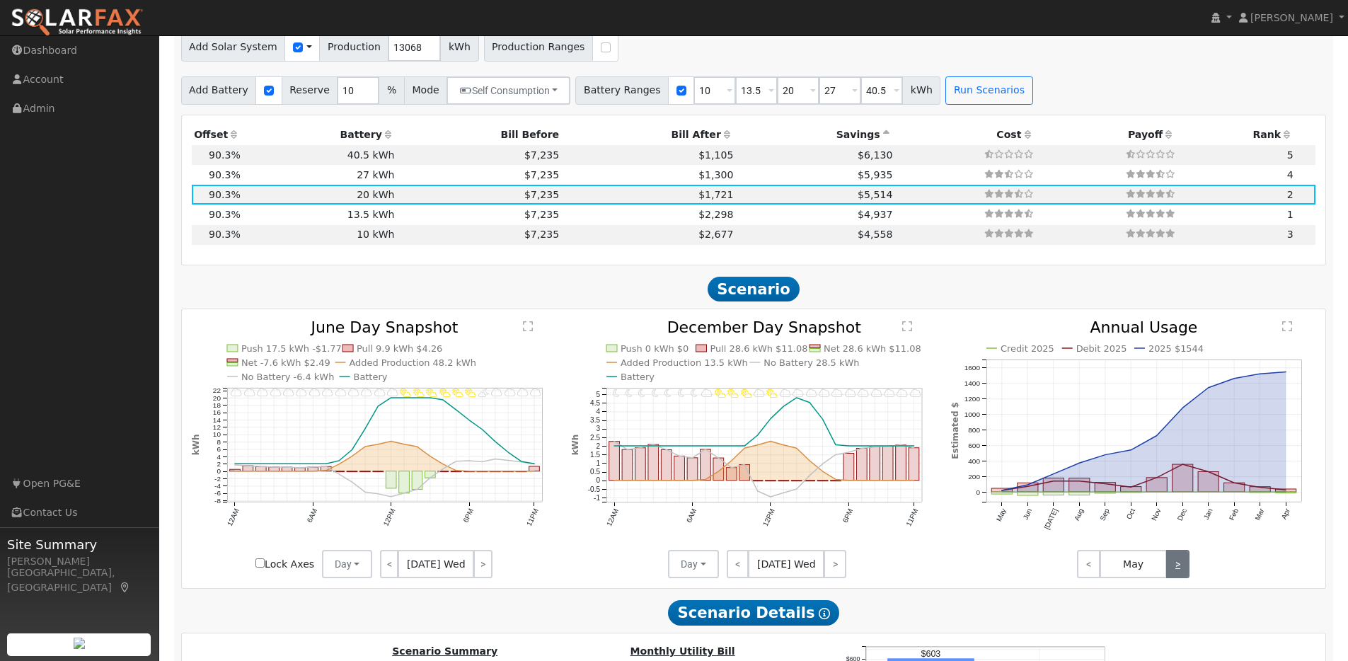
click at [1185, 573] on link ">" at bounding box center [1178, 564] width 23 height 28
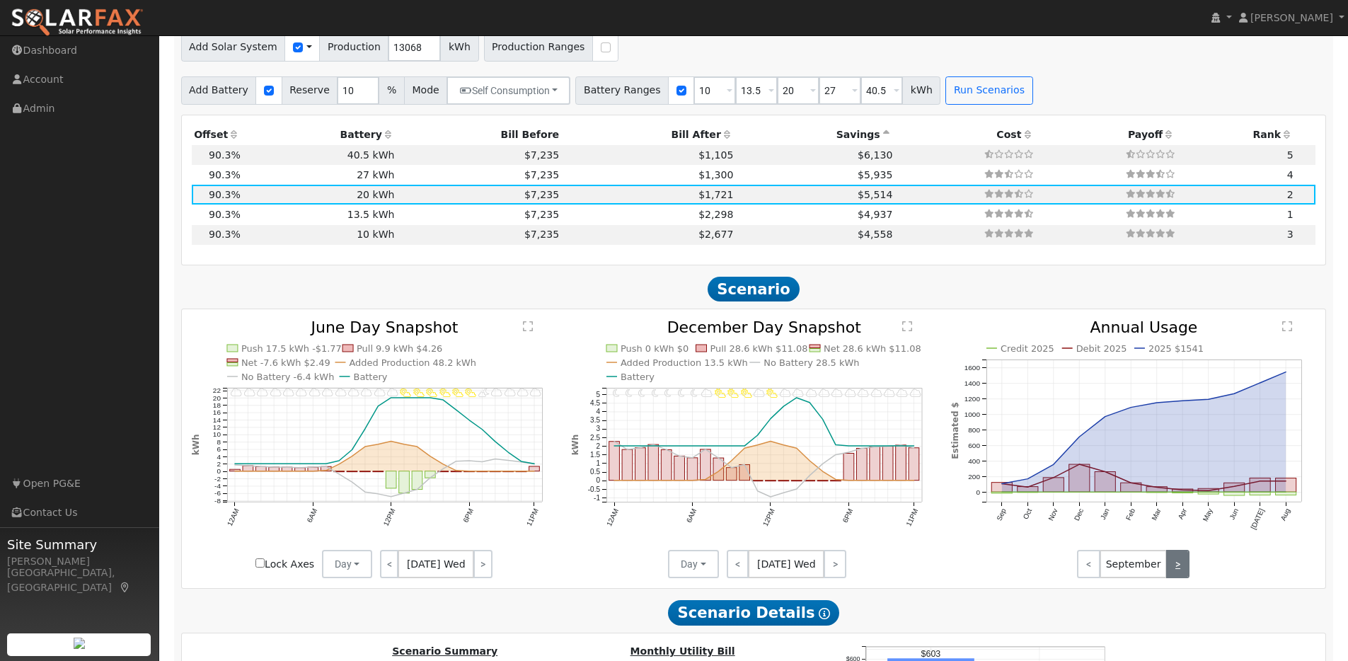
click at [1185, 573] on link ">" at bounding box center [1178, 564] width 23 height 28
click at [1176, 575] on link ">" at bounding box center [1178, 564] width 23 height 28
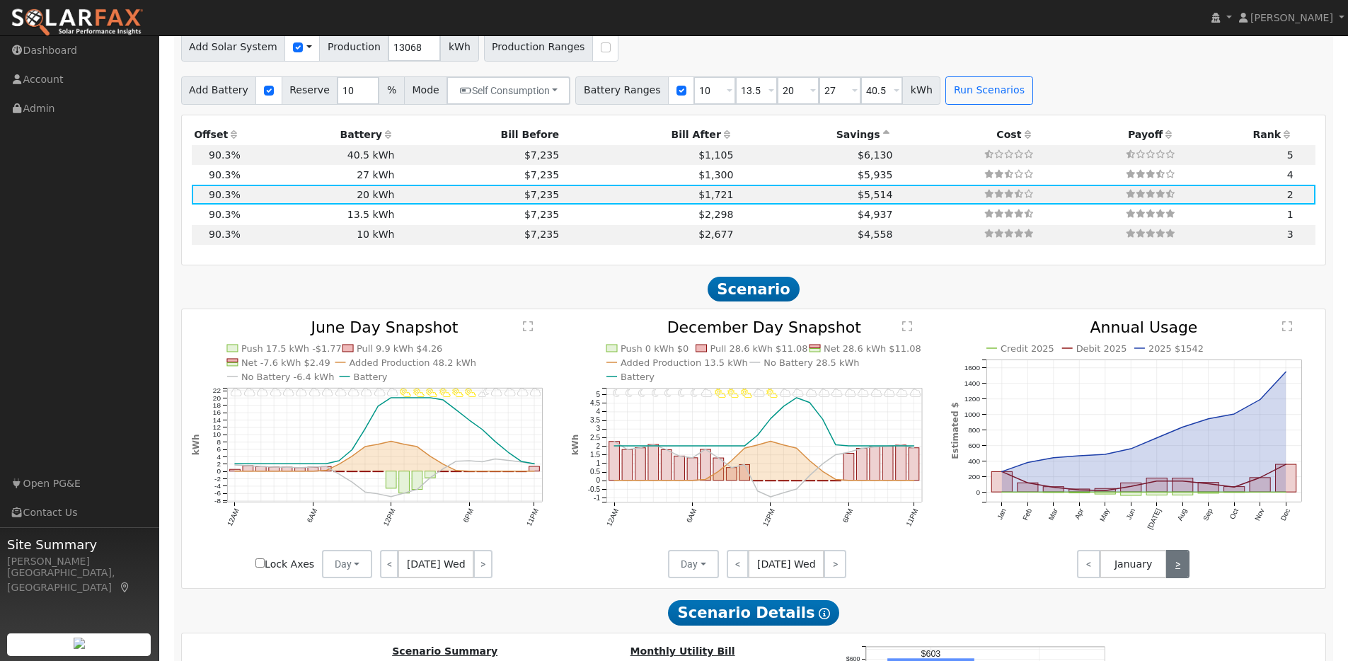
click at [1176, 575] on link ">" at bounding box center [1178, 564] width 23 height 28
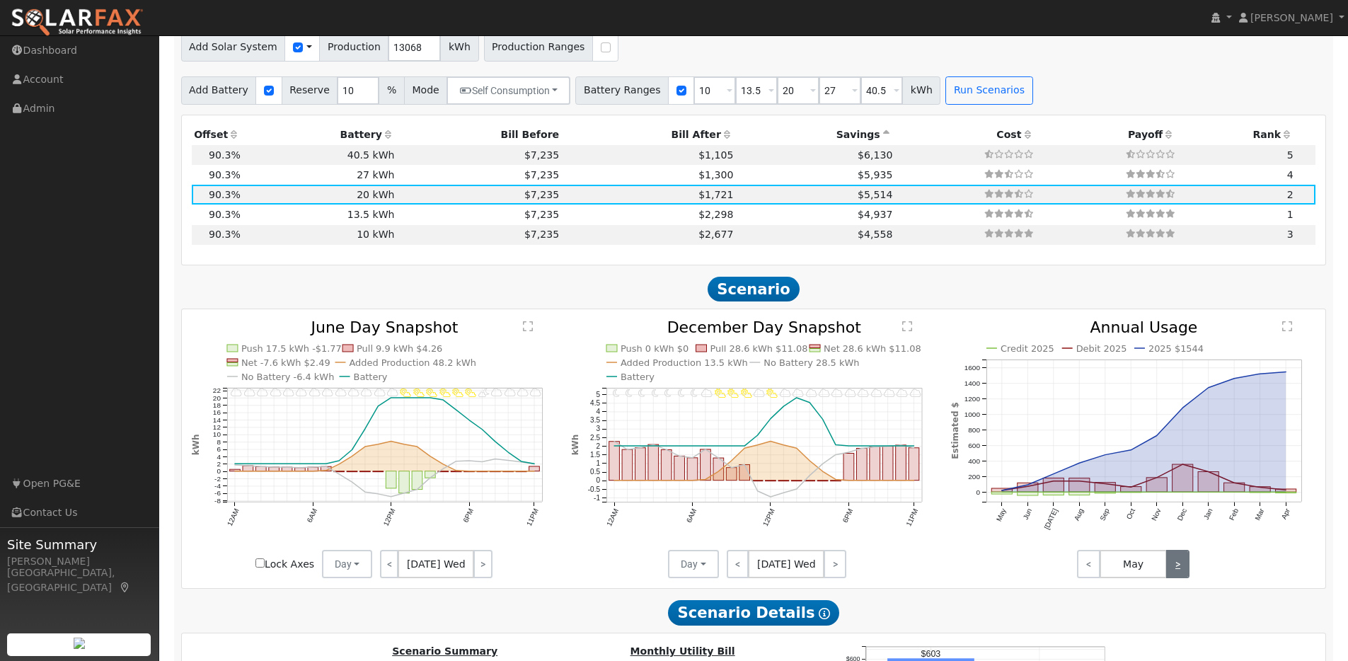
click at [1176, 575] on link ">" at bounding box center [1178, 564] width 23 height 28
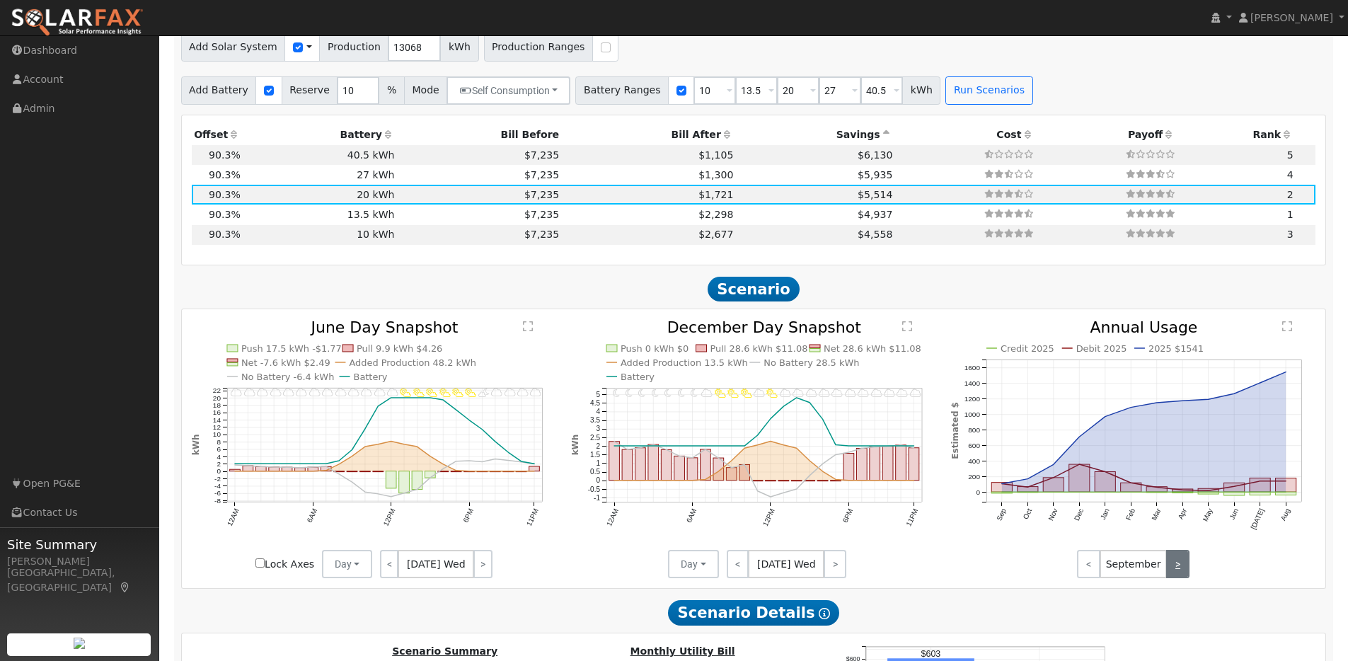
click at [1176, 575] on link ">" at bounding box center [1178, 564] width 23 height 28
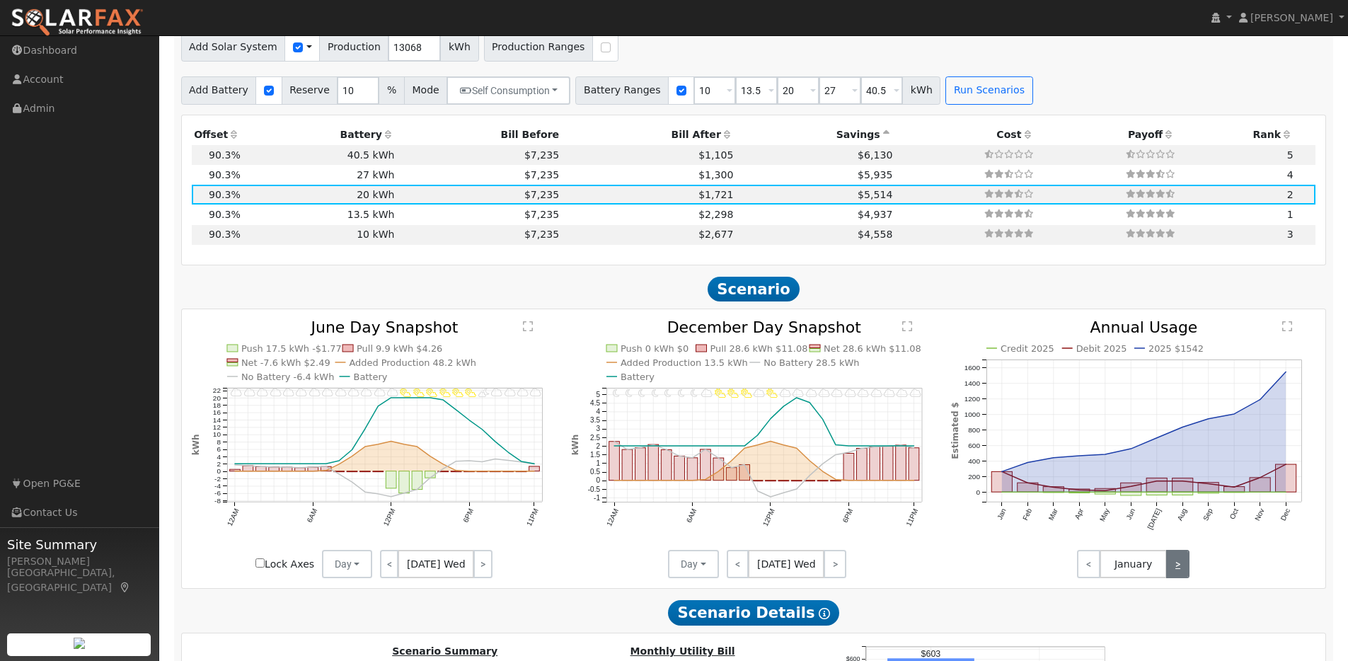
click at [1176, 575] on link ">" at bounding box center [1178, 564] width 23 height 28
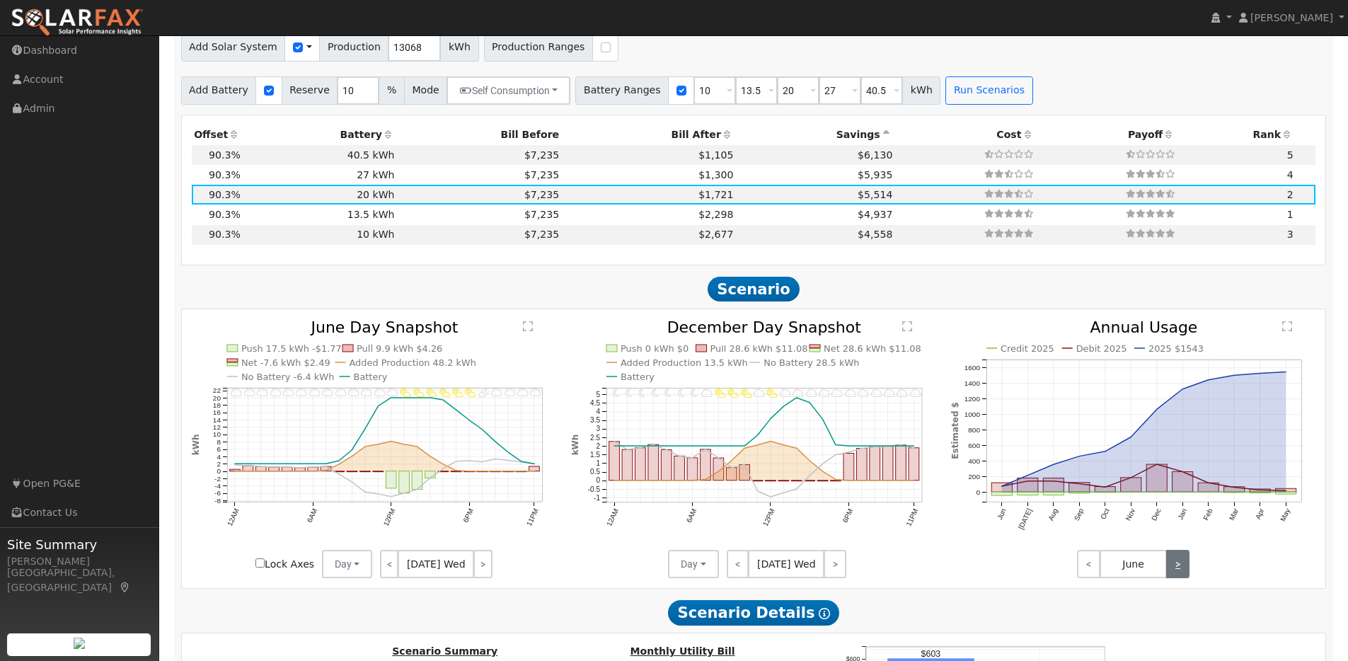
click at [1176, 575] on link ">" at bounding box center [1178, 564] width 23 height 28
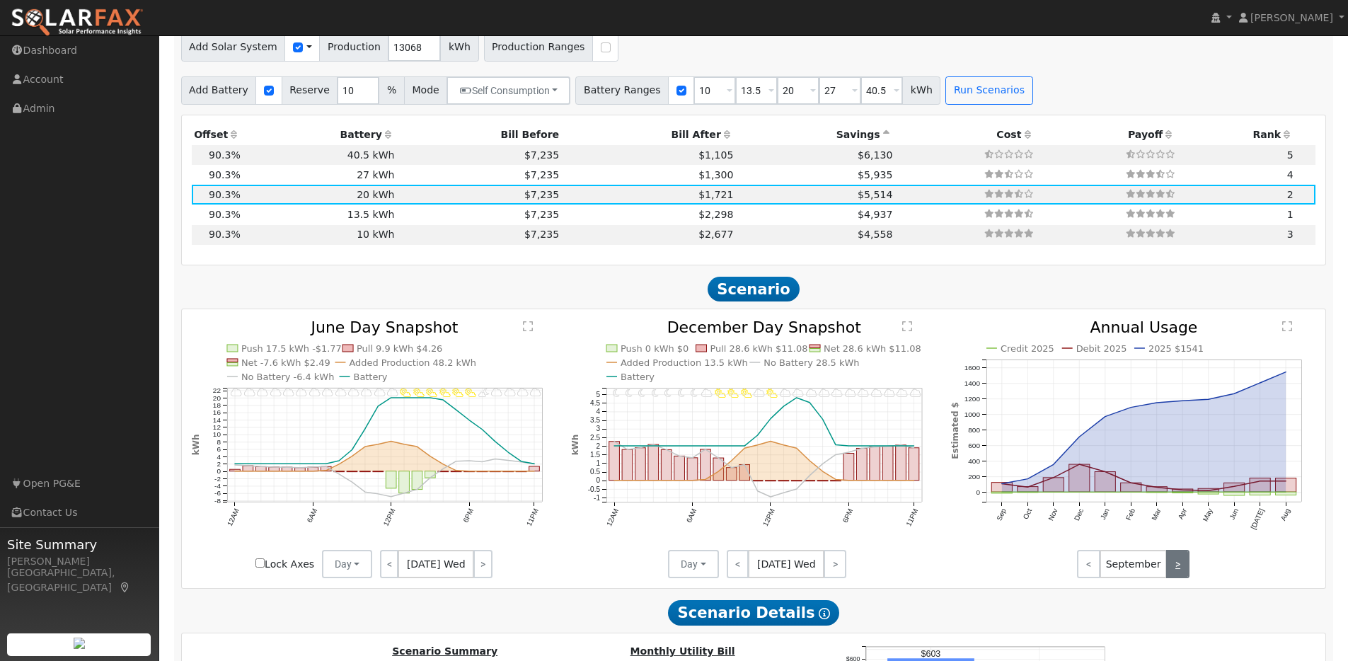
click at [1176, 575] on link ">" at bounding box center [1178, 564] width 23 height 28
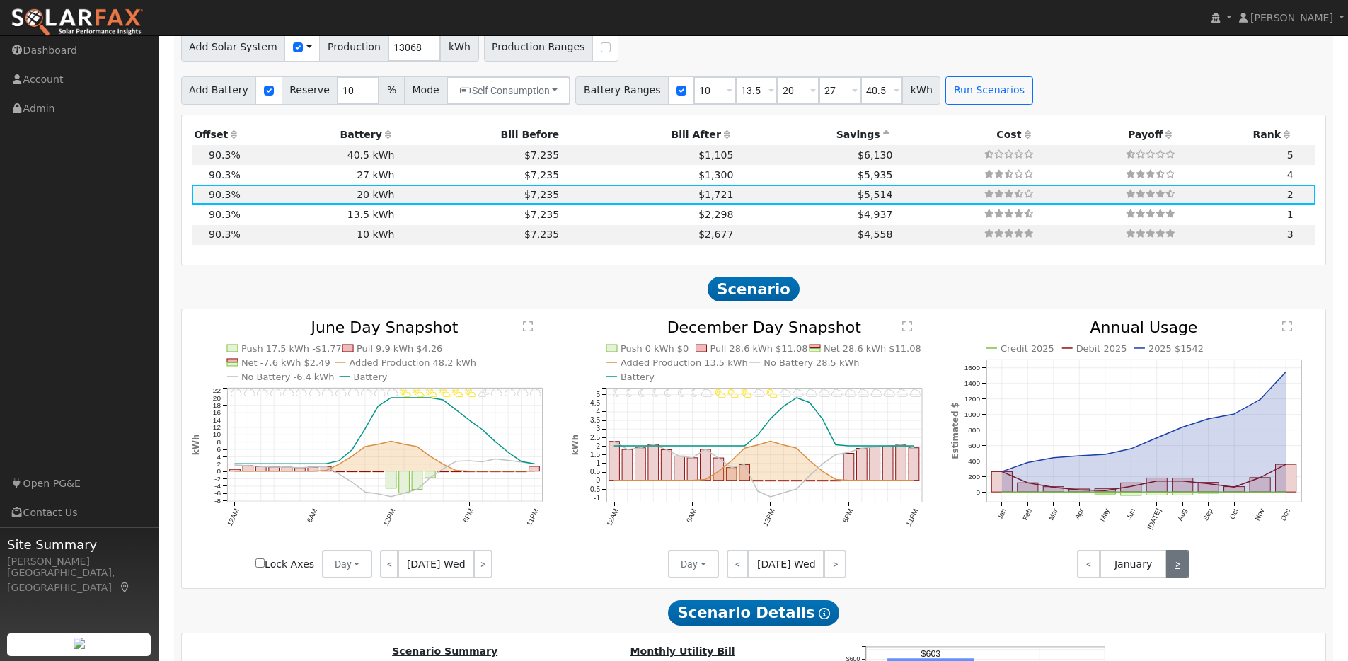
click at [1176, 575] on link ">" at bounding box center [1178, 564] width 23 height 28
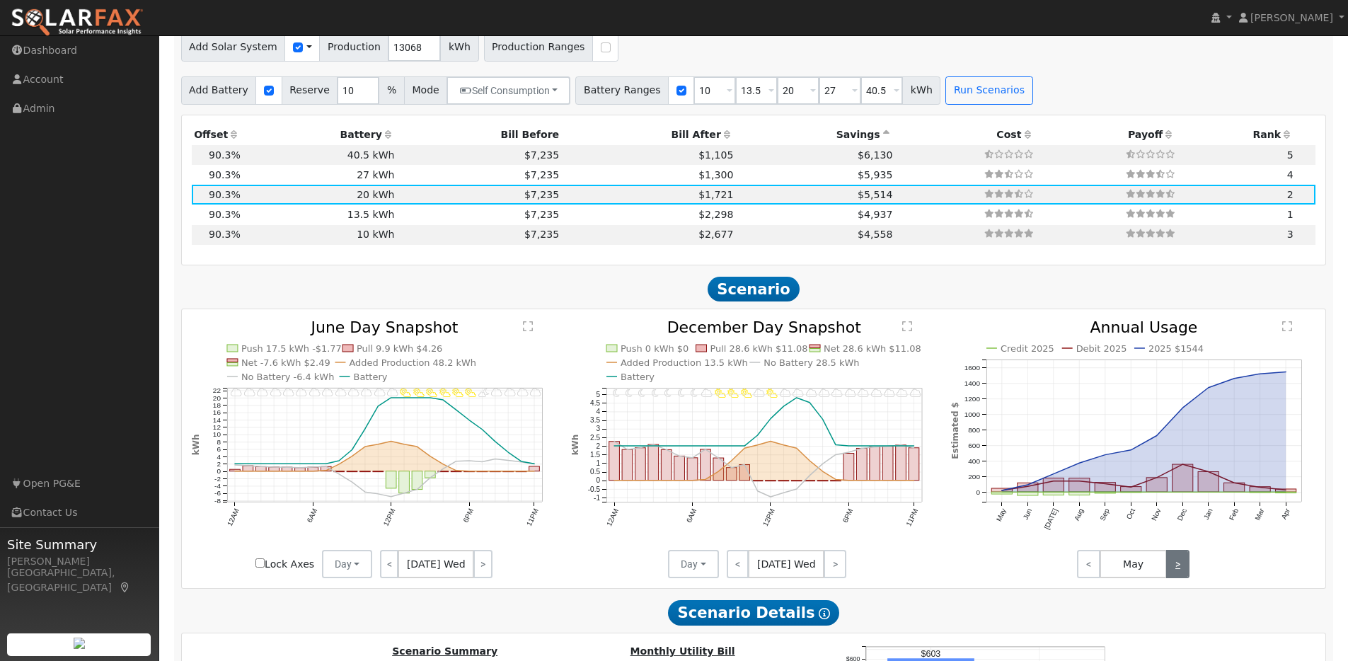
click at [1176, 575] on link ">" at bounding box center [1178, 564] width 23 height 28
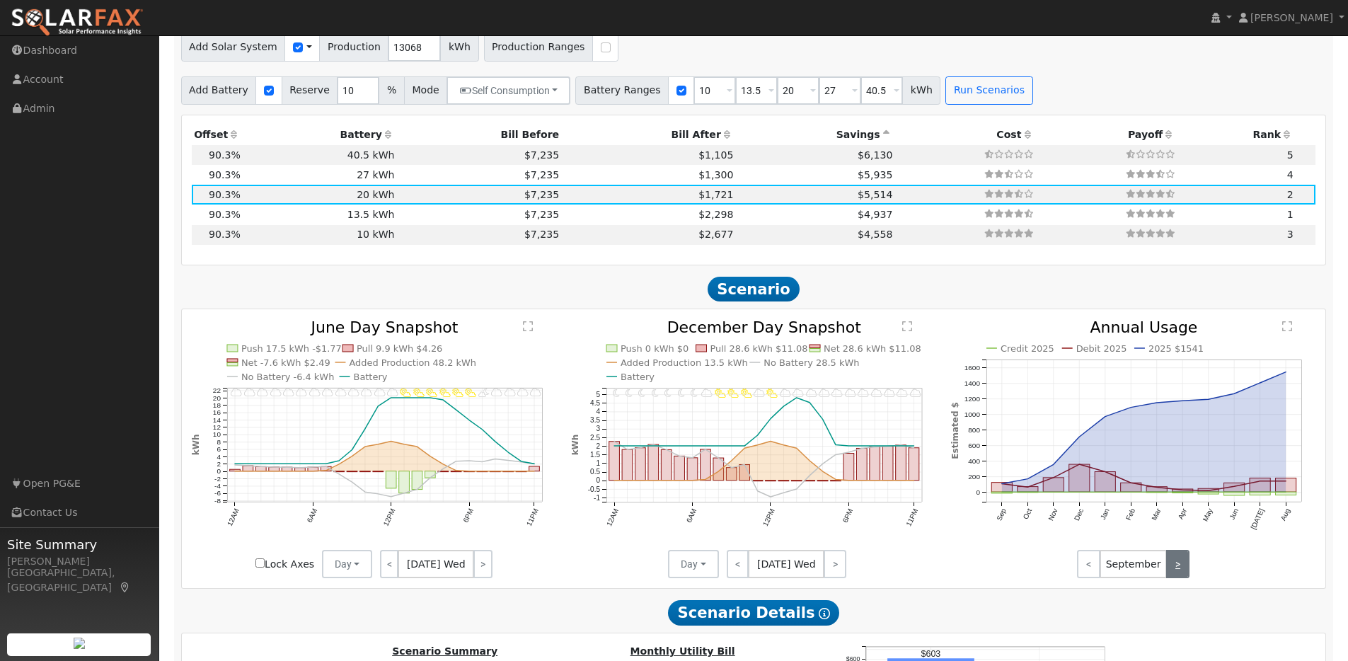
click at [1176, 575] on link ">" at bounding box center [1178, 564] width 23 height 28
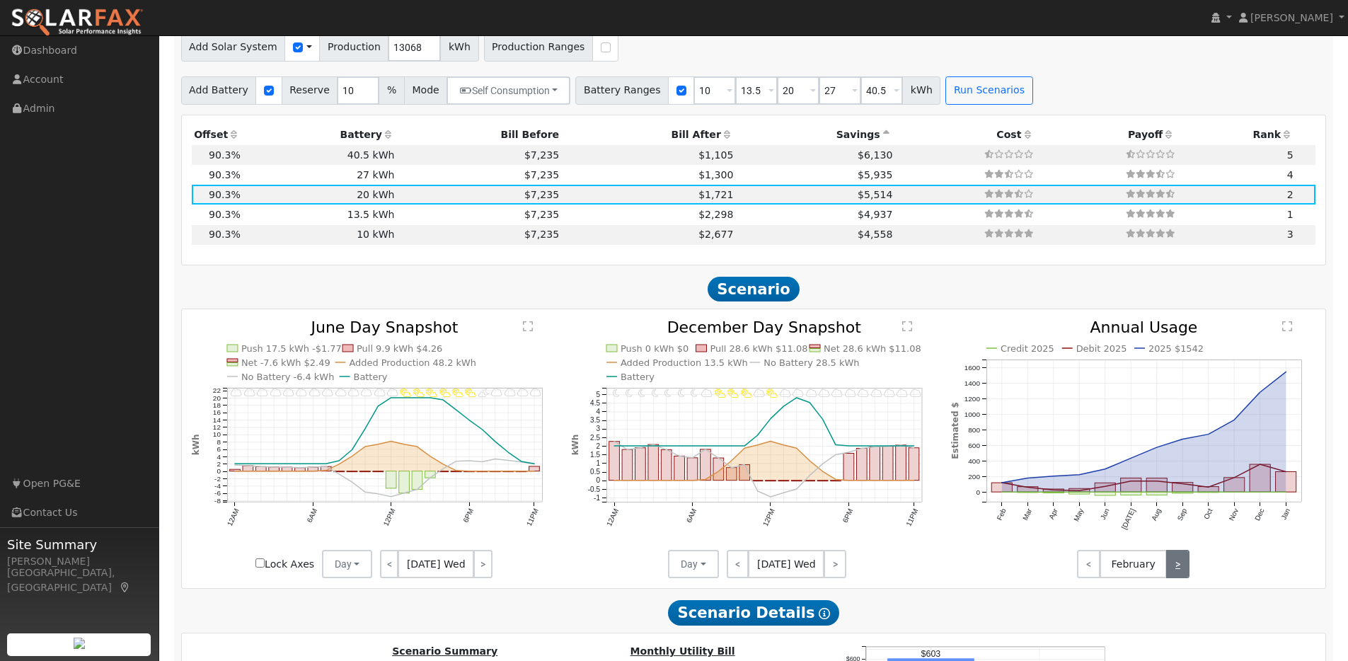
click at [1176, 575] on link ">" at bounding box center [1178, 564] width 23 height 28
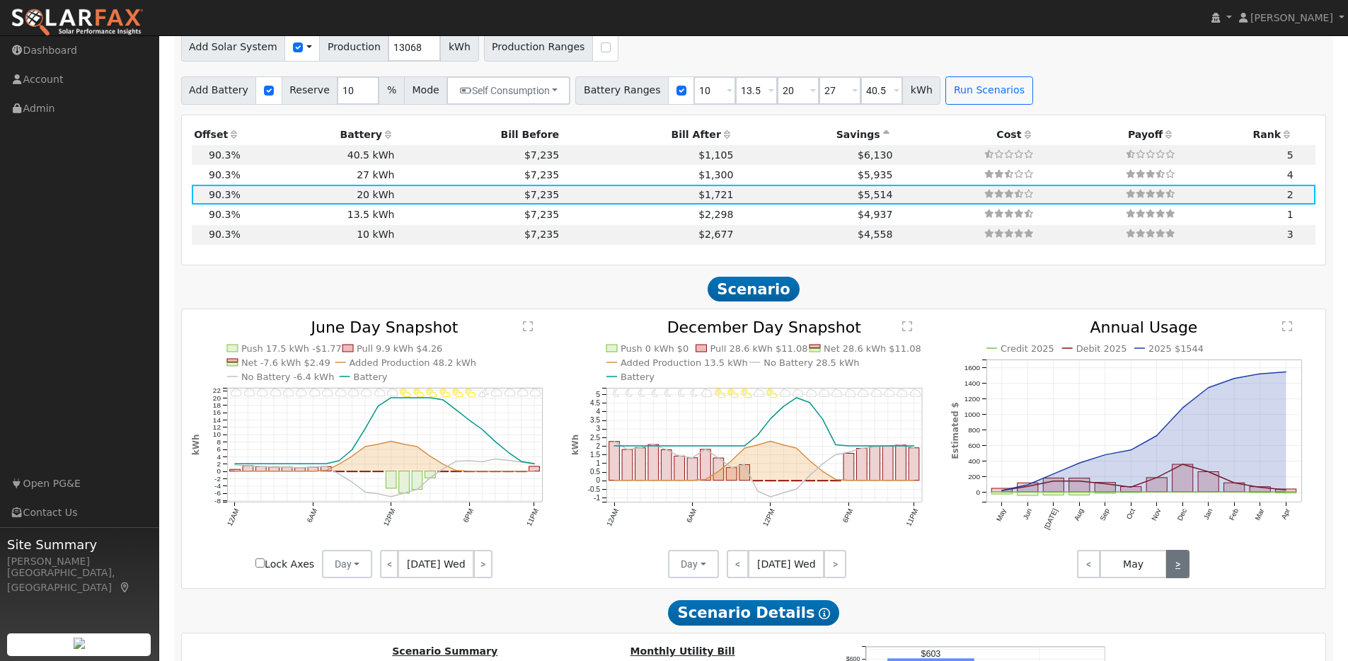
click at [1176, 575] on link ">" at bounding box center [1178, 564] width 23 height 28
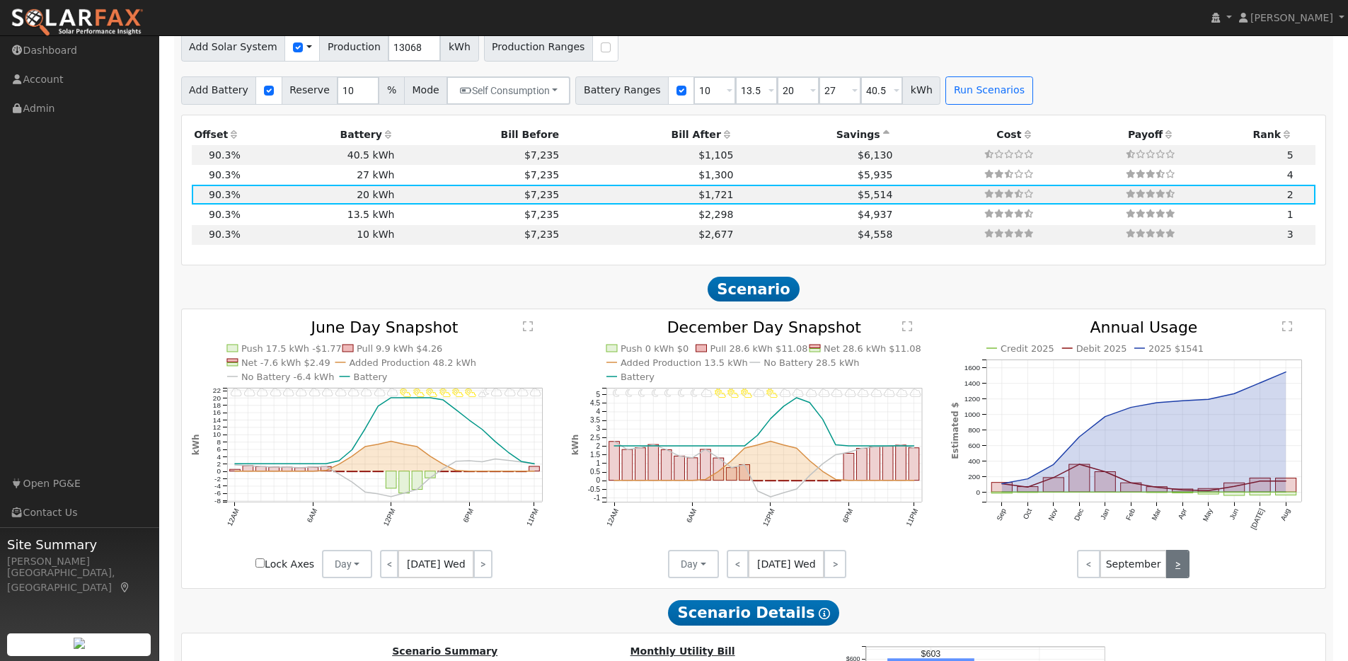
click at [1176, 575] on link ">" at bounding box center [1178, 564] width 23 height 28
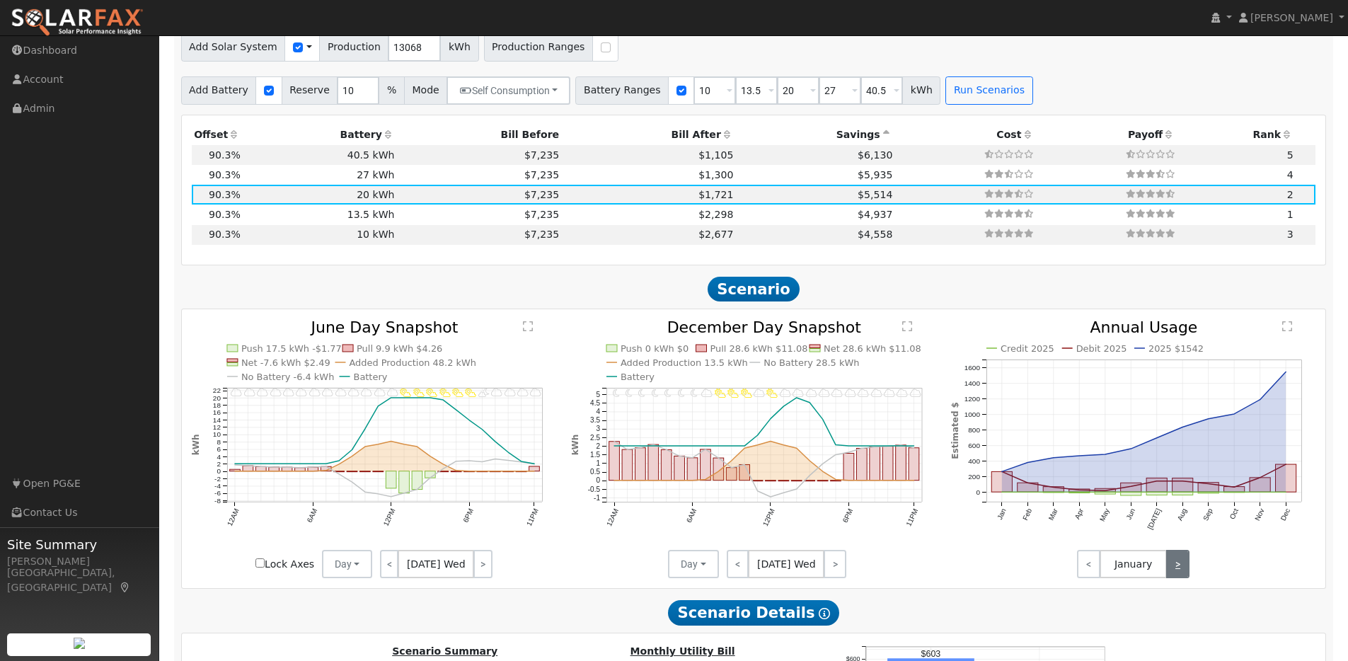
click at [1176, 575] on link ">" at bounding box center [1178, 564] width 23 height 28
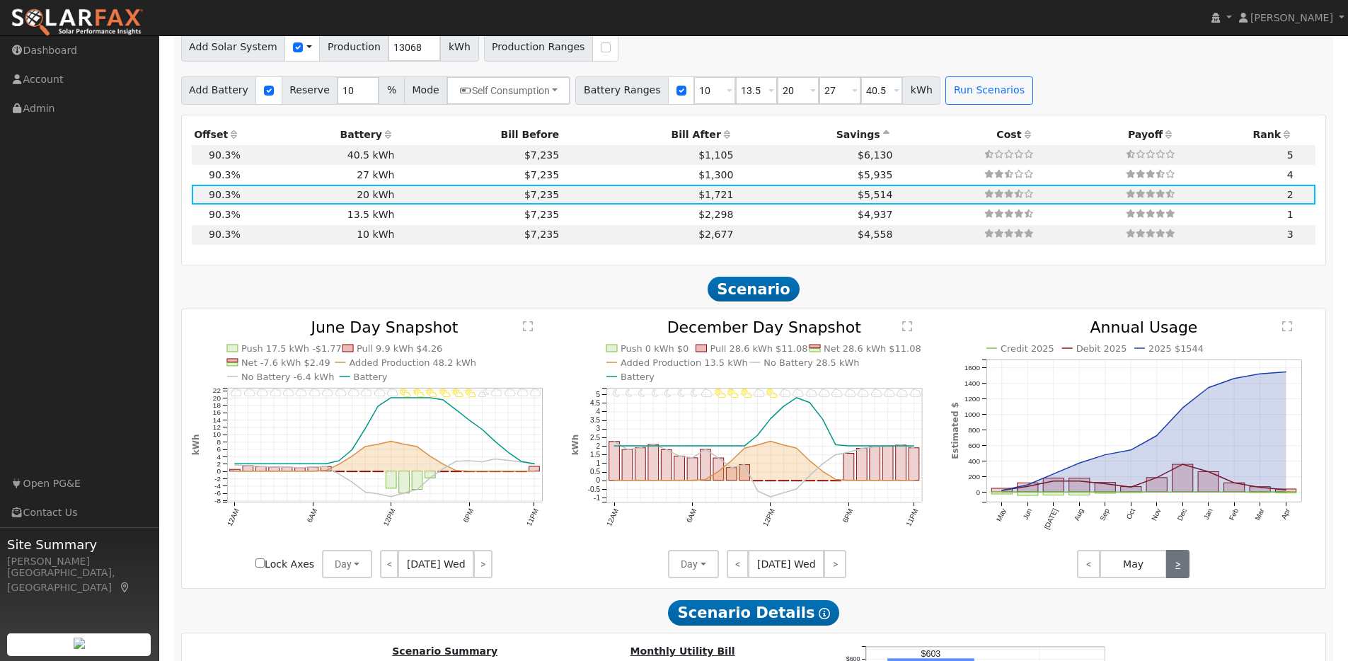
click at [1176, 575] on link ">" at bounding box center [1178, 564] width 23 height 28
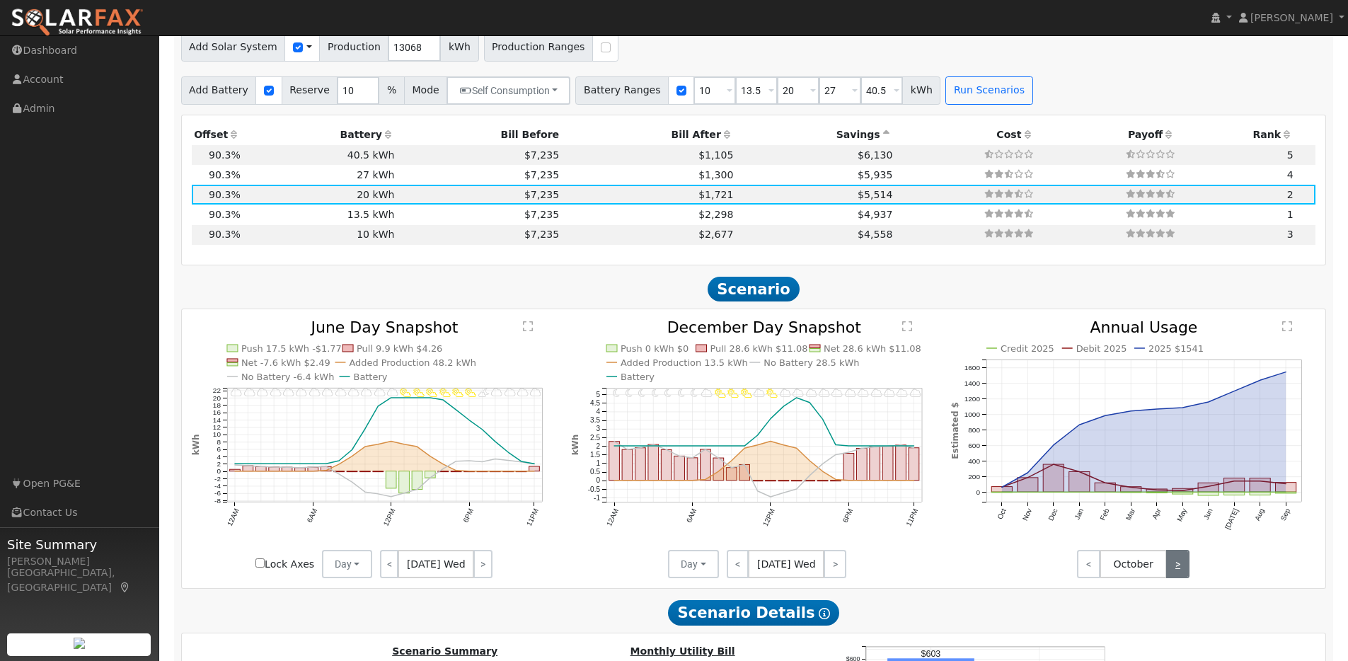
click at [1176, 575] on link ">" at bounding box center [1178, 564] width 23 height 28
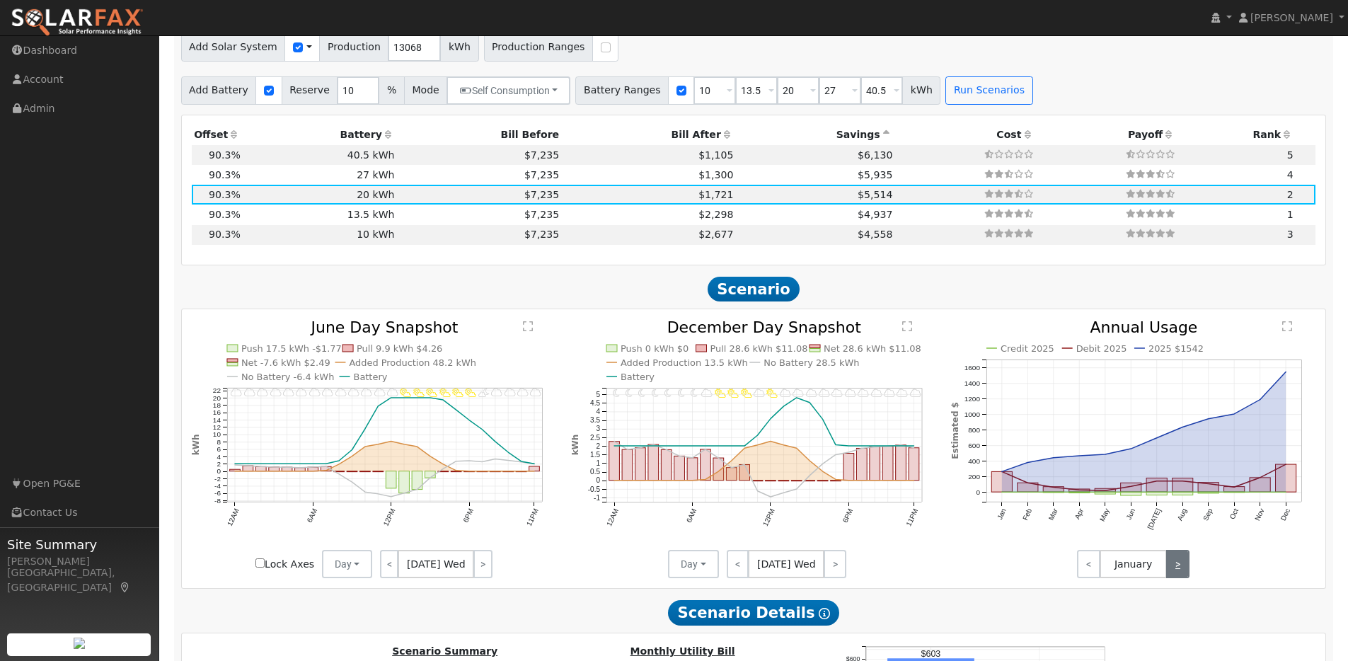
click at [1176, 575] on link ">" at bounding box center [1178, 564] width 23 height 28
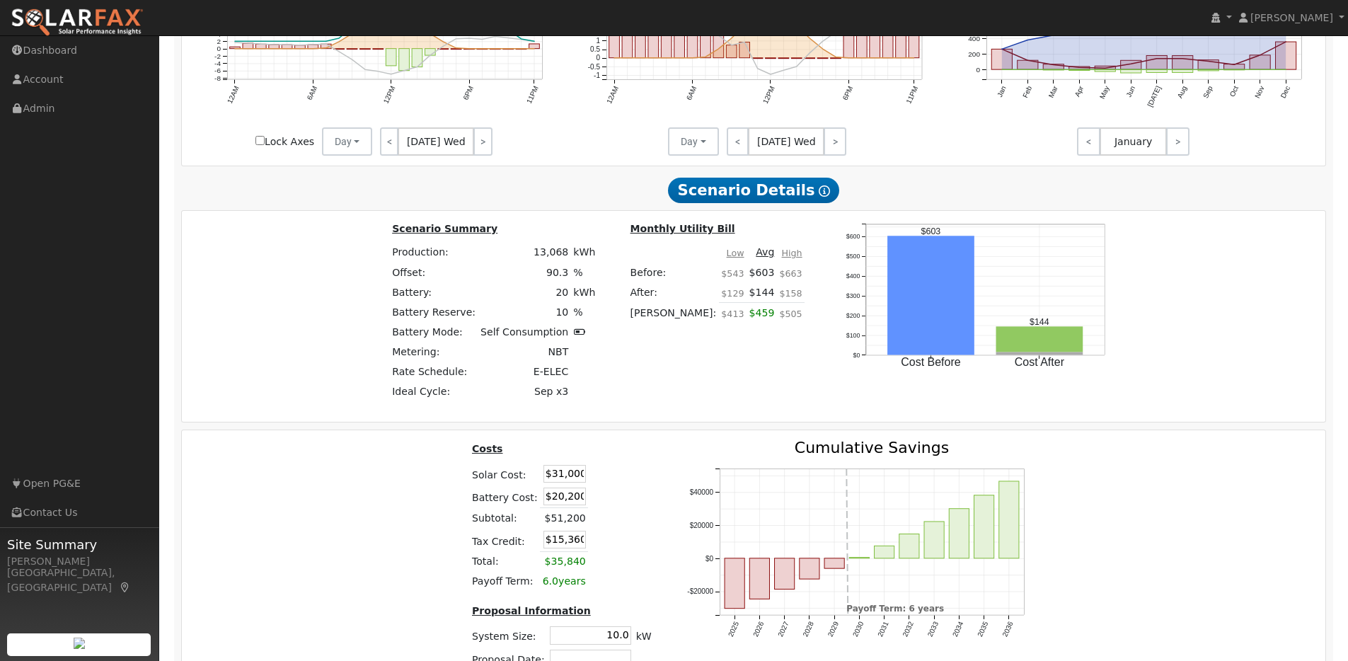
scroll to position [1401, 0]
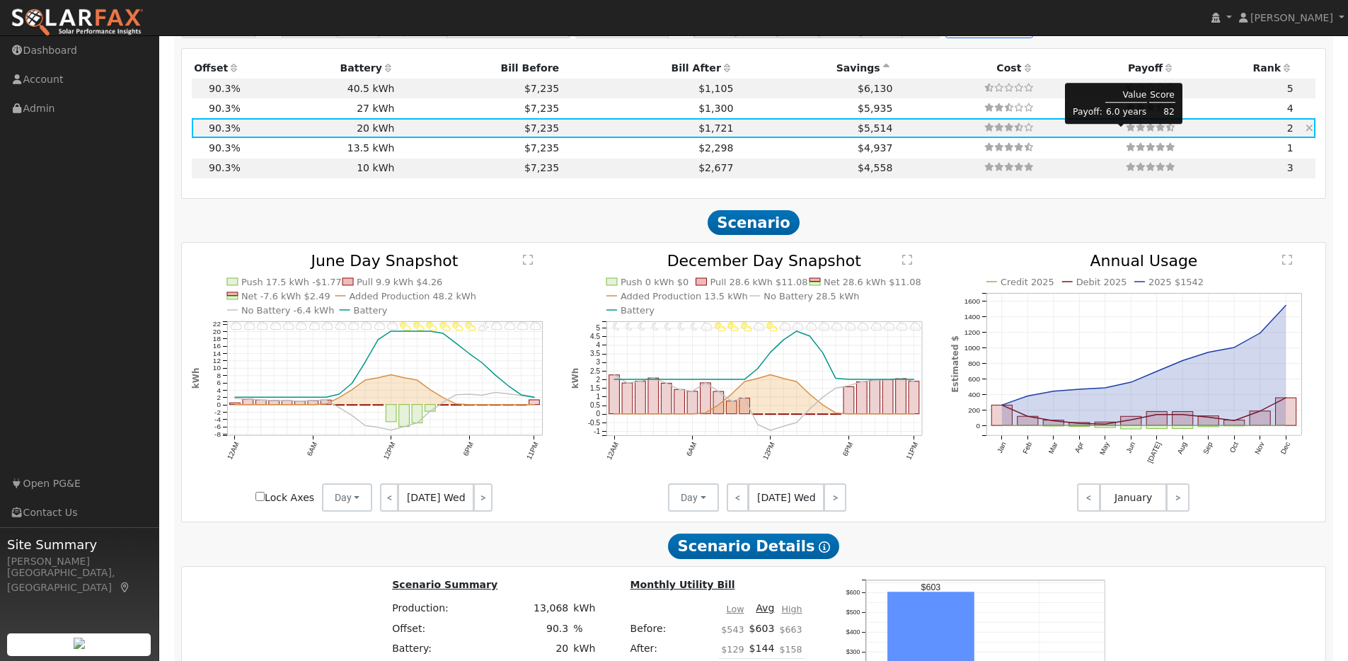
click at [1157, 132] on icon at bounding box center [1161, 127] width 10 height 8
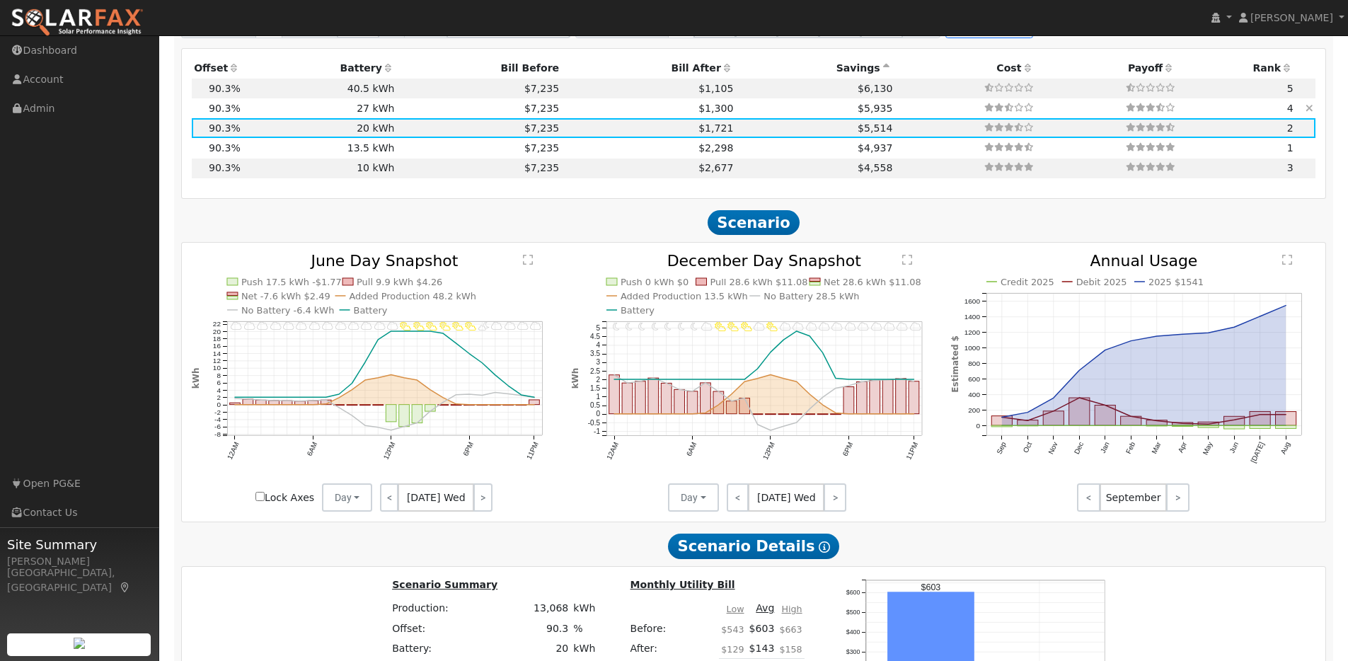
click at [397, 114] on td "$7,235" at bounding box center [479, 108] width 165 height 20
type input "$27,270"
type input "$17,481"
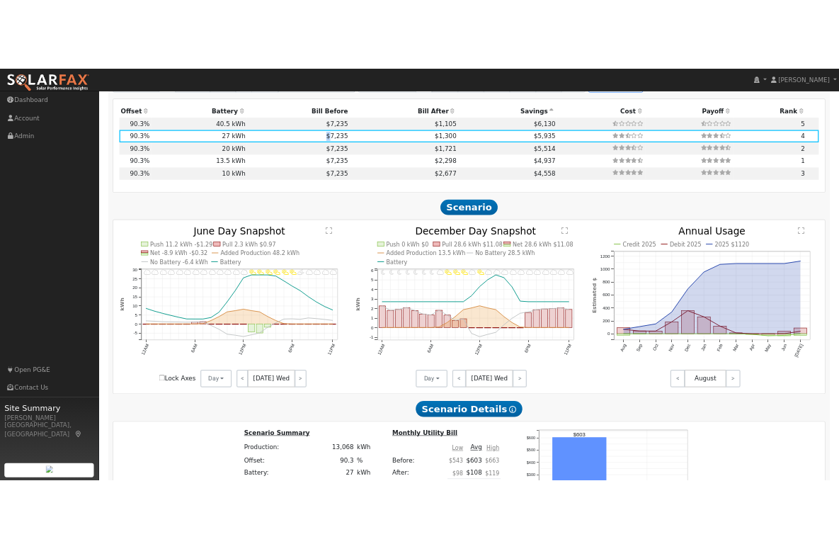
scroll to position [1508, 0]
